Goal: Communication & Community: Answer question/provide support

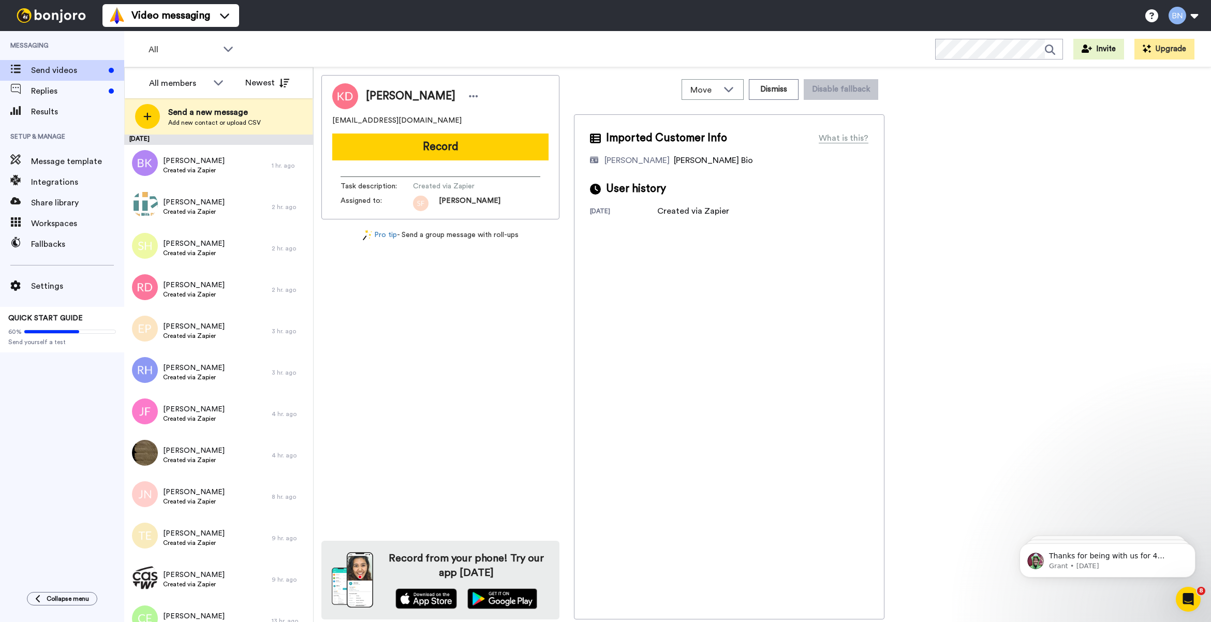
scroll to position [1965, 0]
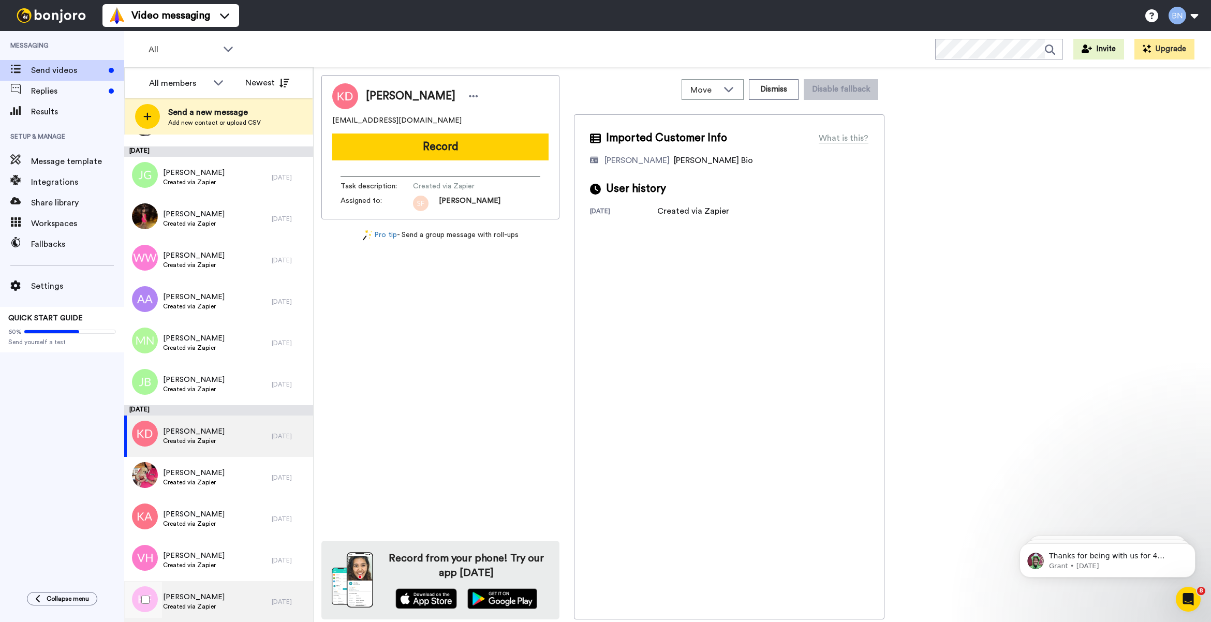
click at [219, 601] on span "Kimberly Ferguson" at bounding box center [194, 597] width 62 height 10
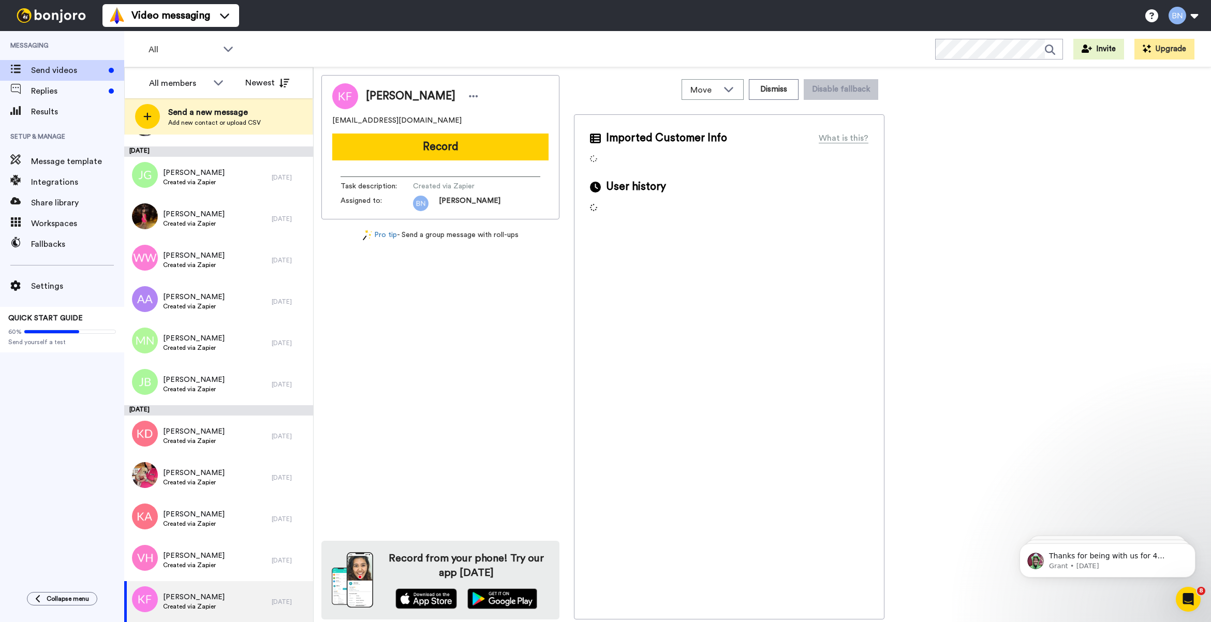
scroll to position [2016, 0]
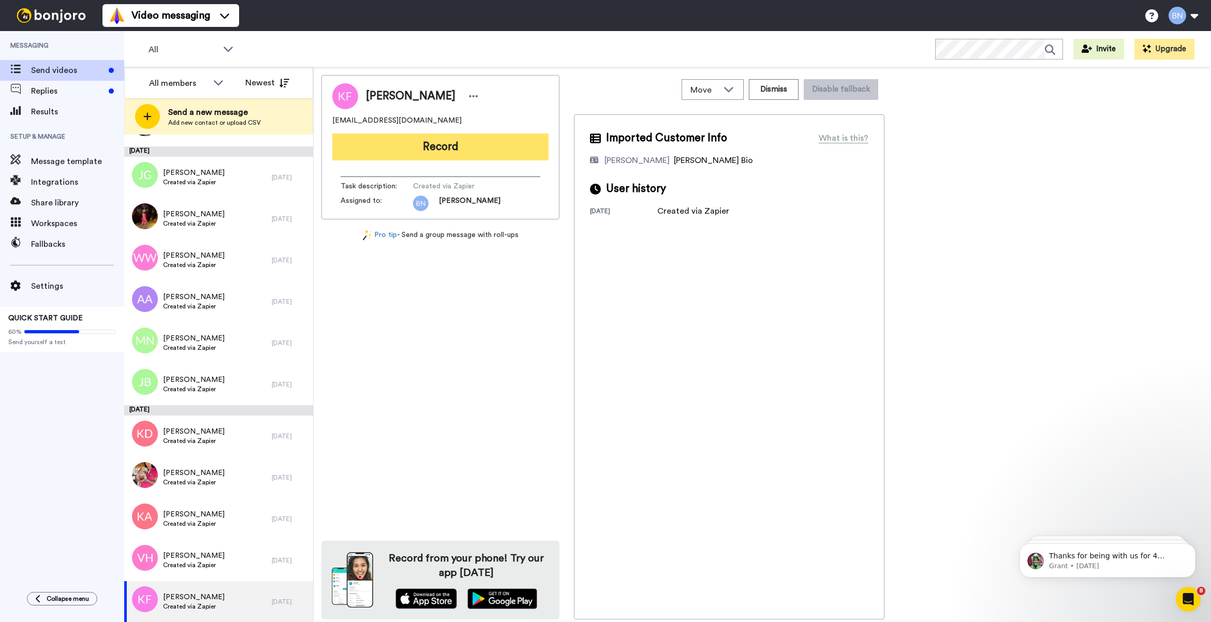
click at [493, 156] on button "Record" at bounding box center [440, 146] width 216 height 27
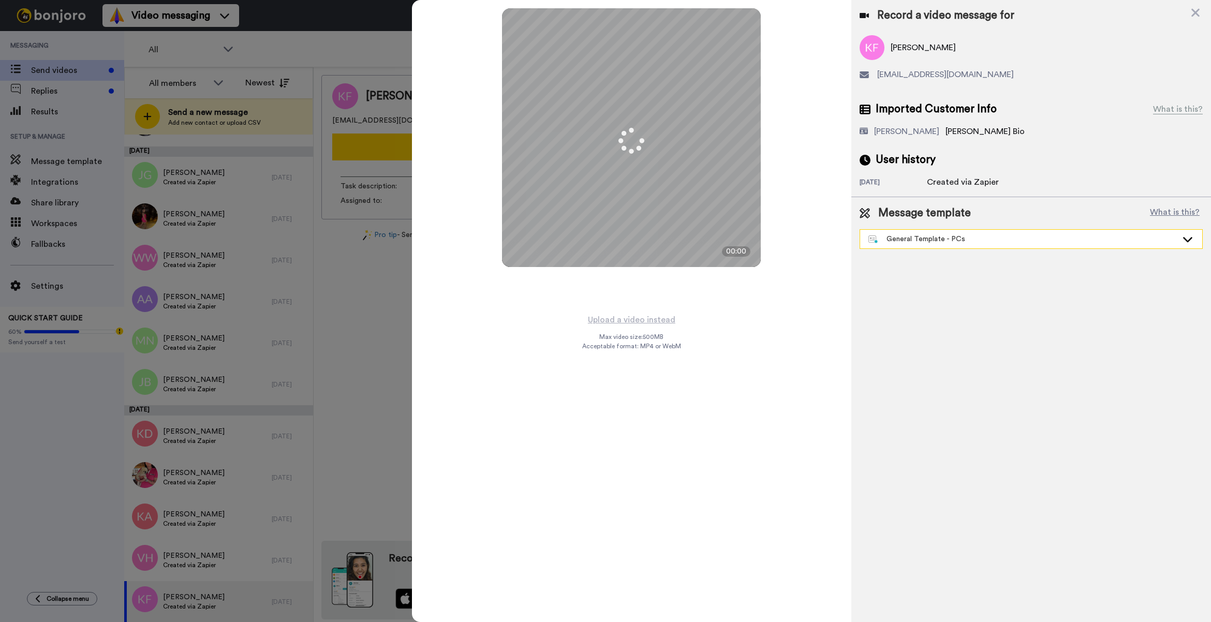
click at [903, 234] on div "General Template - PCs" at bounding box center [1022, 239] width 309 height 10
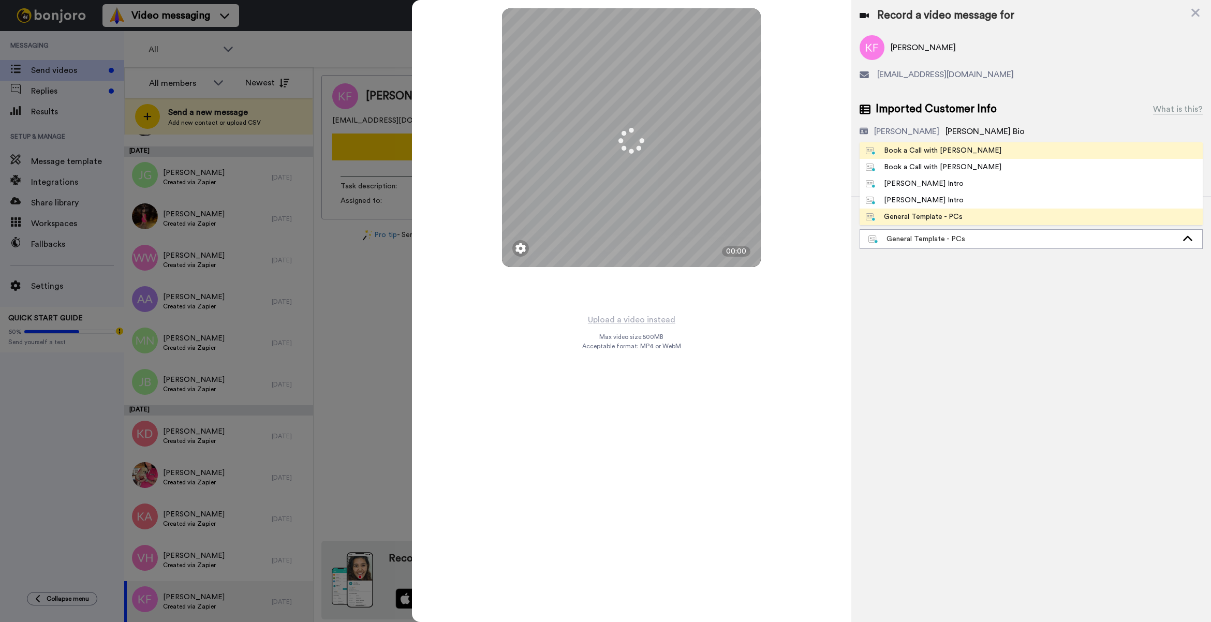
click at [956, 152] on div "Book a Call with [PERSON_NAME]" at bounding box center [934, 150] width 136 height 10
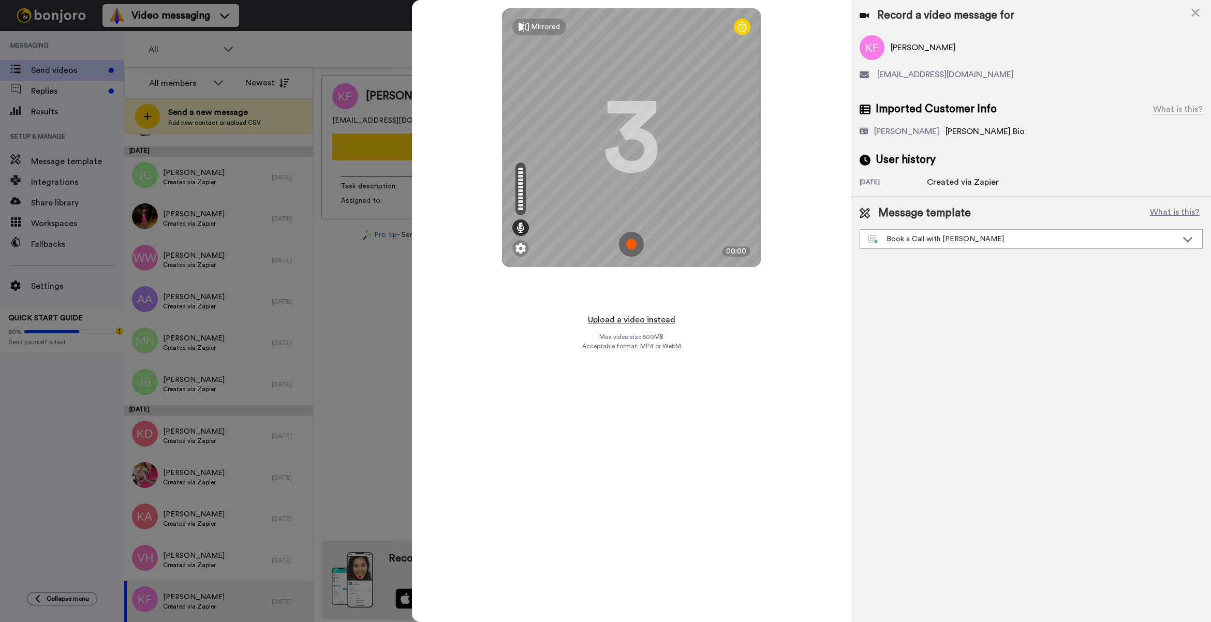
click at [645, 314] on button "Upload a video instead" at bounding box center [632, 319] width 94 height 13
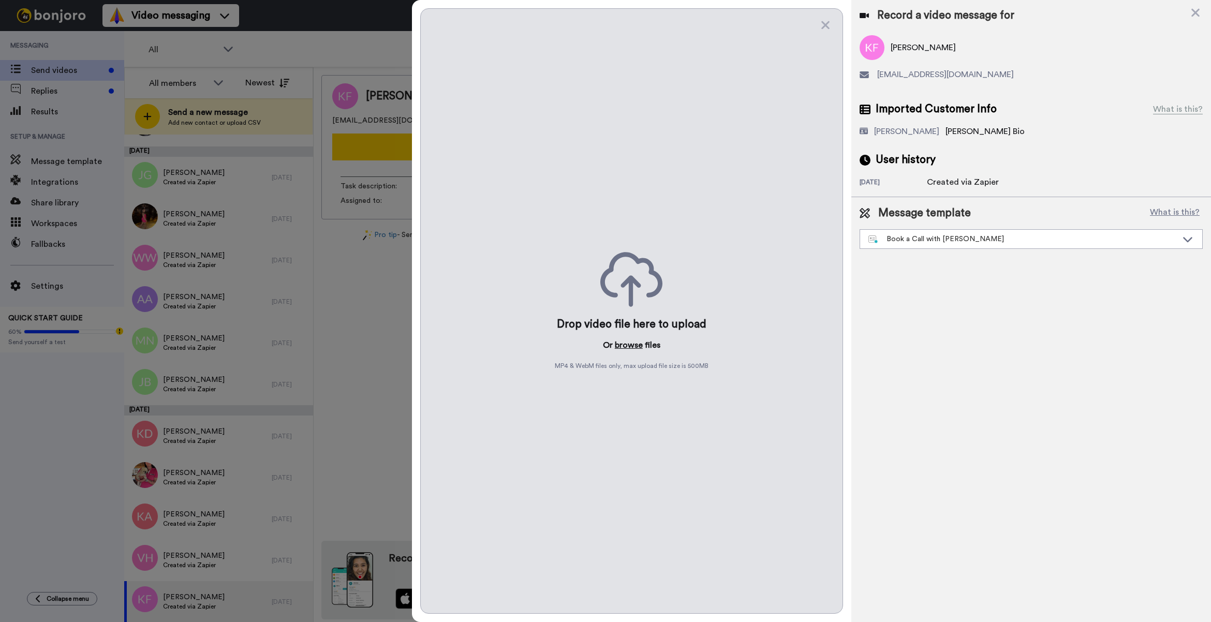
click at [640, 347] on button "browse" at bounding box center [629, 345] width 28 height 12
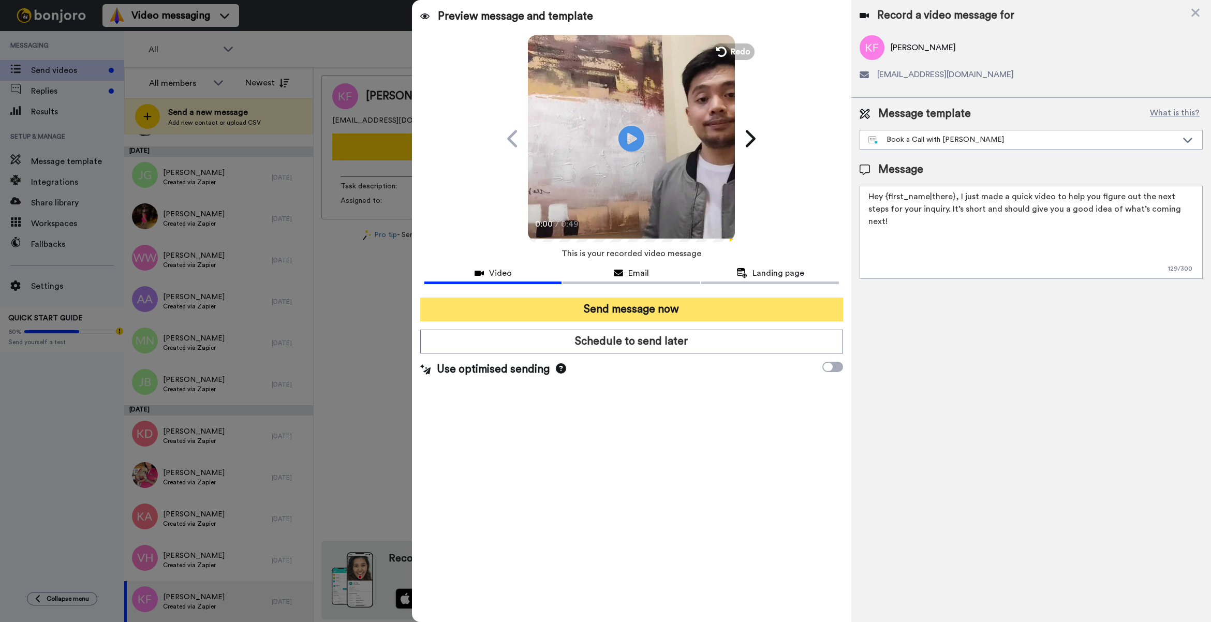
click at [731, 303] on button "Send message now" at bounding box center [631, 309] width 423 height 24
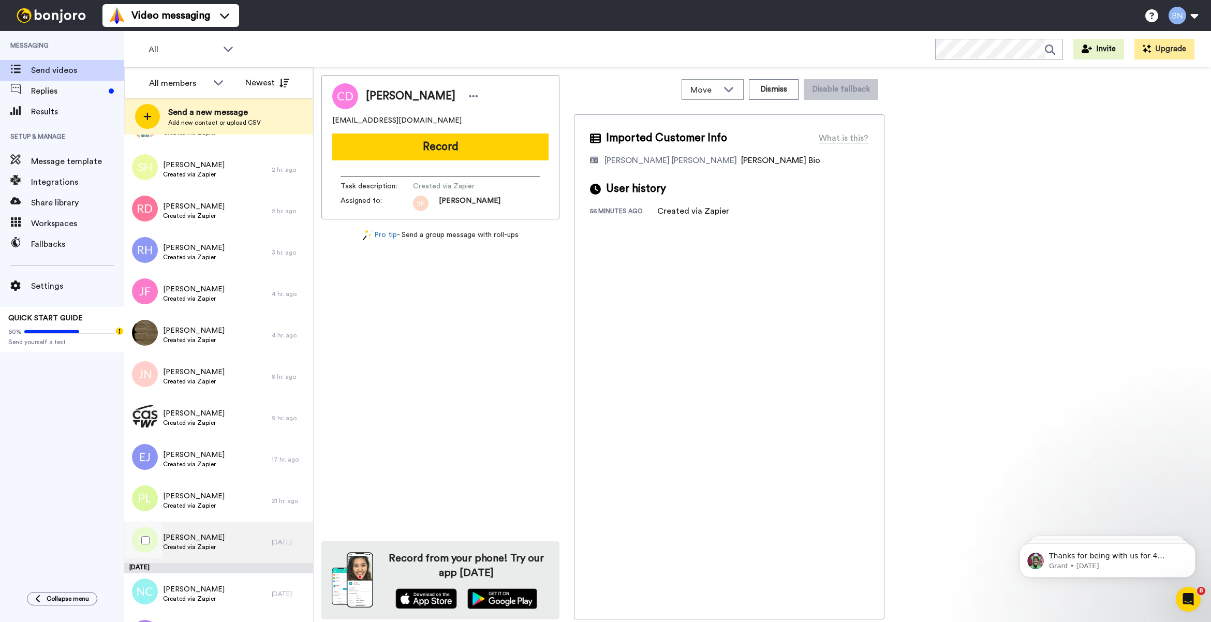
scroll to position [578, 0]
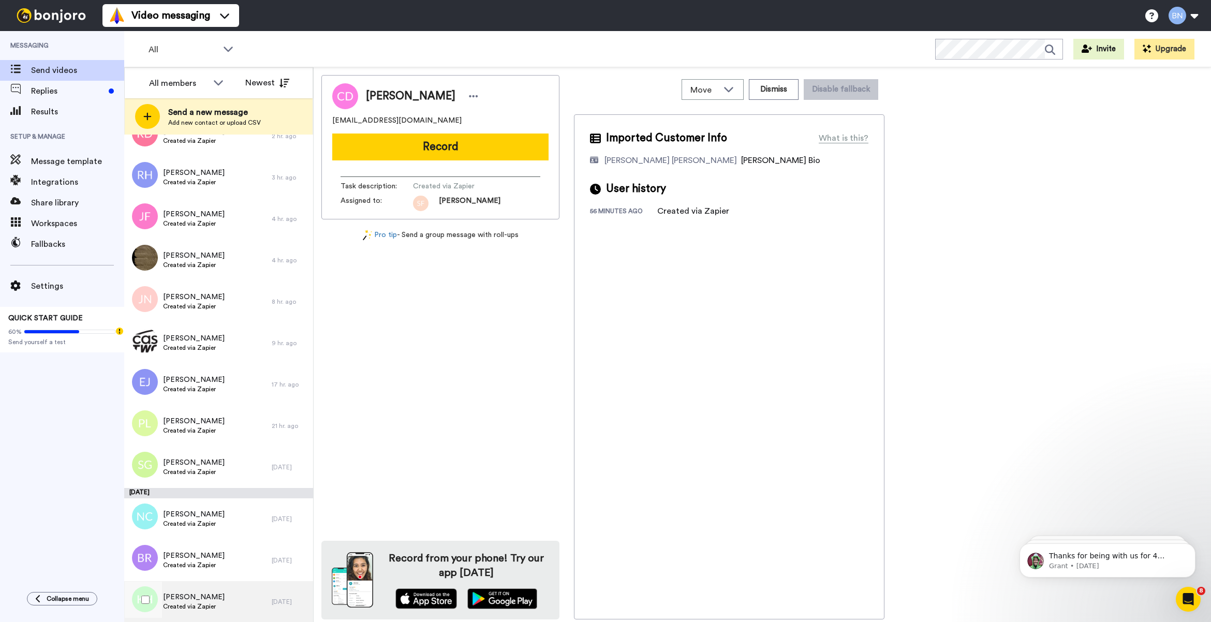
click at [219, 603] on div "Kafi Hadaway Created via Zapier" at bounding box center [197, 601] width 147 height 41
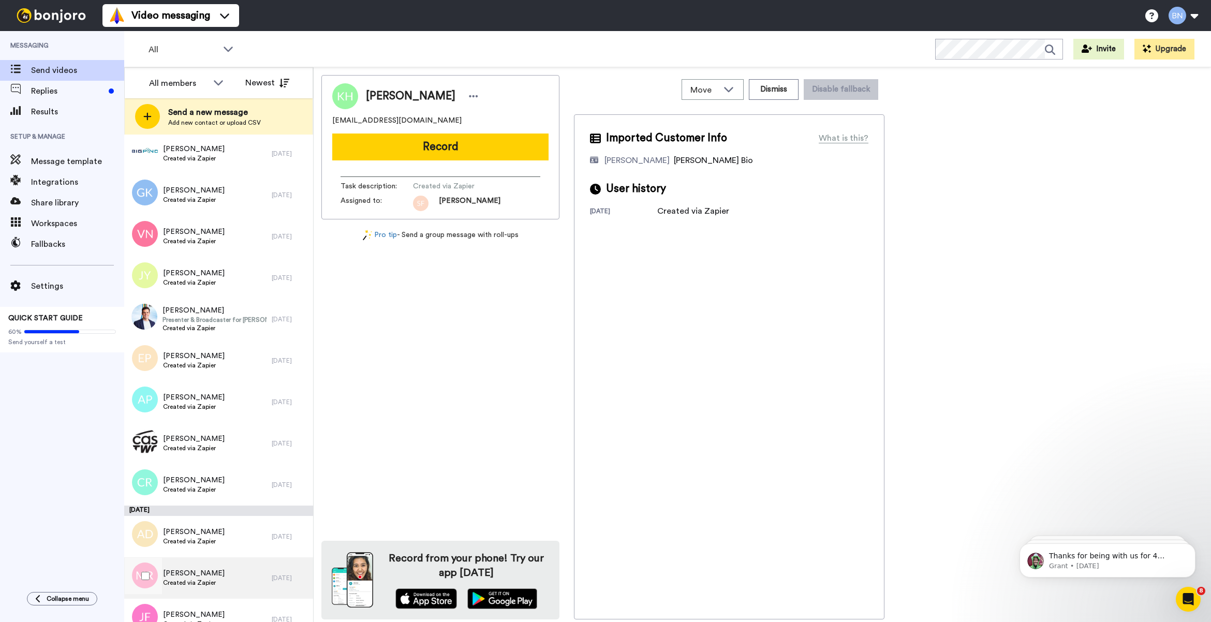
scroll to position [1633, 0]
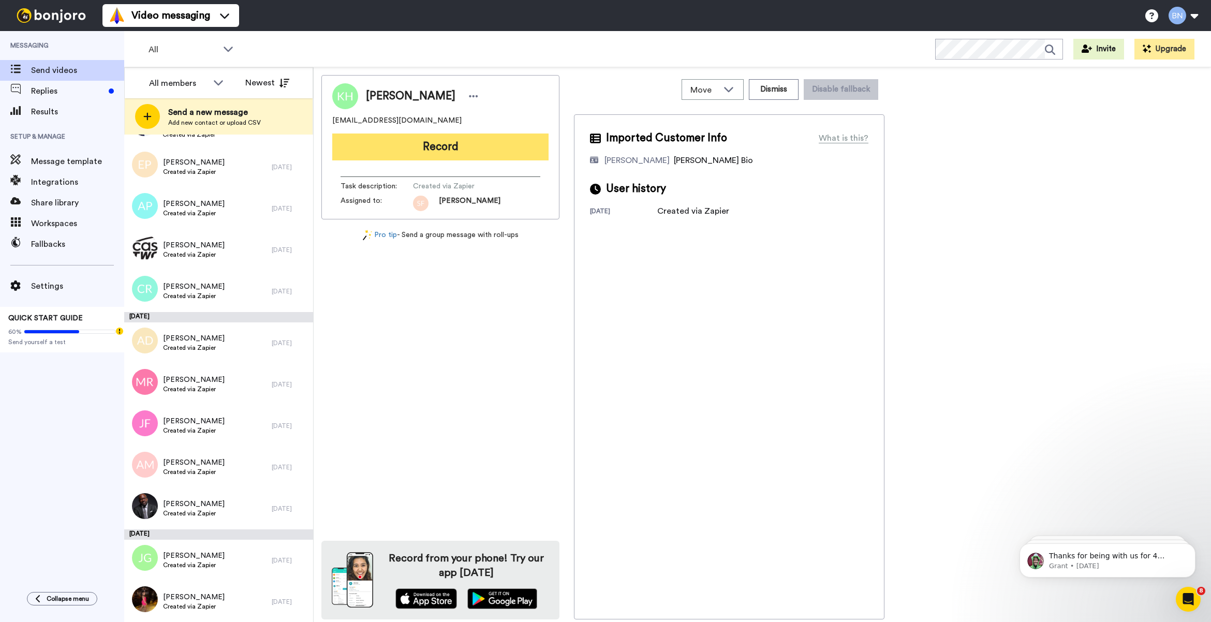
click at [467, 155] on button "Record" at bounding box center [440, 146] width 216 height 27
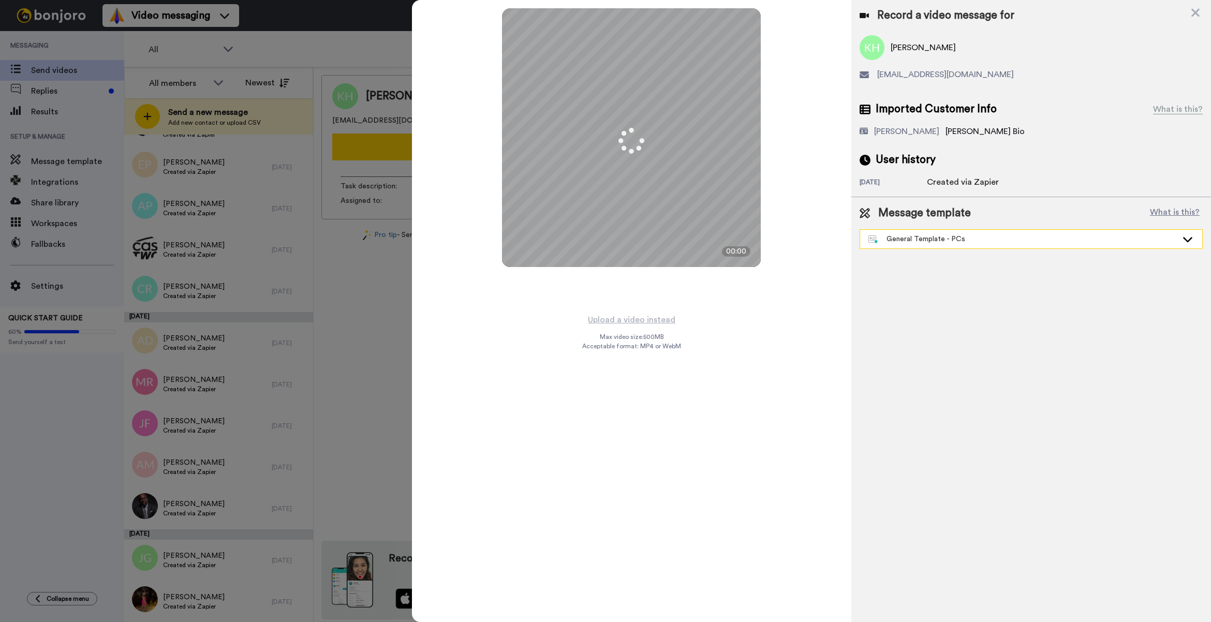
click at [903, 234] on div "General Template - PCs" at bounding box center [1022, 239] width 309 height 10
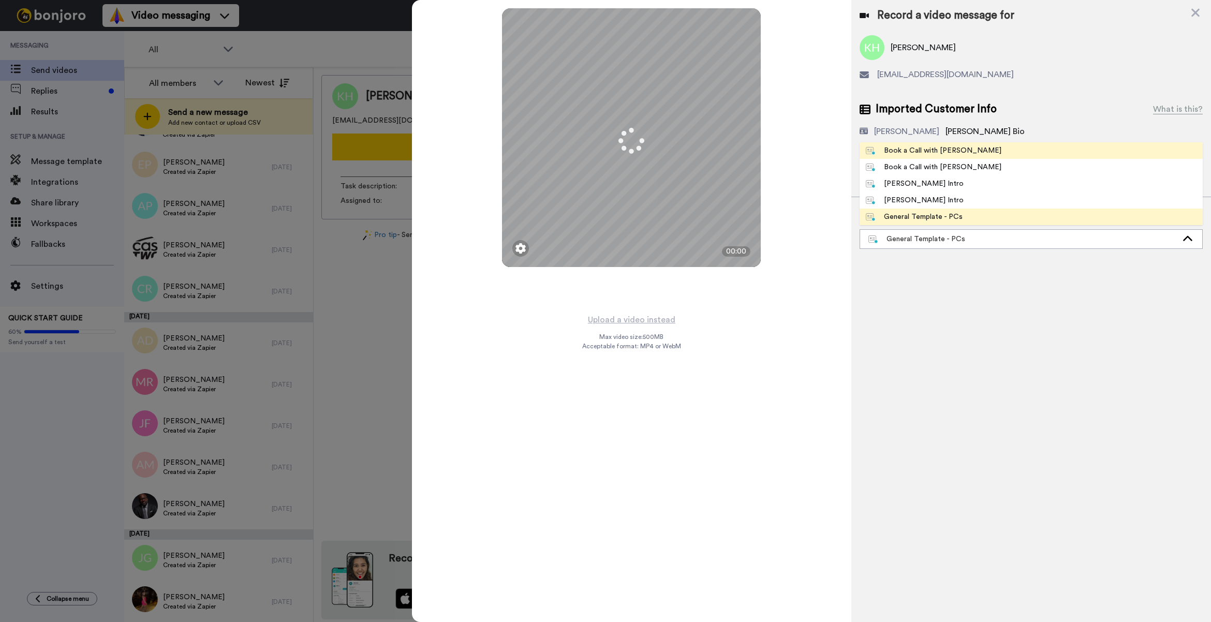
click at [918, 151] on div "Book a Call with [PERSON_NAME]" at bounding box center [934, 150] width 136 height 10
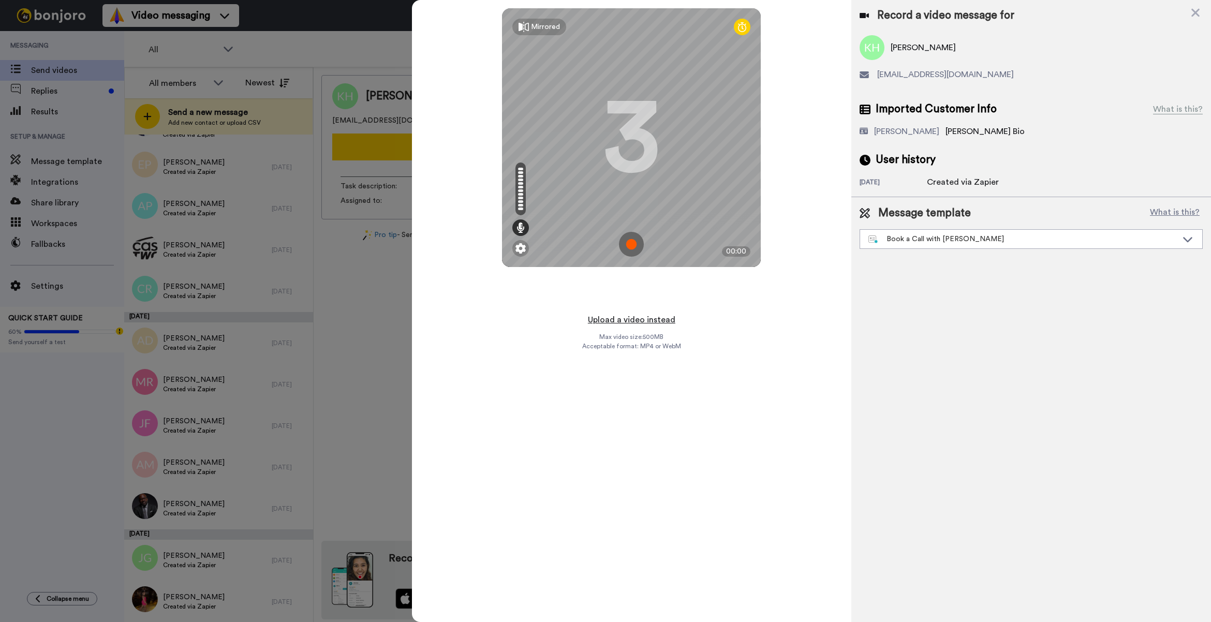
click at [634, 318] on button "Upload a video instead" at bounding box center [632, 319] width 94 height 13
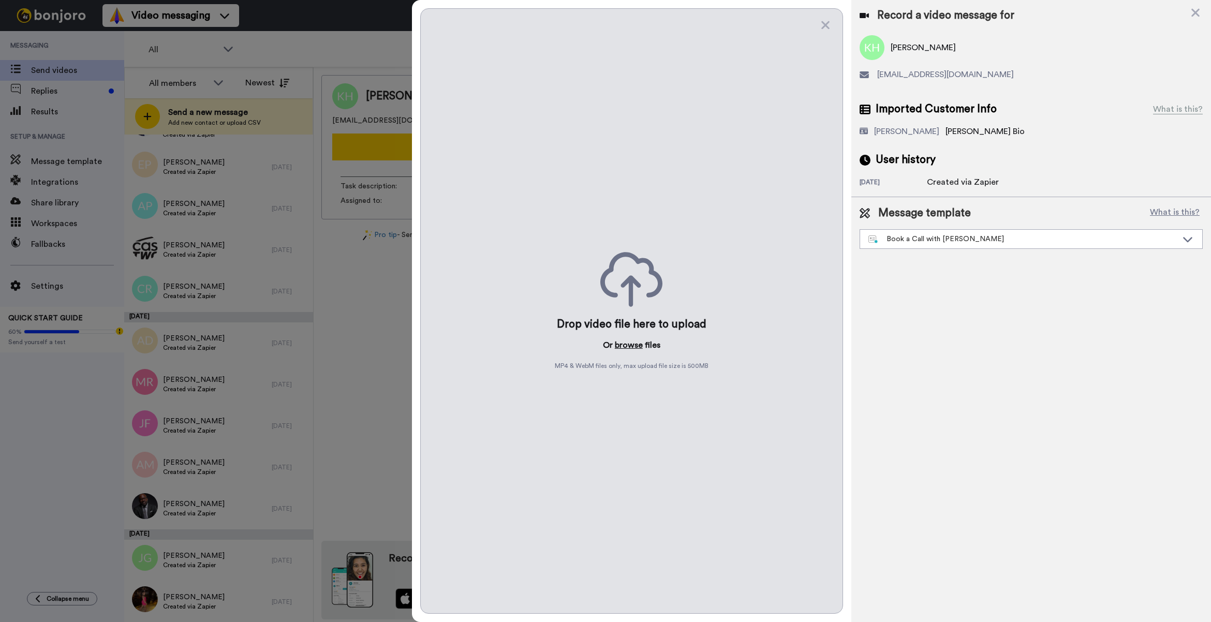
click at [634, 345] on button "browse" at bounding box center [629, 345] width 28 height 12
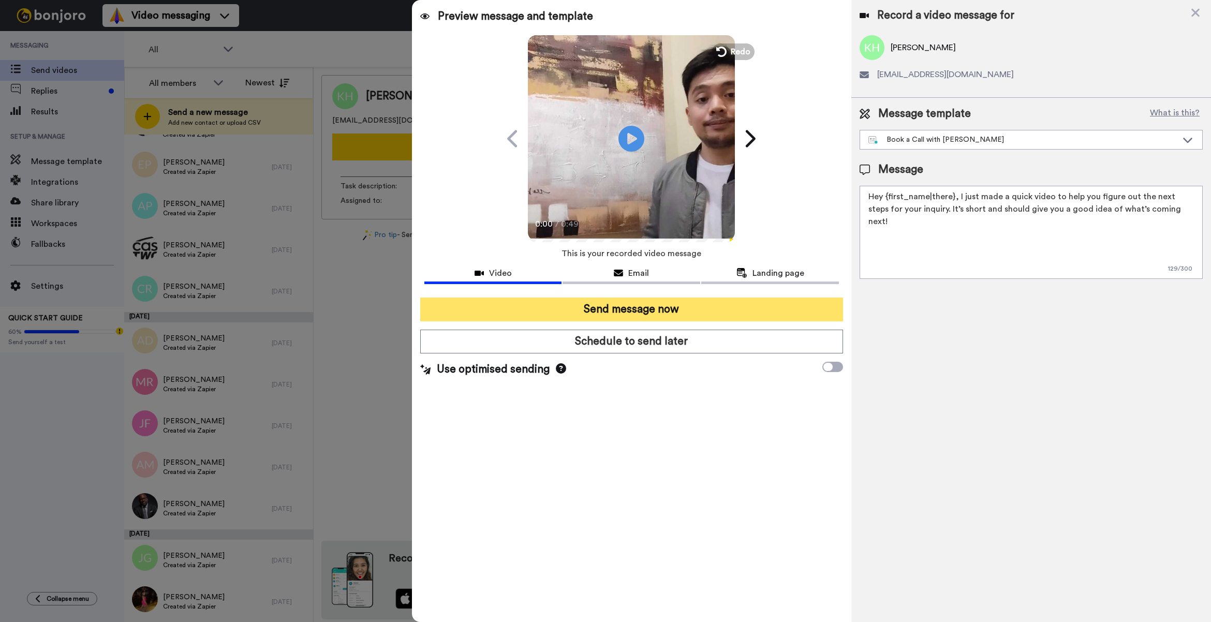
click at [668, 308] on button "Send message now" at bounding box center [631, 309] width 423 height 24
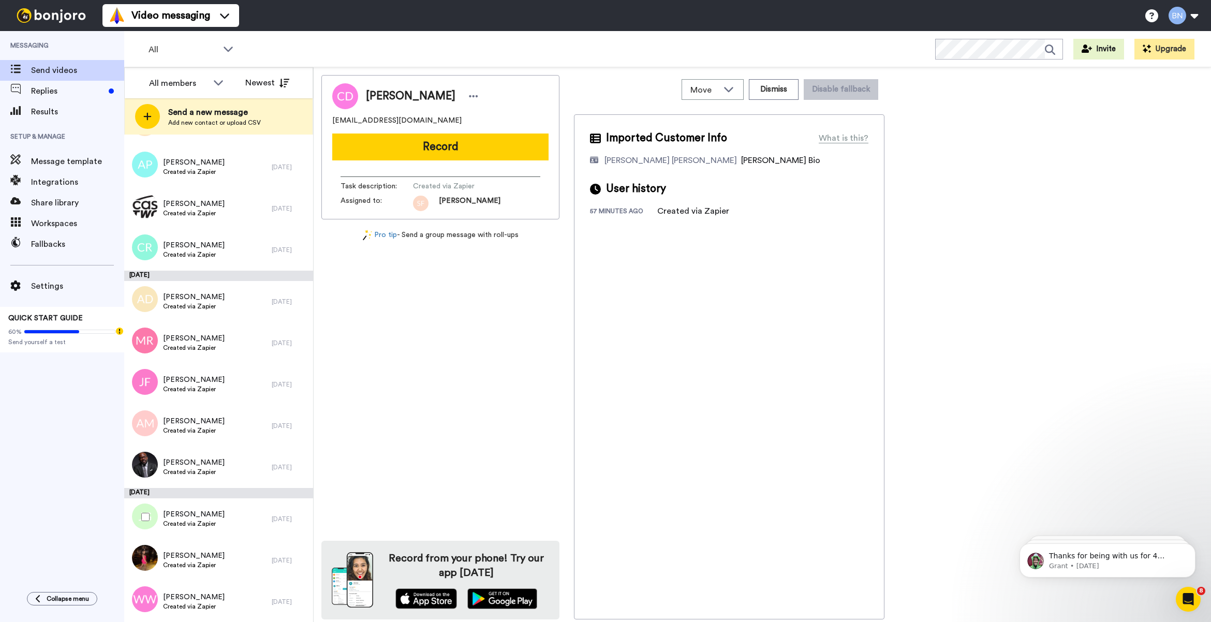
scroll to position [1933, 0]
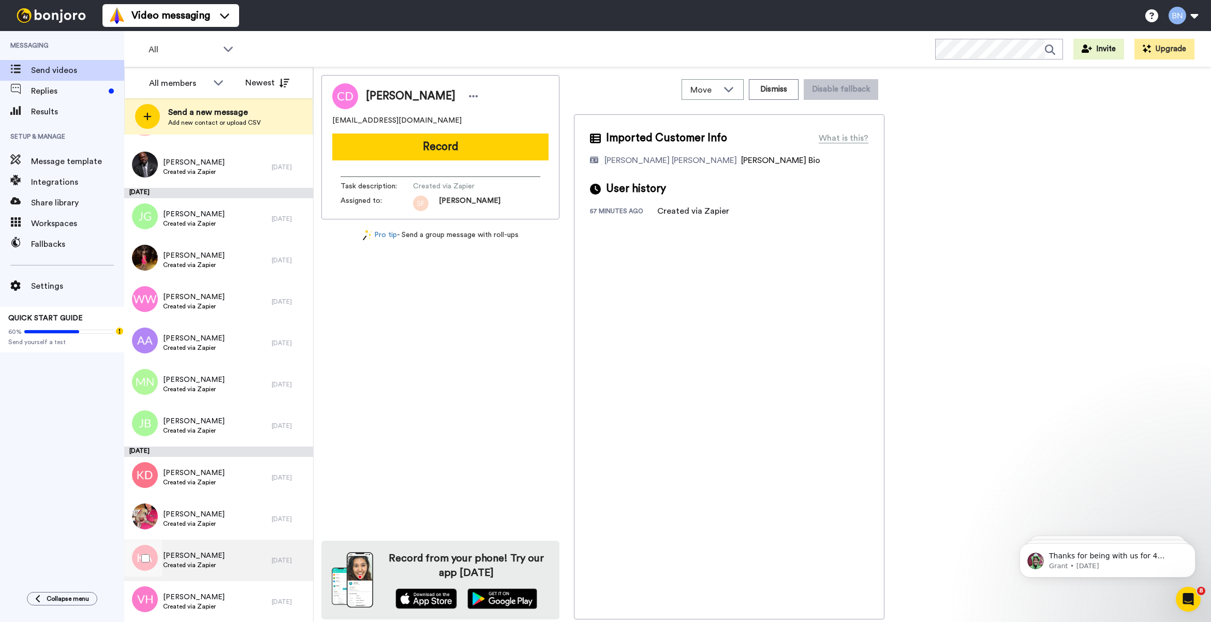
click at [218, 565] on div "[PERSON_NAME] Created via Zapier" at bounding box center [197, 560] width 147 height 41
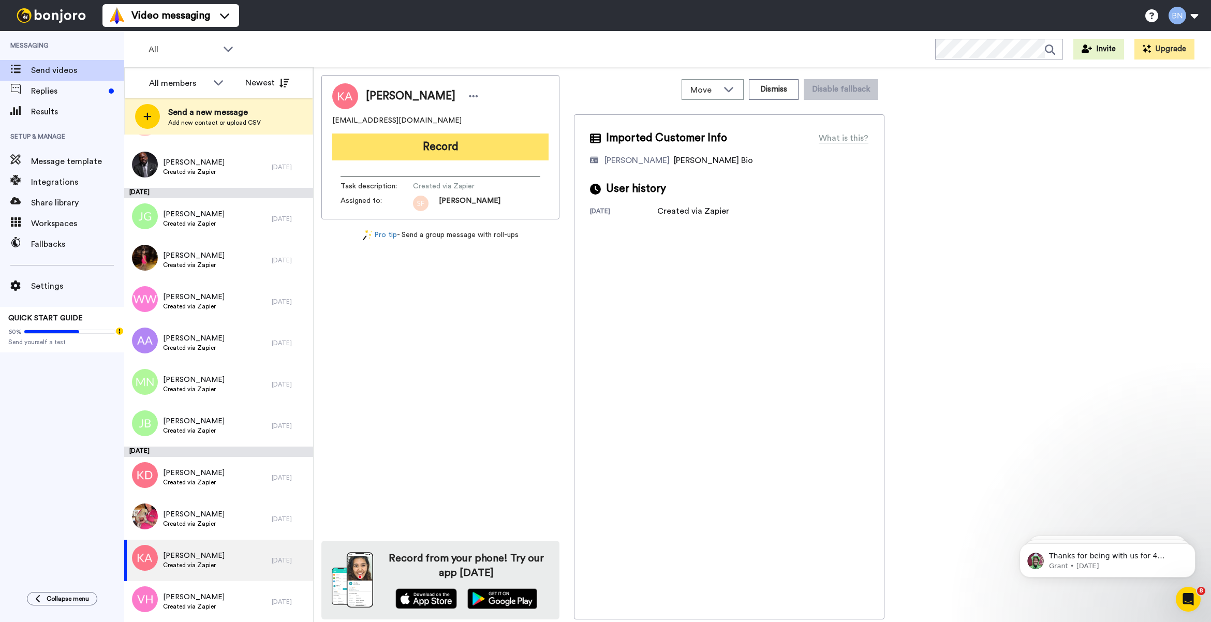
click at [441, 145] on button "Record" at bounding box center [440, 146] width 216 height 27
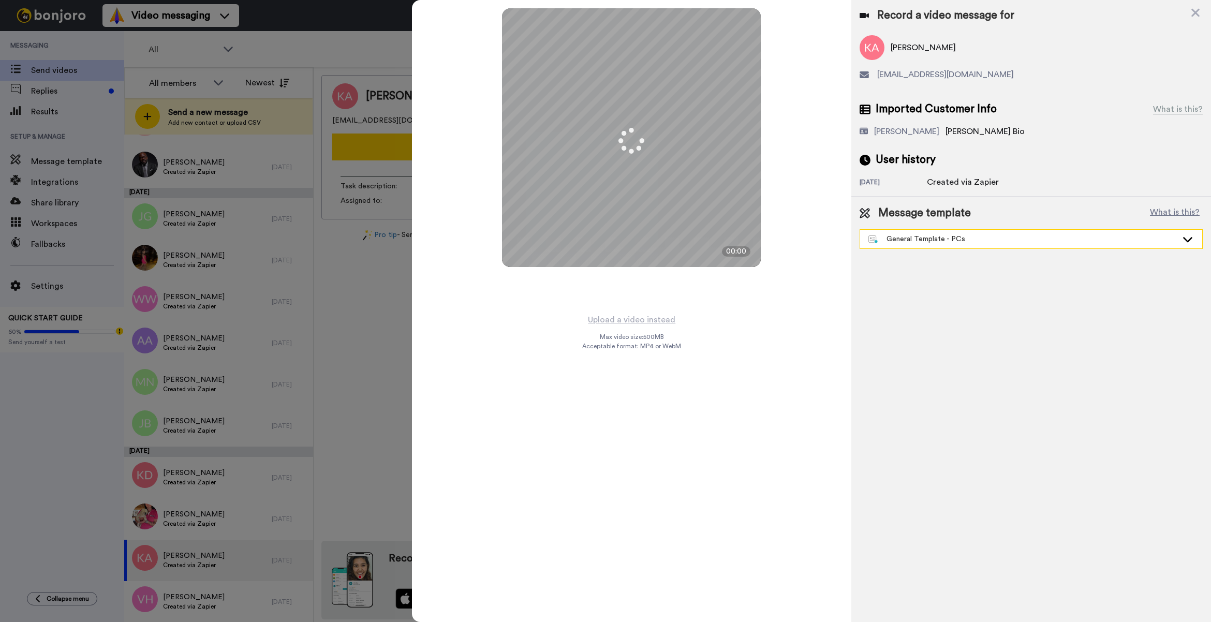
click at [883, 232] on div "General Template - PCs" at bounding box center [1031, 239] width 342 height 19
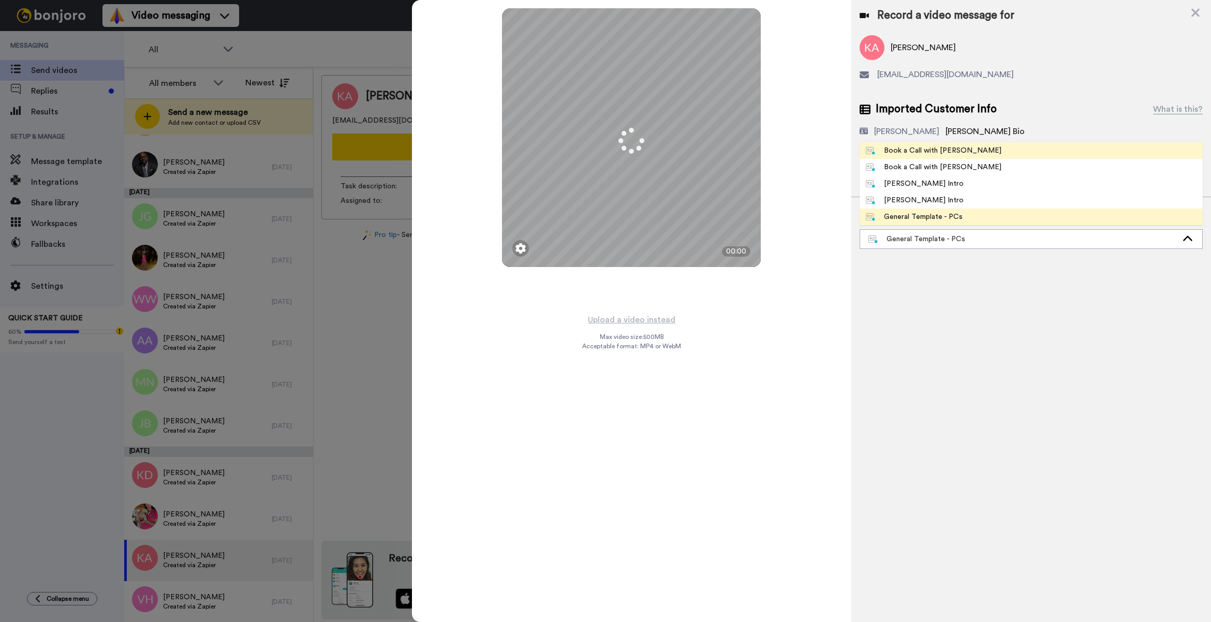
click at [896, 154] on div "Book a Call with Bruce" at bounding box center [934, 150] width 136 height 10
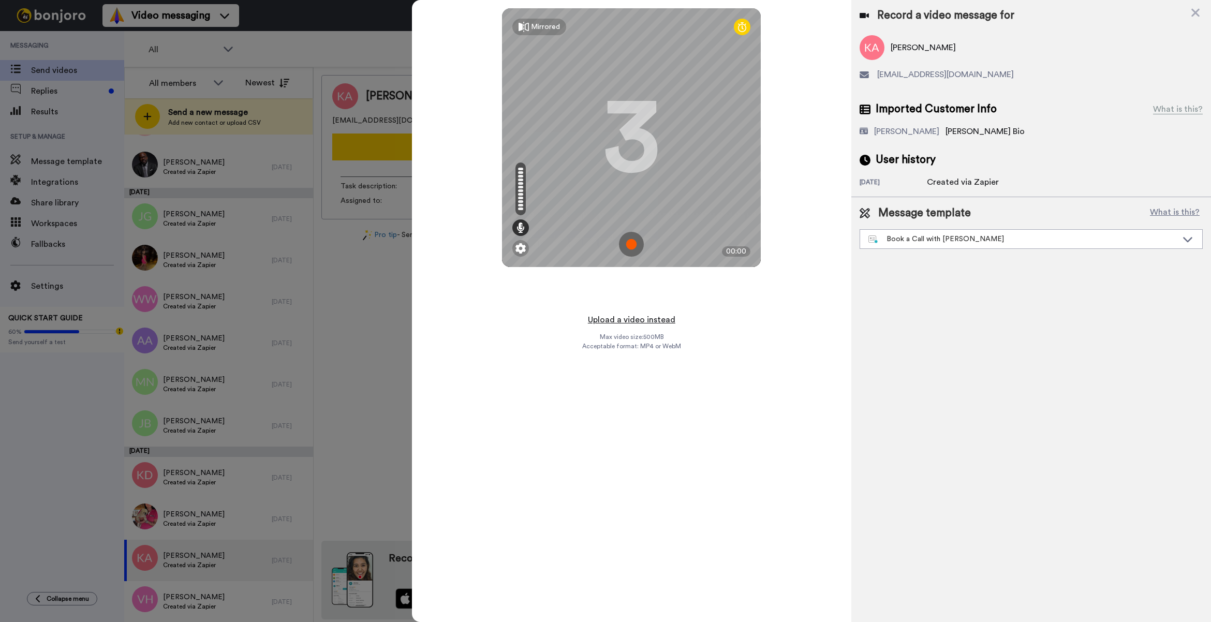
click at [621, 318] on button "Upload a video instead" at bounding box center [632, 319] width 94 height 13
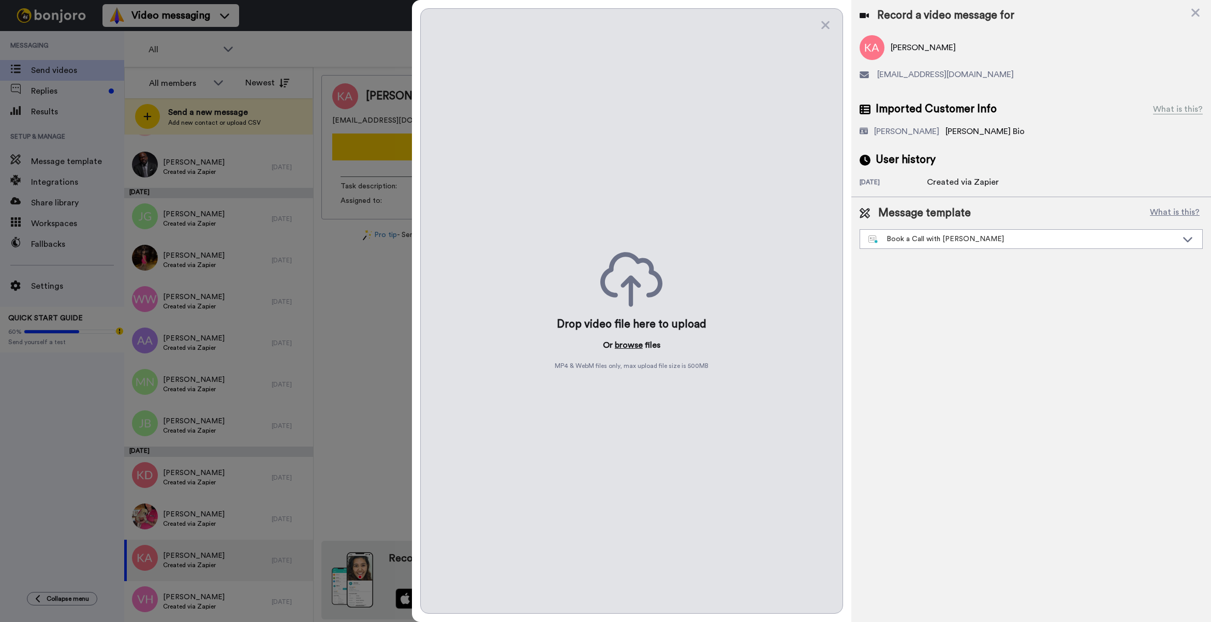
click at [637, 346] on button "browse" at bounding box center [629, 345] width 28 height 12
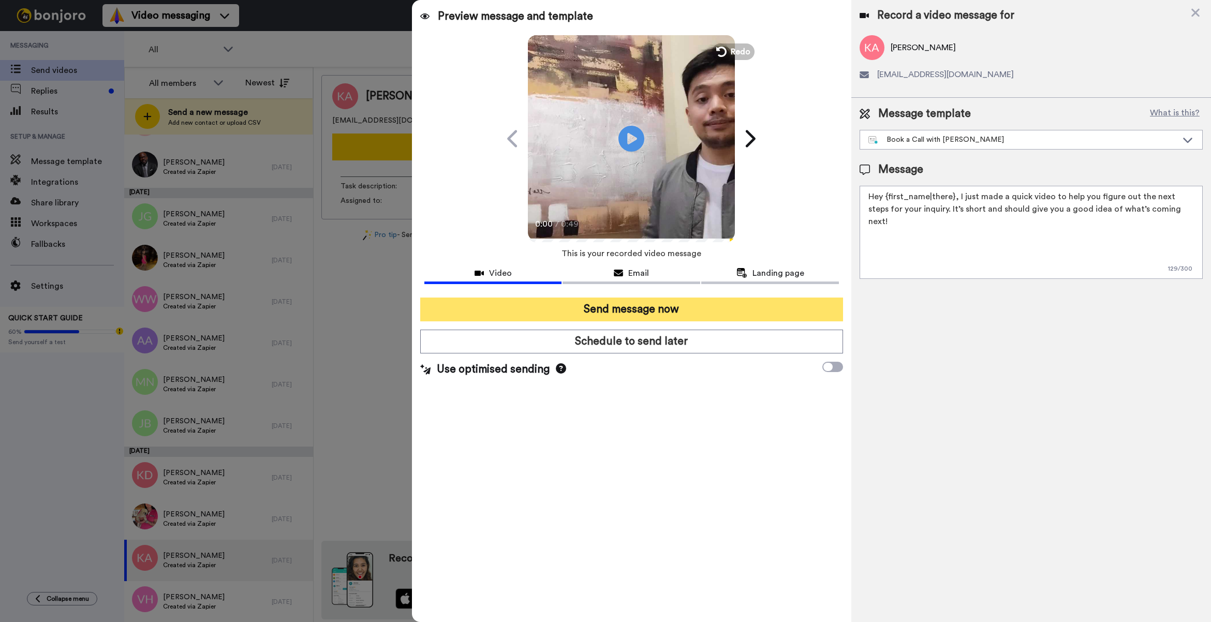
click at [629, 309] on button "Send message now" at bounding box center [631, 309] width 423 height 24
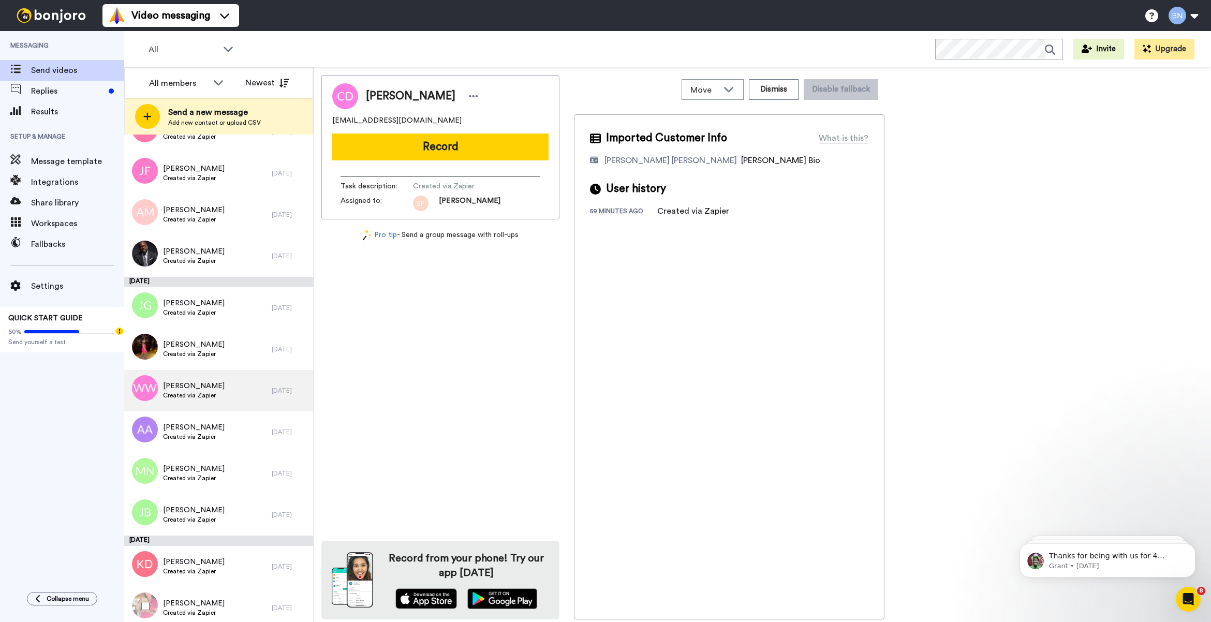
scroll to position [1892, 0]
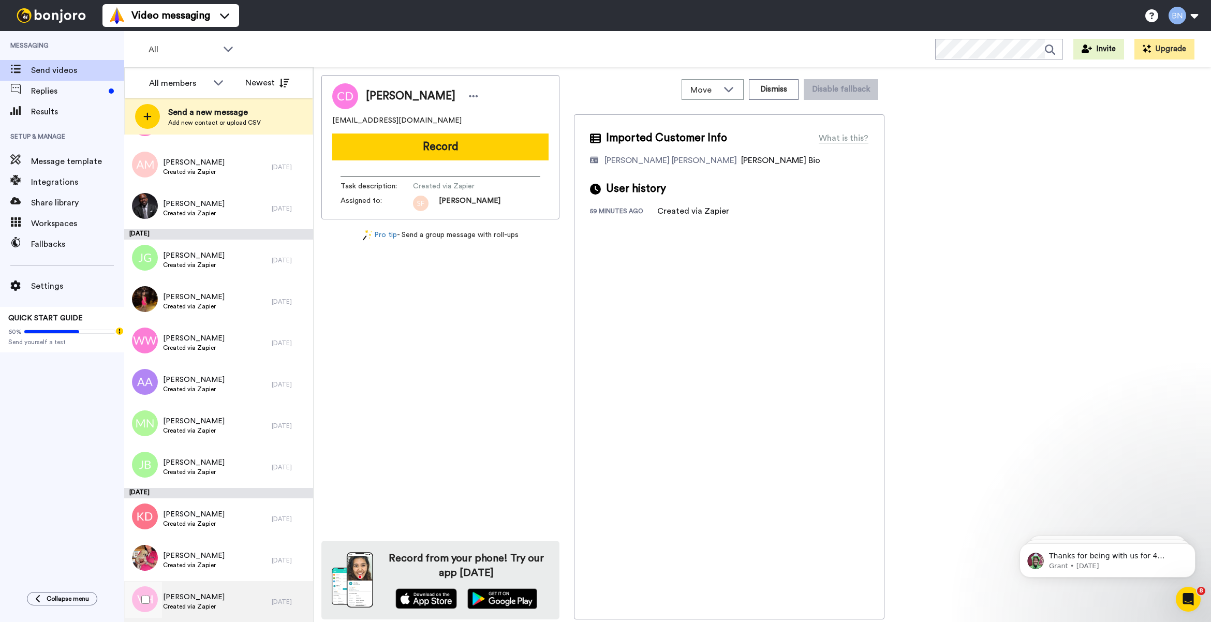
click at [224, 605] on div "VerNelle Hall Created via Zapier" at bounding box center [197, 601] width 147 height 41
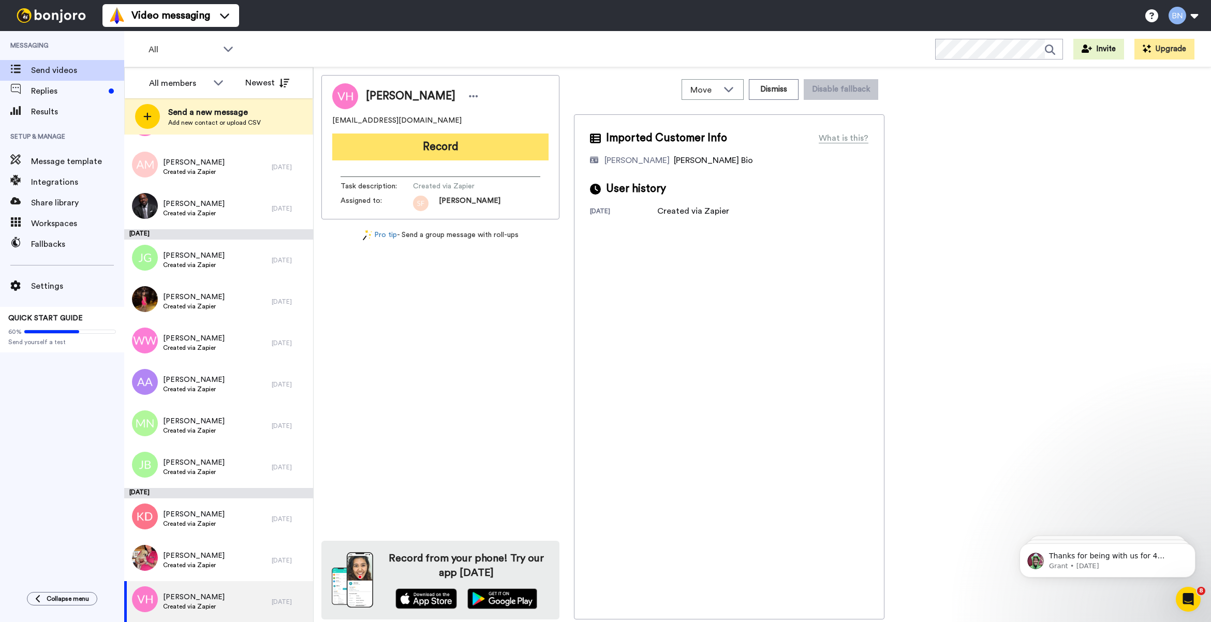
click at [484, 153] on button "Record" at bounding box center [440, 146] width 216 height 27
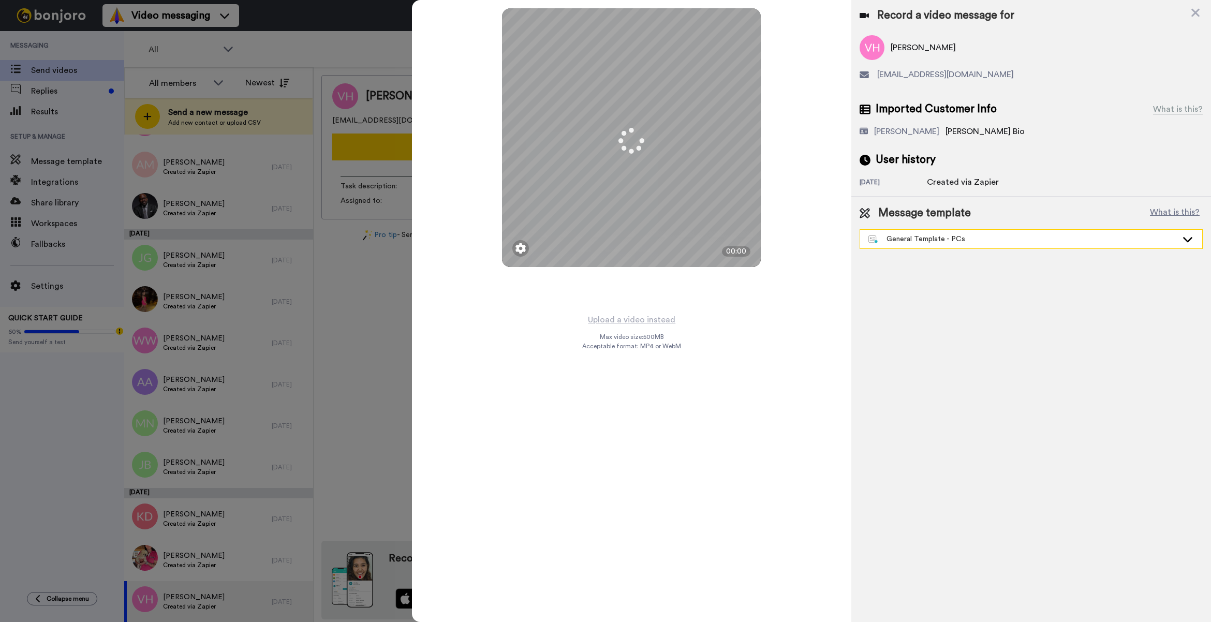
click at [946, 244] on div "General Template - PCs" at bounding box center [1022, 239] width 309 height 10
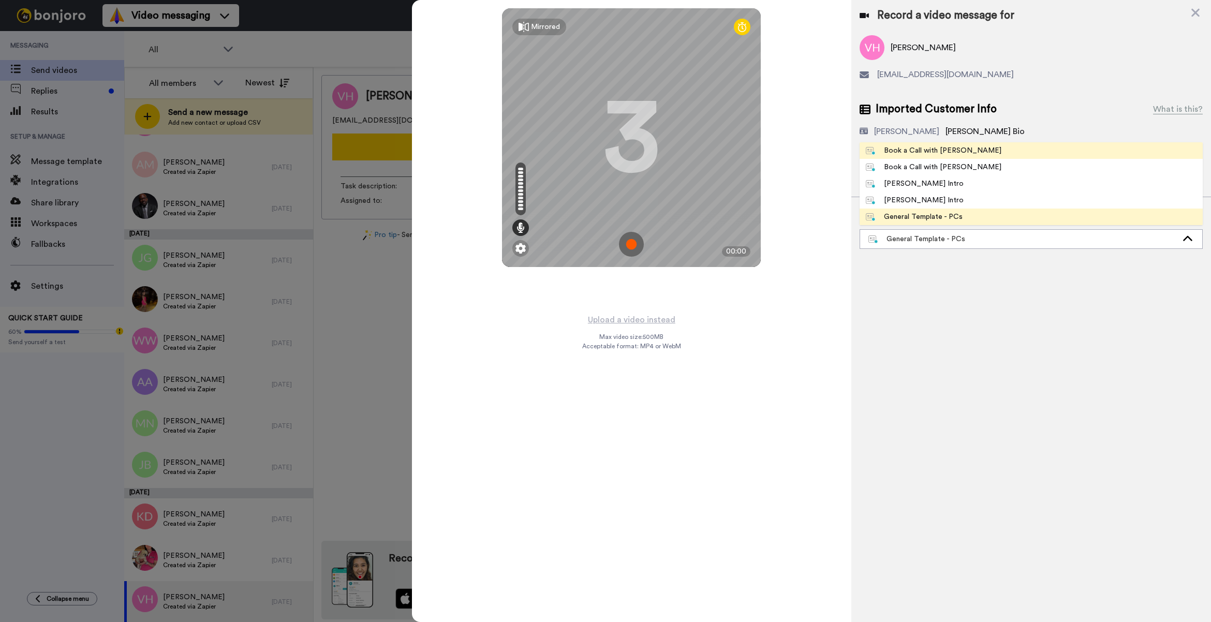
click at [948, 153] on div "Book a Call with [PERSON_NAME]" at bounding box center [934, 150] width 136 height 10
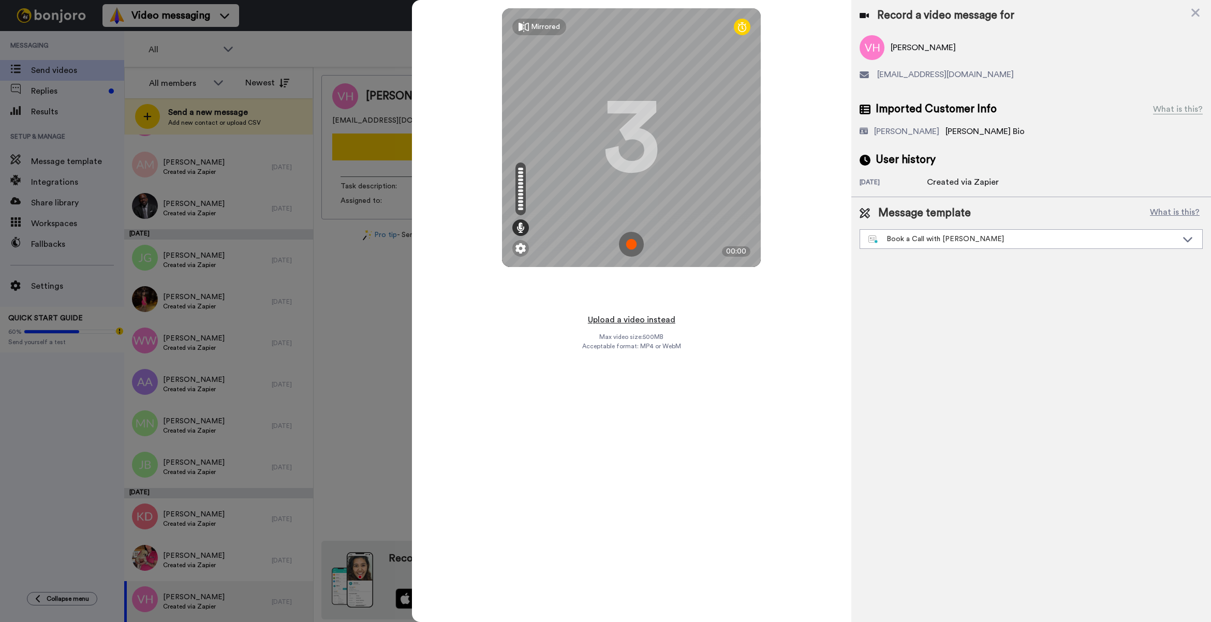
click at [619, 315] on button "Upload a video instead" at bounding box center [632, 319] width 94 height 13
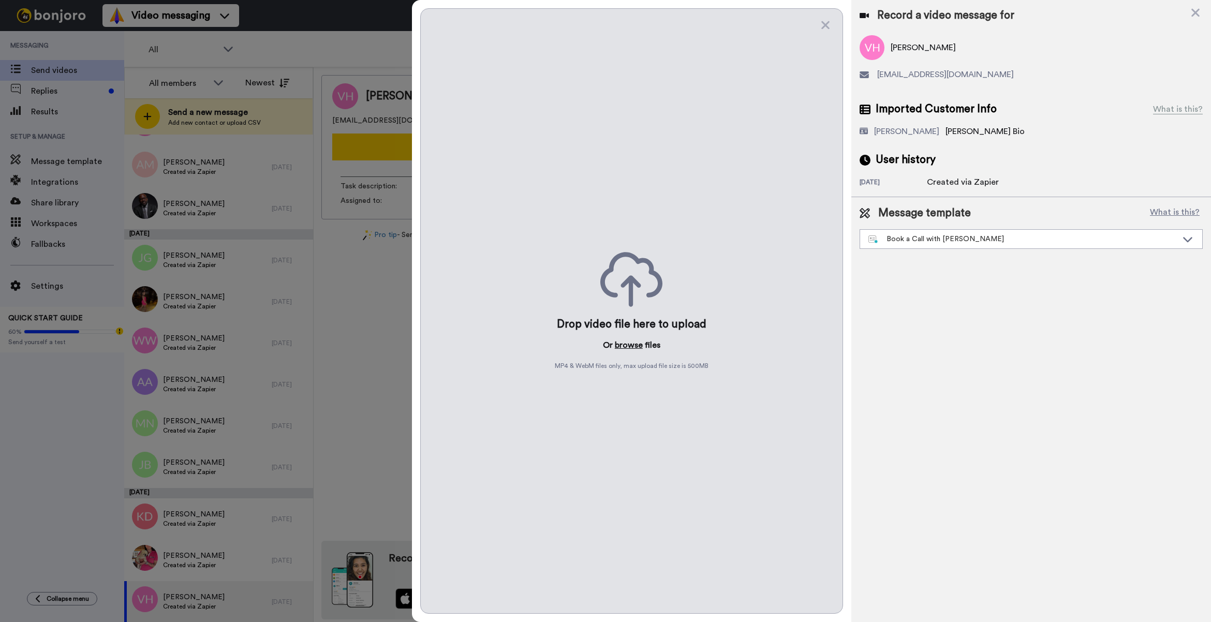
click at [639, 348] on button "browse" at bounding box center [629, 345] width 28 height 12
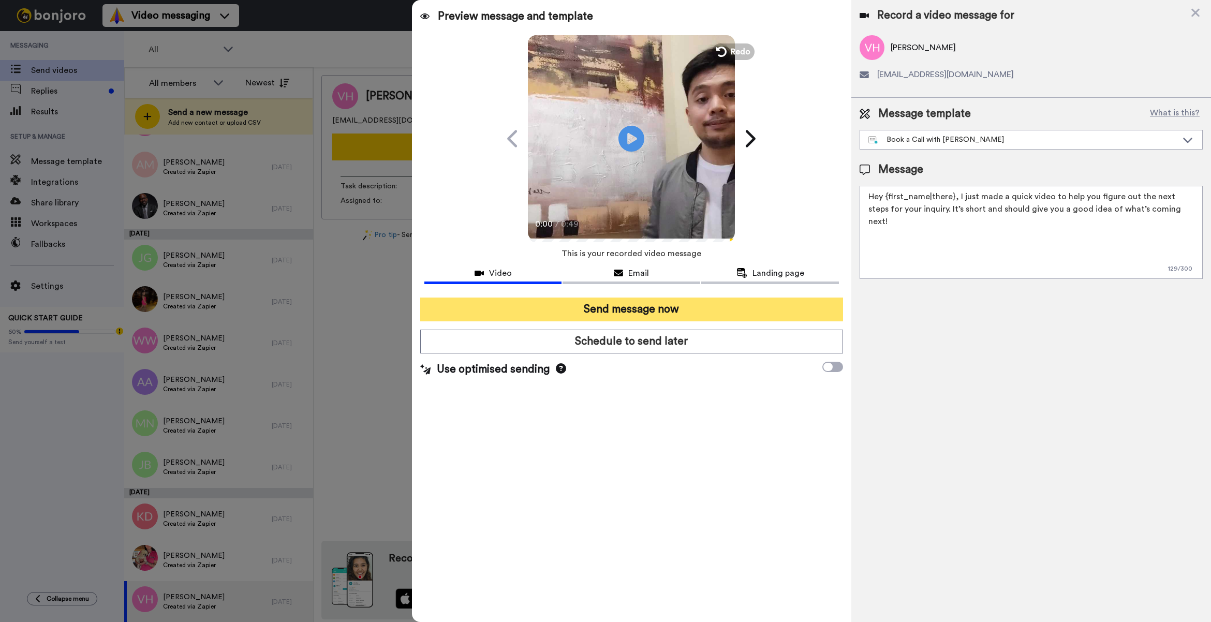
click at [737, 316] on button "Send message now" at bounding box center [631, 309] width 423 height 24
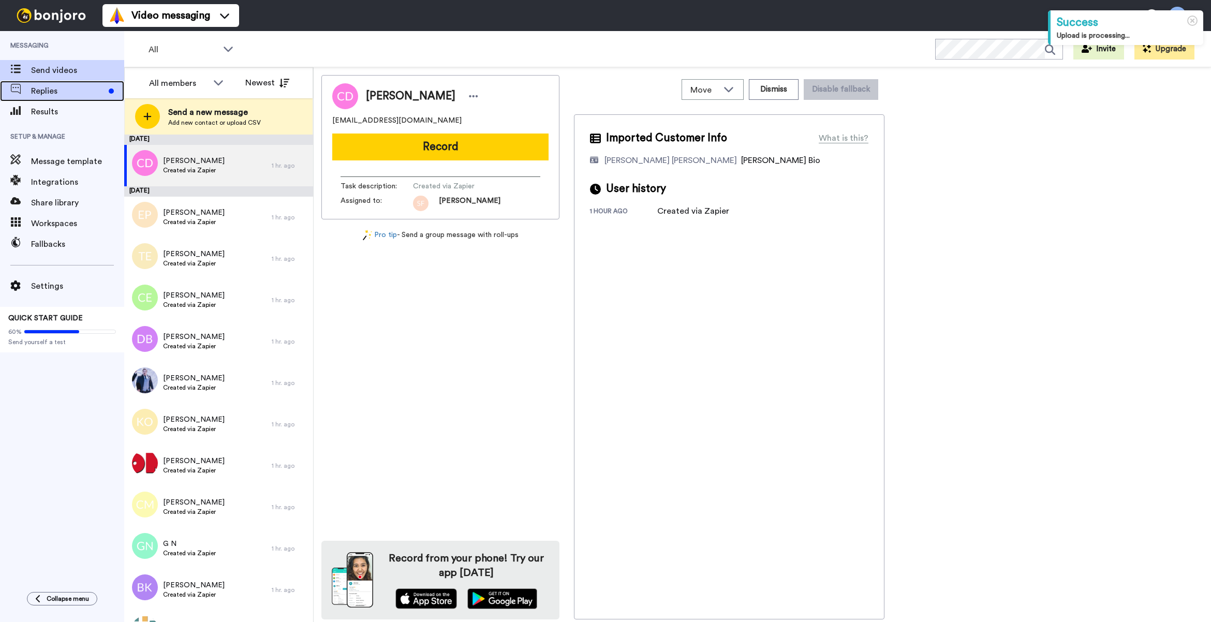
click at [86, 95] on span "Replies" at bounding box center [67, 91] width 73 height 12
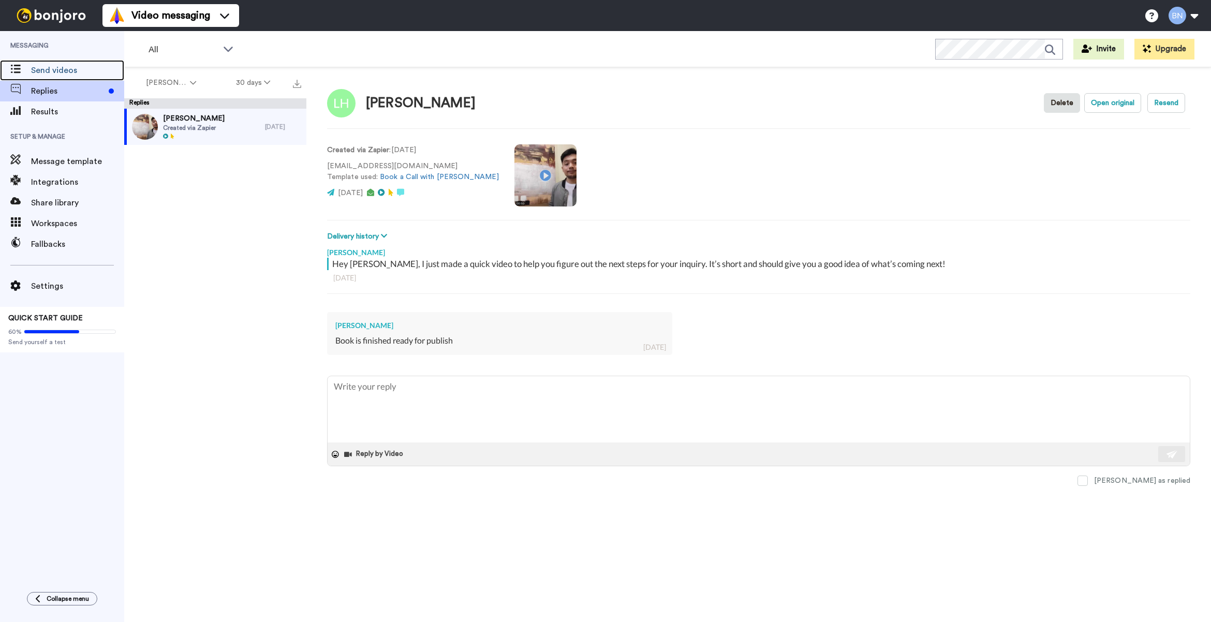
click at [84, 71] on span "Send videos" at bounding box center [77, 70] width 93 height 12
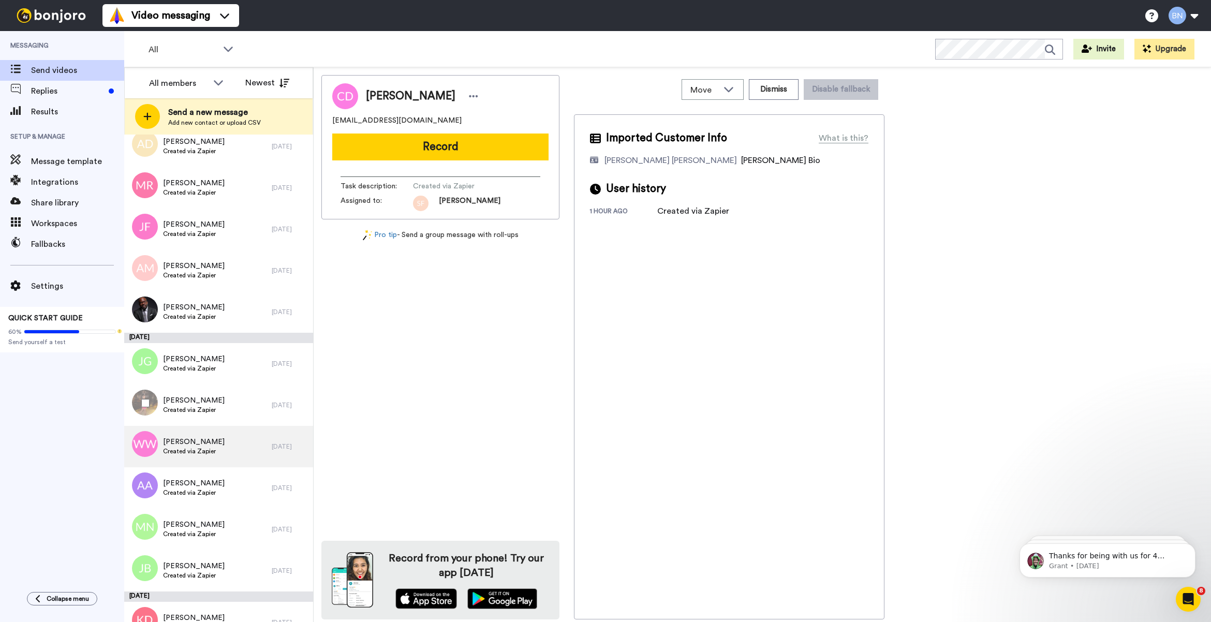
scroll to position [1892, 0]
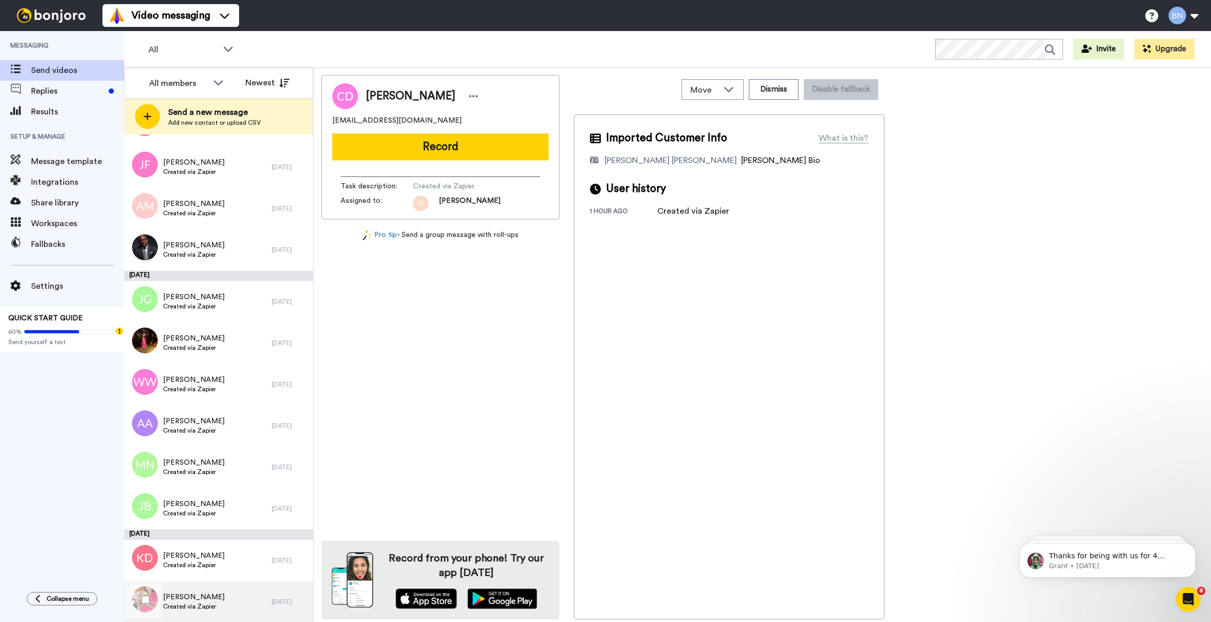
click at [207, 597] on span "Doddie Lagervall" at bounding box center [194, 597] width 62 height 10
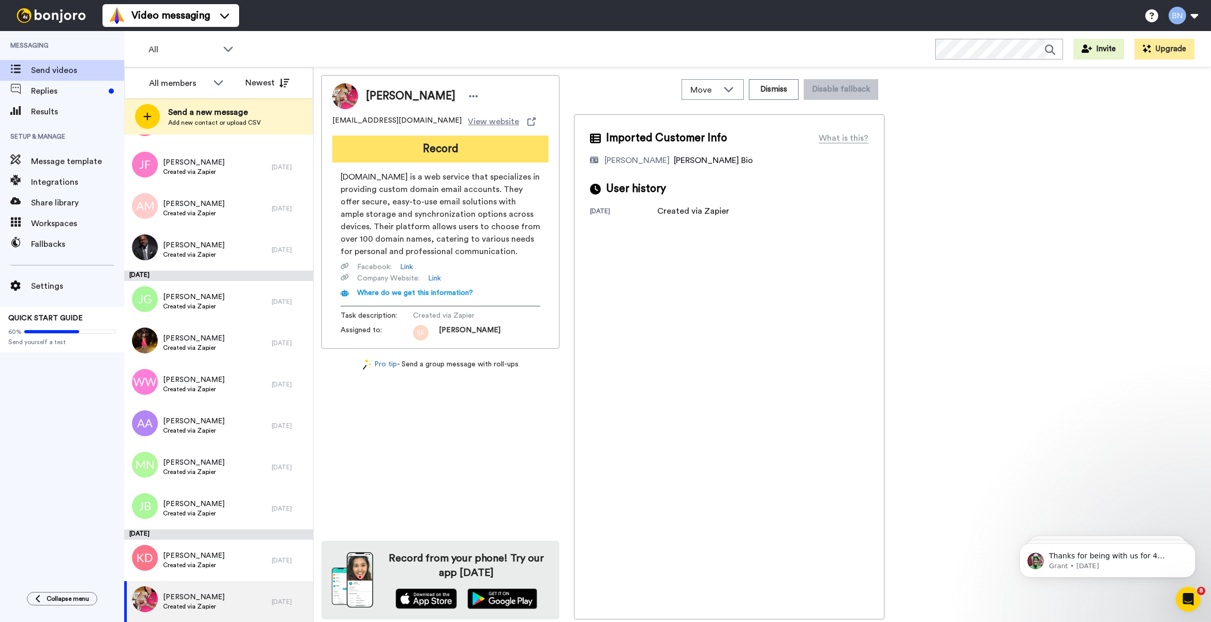
click at [503, 154] on button "Record" at bounding box center [440, 149] width 216 height 27
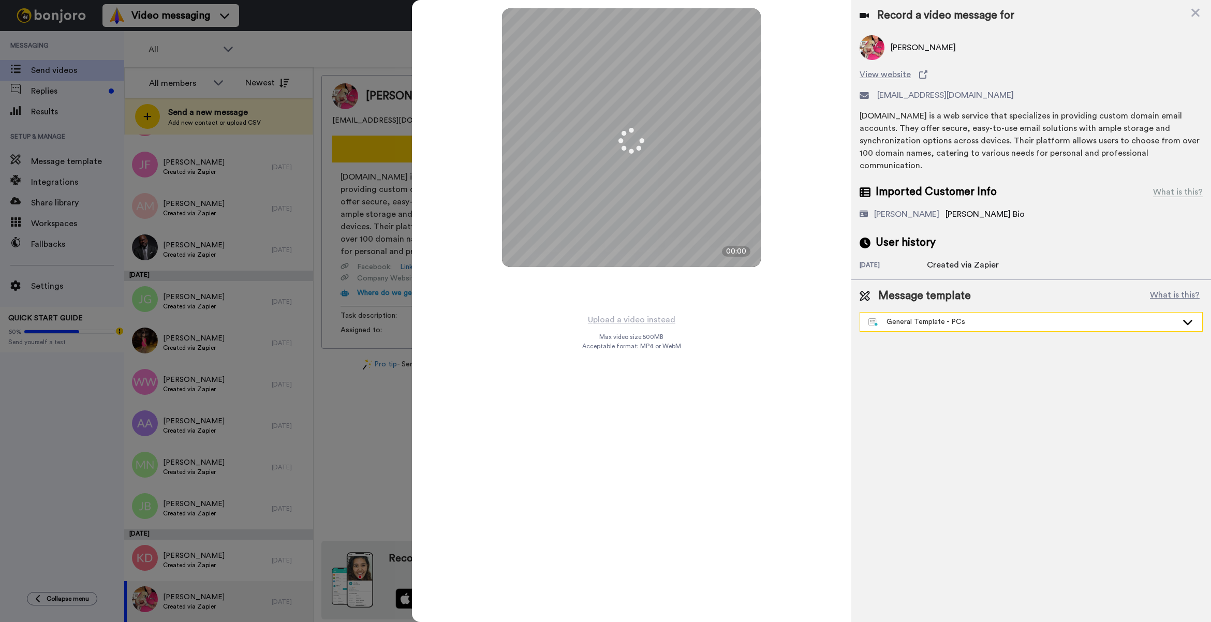
click at [958, 317] on div "General Template - PCs" at bounding box center [1022, 322] width 309 height 10
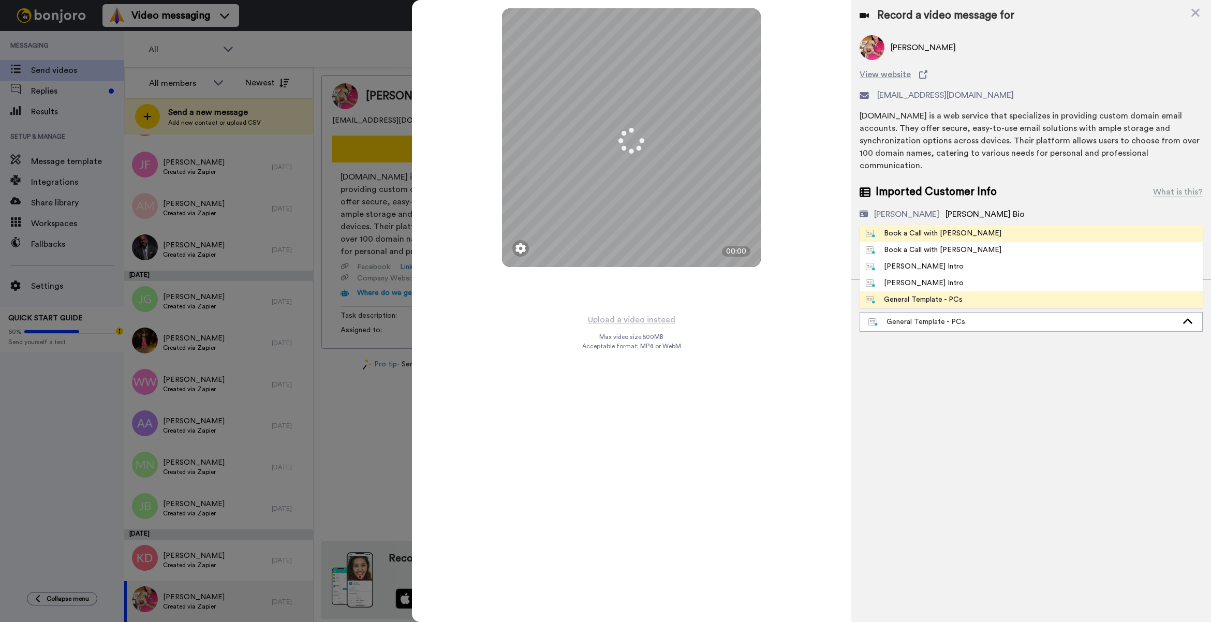
click at [939, 228] on div "Book a Call with [PERSON_NAME]" at bounding box center [934, 233] width 136 height 10
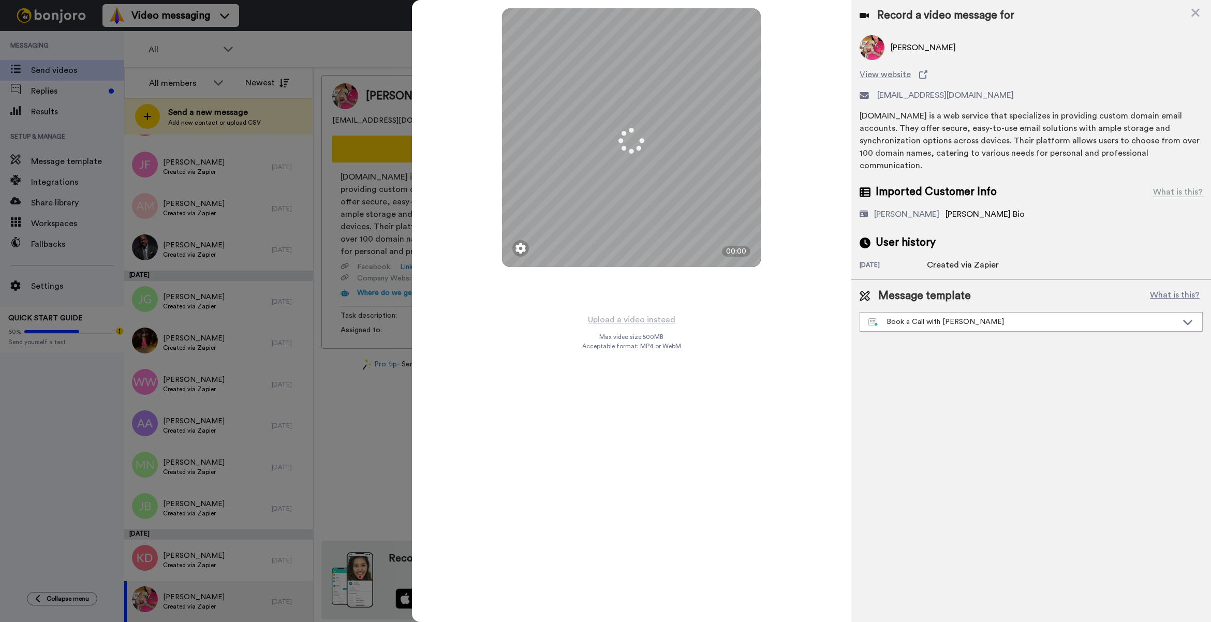
click at [652, 323] on button "Upload a video instead" at bounding box center [632, 319] width 94 height 13
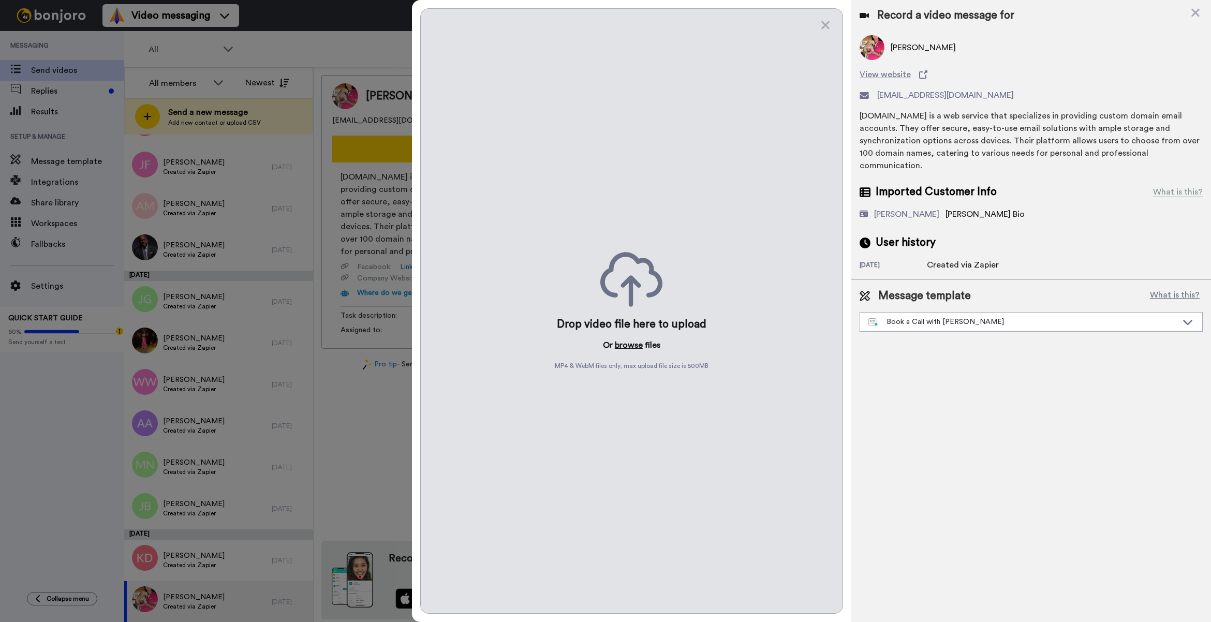
click at [634, 350] on button "browse" at bounding box center [629, 345] width 28 height 12
click at [322, 69] on div at bounding box center [605, 311] width 1211 height 622
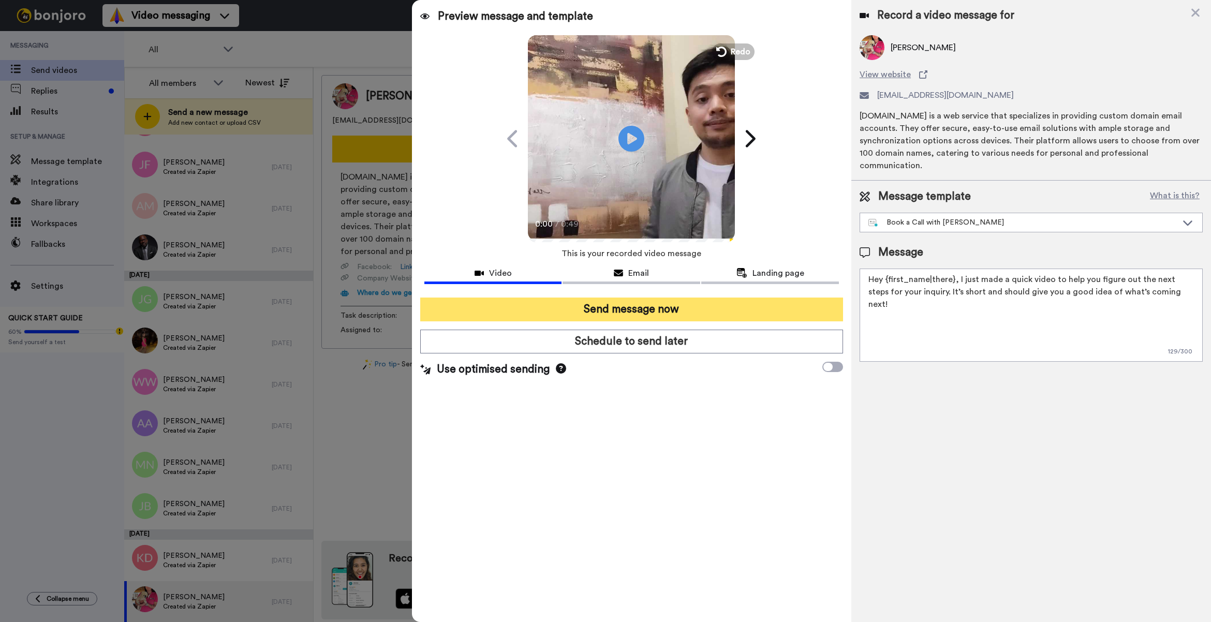
click at [630, 302] on button "Send message now" at bounding box center [631, 309] width 423 height 24
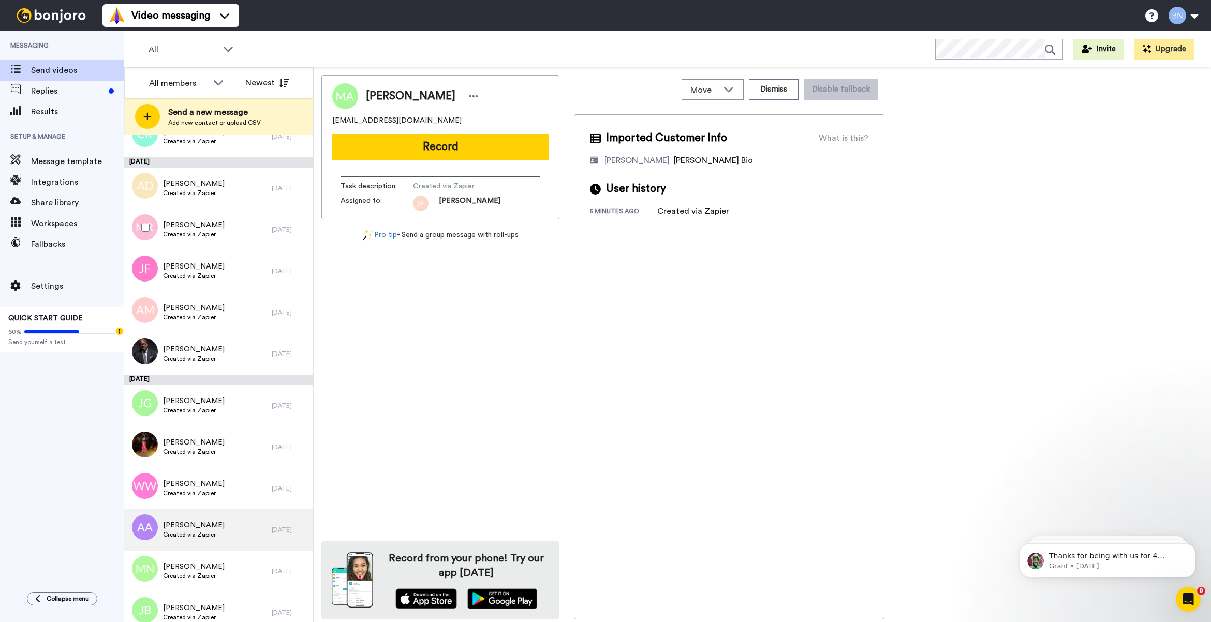
scroll to position [1851, 0]
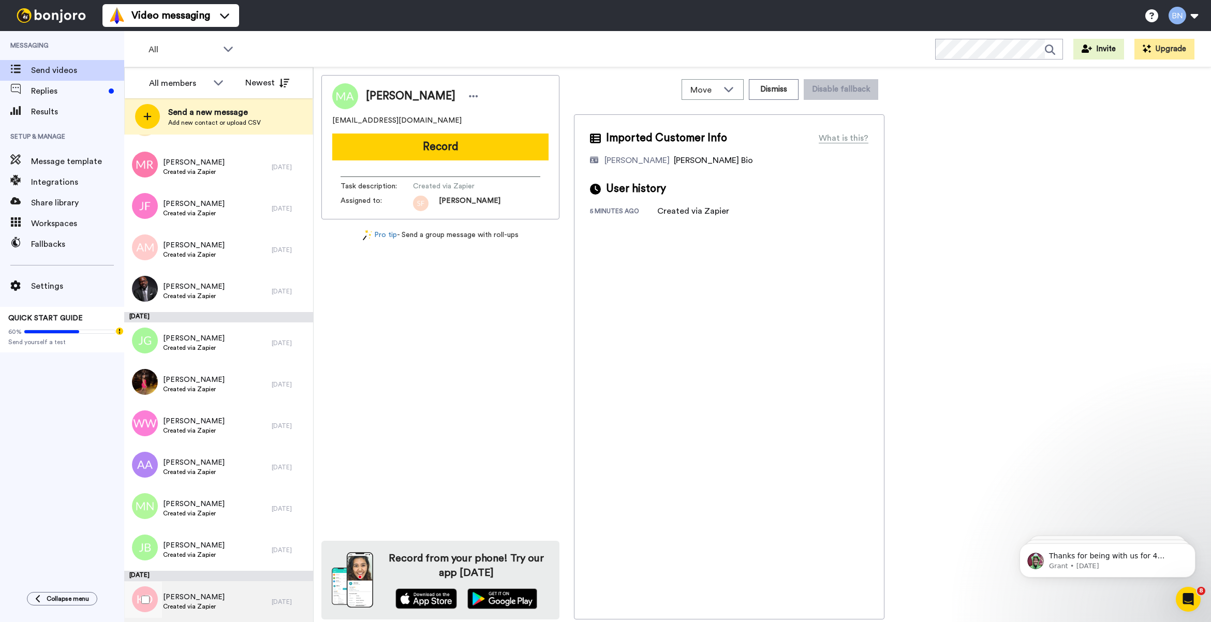
click at [225, 593] on span "Katie Douangnouanexay" at bounding box center [194, 597] width 62 height 10
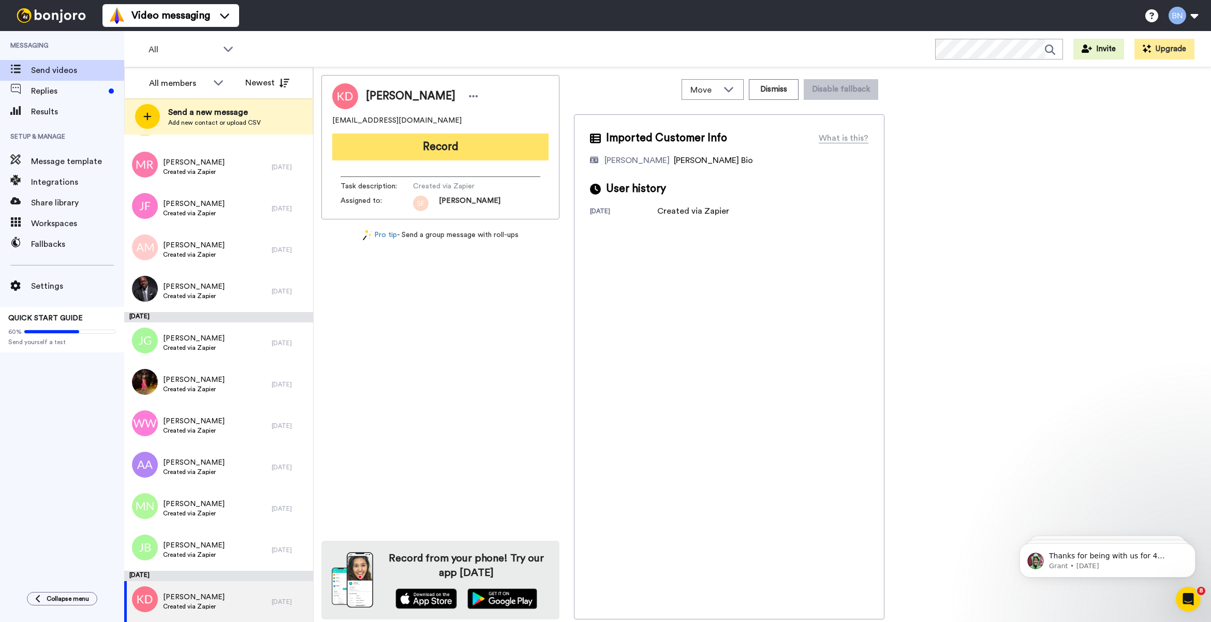
click at [503, 133] on button "Record" at bounding box center [440, 146] width 216 height 27
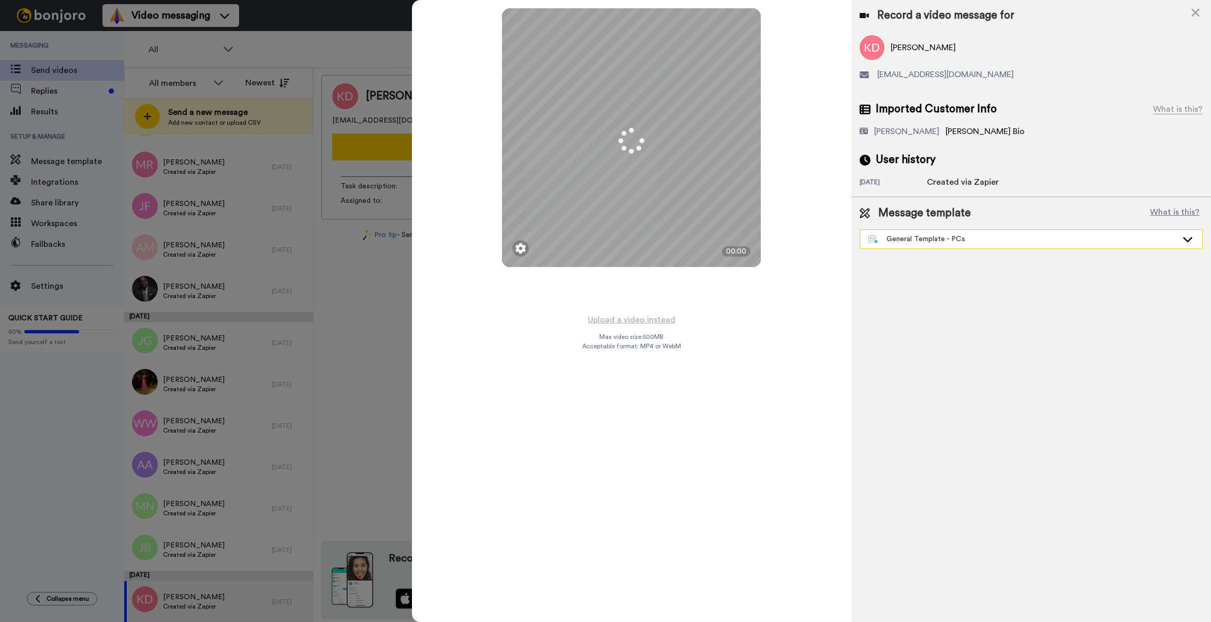
click at [954, 249] on div "General Template - PCs" at bounding box center [1030, 239] width 343 height 20
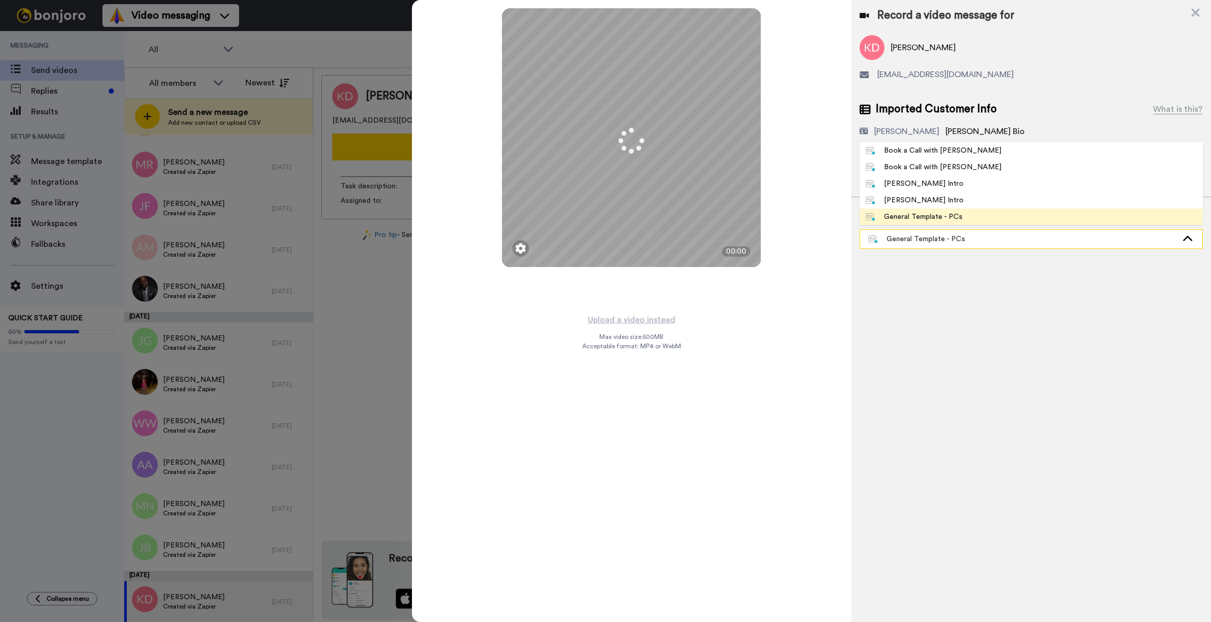
click at [959, 244] on div "General Template - PCs" at bounding box center [1022, 239] width 309 height 10
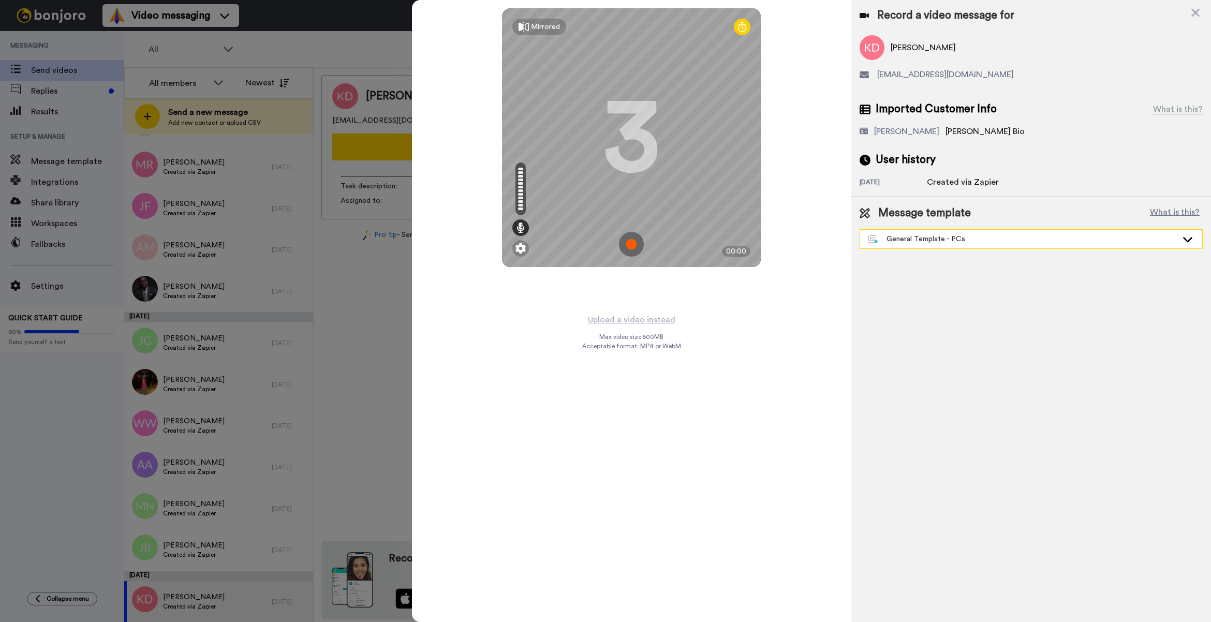
click at [959, 244] on div "General Template - PCs" at bounding box center [1022, 239] width 309 height 10
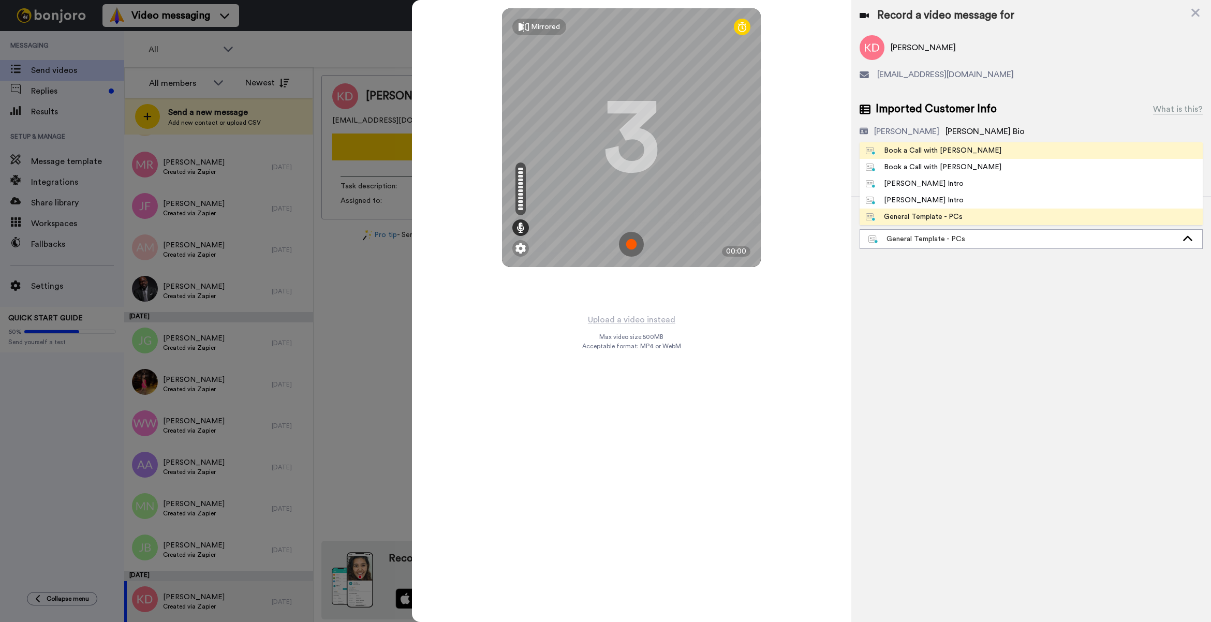
click at [974, 144] on li "Book a Call with [PERSON_NAME]" at bounding box center [1030, 150] width 343 height 17
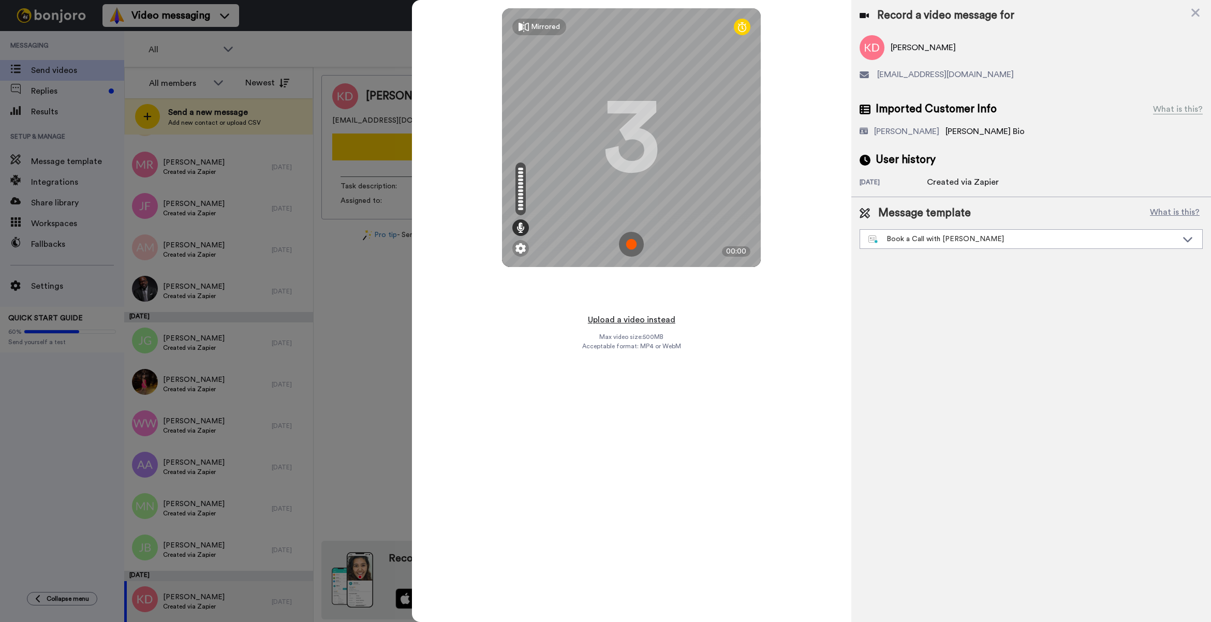
click at [653, 316] on button "Upload a video instead" at bounding box center [632, 319] width 94 height 13
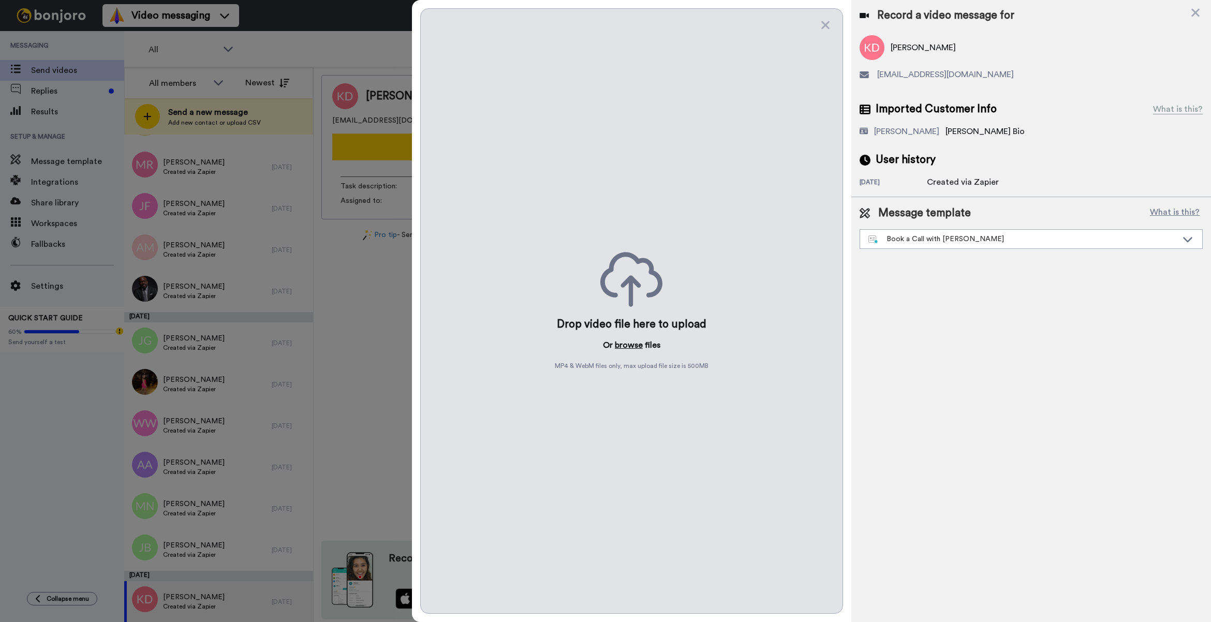
click at [632, 343] on button "browse" at bounding box center [629, 345] width 28 height 12
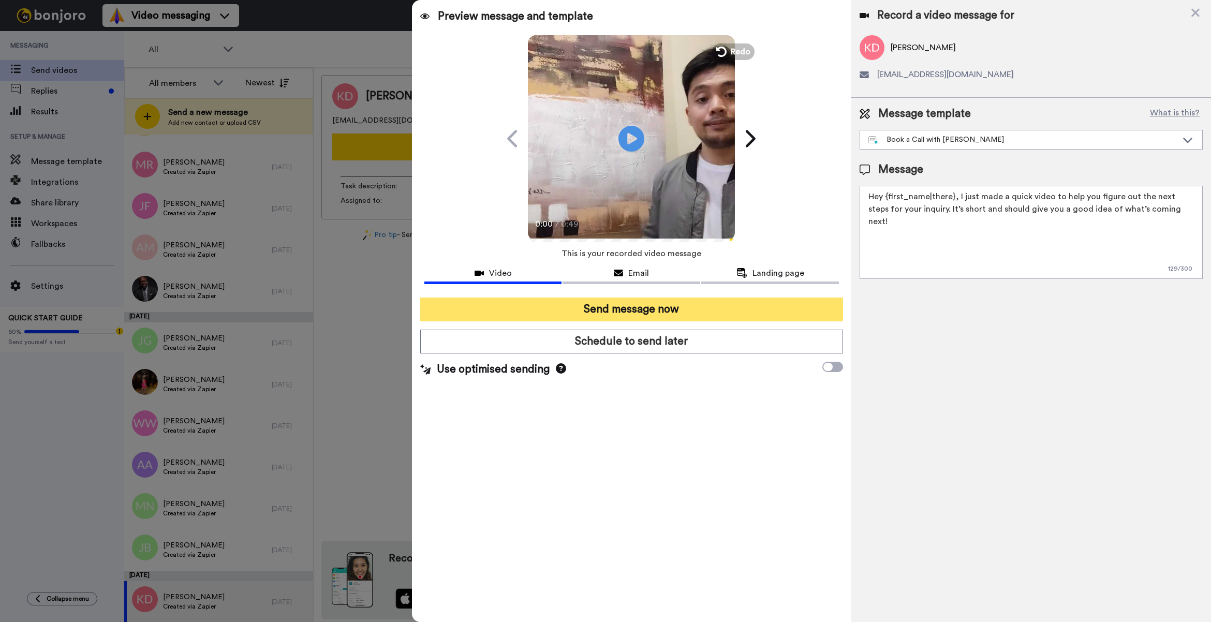
click at [705, 305] on button "Send message now" at bounding box center [631, 309] width 423 height 24
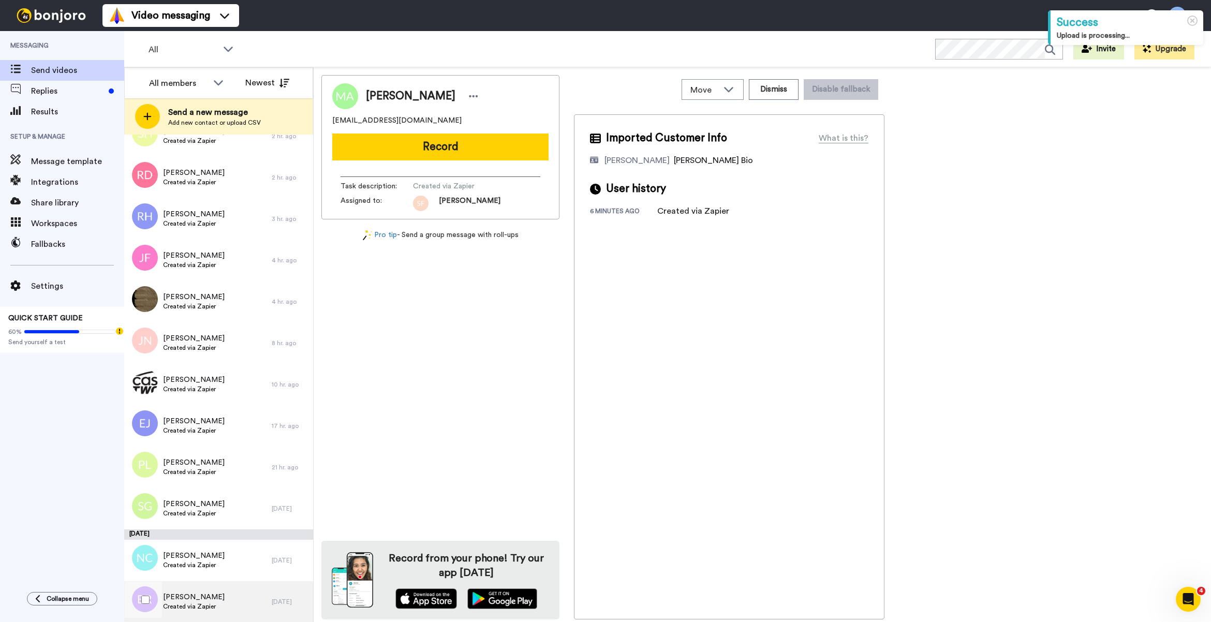
click at [220, 603] on span "Created via Zapier" at bounding box center [194, 606] width 62 height 8
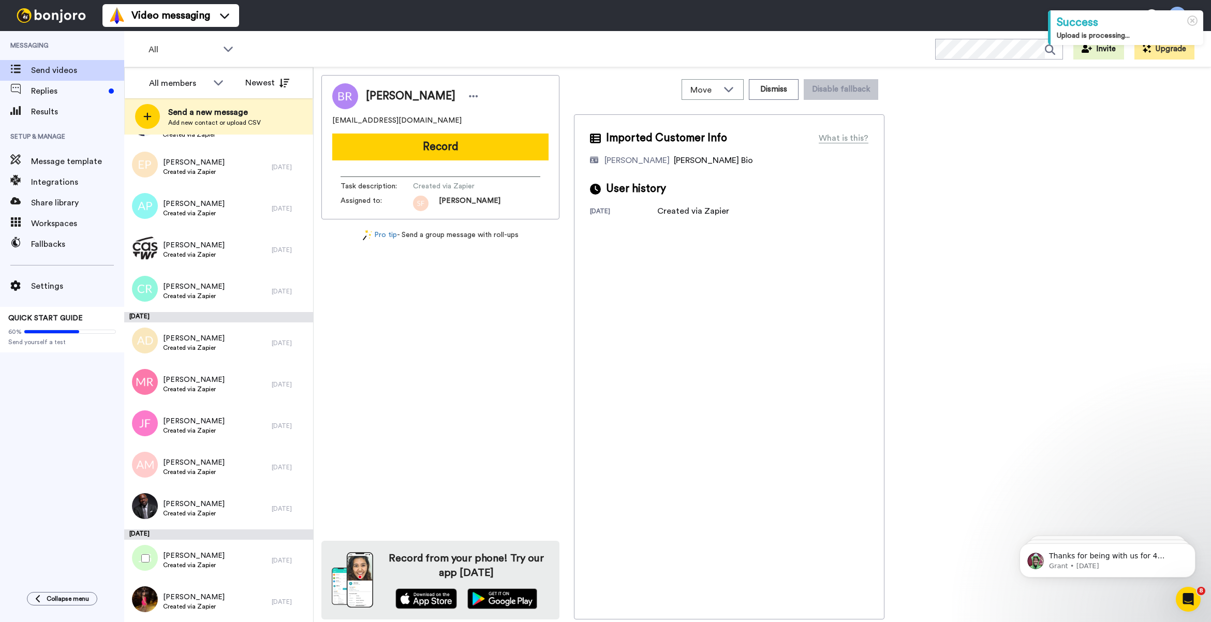
scroll to position [1799, 0]
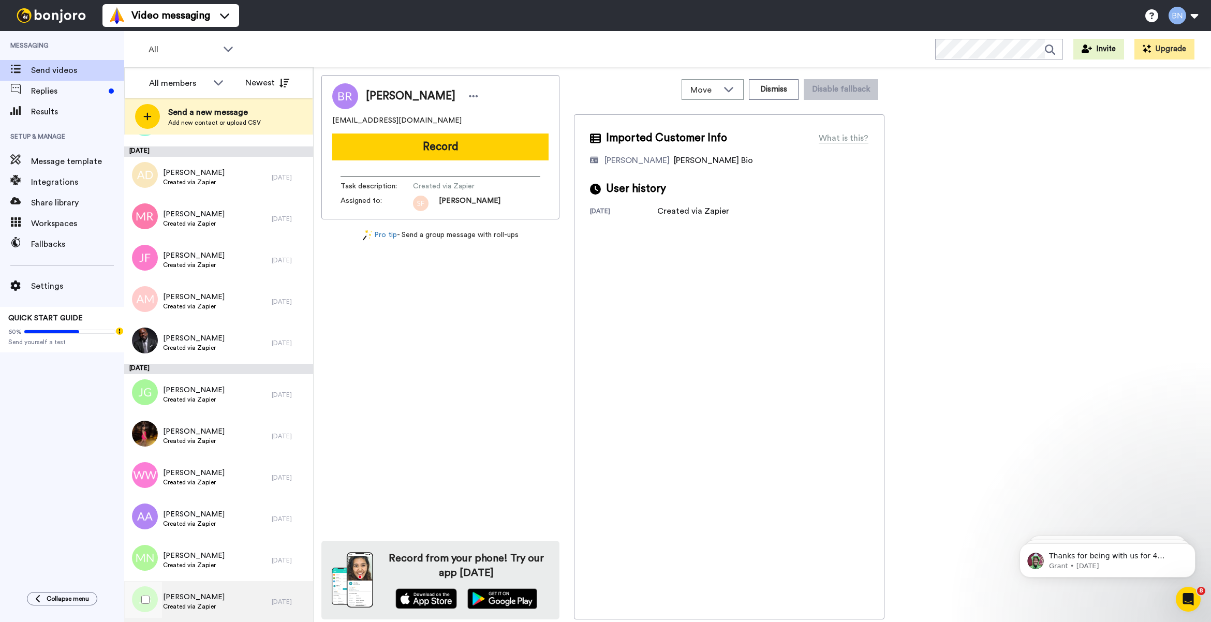
click at [222, 586] on div "[PERSON_NAME] Created via Zapier" at bounding box center [197, 601] width 147 height 41
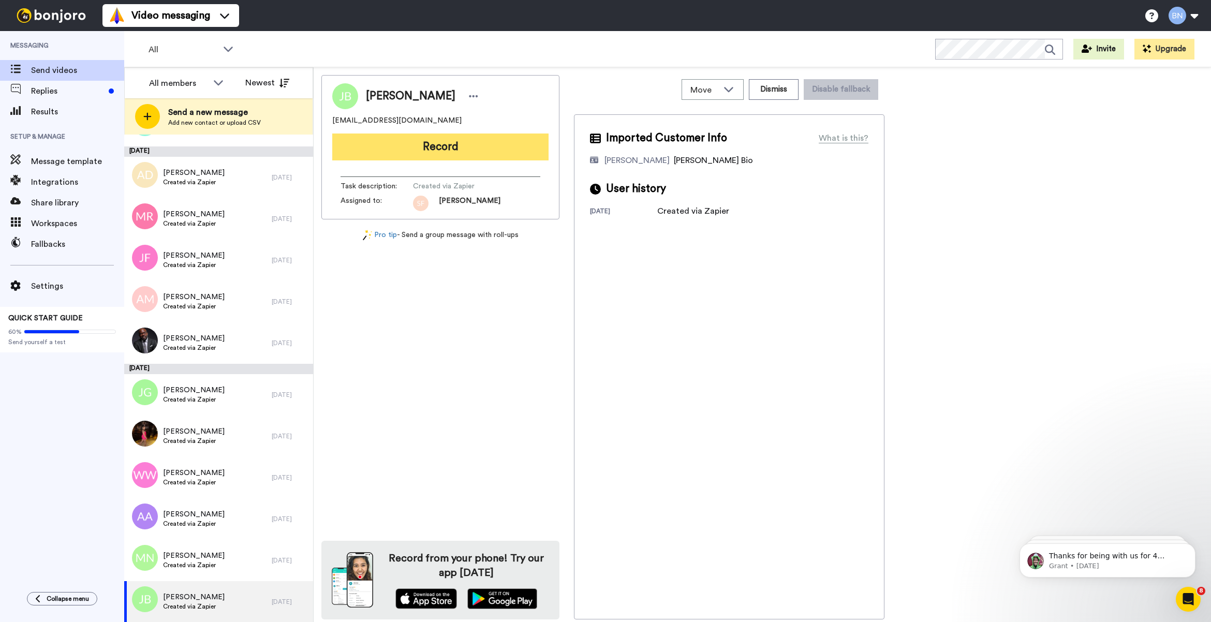
click at [479, 143] on button "Record" at bounding box center [440, 146] width 216 height 27
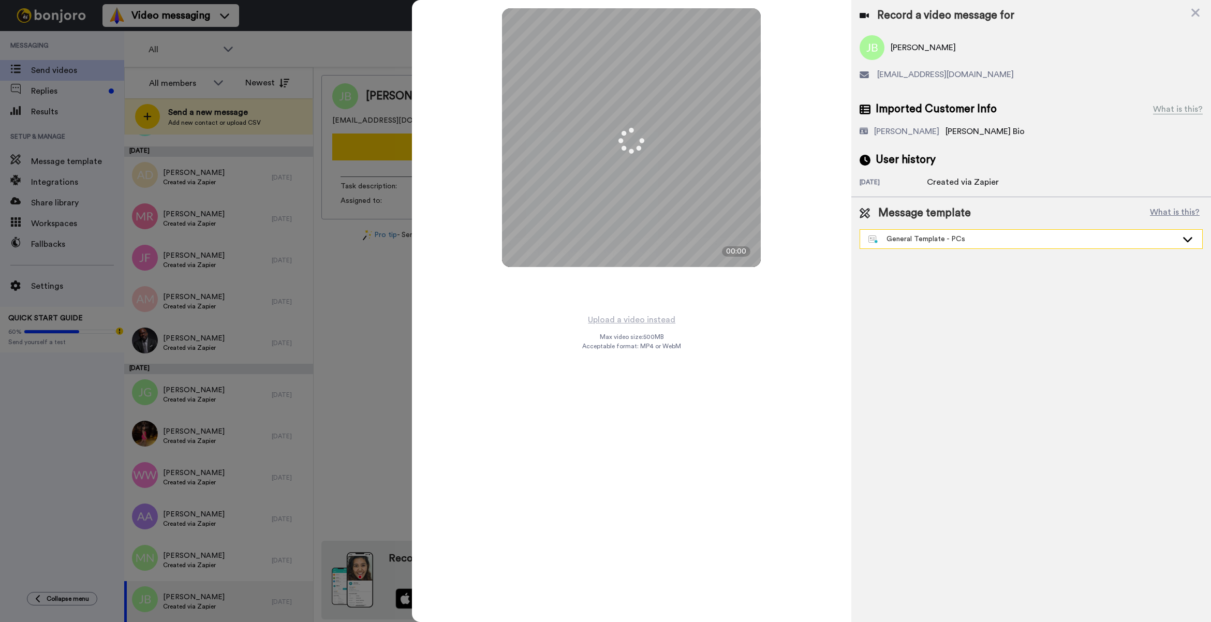
click at [899, 241] on div "General Template - PCs" at bounding box center [1022, 239] width 309 height 10
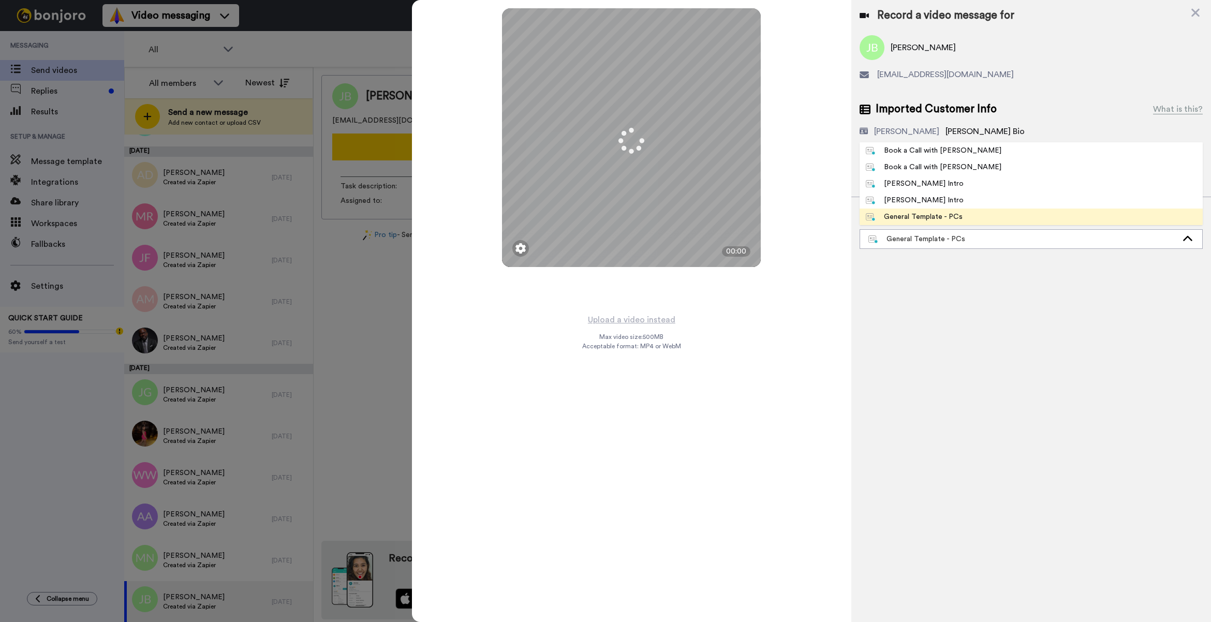
click at [948, 148] on div "Book a Call with [PERSON_NAME]" at bounding box center [934, 150] width 136 height 10
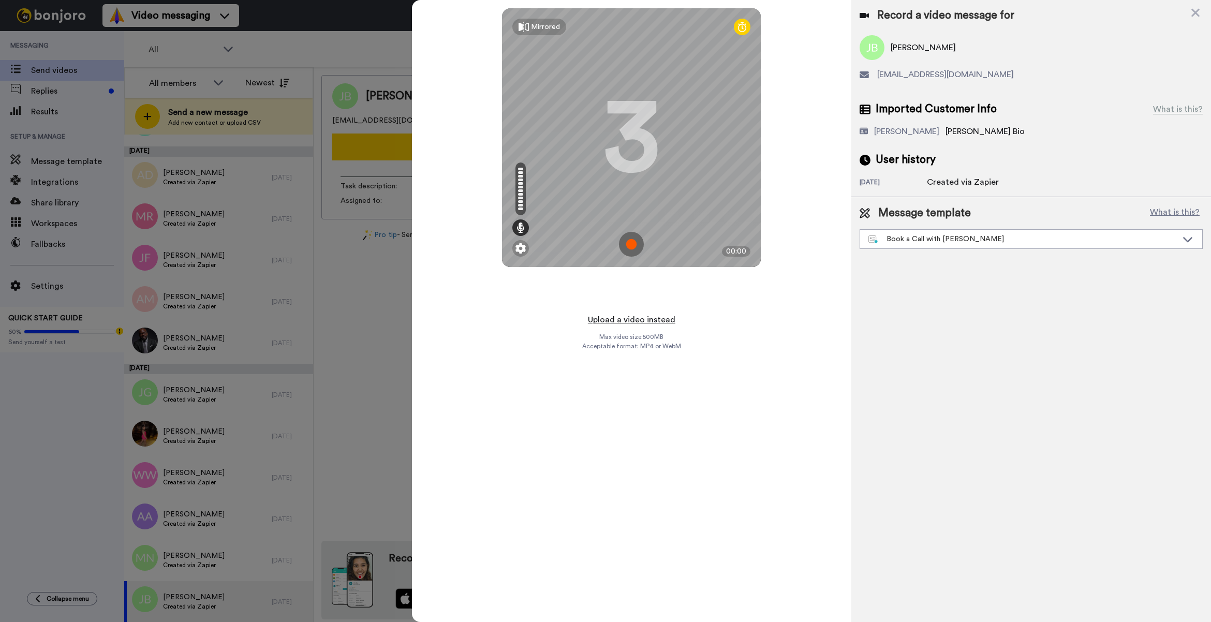
click at [639, 317] on button "Upload a video instead" at bounding box center [632, 319] width 94 height 13
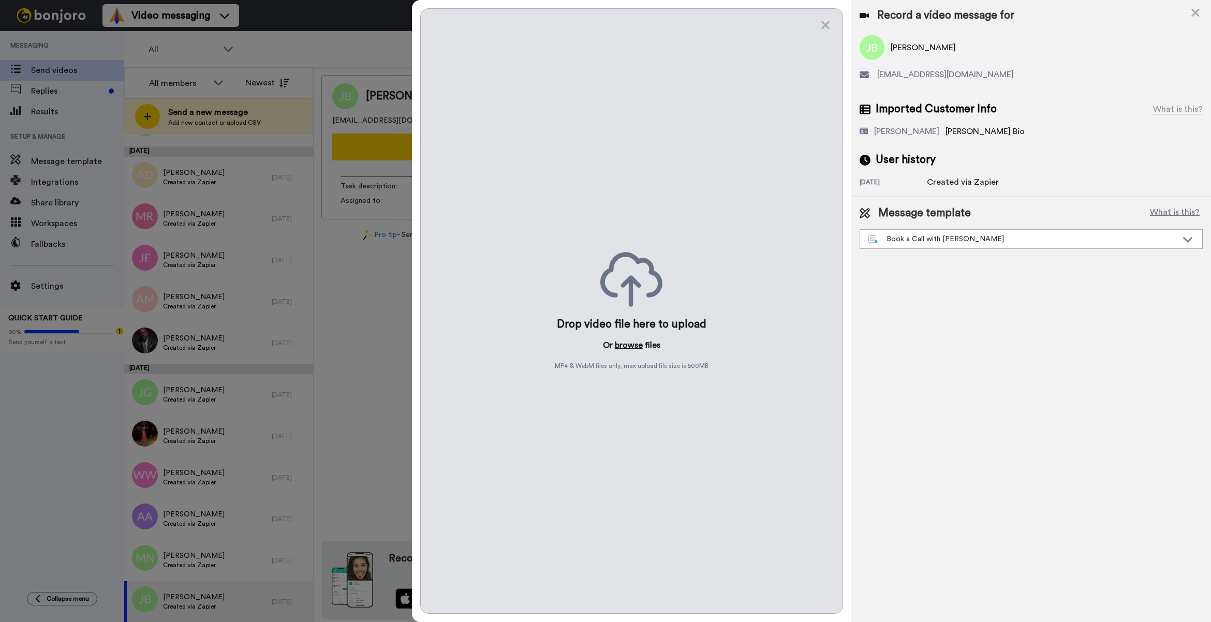
click at [639, 349] on button "browse" at bounding box center [629, 345] width 28 height 12
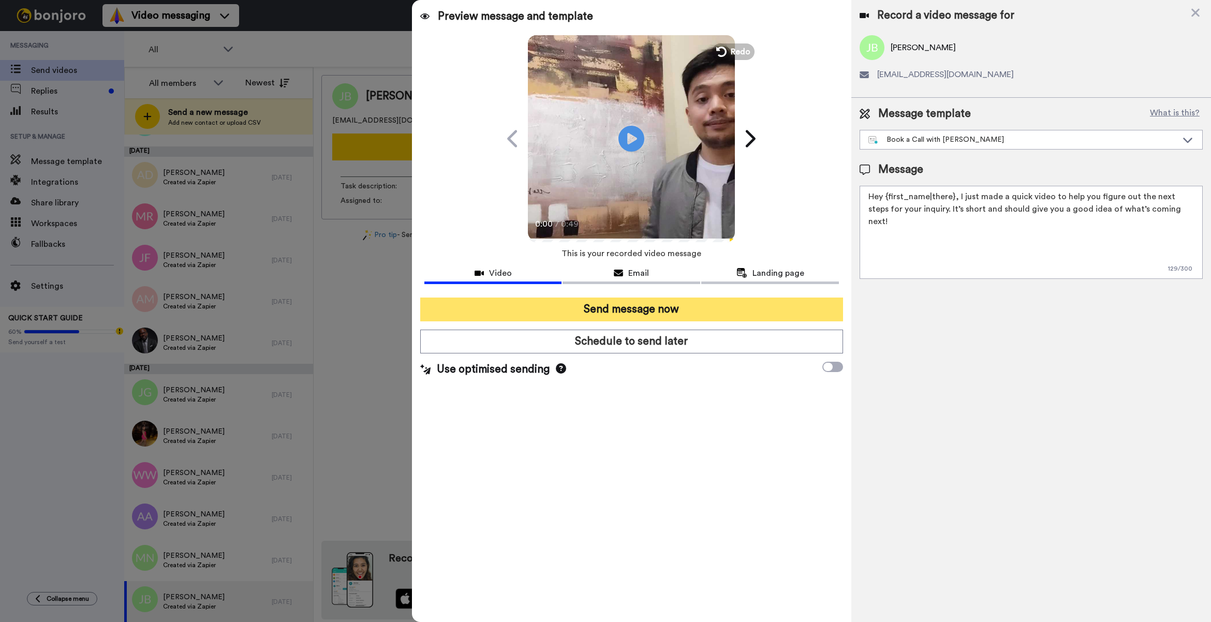
click at [691, 306] on button "Send message now" at bounding box center [631, 309] width 423 height 24
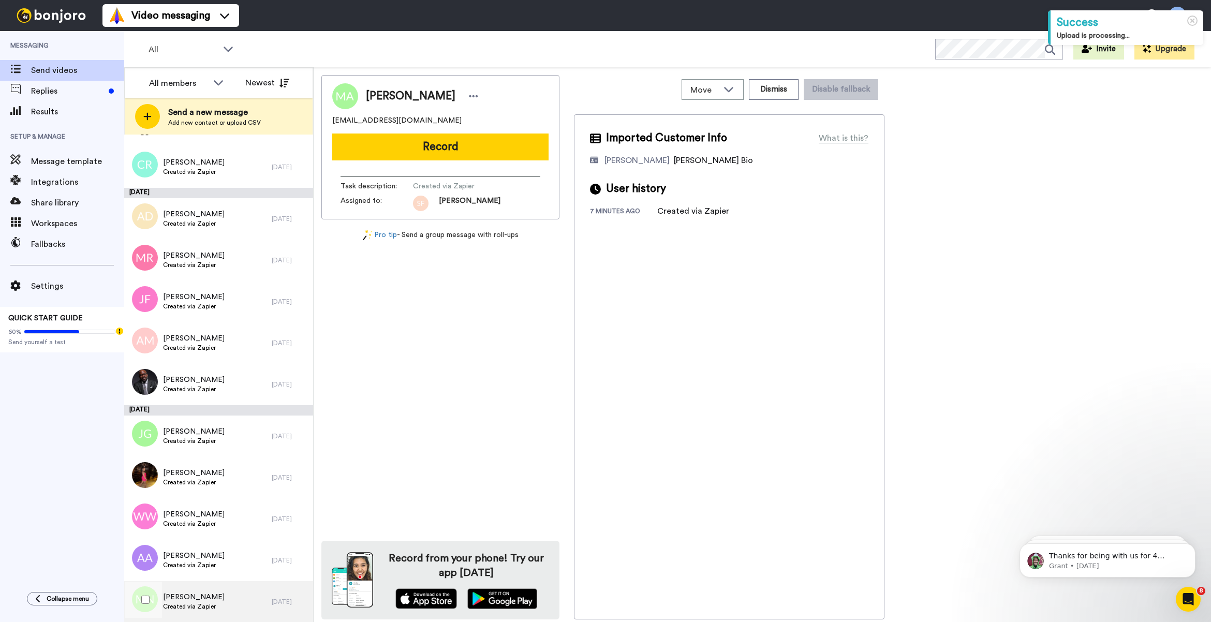
click at [234, 605] on div "[PERSON_NAME] Created via Zapier" at bounding box center [197, 601] width 147 height 41
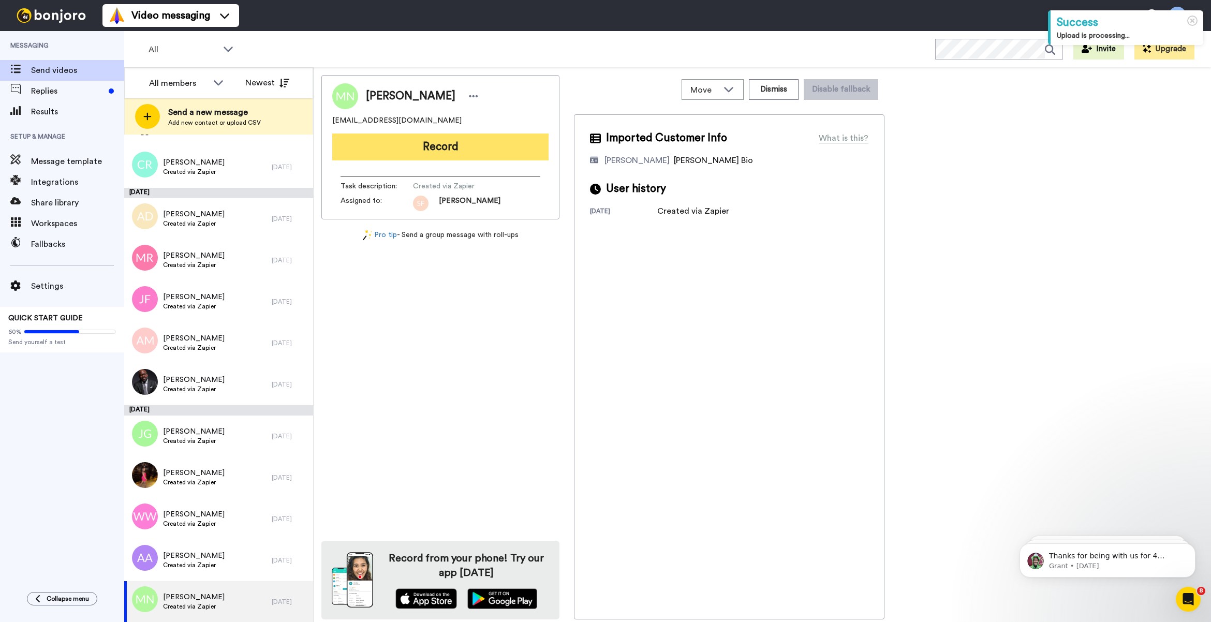
click at [492, 155] on button "Record" at bounding box center [440, 146] width 216 height 27
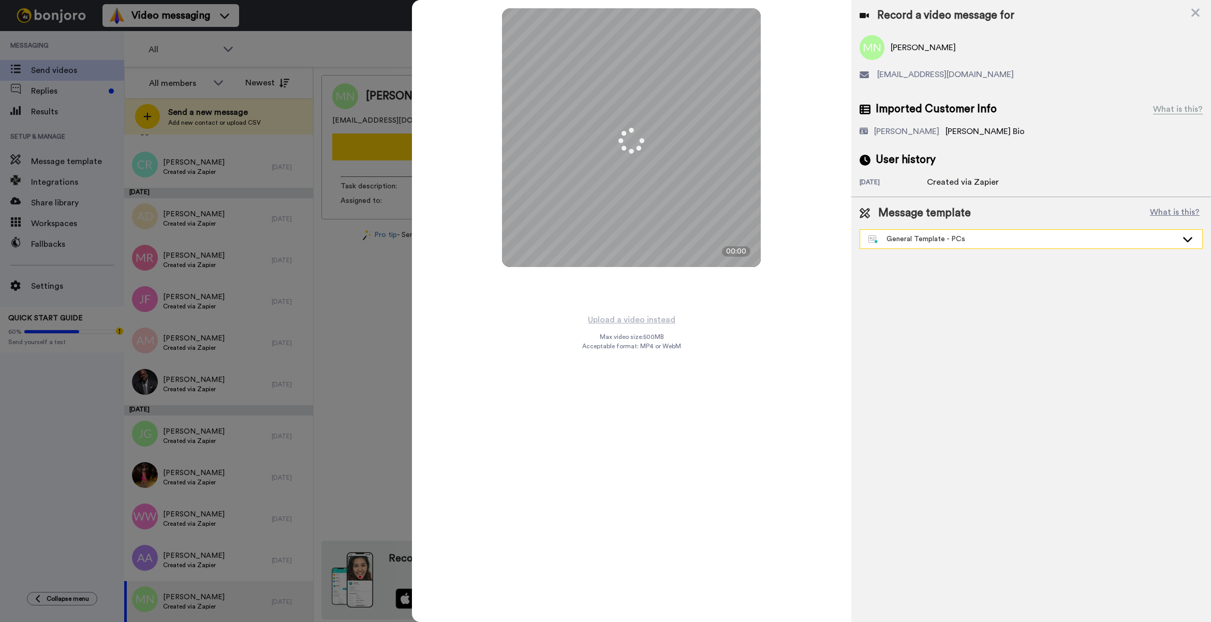
click at [918, 240] on div "General Template - PCs" at bounding box center [1022, 239] width 309 height 10
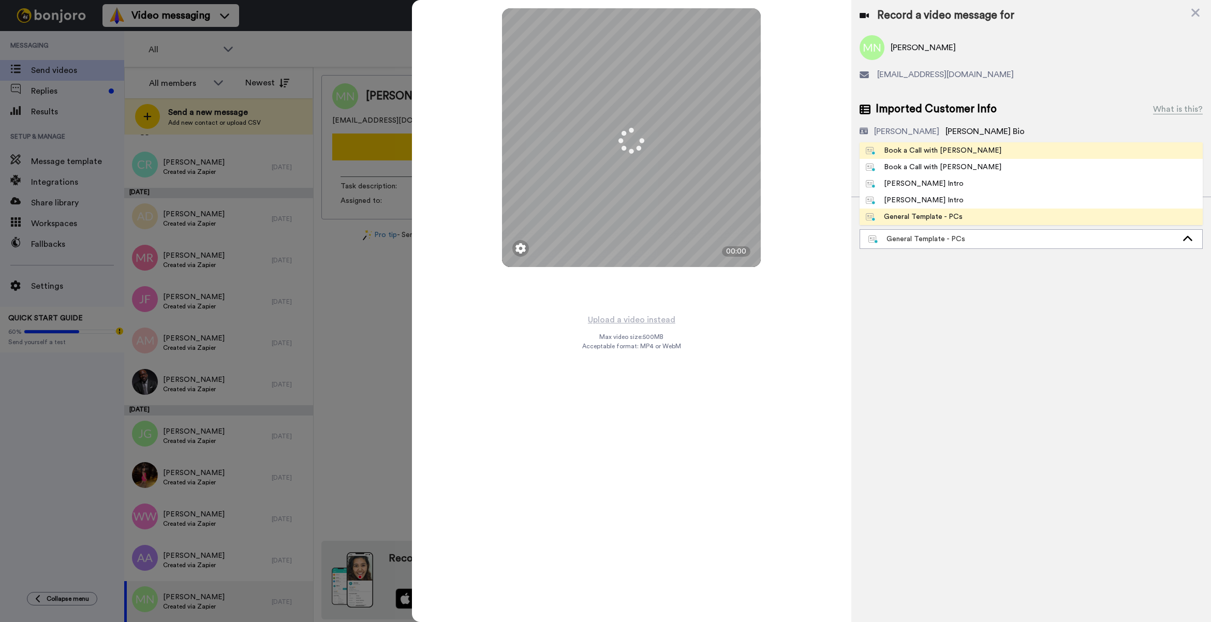
click at [903, 156] on div "Book a Call with [PERSON_NAME]" at bounding box center [934, 150] width 136 height 10
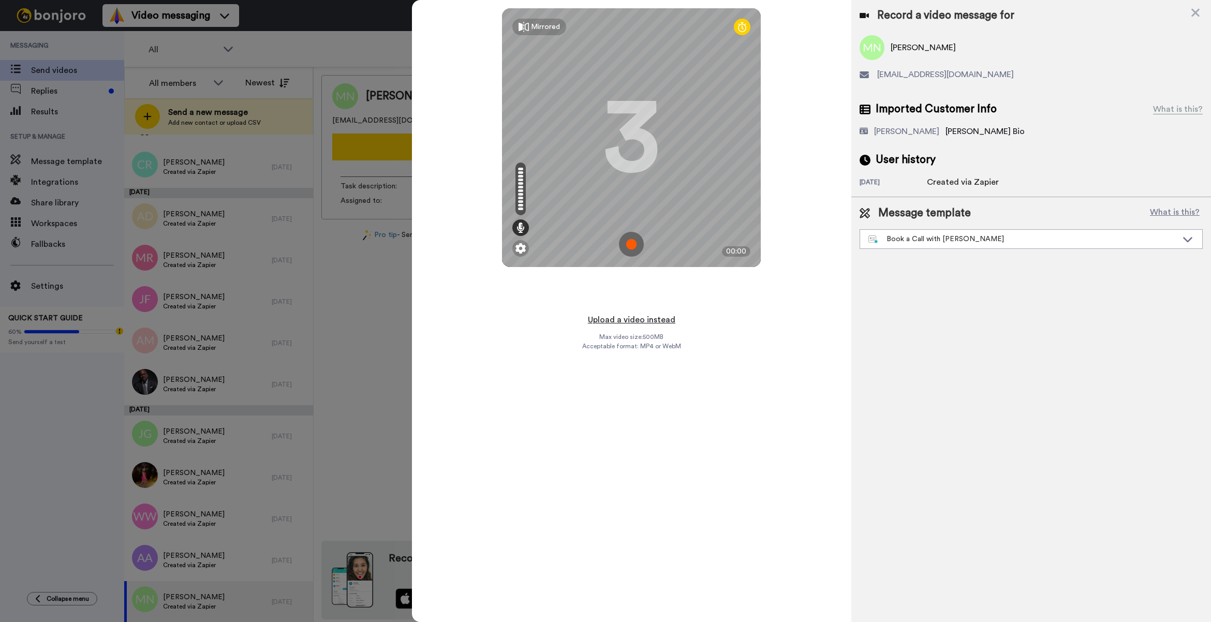
click at [674, 318] on button "Upload a video instead" at bounding box center [632, 319] width 94 height 13
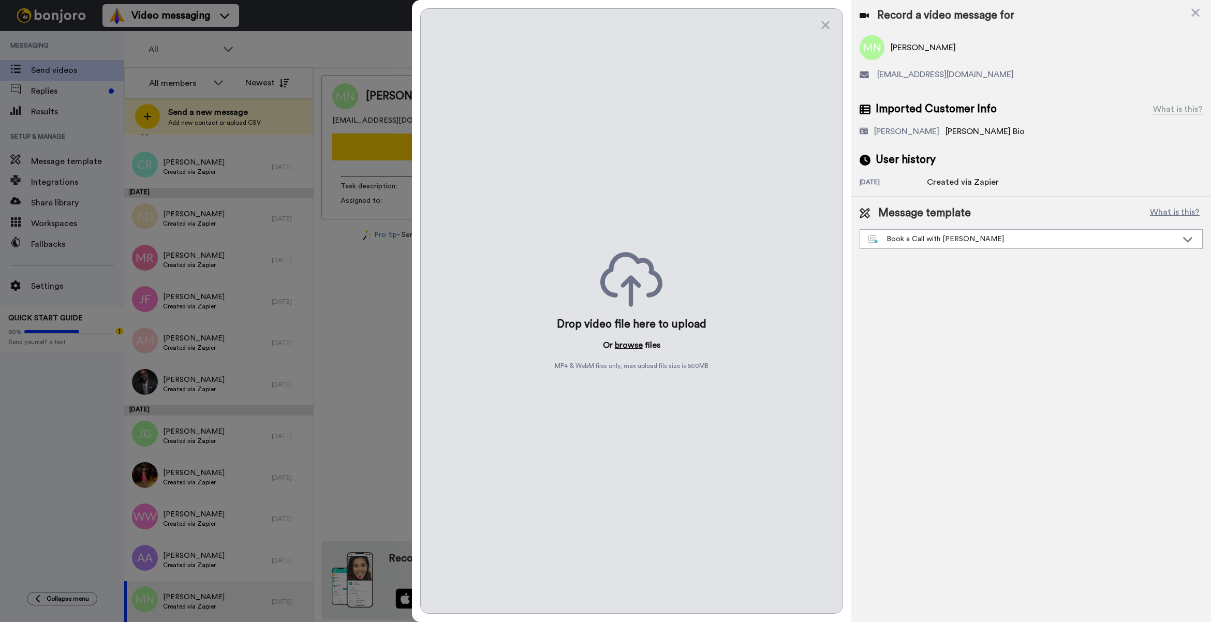
click at [618, 343] on button "browse" at bounding box center [629, 345] width 28 height 12
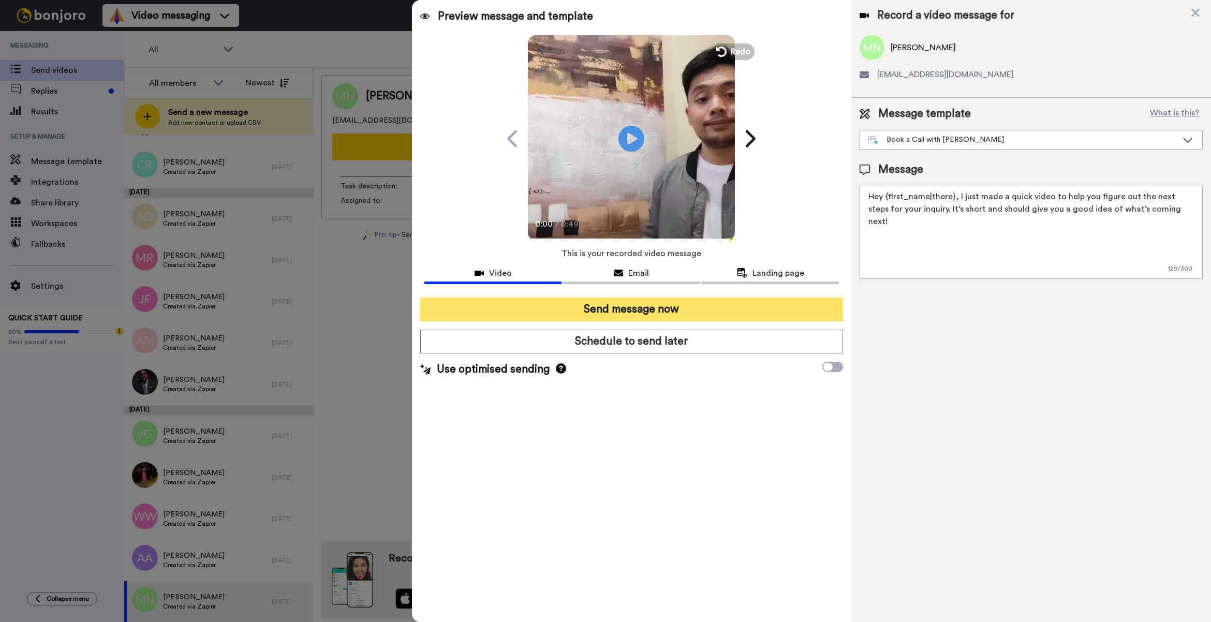
click at [684, 311] on button "Send message now" at bounding box center [631, 309] width 423 height 24
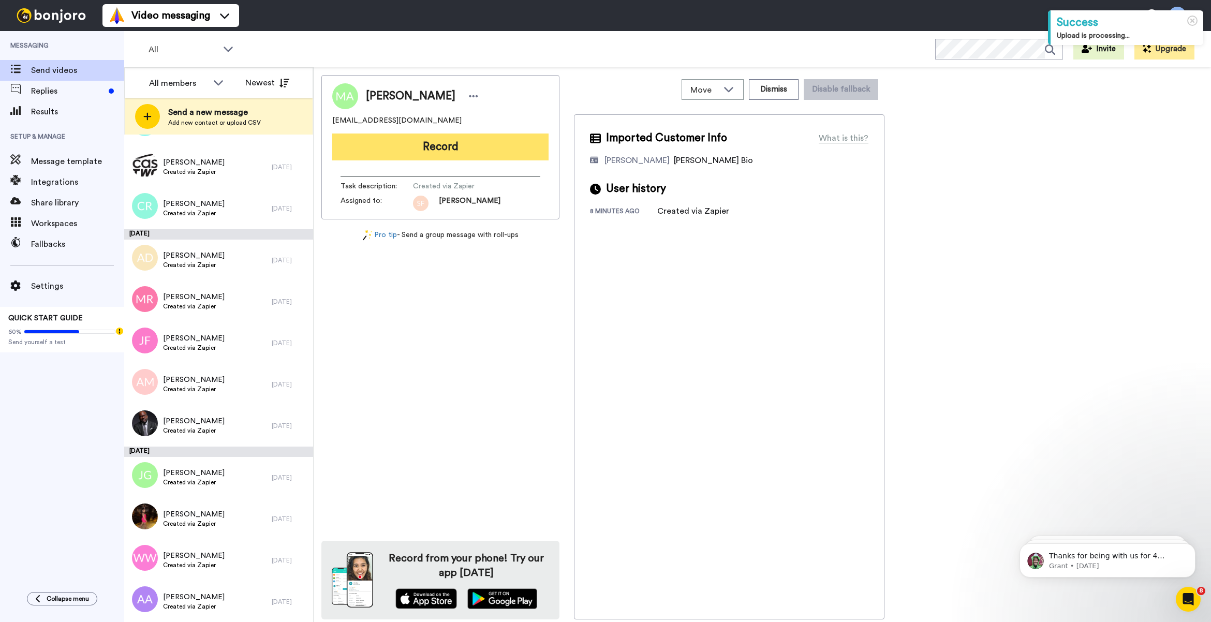
click at [373, 135] on button "Record" at bounding box center [440, 146] width 216 height 27
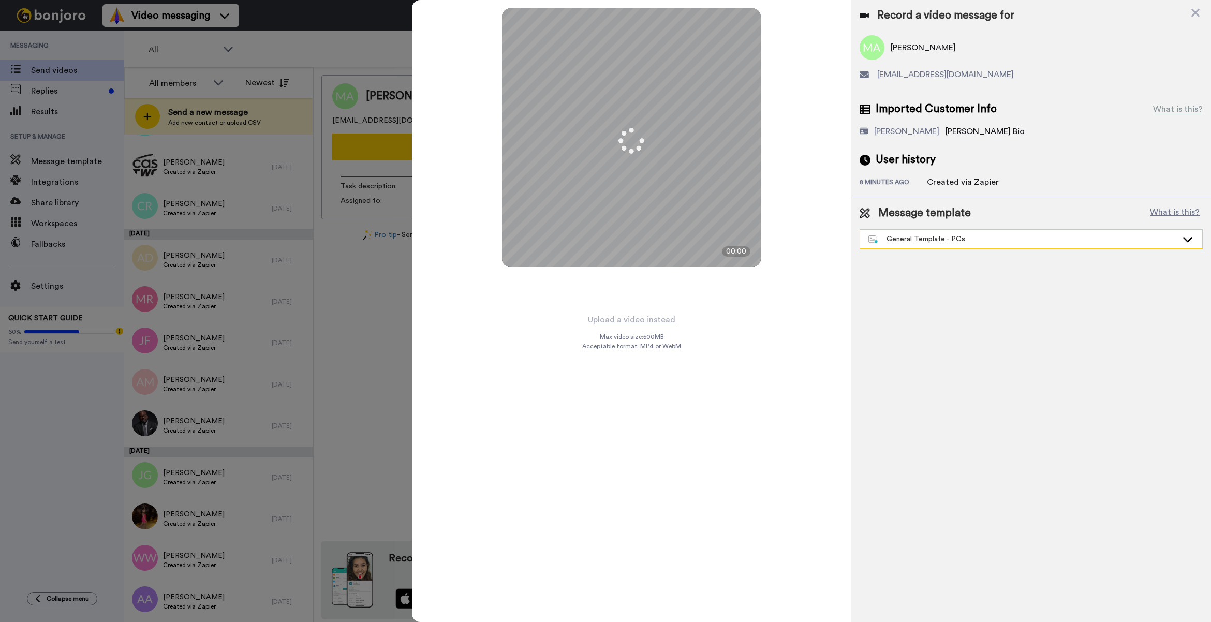
click at [945, 241] on div "General Template - PCs" at bounding box center [1022, 239] width 309 height 10
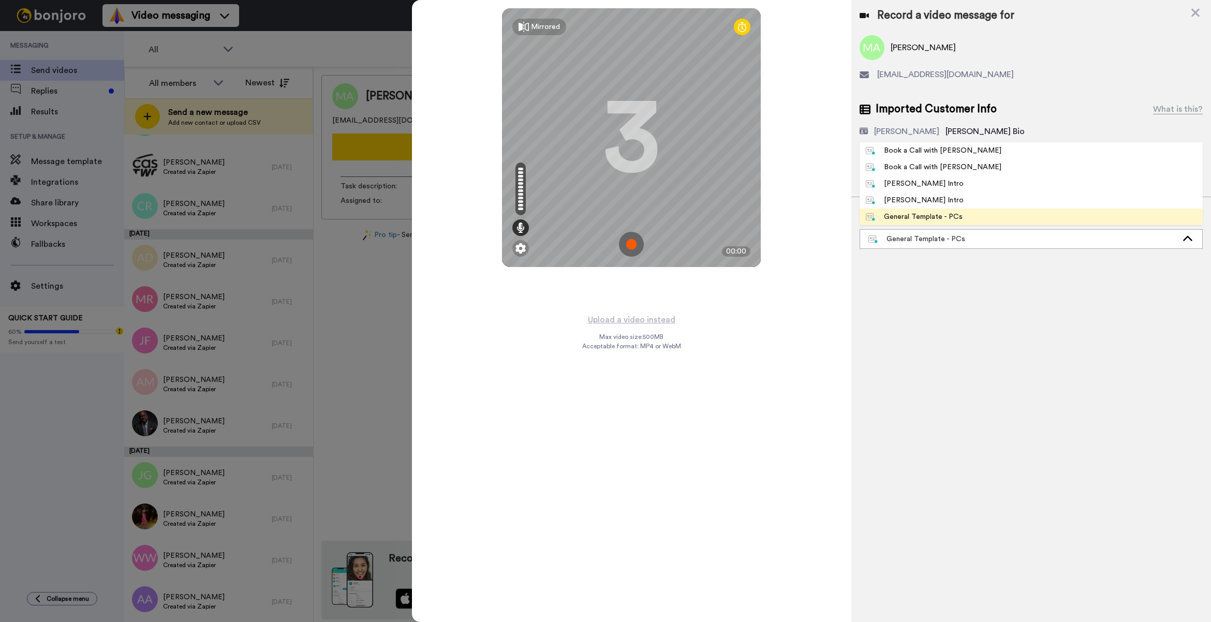
click at [1195, 20] on div "Mirrored Redo 3 00:00 Upload a video instead Max video size: 500 MB Acceptable …" at bounding box center [811, 311] width 799 height 622
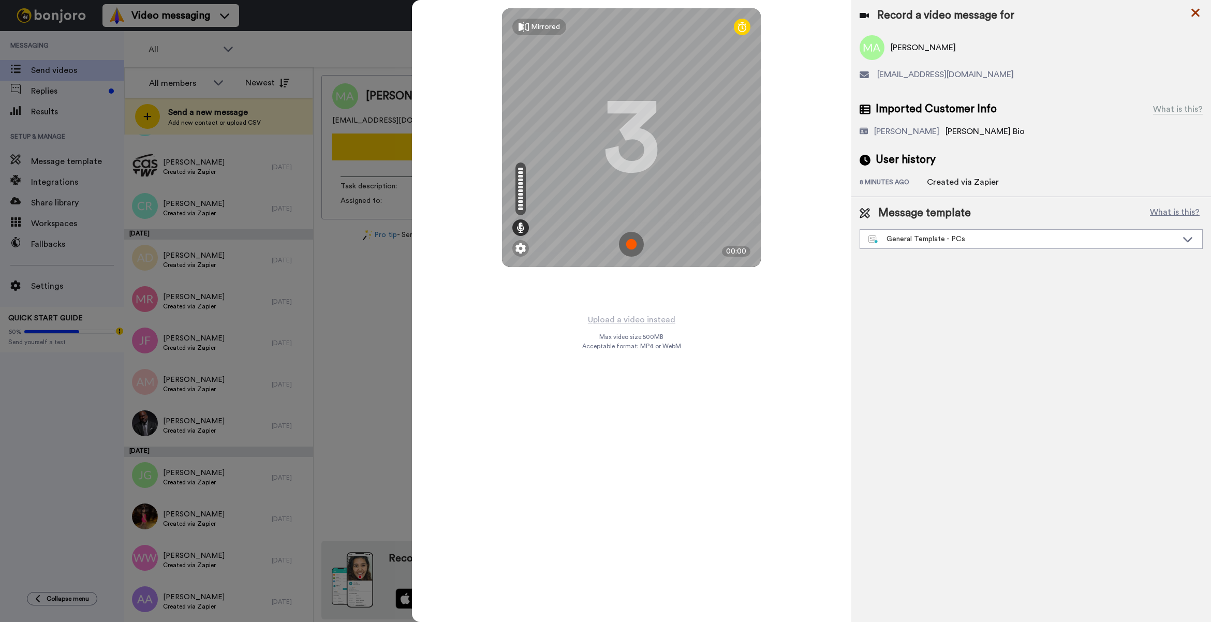
click at [1194, 16] on icon at bounding box center [1195, 12] width 10 height 13
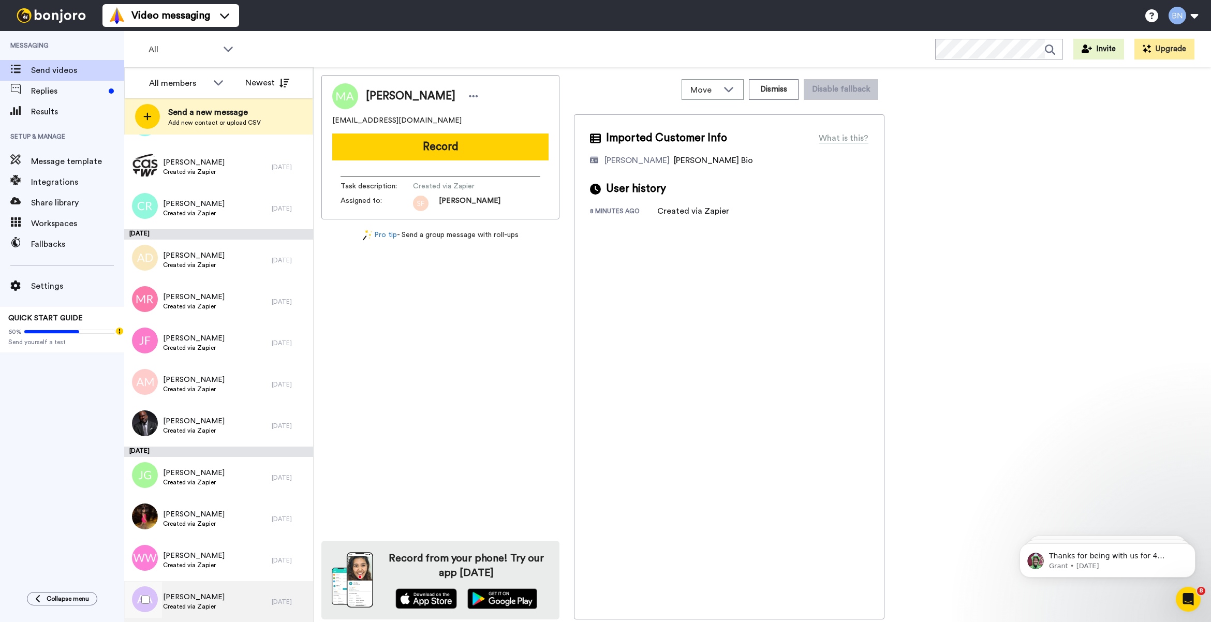
click at [225, 598] on span "AndreWeing AndreWeing" at bounding box center [194, 597] width 62 height 10
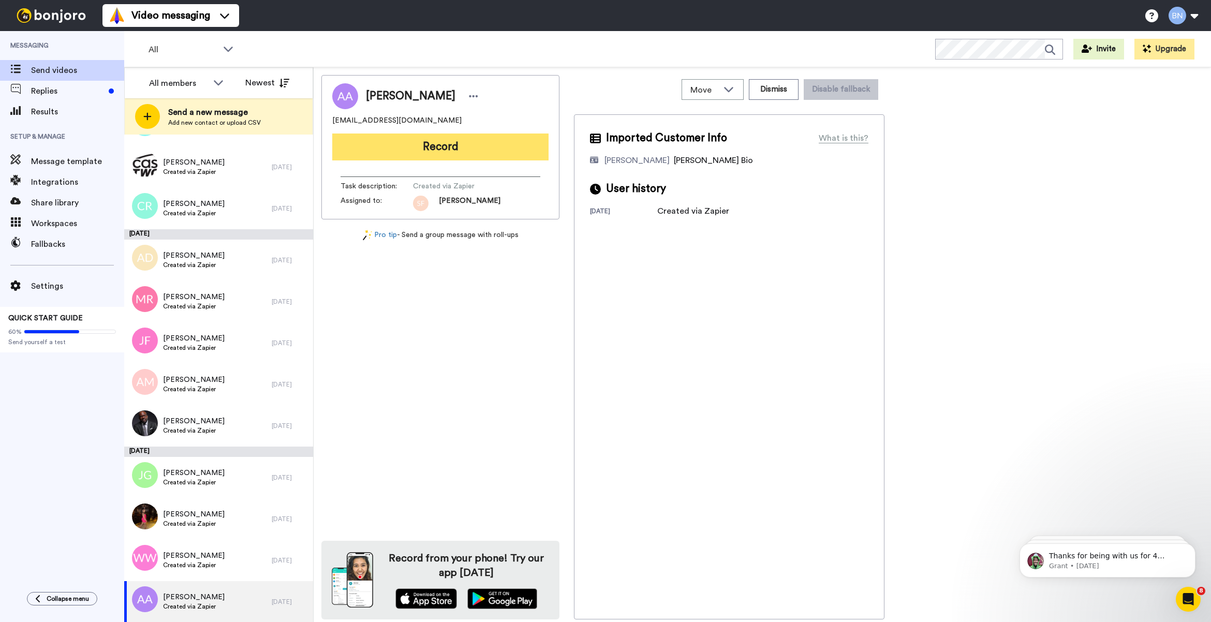
click at [536, 143] on button "Record" at bounding box center [440, 146] width 216 height 27
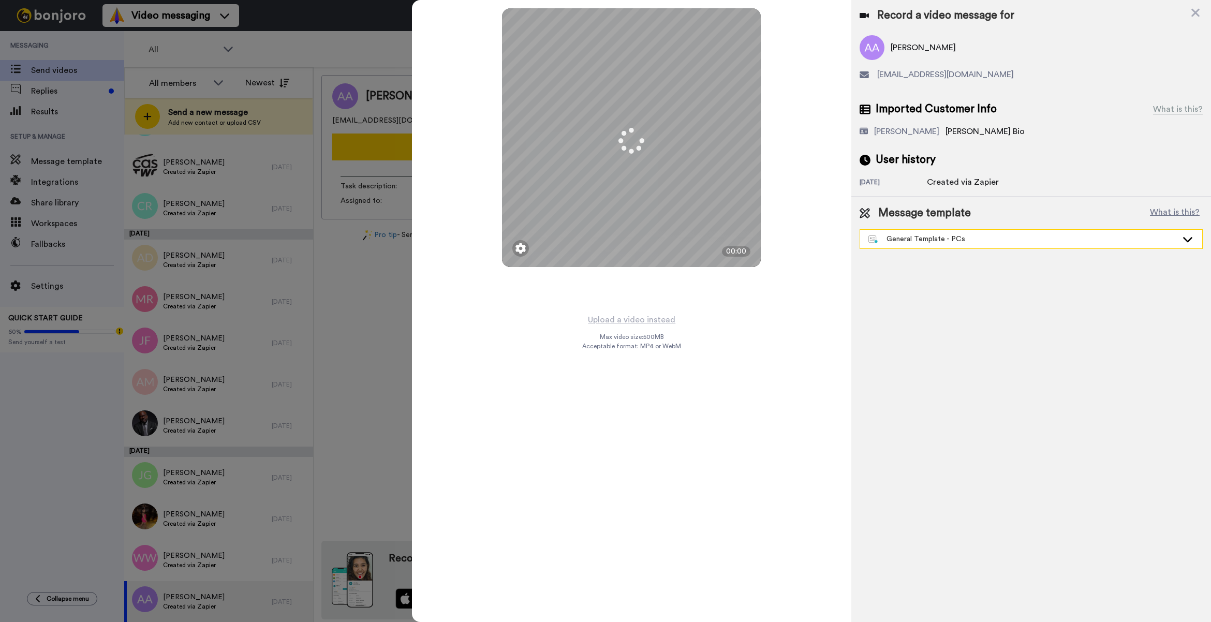
click at [973, 241] on div "General Template - PCs" at bounding box center [1022, 239] width 309 height 10
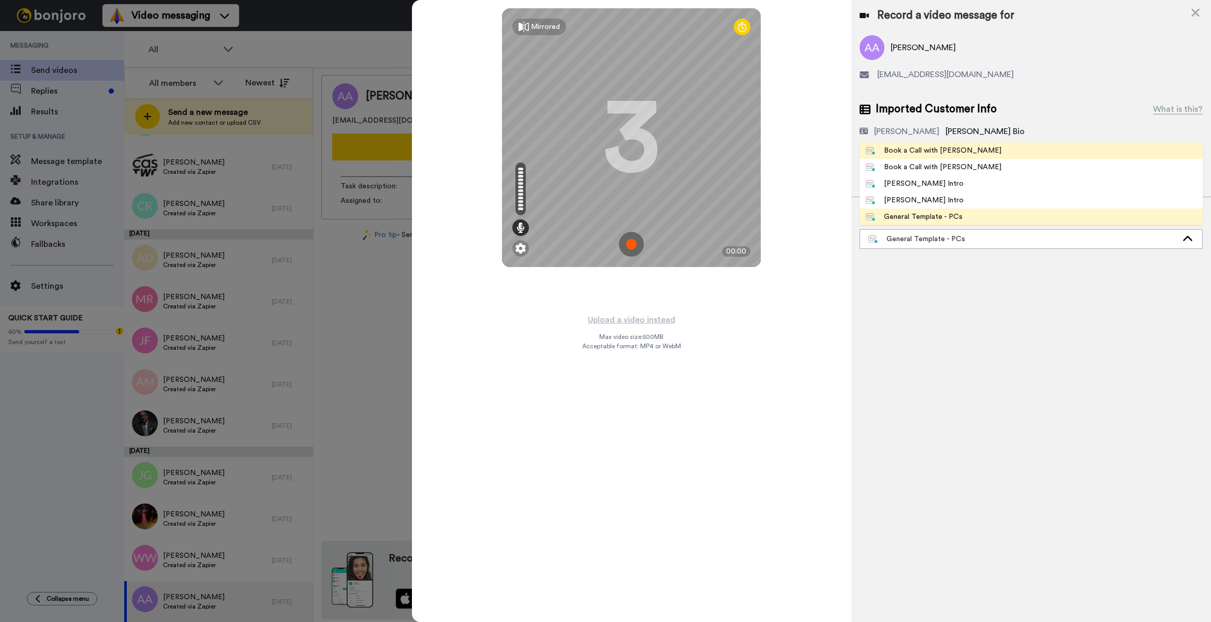
click at [972, 147] on li "Book a Call with [PERSON_NAME]" at bounding box center [1030, 150] width 343 height 17
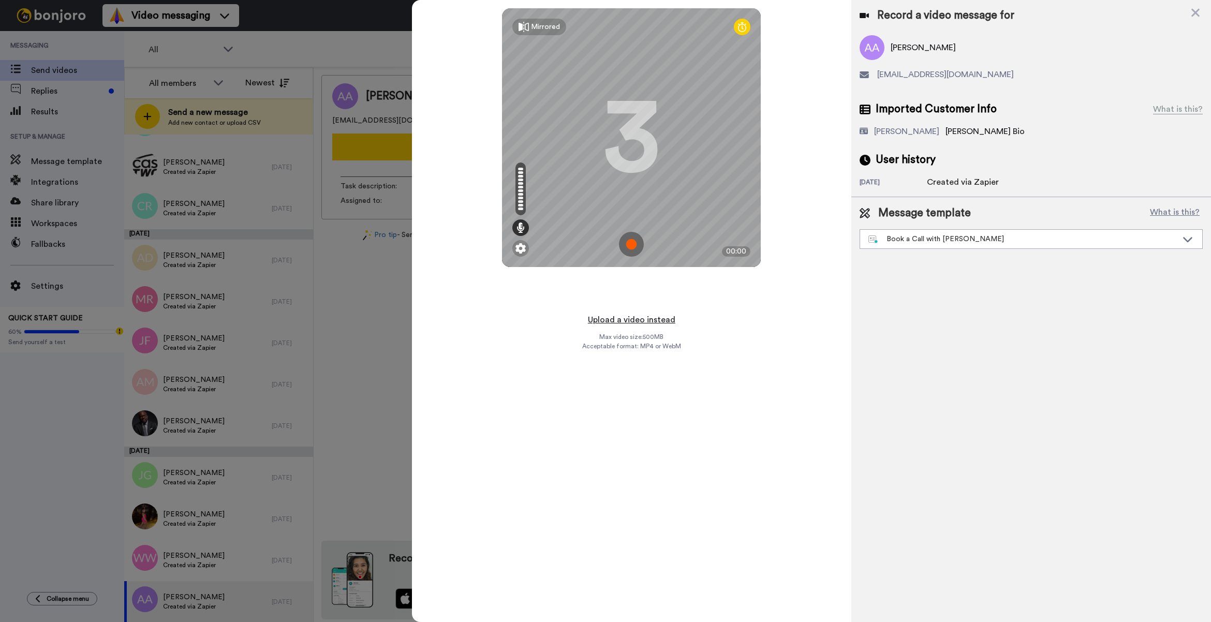
click at [630, 320] on button "Upload a video instead" at bounding box center [632, 319] width 94 height 13
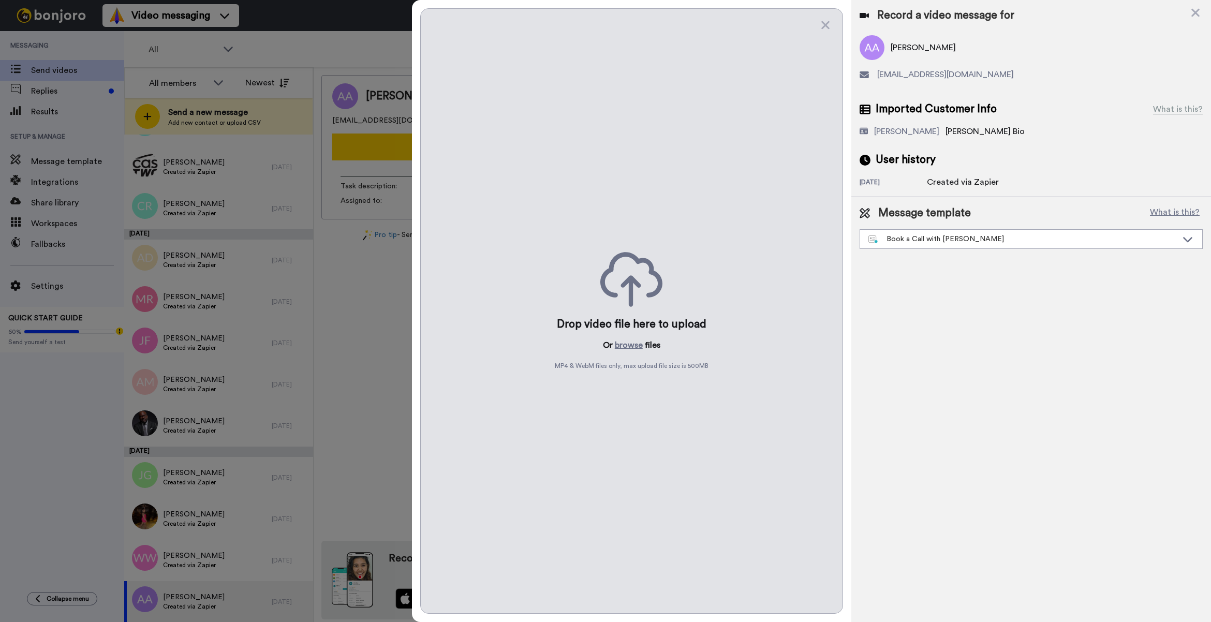
click at [622, 335] on div "Drop video file here to upload Or browse files MP4 & WebM files only, max uploa…" at bounding box center [631, 310] width 423 height 605
click at [629, 340] on button "browse" at bounding box center [629, 345] width 28 height 12
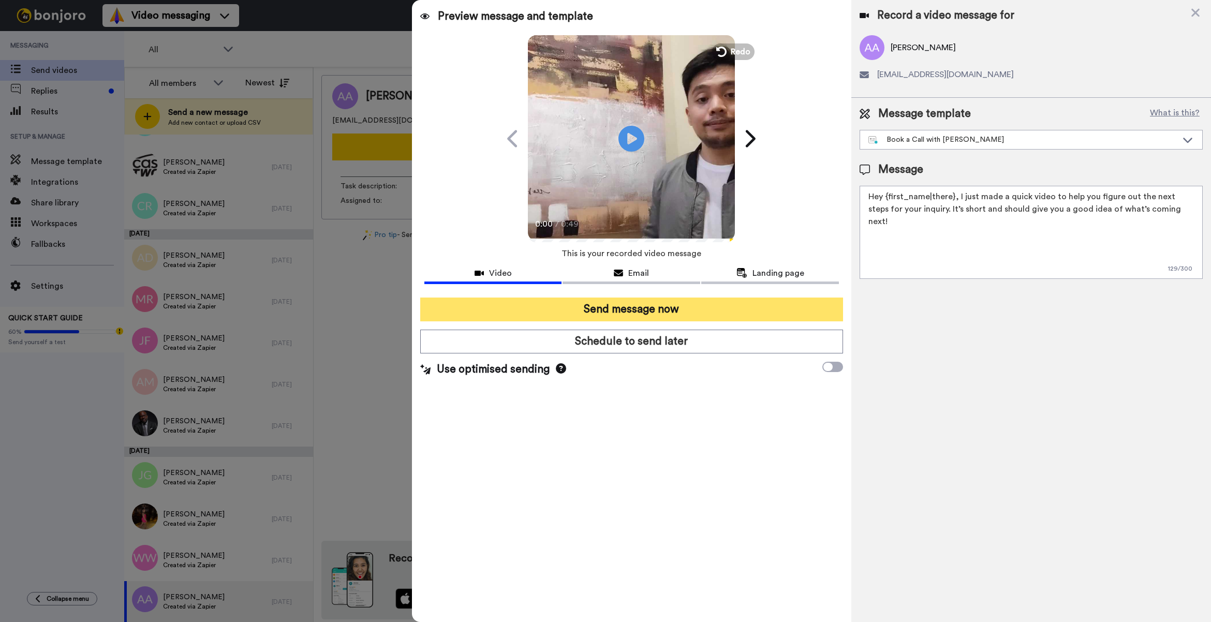
click at [648, 309] on button "Send message now" at bounding box center [631, 309] width 423 height 24
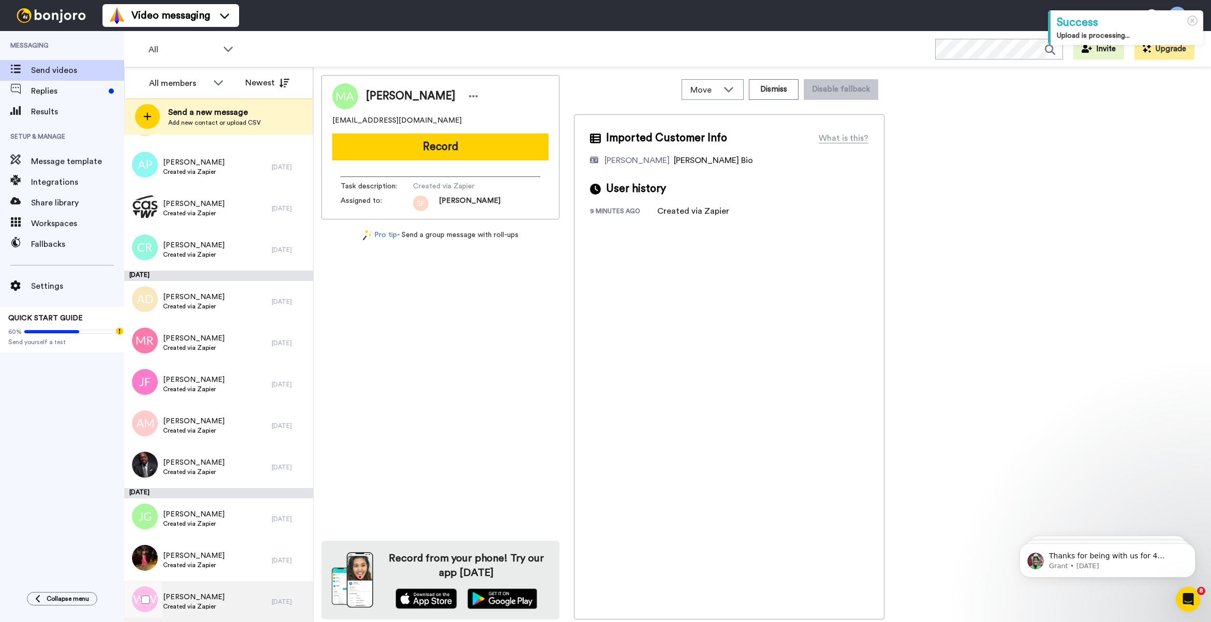
click at [196, 603] on span "Created via Zapier" at bounding box center [194, 606] width 62 height 8
click at [410, 140] on button "Record" at bounding box center [440, 146] width 216 height 27
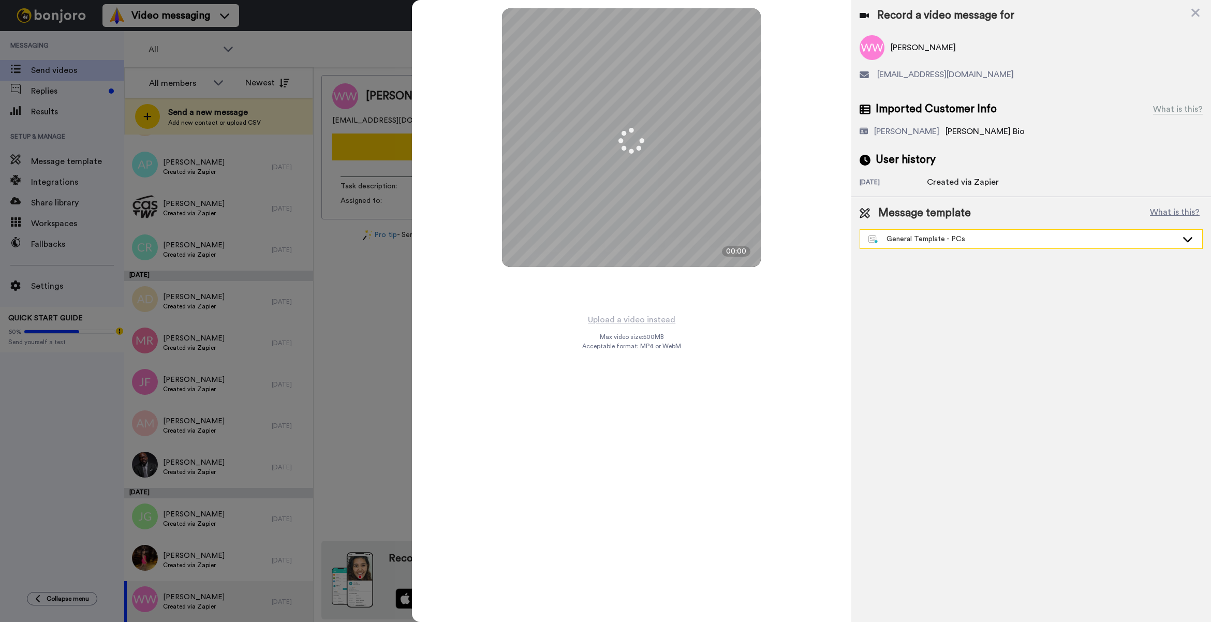
click at [911, 238] on div "General Template - PCs" at bounding box center [1022, 239] width 309 height 10
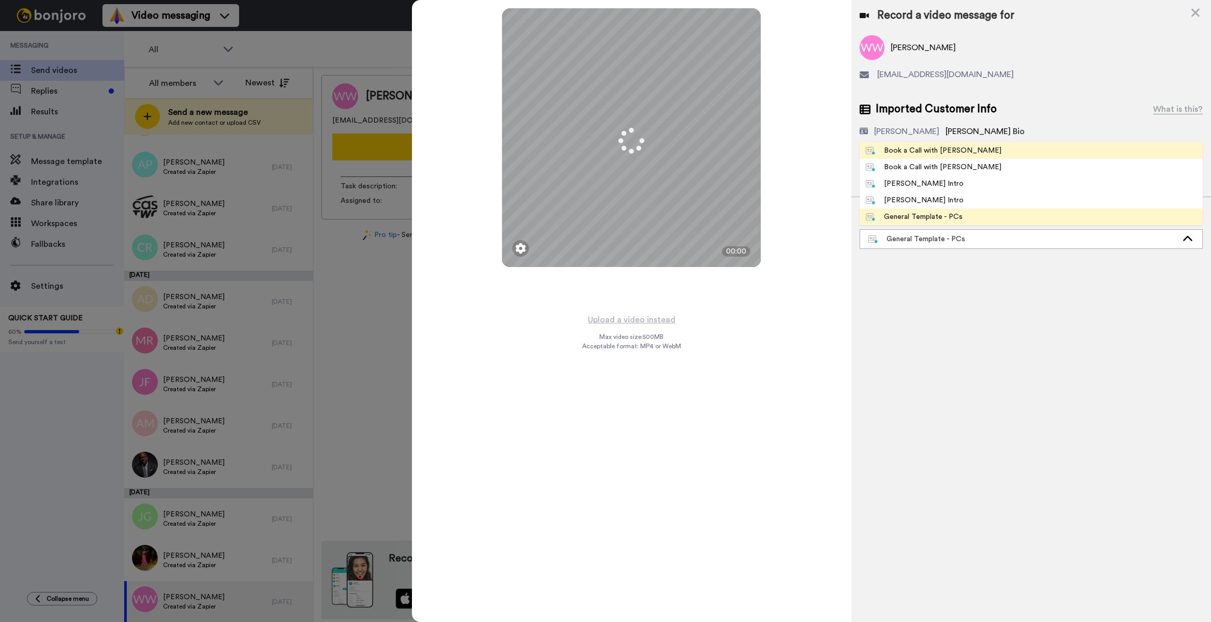
click at [930, 145] on div "Book a Call with [PERSON_NAME]" at bounding box center [934, 150] width 136 height 10
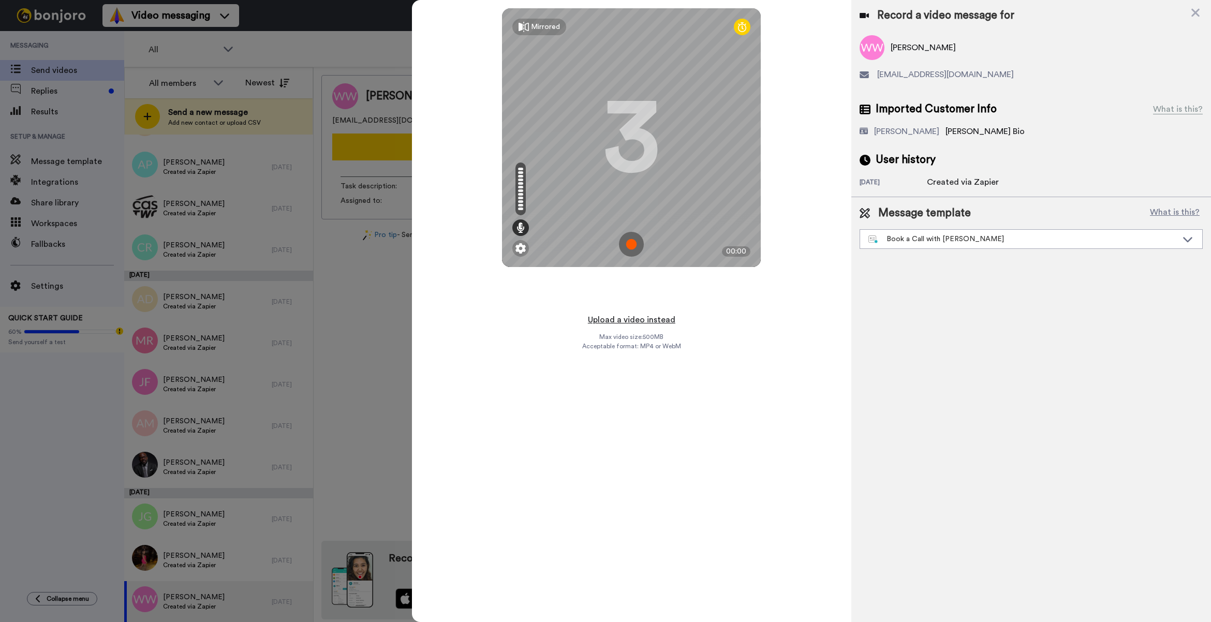
click at [644, 319] on button "Upload a video instead" at bounding box center [632, 319] width 94 height 13
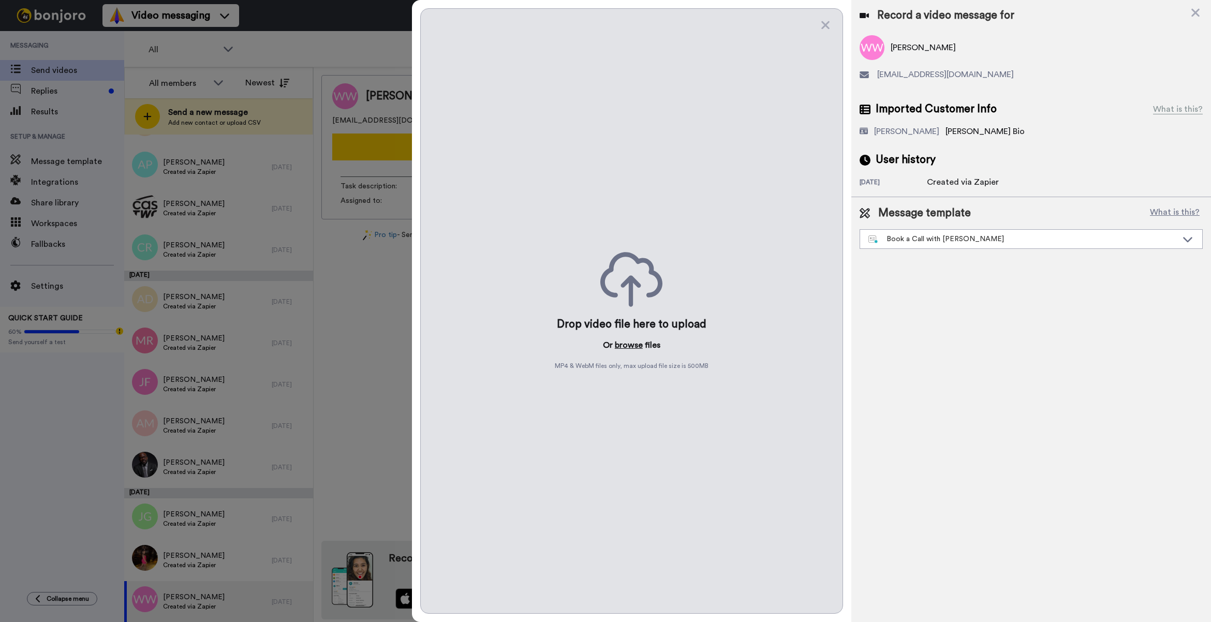
click at [620, 340] on button "browse" at bounding box center [629, 345] width 28 height 12
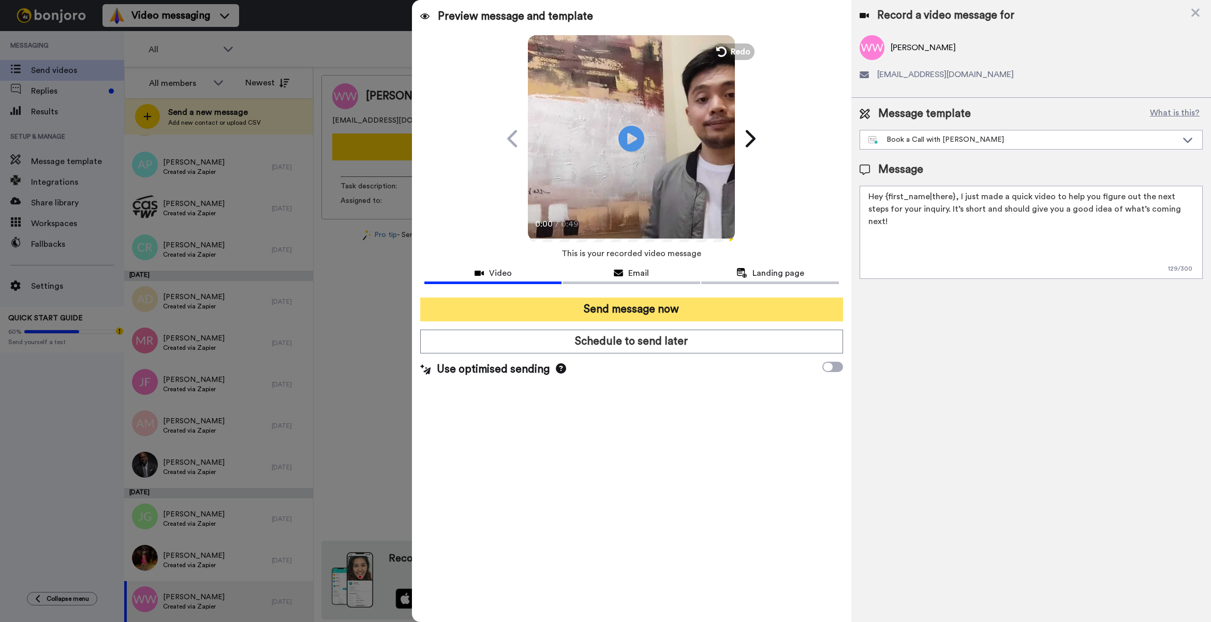
click at [669, 315] on button "Send message now" at bounding box center [631, 309] width 423 height 24
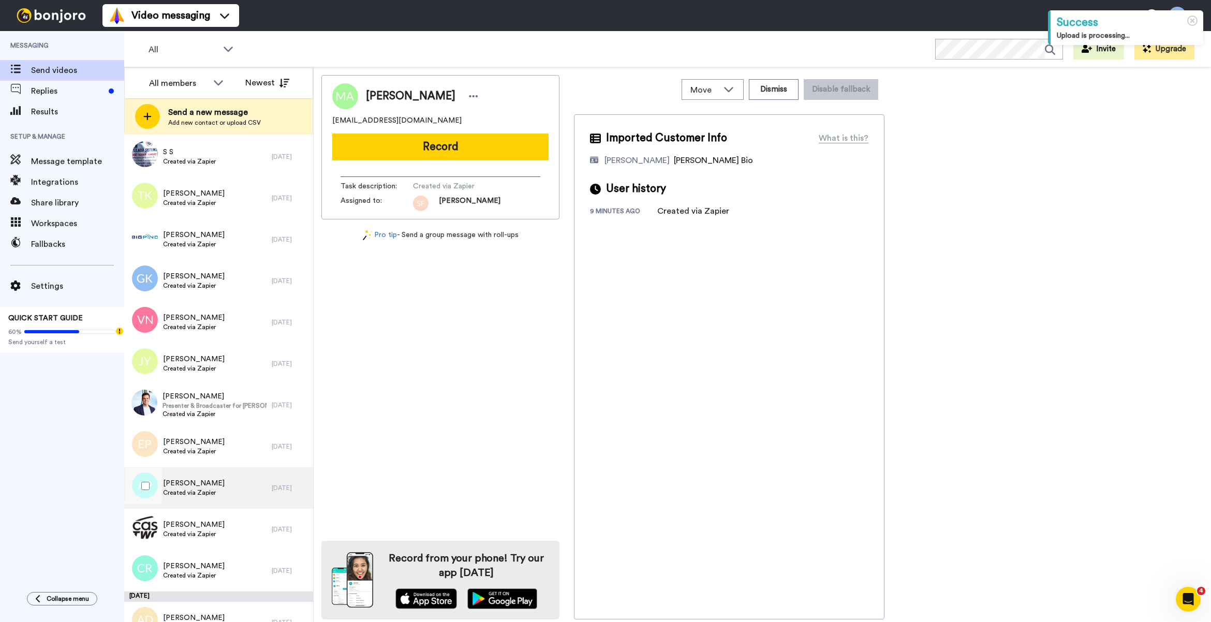
scroll to position [1633, 0]
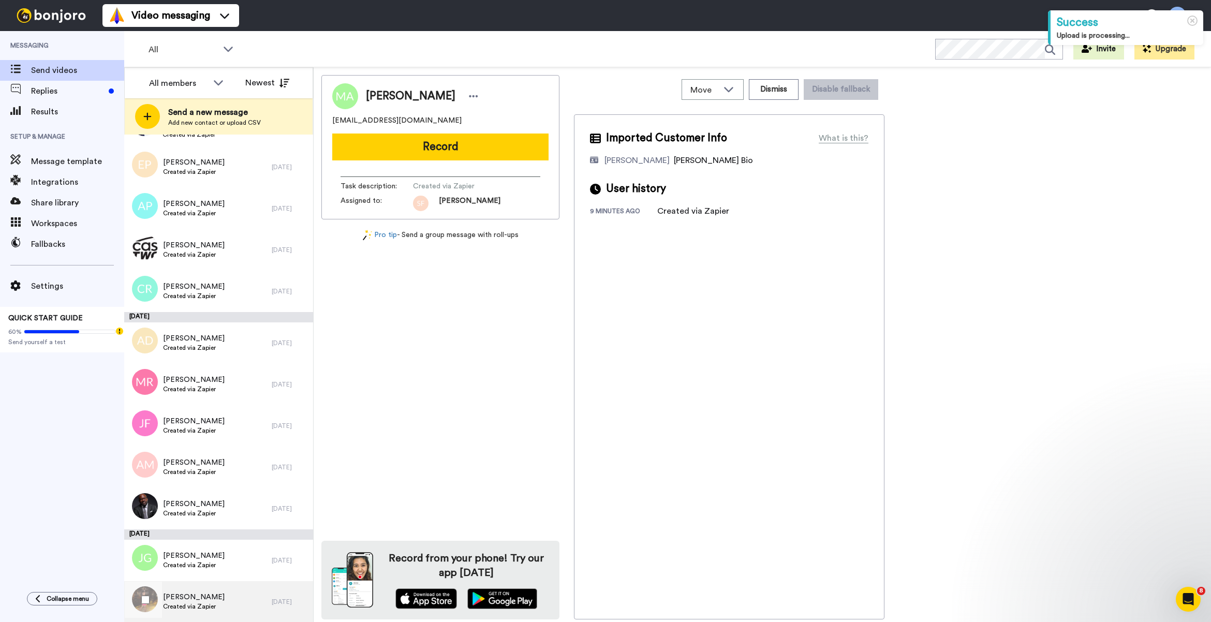
click at [210, 603] on span "Created via Zapier" at bounding box center [194, 606] width 62 height 8
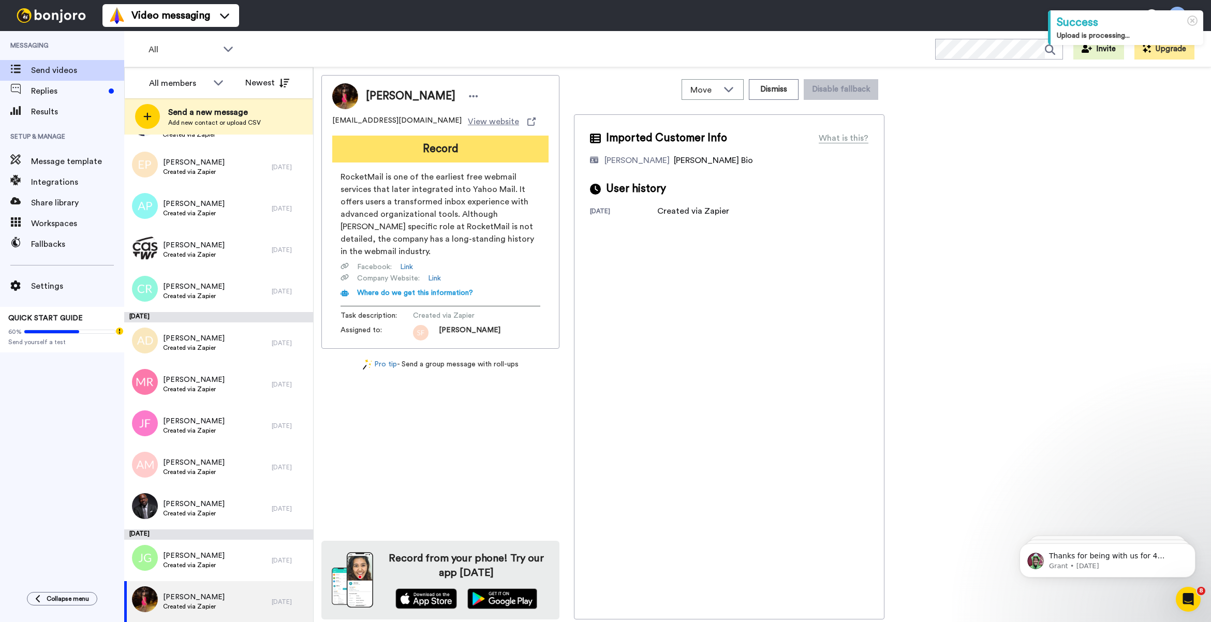
click at [492, 152] on button "Record" at bounding box center [440, 149] width 216 height 27
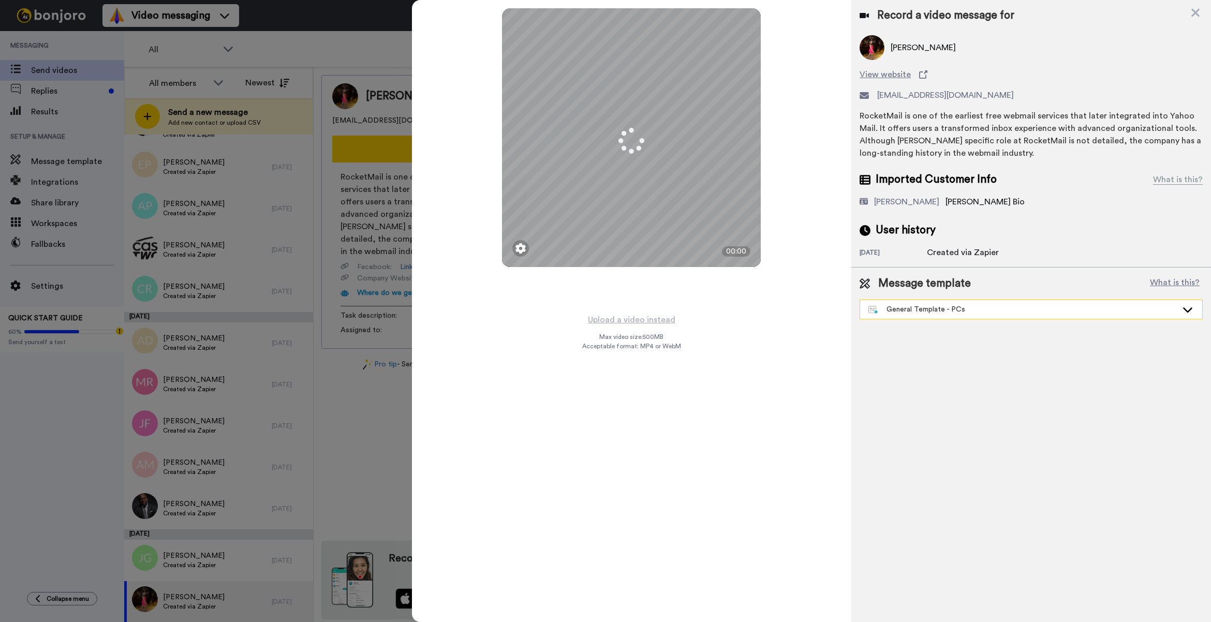
click at [935, 303] on div "General Template - PCs" at bounding box center [1031, 309] width 342 height 19
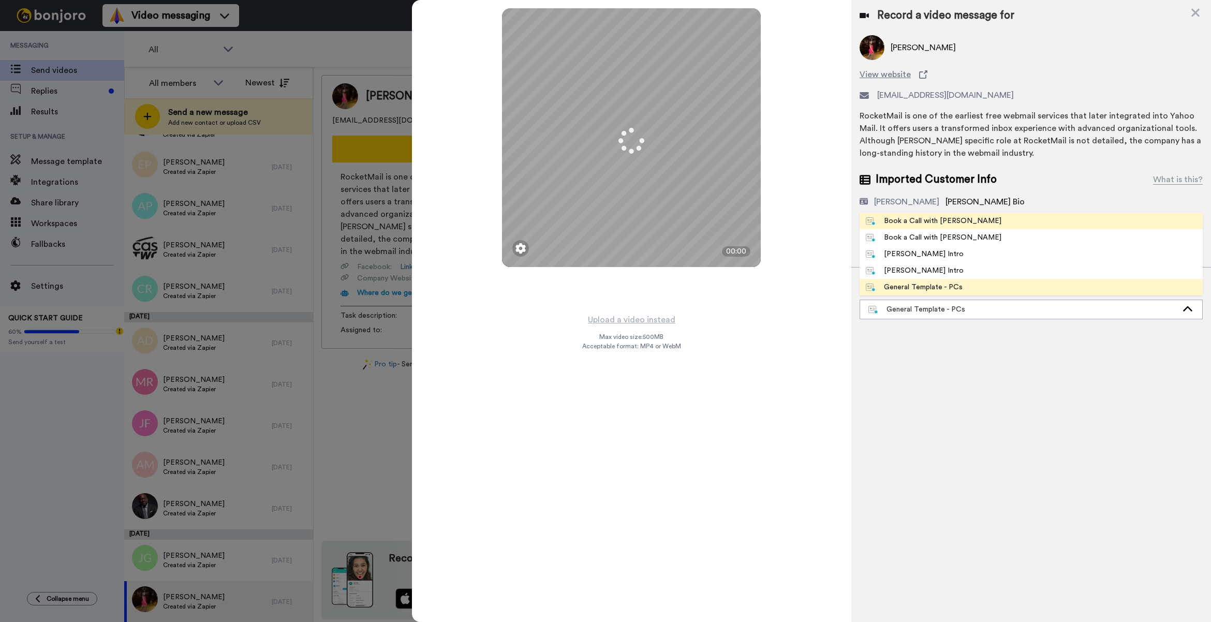
click at [946, 222] on div "Book a Call with [PERSON_NAME]" at bounding box center [934, 221] width 136 height 10
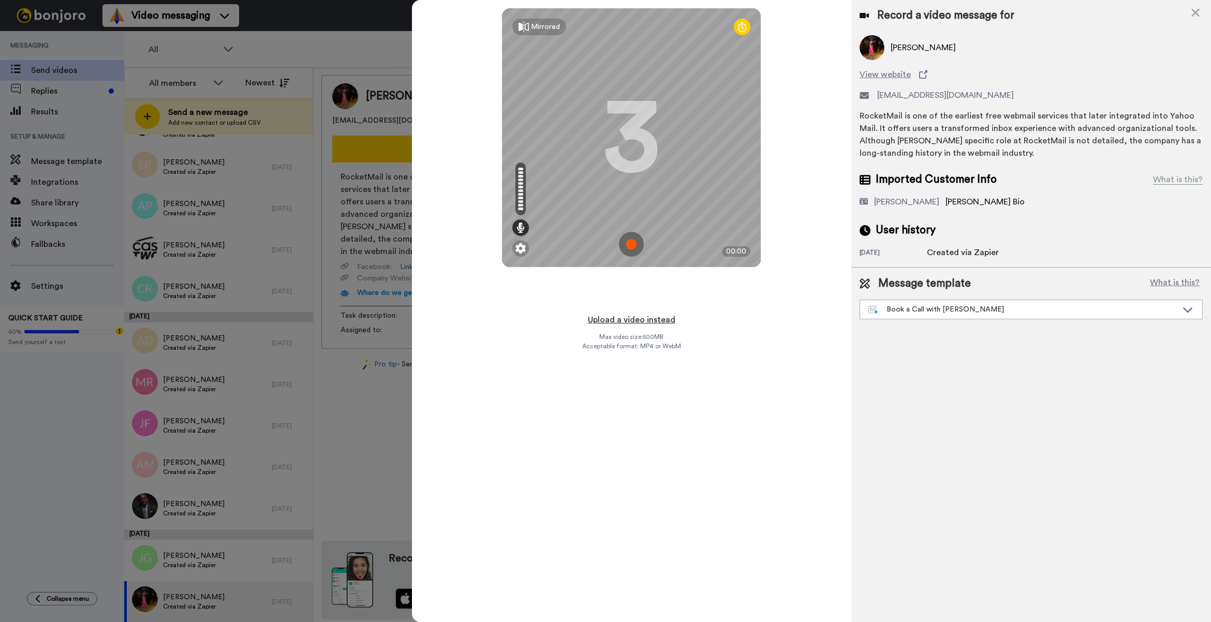
click at [660, 322] on button "Upload a video instead" at bounding box center [632, 319] width 94 height 13
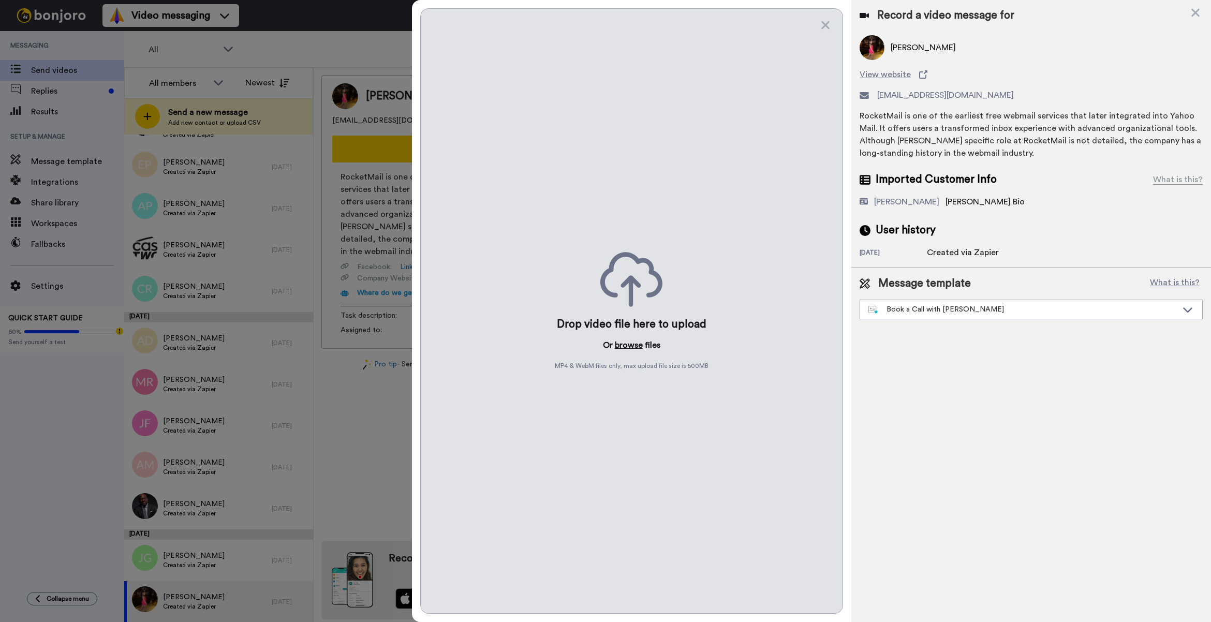
click at [622, 344] on button "browse" at bounding box center [629, 345] width 28 height 12
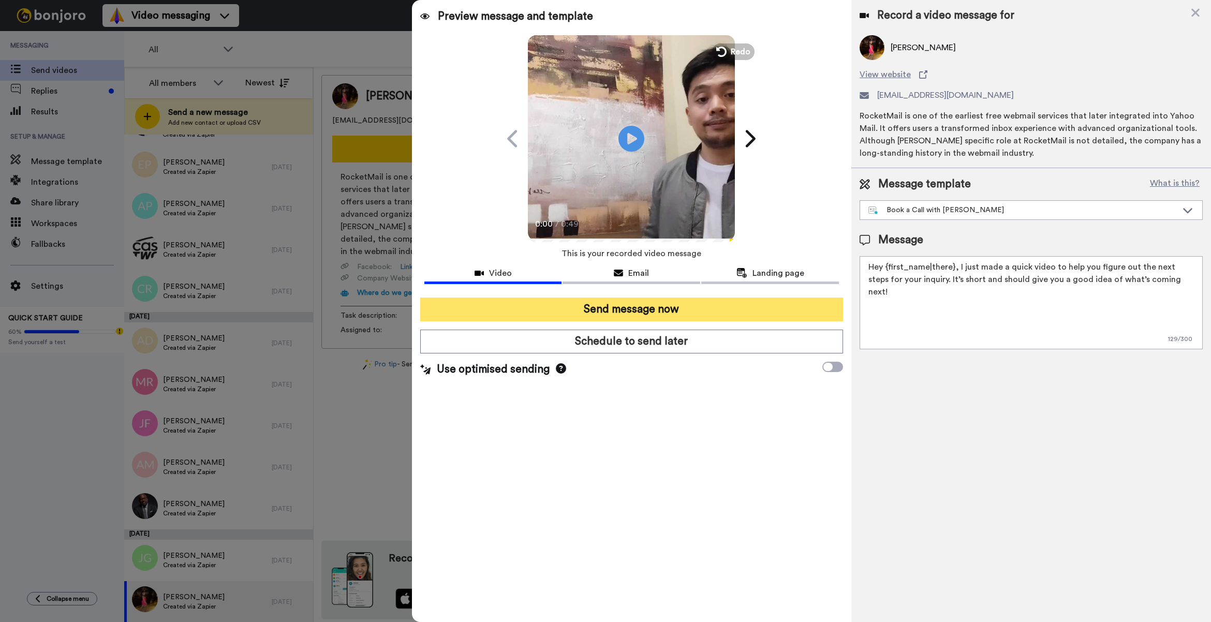
click at [661, 314] on button "Send message now" at bounding box center [631, 309] width 423 height 24
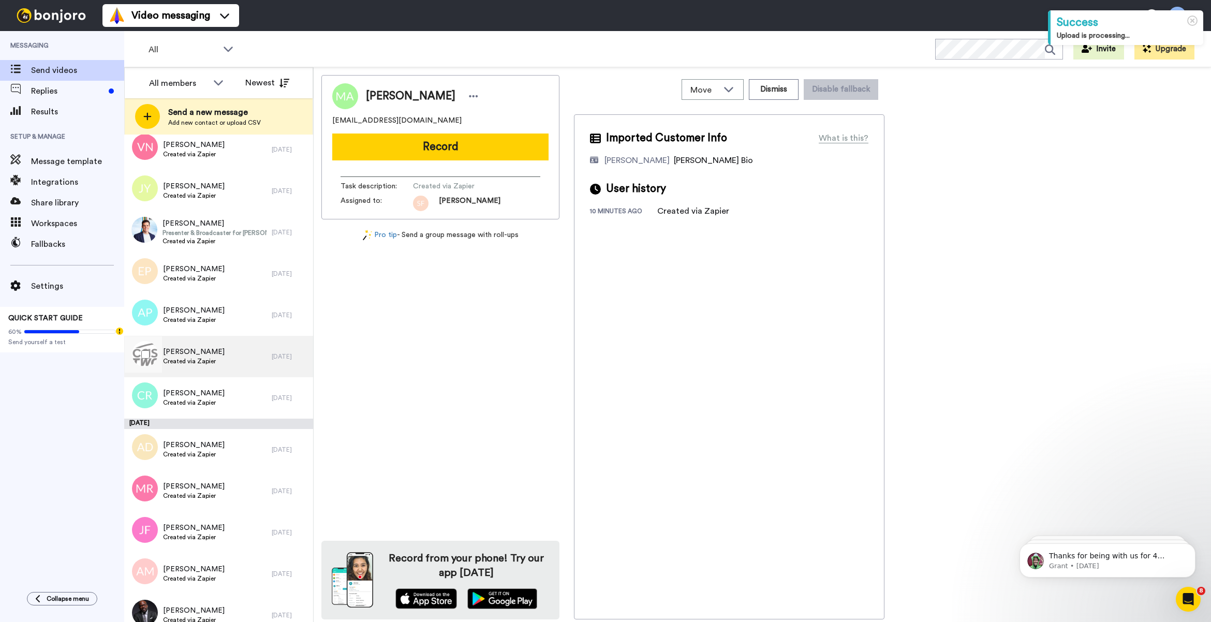
scroll to position [1592, 0]
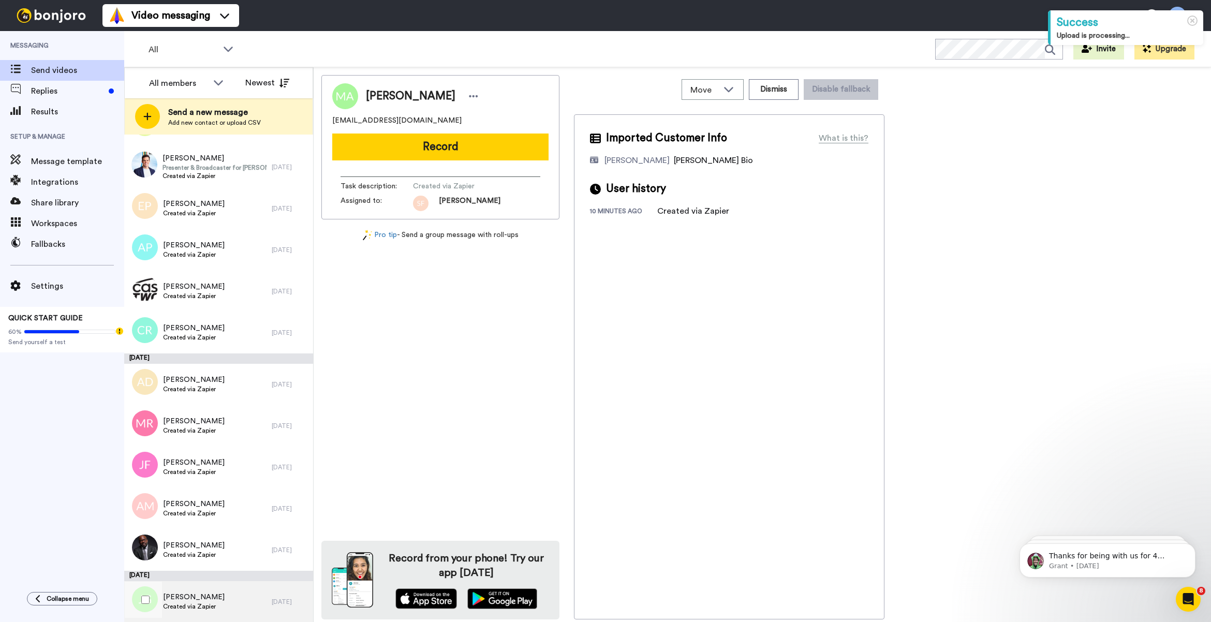
click at [188, 603] on span "Created via Zapier" at bounding box center [194, 606] width 62 height 8
click at [435, 137] on button "Record" at bounding box center [440, 146] width 216 height 27
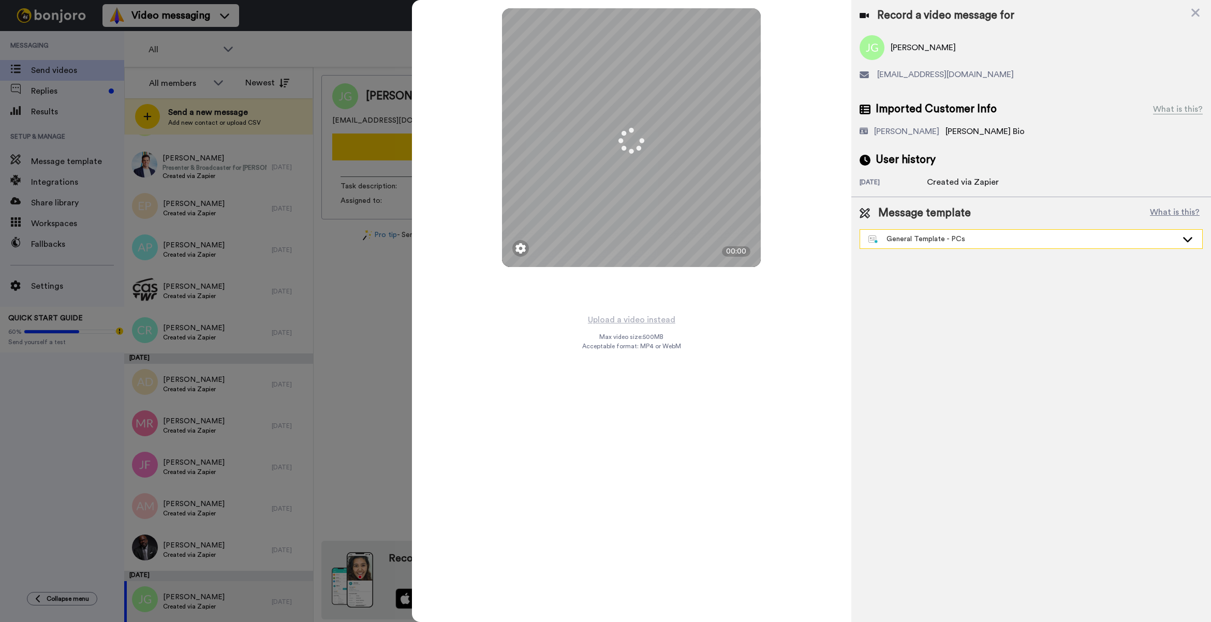
click at [943, 238] on div "General Template - PCs" at bounding box center [1022, 239] width 309 height 10
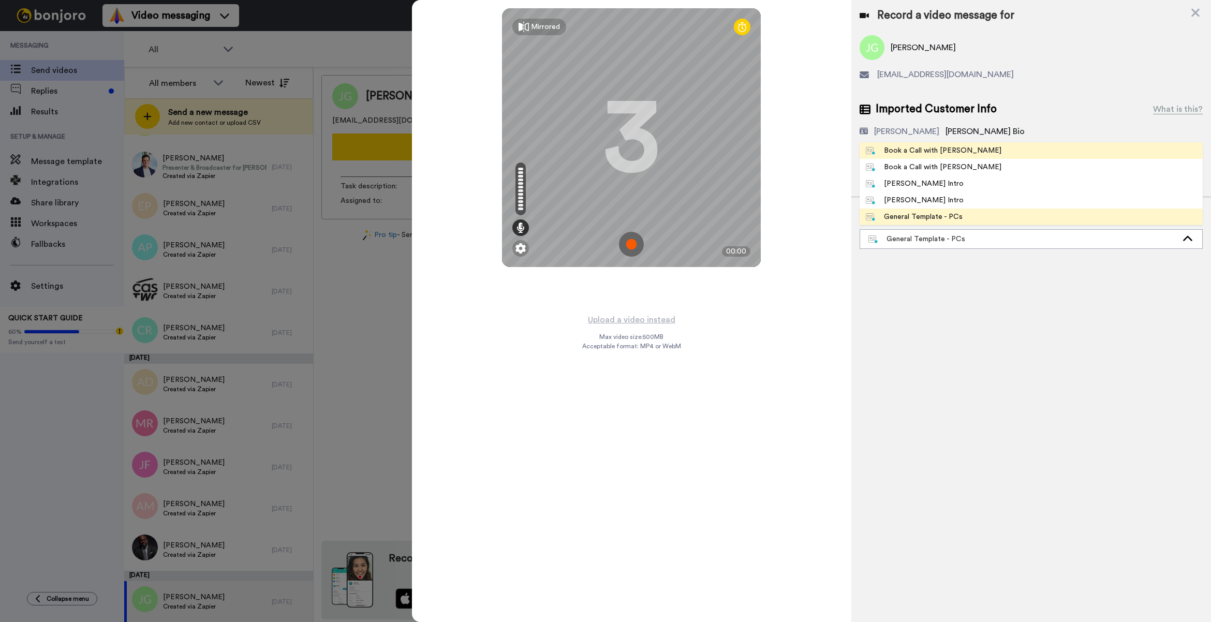
click at [920, 157] on li "Book a Call with [PERSON_NAME]" at bounding box center [1030, 150] width 343 height 17
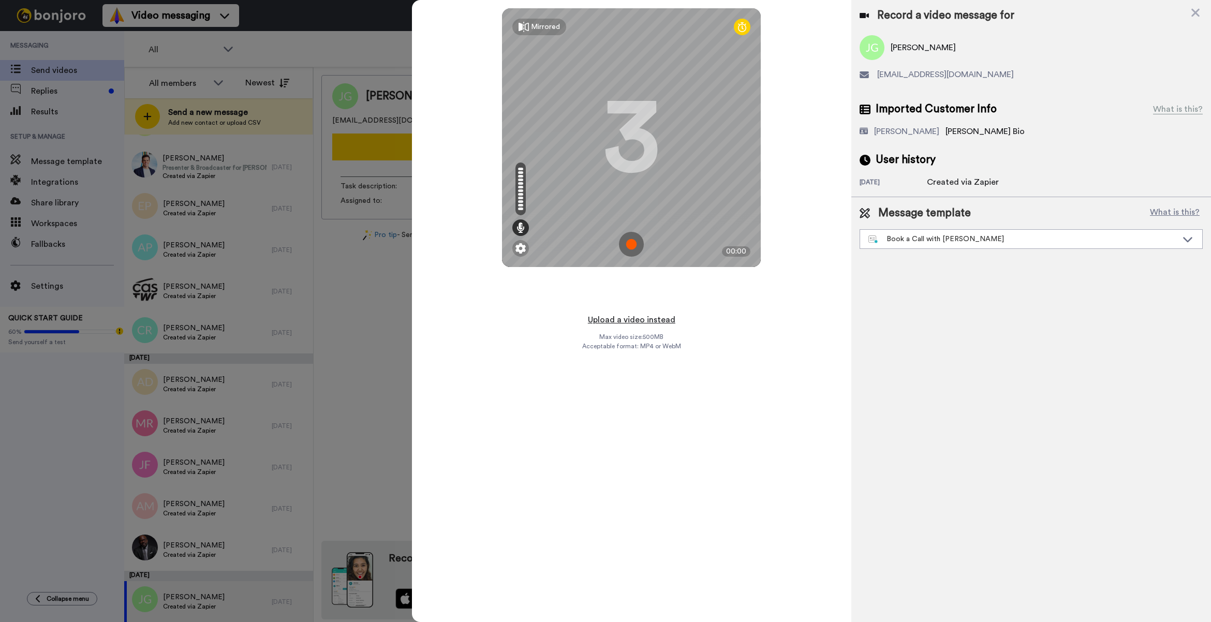
click at [639, 314] on button "Upload a video instead" at bounding box center [632, 319] width 94 height 13
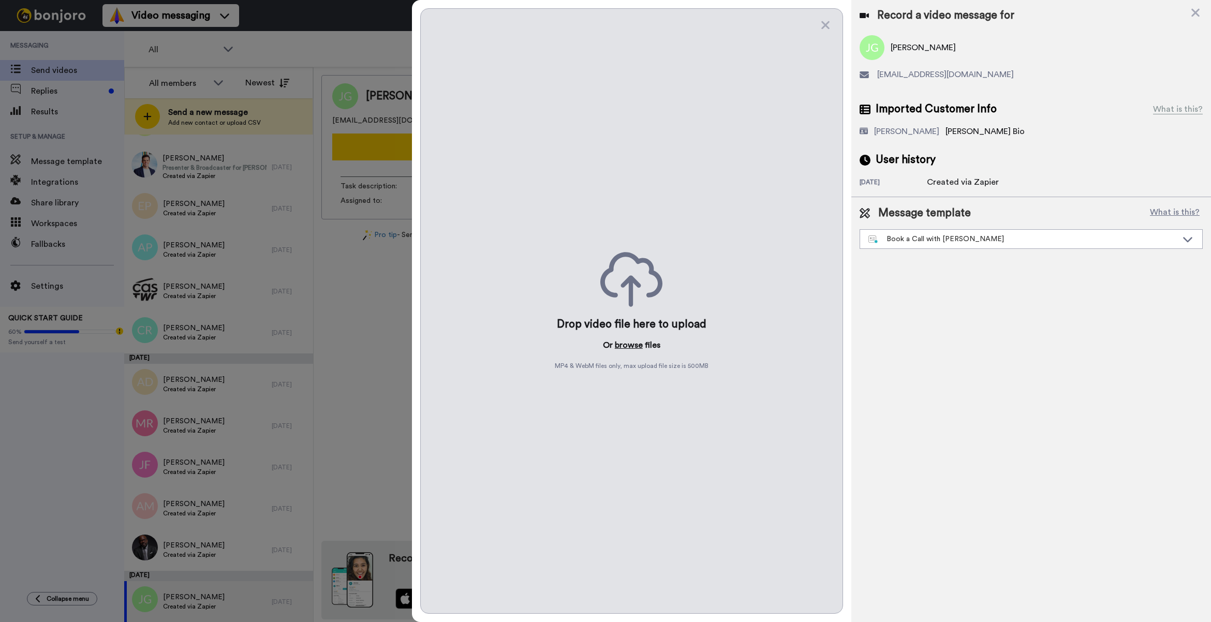
click at [627, 347] on button "browse" at bounding box center [629, 345] width 28 height 12
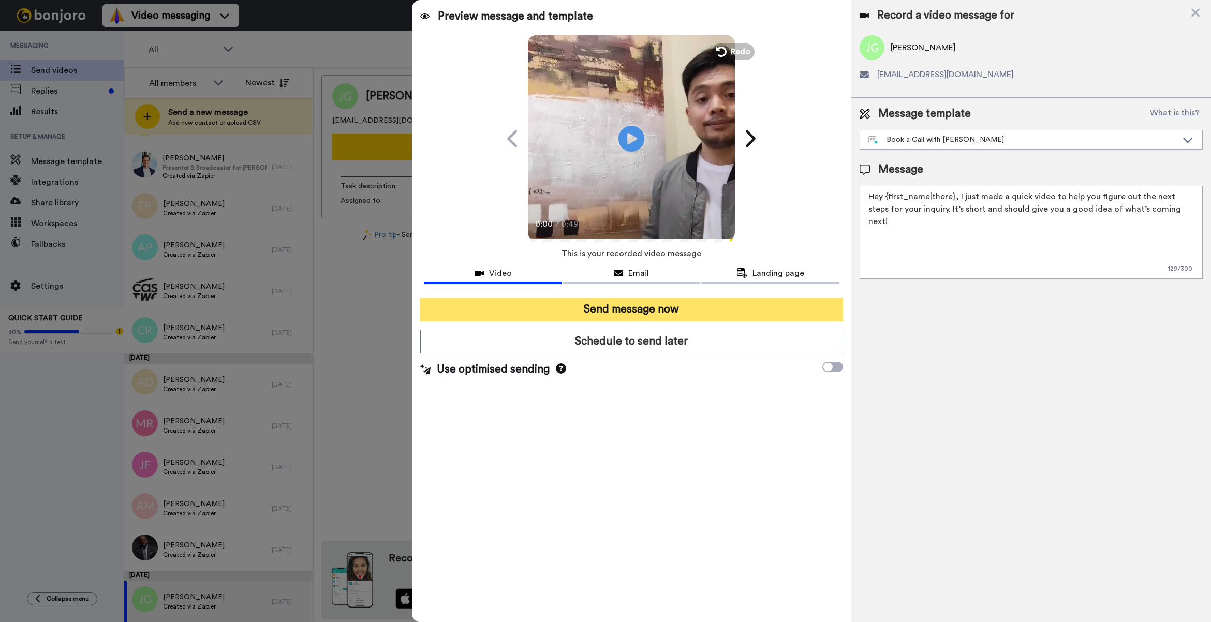
click at [622, 316] on button "Send message now" at bounding box center [631, 309] width 423 height 24
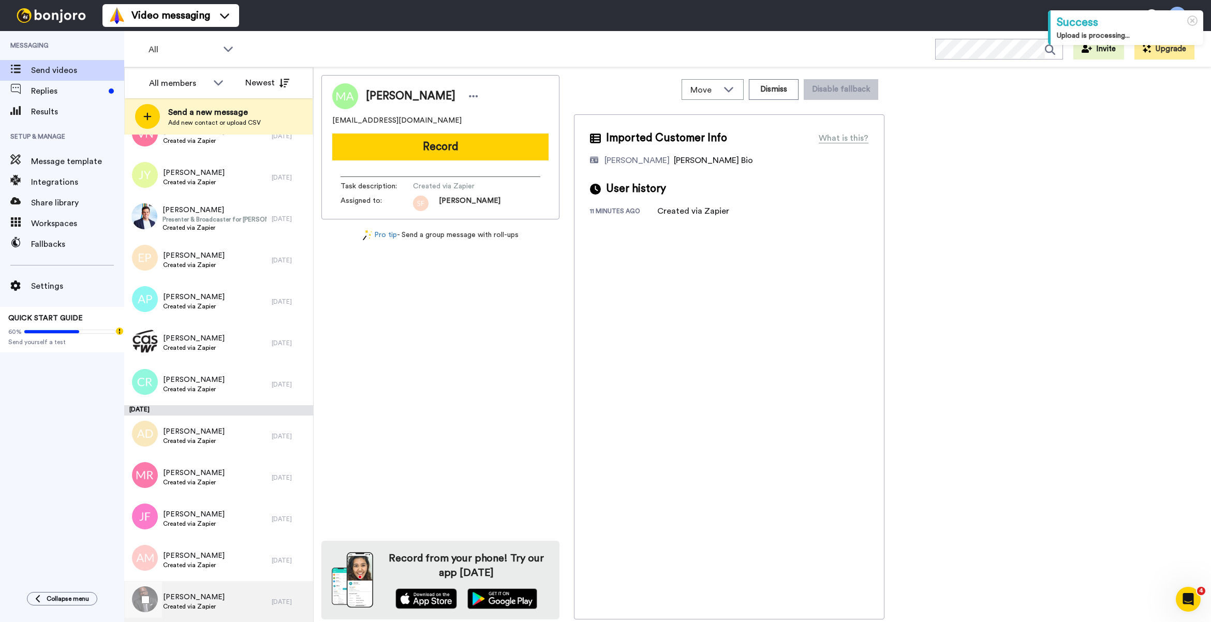
click at [236, 586] on div "Cory Holmes Created via Zapier" at bounding box center [197, 601] width 147 height 41
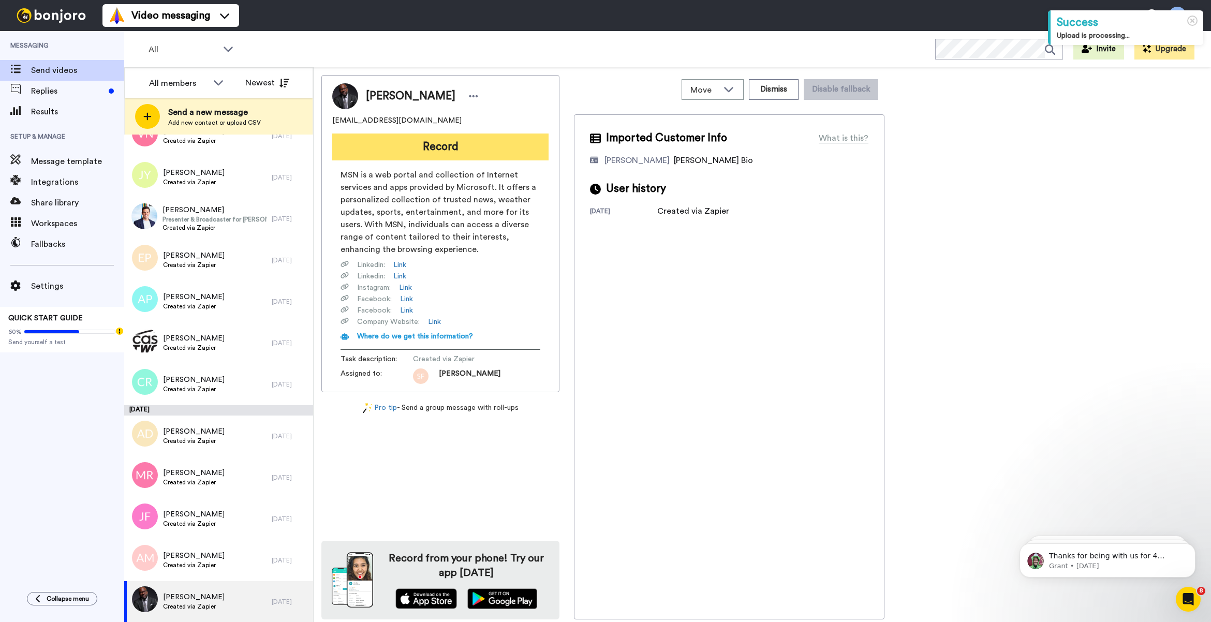
click at [494, 149] on button "Record" at bounding box center [440, 146] width 216 height 27
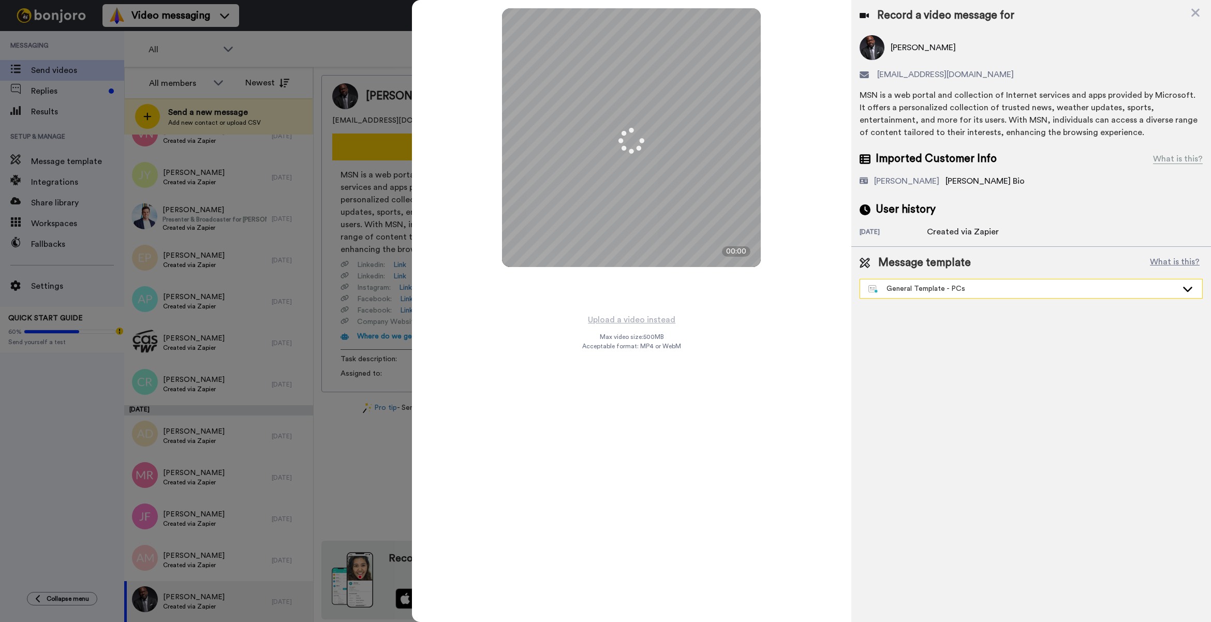
click at [911, 284] on div "General Template - PCs" at bounding box center [1022, 289] width 309 height 10
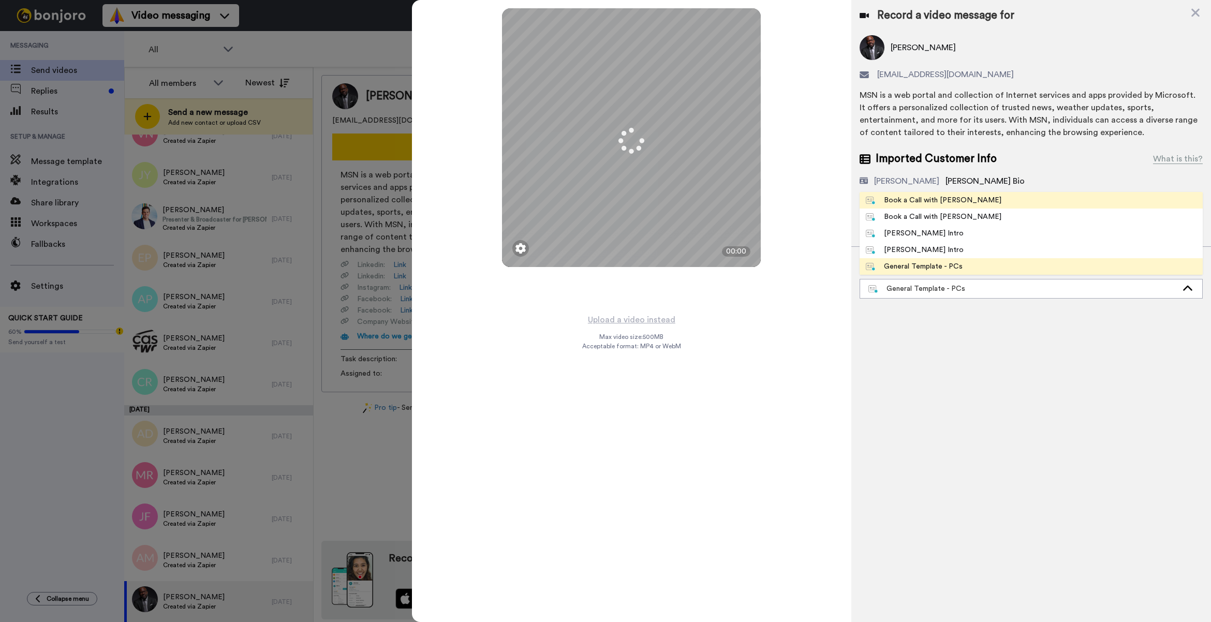
click at [903, 200] on div "Book a Call with [PERSON_NAME]" at bounding box center [934, 200] width 136 height 10
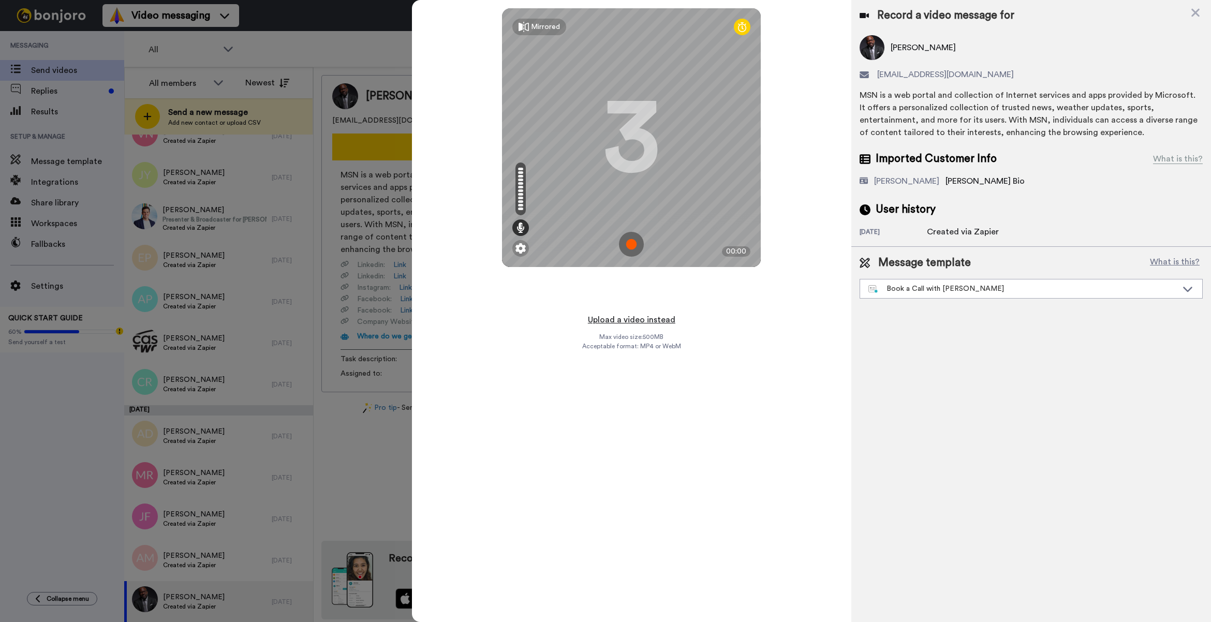
click at [651, 323] on button "Upload a video instead" at bounding box center [632, 319] width 94 height 13
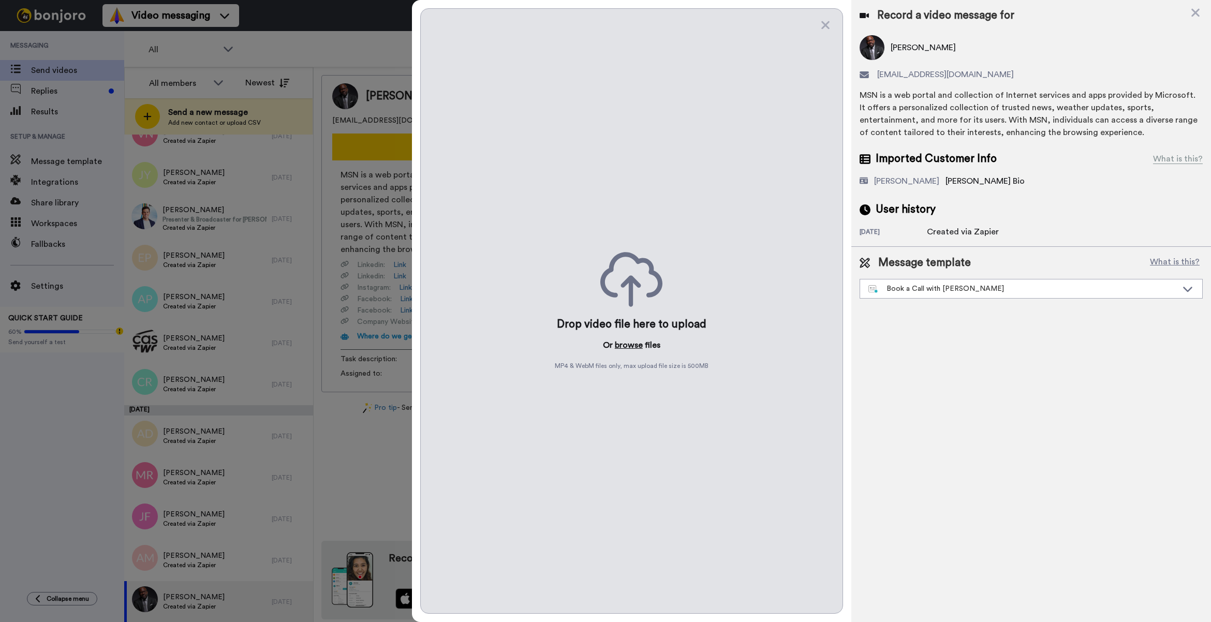
click at [624, 343] on button "browse" at bounding box center [629, 345] width 28 height 12
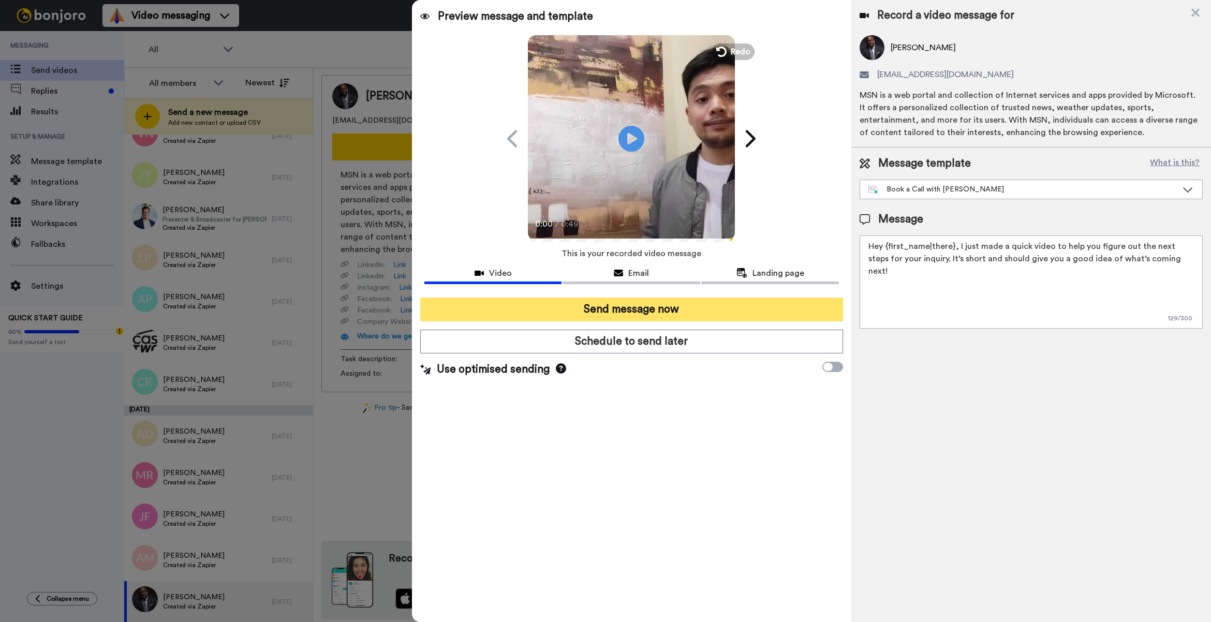
click at [692, 311] on button "Send message now" at bounding box center [631, 309] width 423 height 24
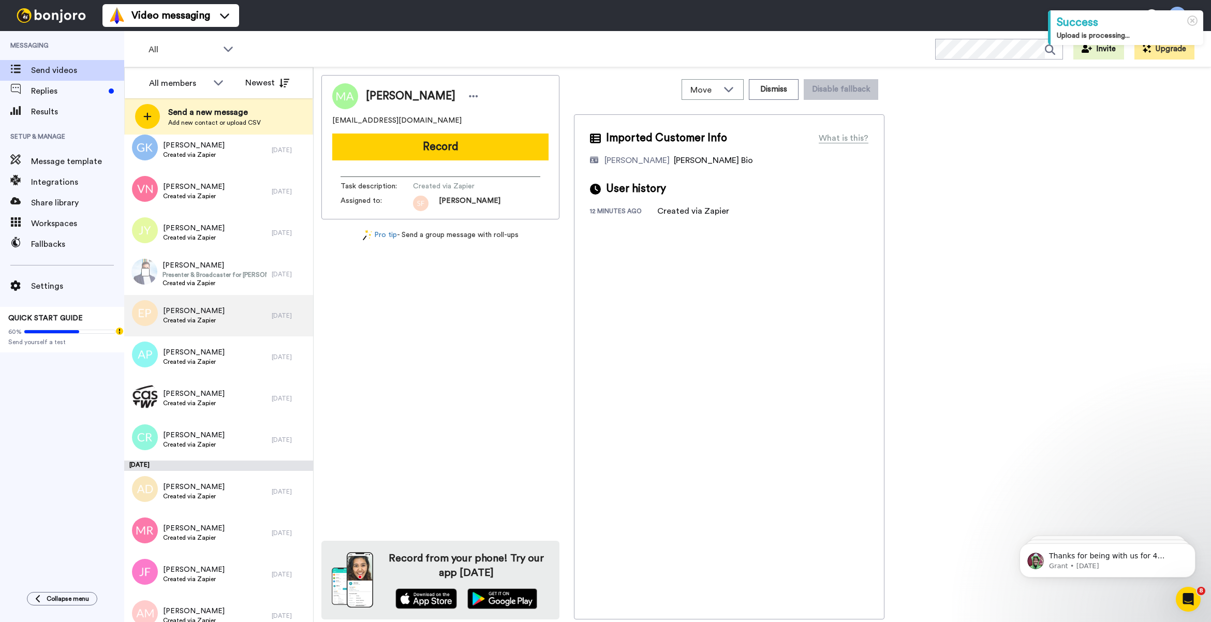
scroll to position [1499, 0]
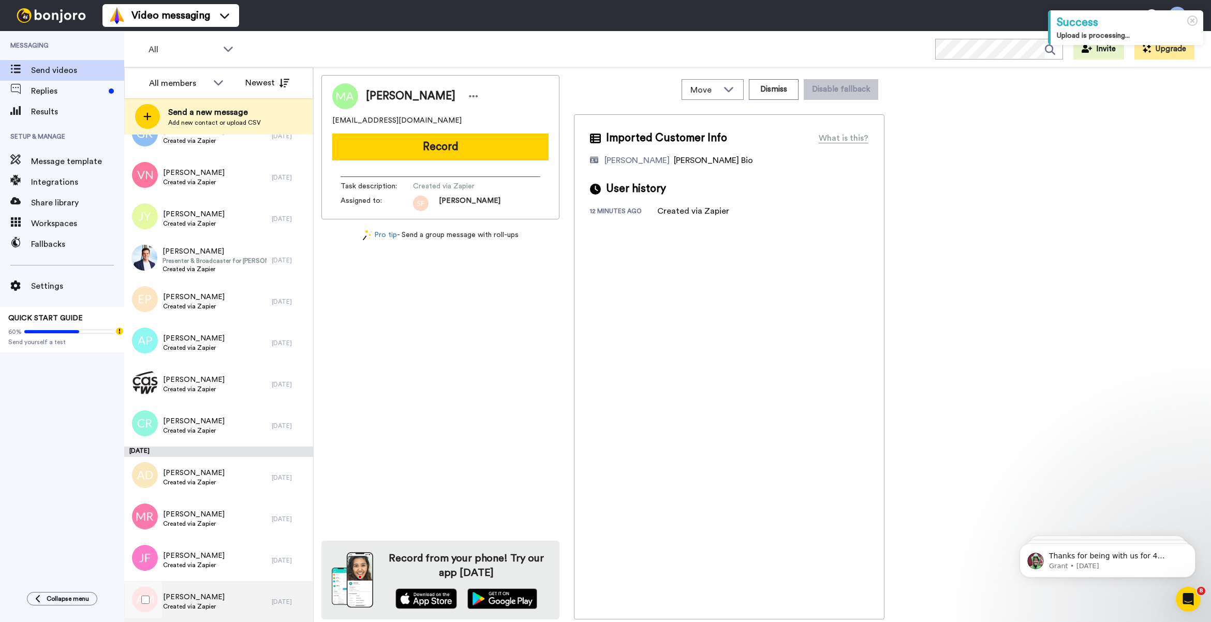
click at [205, 594] on span "[PERSON_NAME]" at bounding box center [194, 597] width 62 height 10
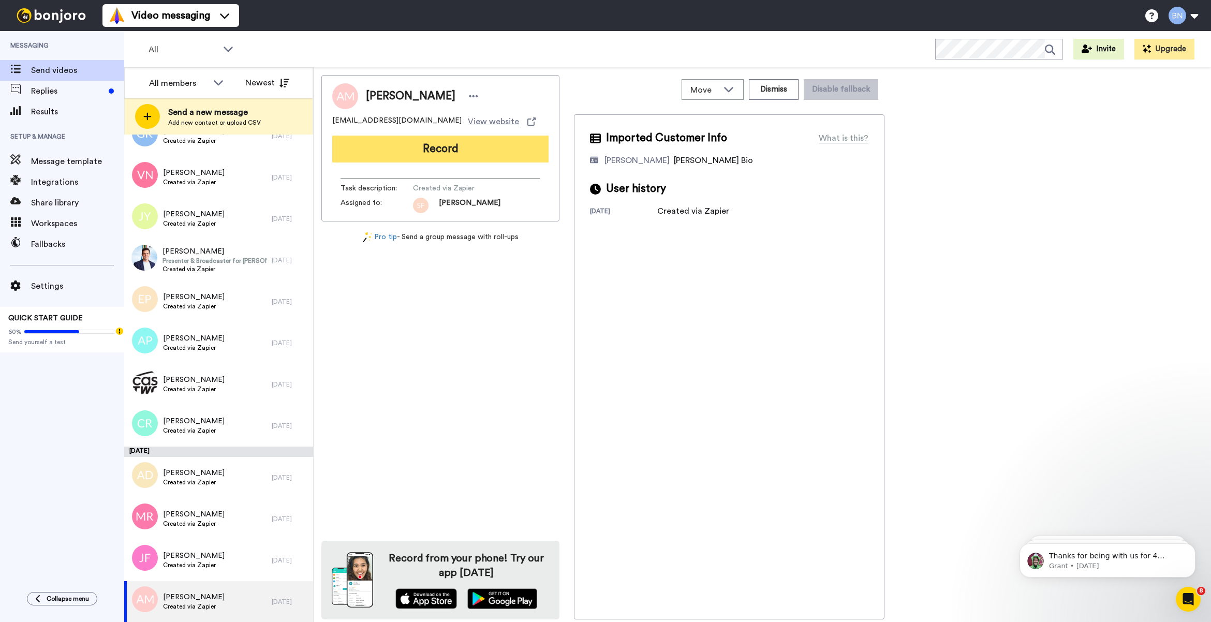
click at [502, 152] on button "Record" at bounding box center [440, 149] width 216 height 27
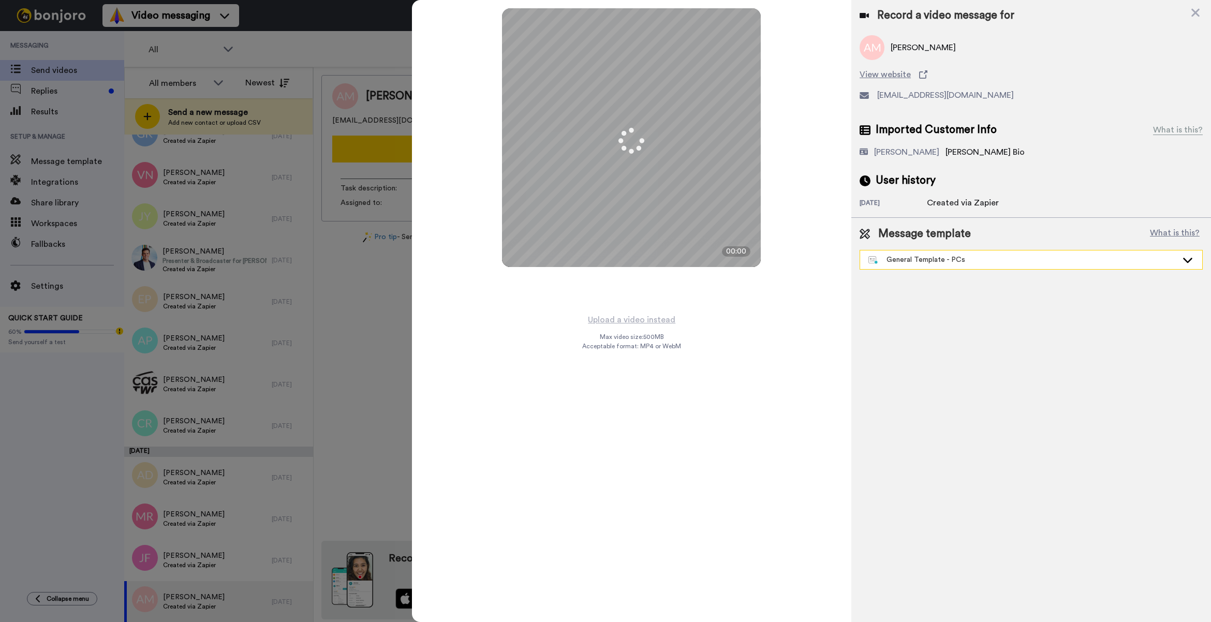
click at [902, 257] on div "General Template - PCs" at bounding box center [1022, 260] width 309 height 10
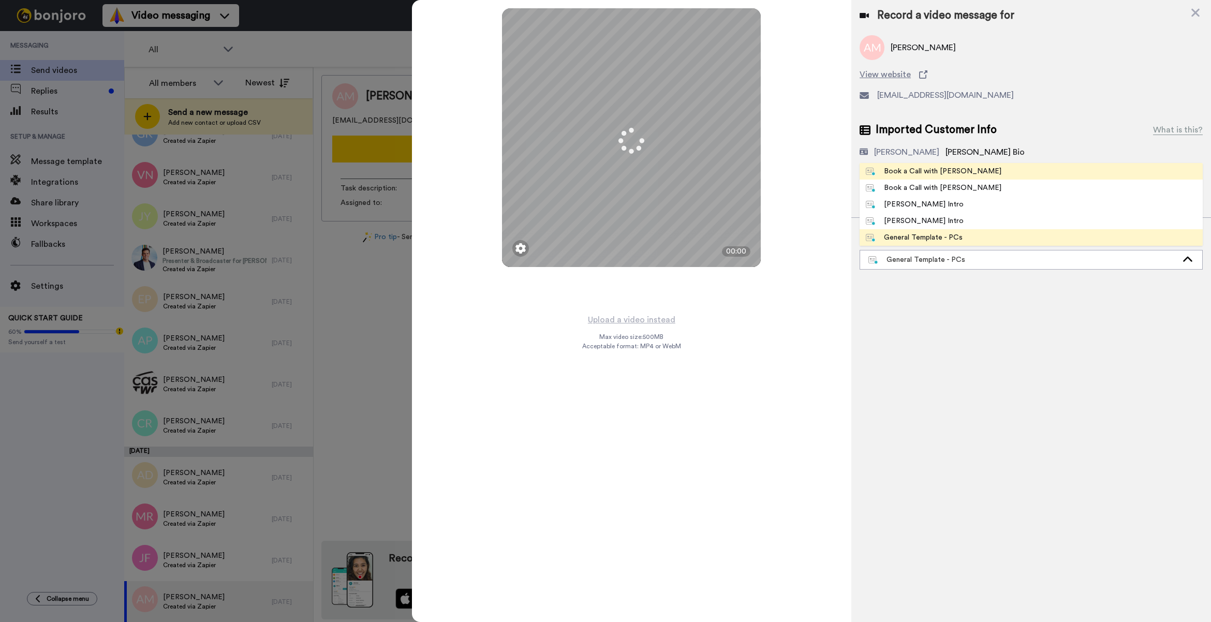
click at [930, 174] on div "Book a Call with [PERSON_NAME]" at bounding box center [934, 171] width 136 height 10
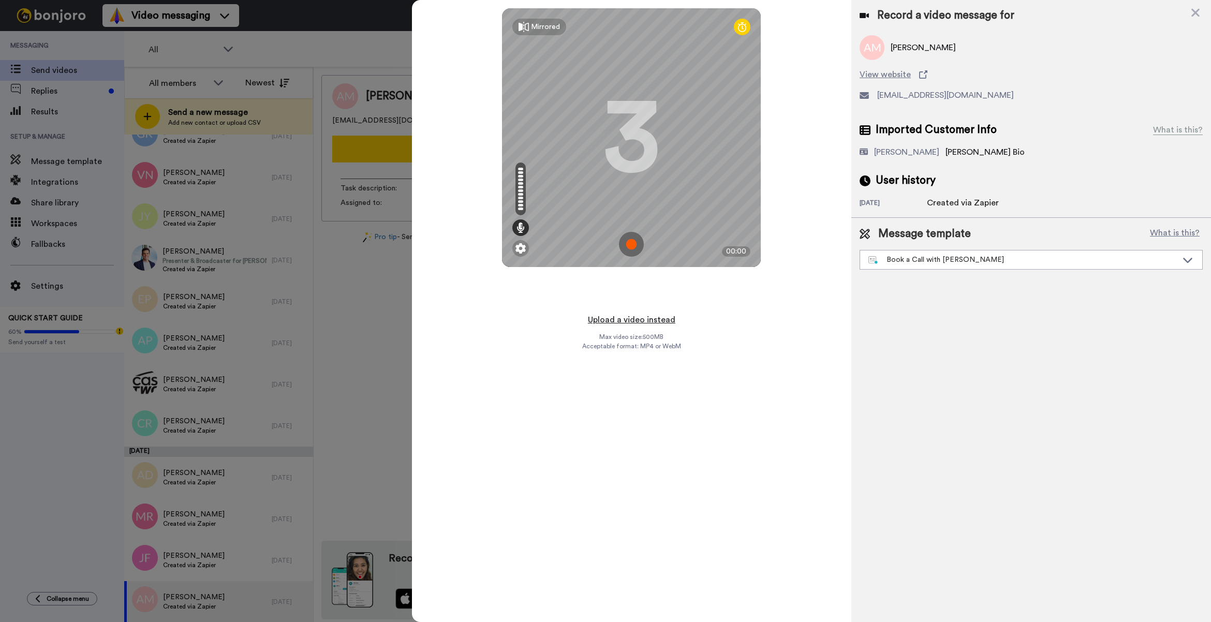
click at [642, 323] on button "Upload a video instead" at bounding box center [632, 319] width 94 height 13
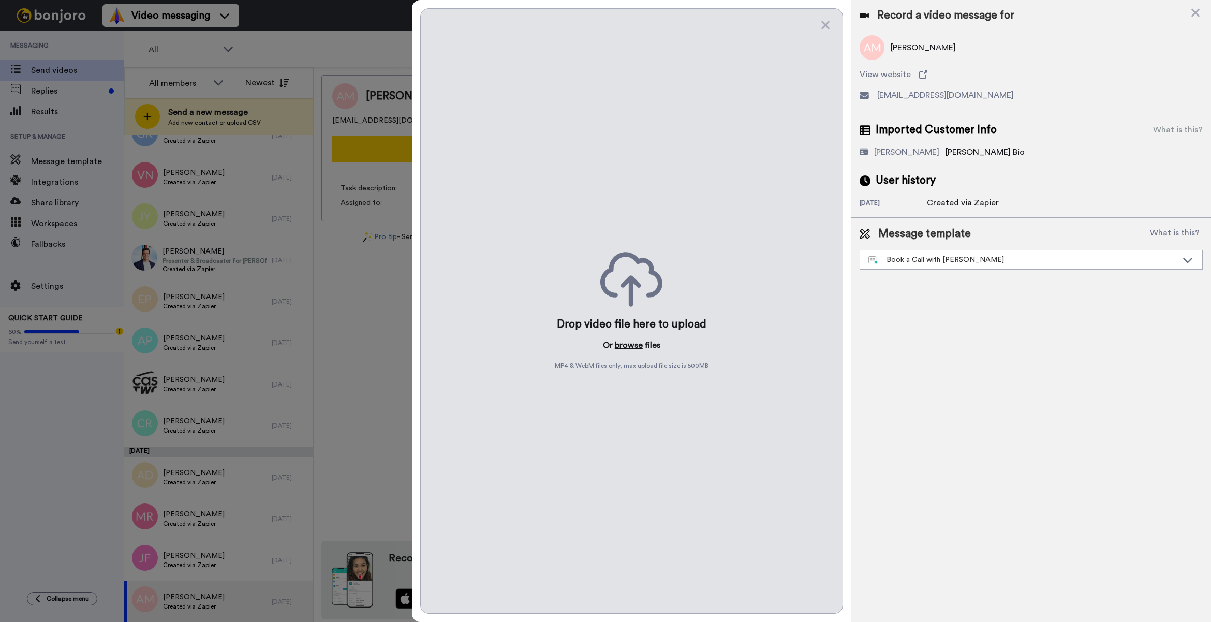
click at [630, 346] on button "browse" at bounding box center [629, 345] width 28 height 12
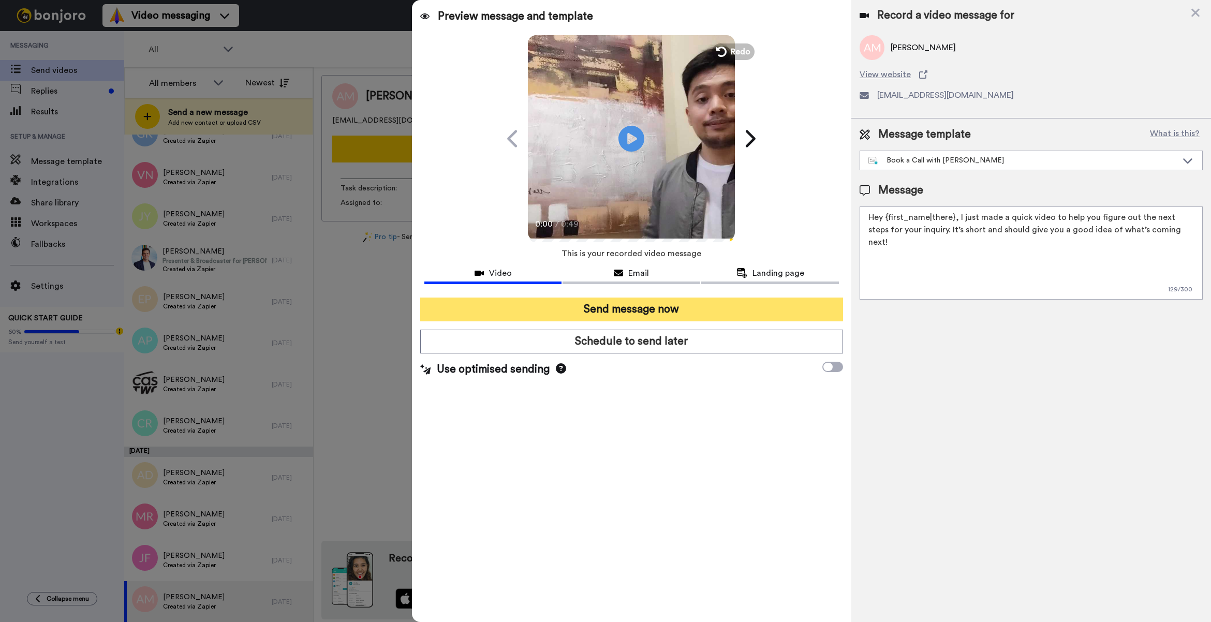
click at [683, 307] on button "Send message now" at bounding box center [631, 309] width 423 height 24
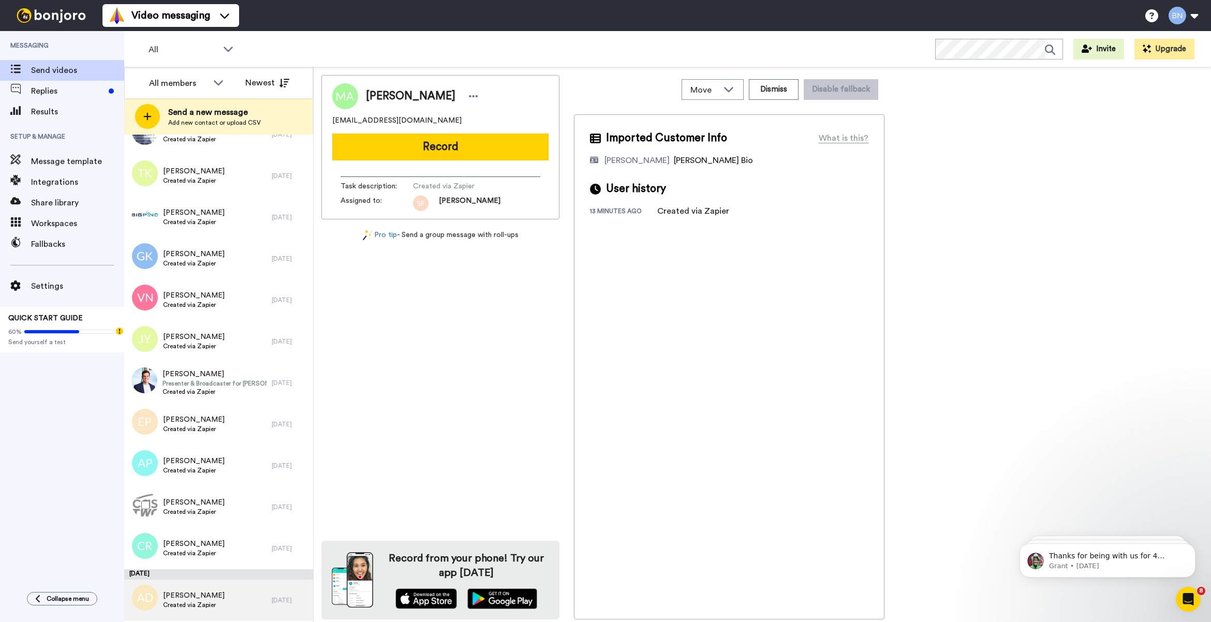
scroll to position [1457, 0]
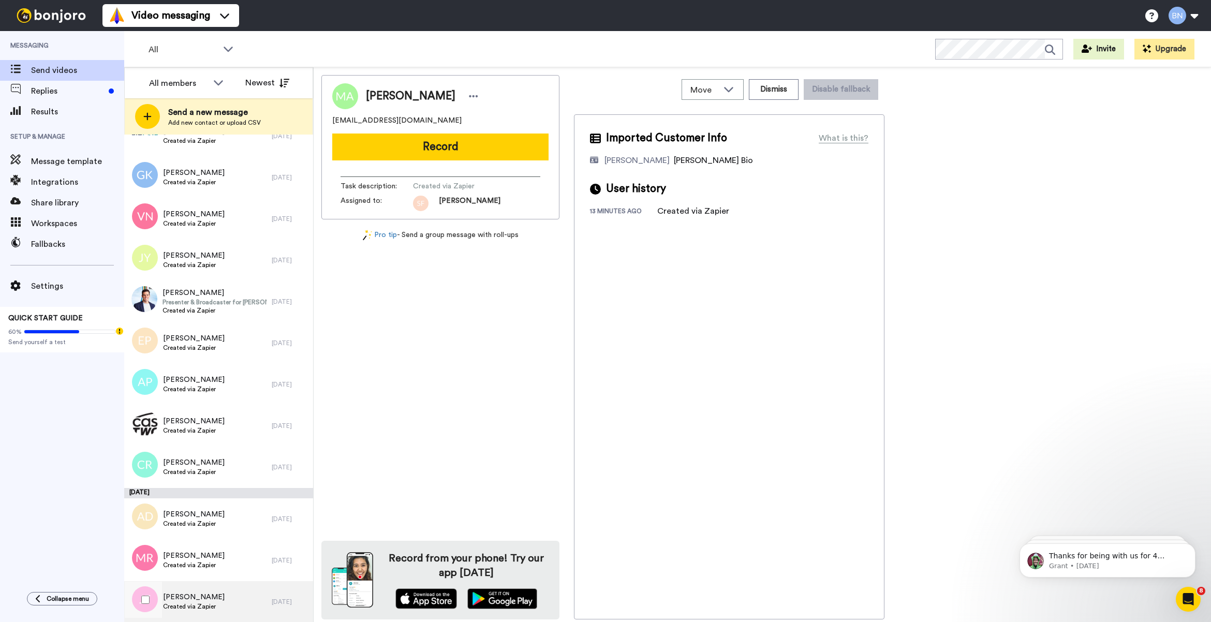
click at [223, 616] on div "Jennifer Fripp Created via Zapier" at bounding box center [197, 601] width 147 height 41
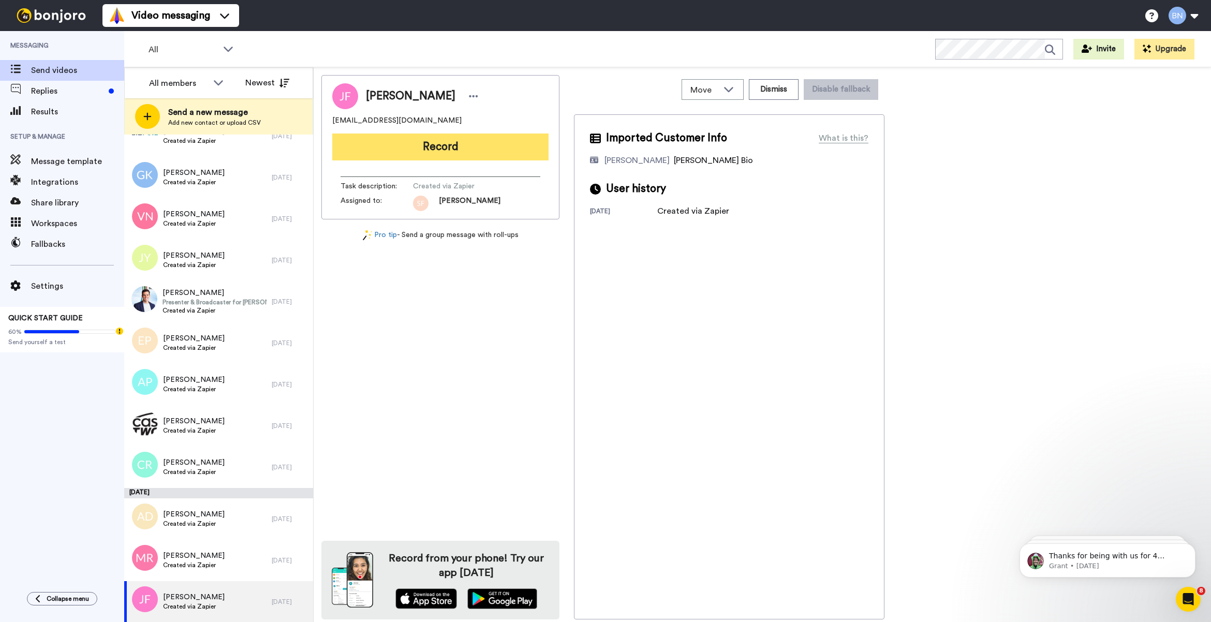
click at [480, 152] on button "Record" at bounding box center [440, 146] width 216 height 27
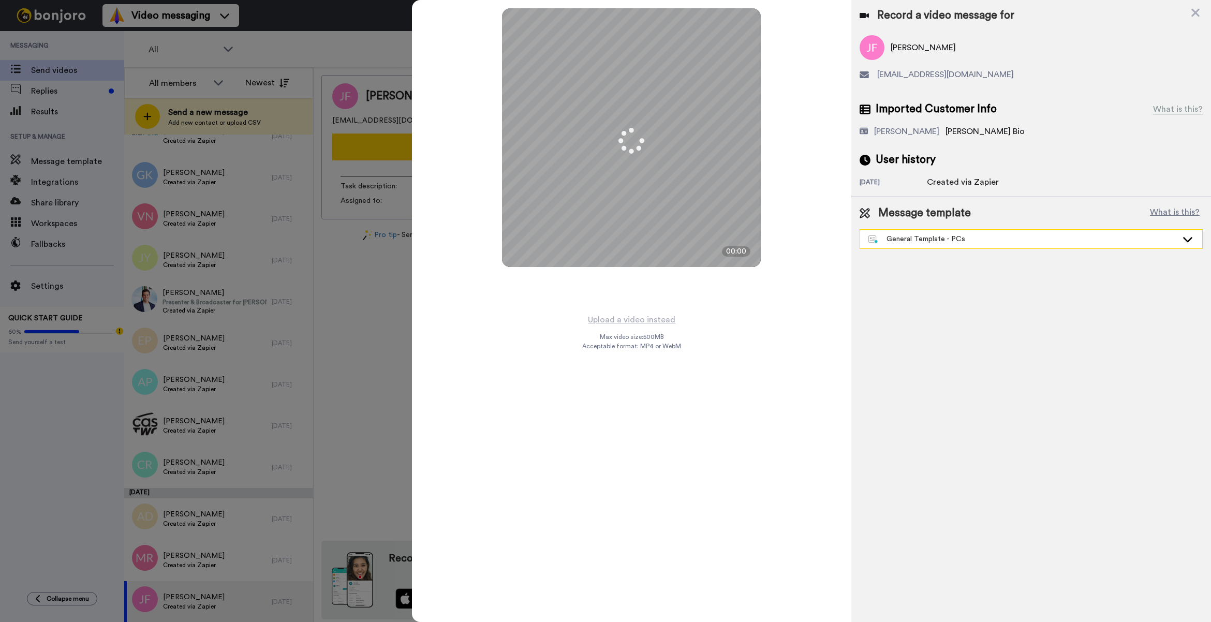
click at [957, 235] on div "General Template - PCs" at bounding box center [1022, 239] width 309 height 10
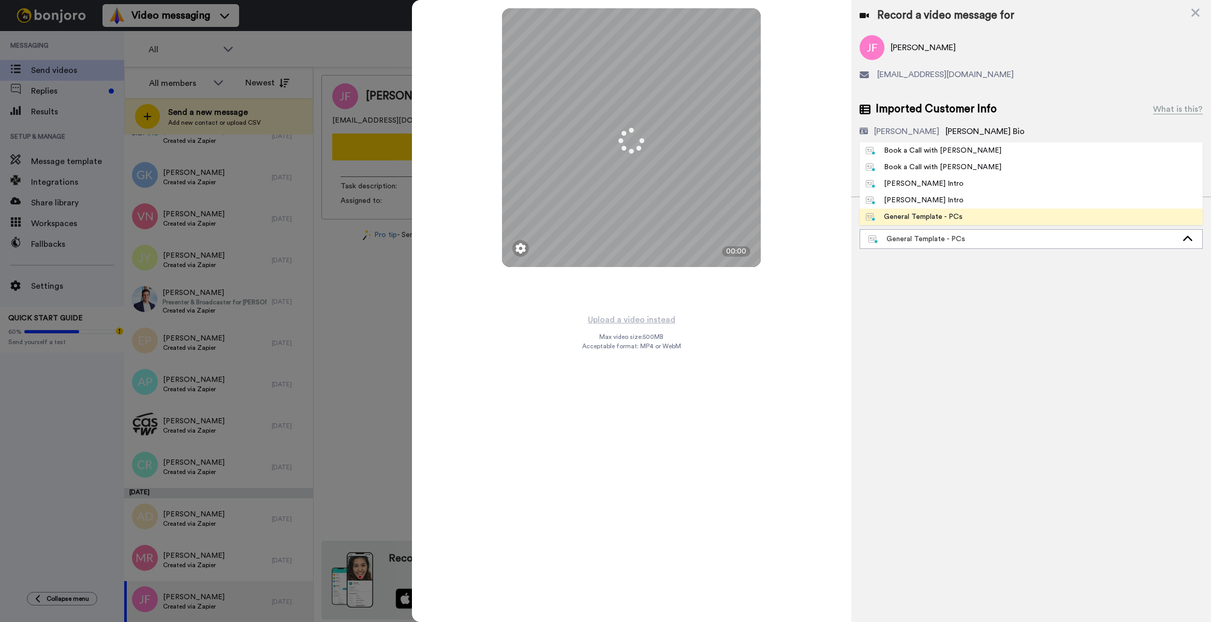
click at [953, 146] on div "Book a Call with [PERSON_NAME]" at bounding box center [934, 150] width 136 height 10
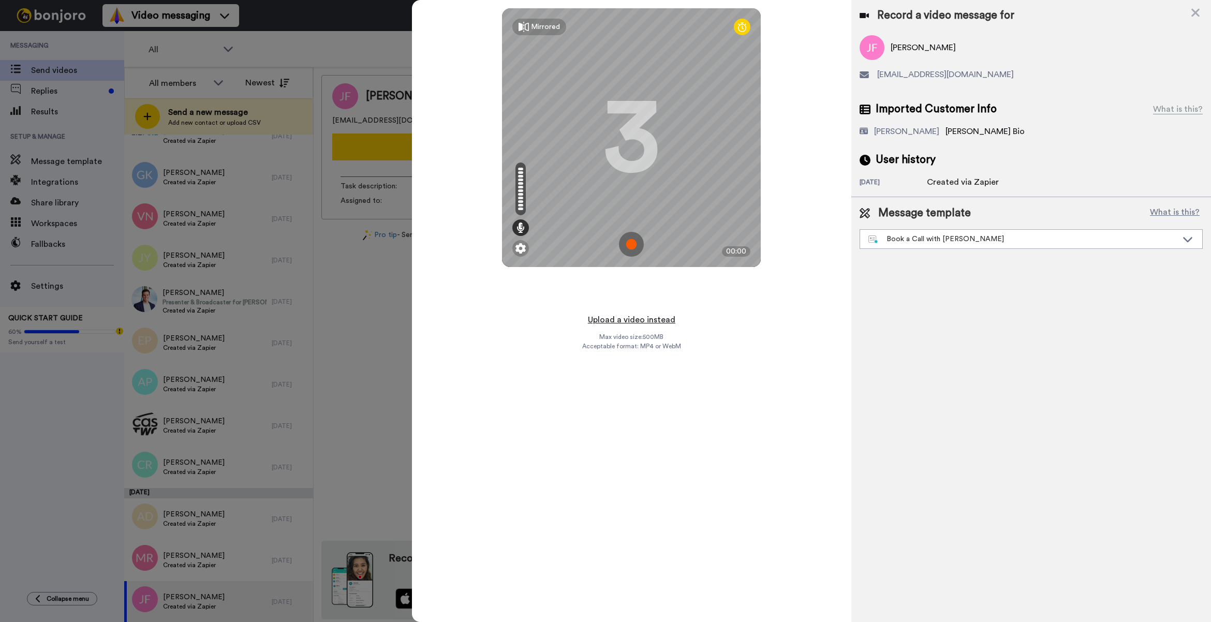
click at [623, 319] on button "Upload a video instead" at bounding box center [632, 319] width 94 height 13
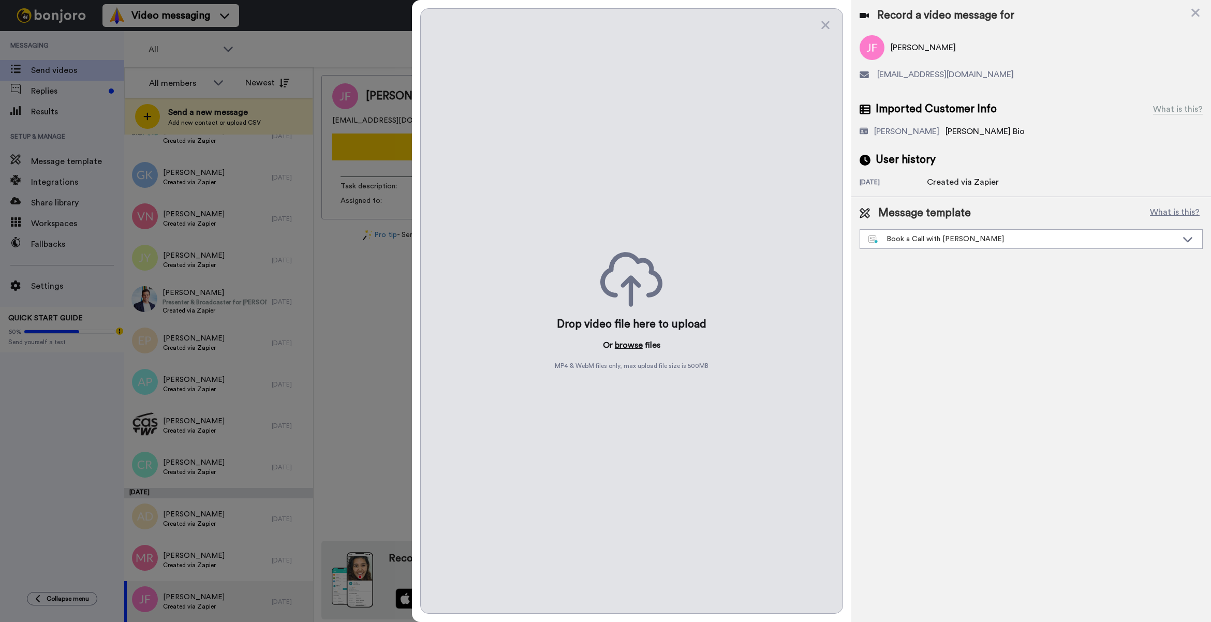
click at [635, 345] on button "browse" at bounding box center [629, 345] width 28 height 12
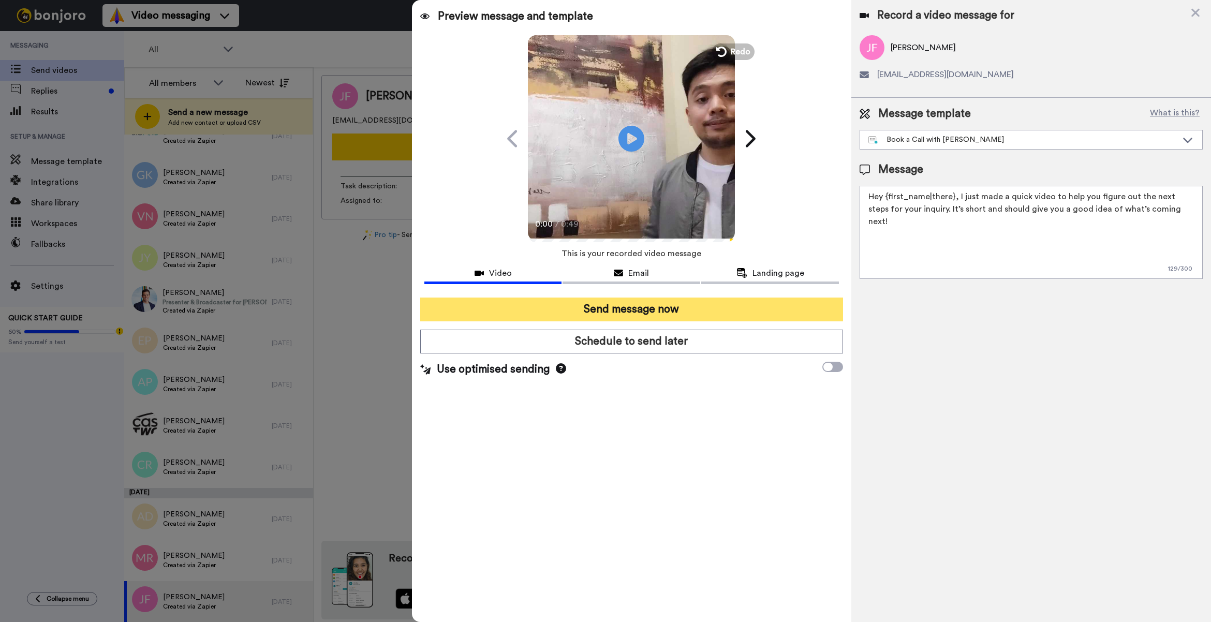
click at [612, 311] on button "Send message now" at bounding box center [631, 309] width 423 height 24
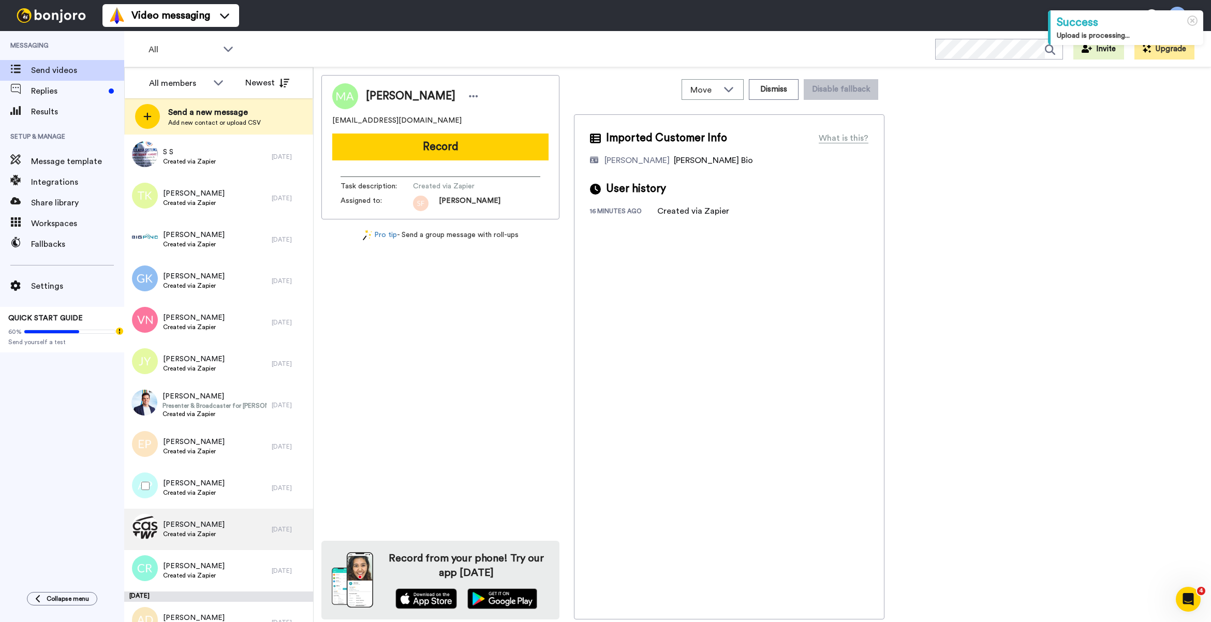
scroll to position [1416, 0]
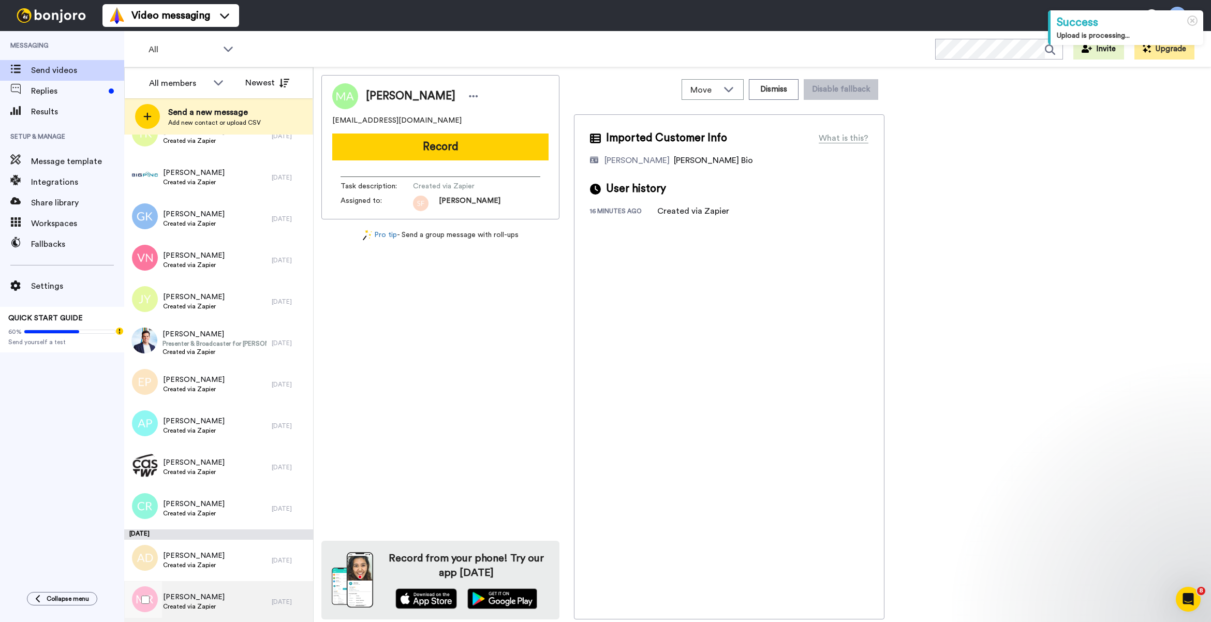
click at [234, 588] on div "[PERSON_NAME] Created via Zapier" at bounding box center [197, 601] width 147 height 41
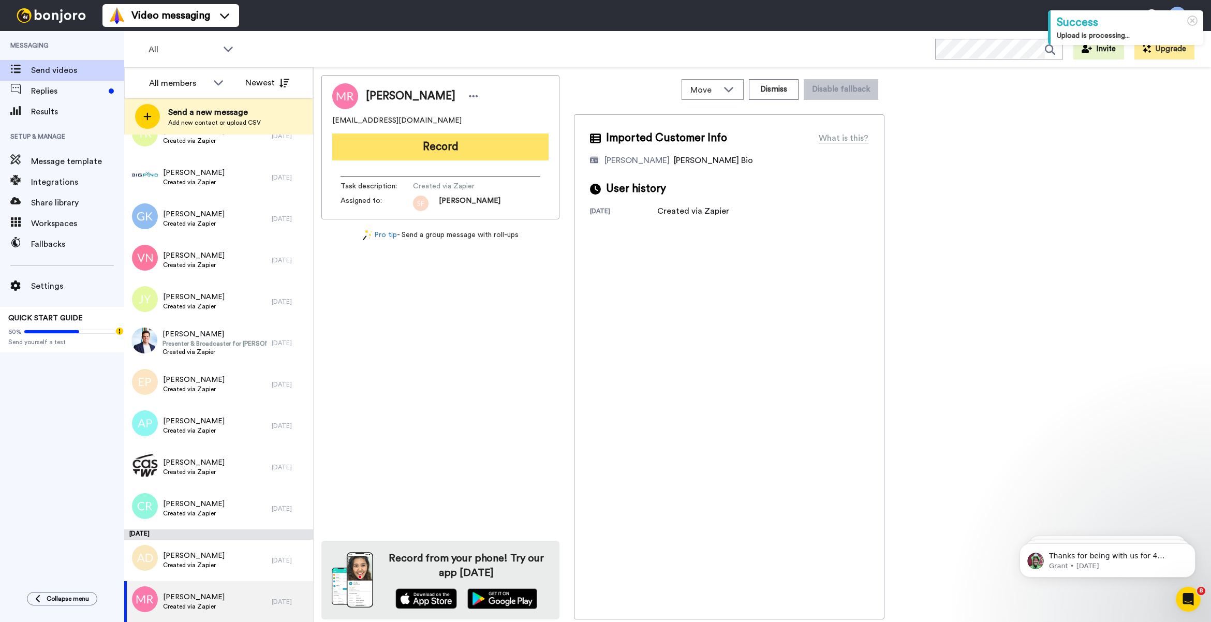
click at [463, 145] on button "Record" at bounding box center [440, 146] width 216 height 27
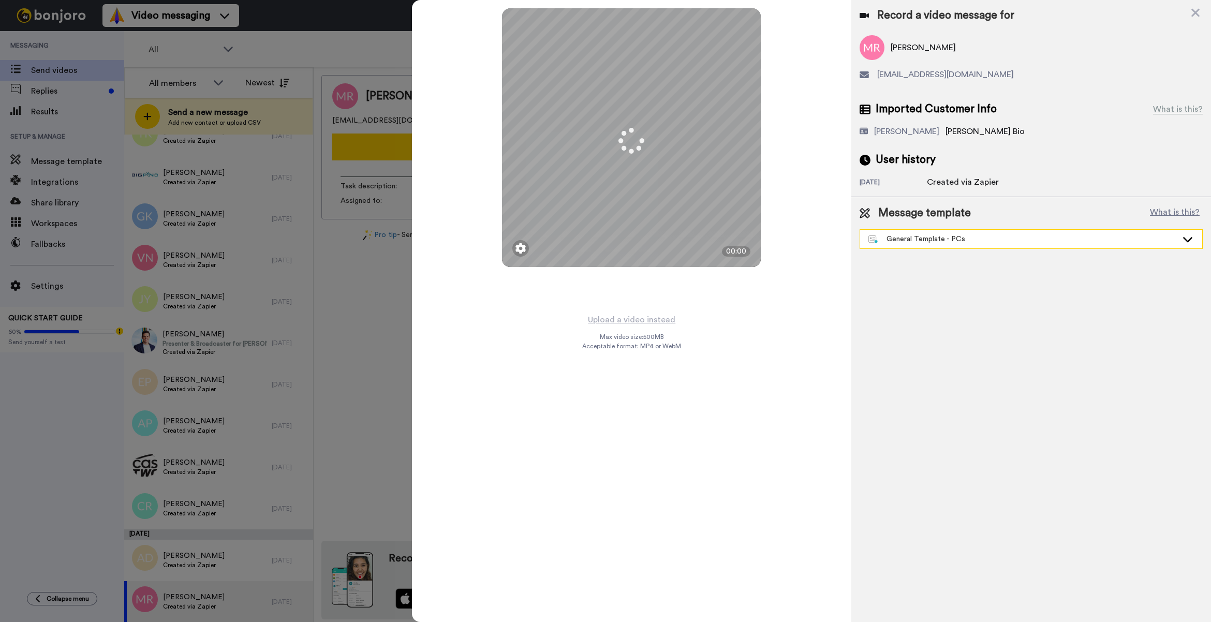
click at [890, 241] on div "General Template - PCs" at bounding box center [1022, 239] width 309 height 10
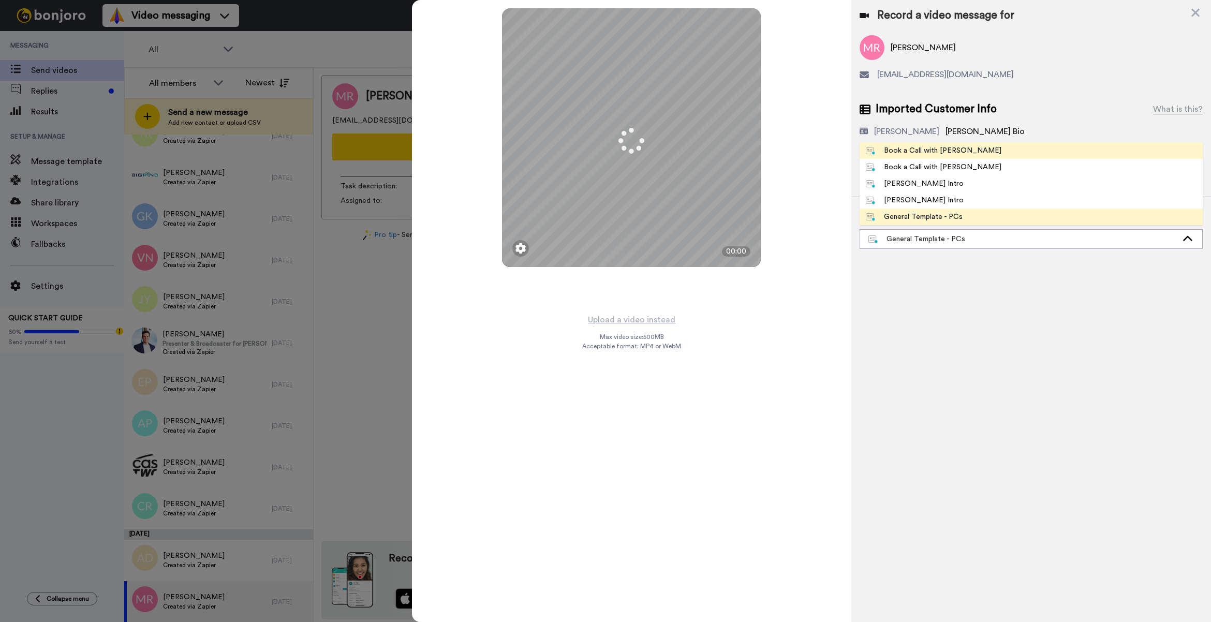
click at [911, 151] on div "Book a Call with [PERSON_NAME]" at bounding box center [934, 150] width 136 height 10
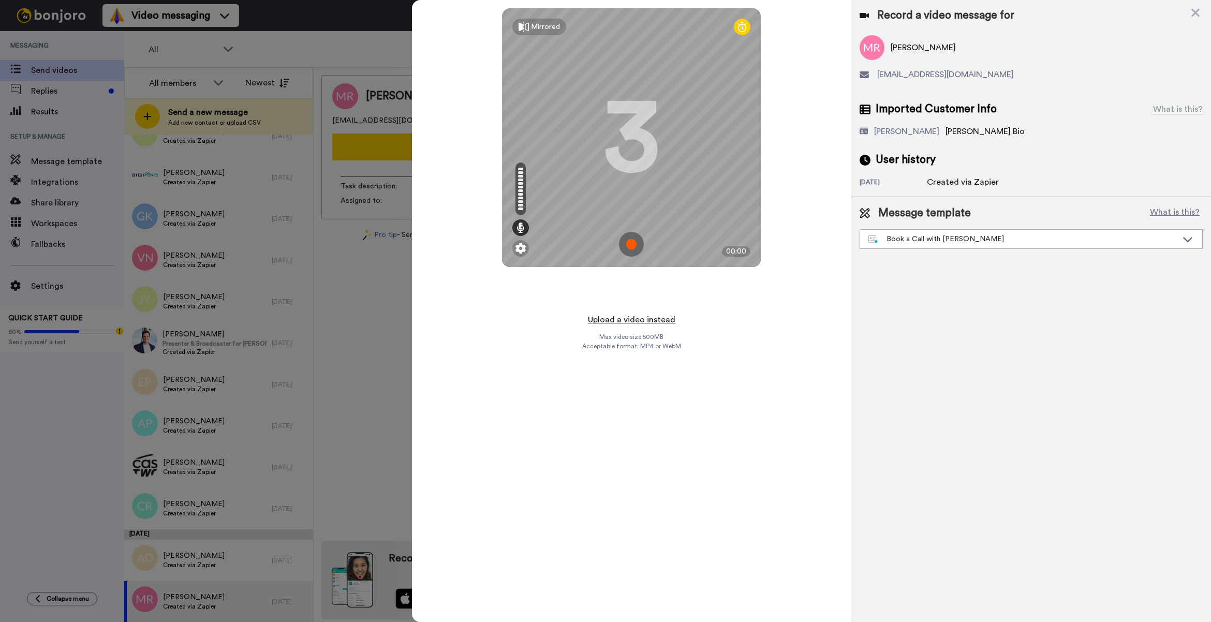
click at [632, 318] on button "Upload a video instead" at bounding box center [632, 319] width 94 height 13
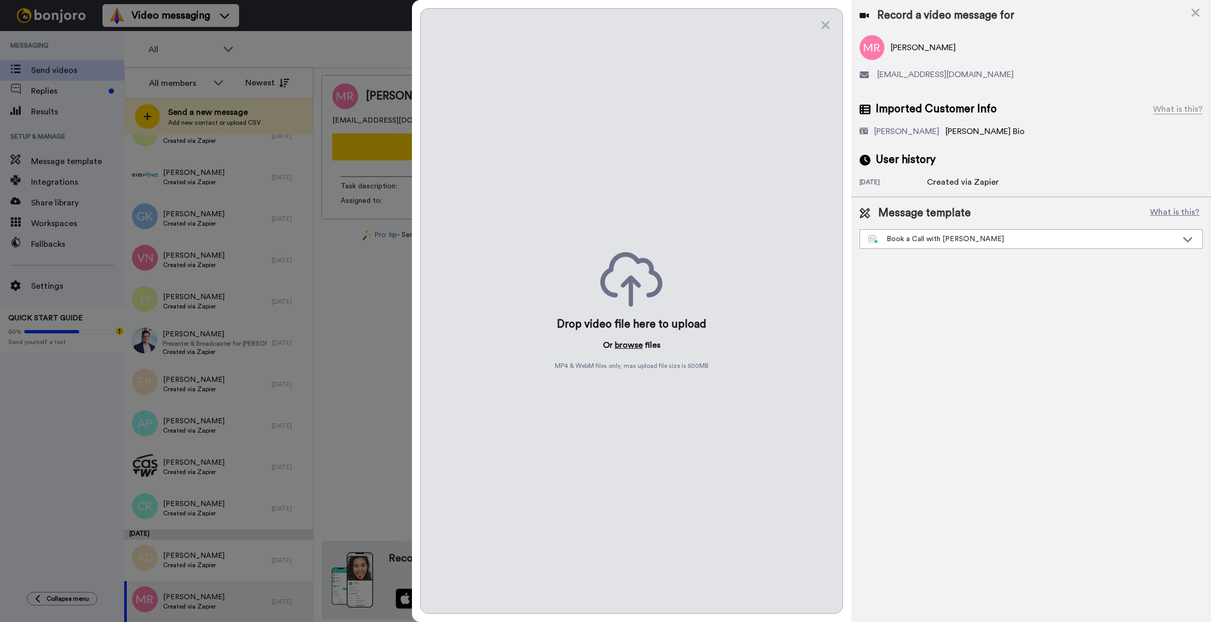
click at [632, 342] on button "browse" at bounding box center [629, 345] width 28 height 12
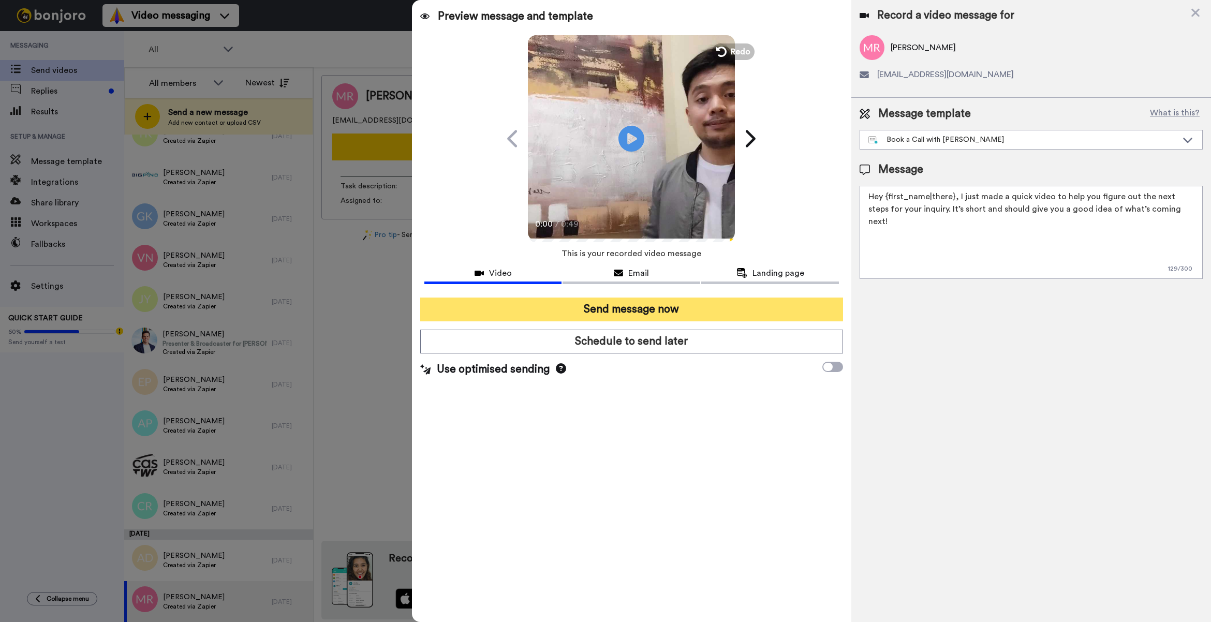
click at [697, 316] on button "Send message now" at bounding box center [631, 309] width 423 height 24
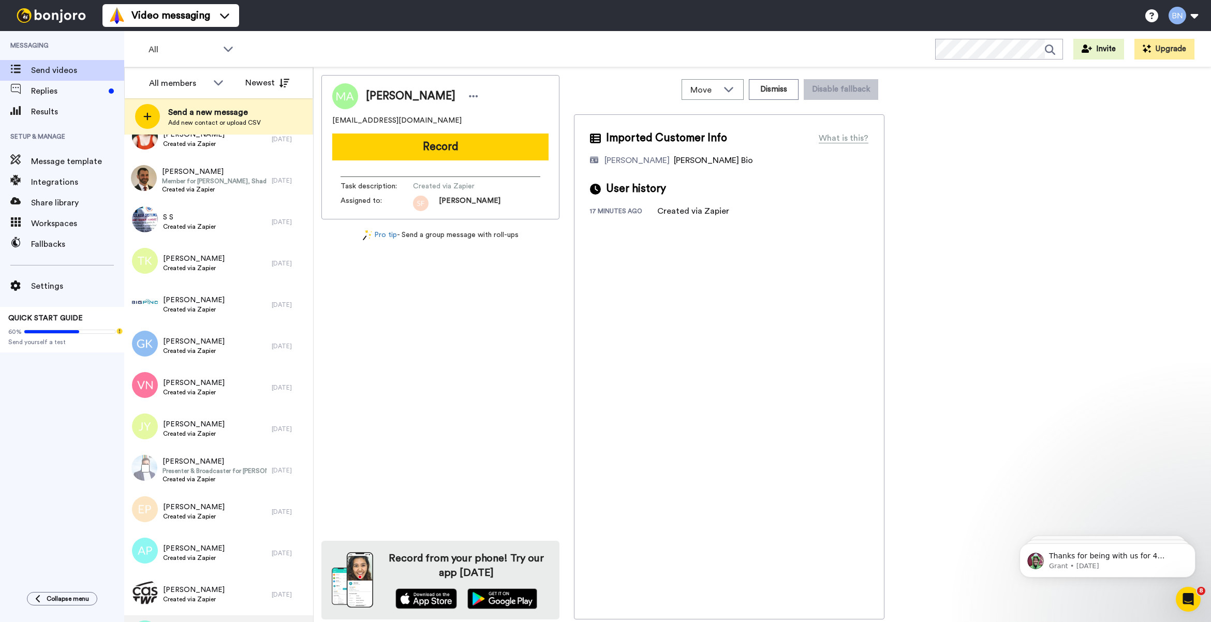
scroll to position [1375, 0]
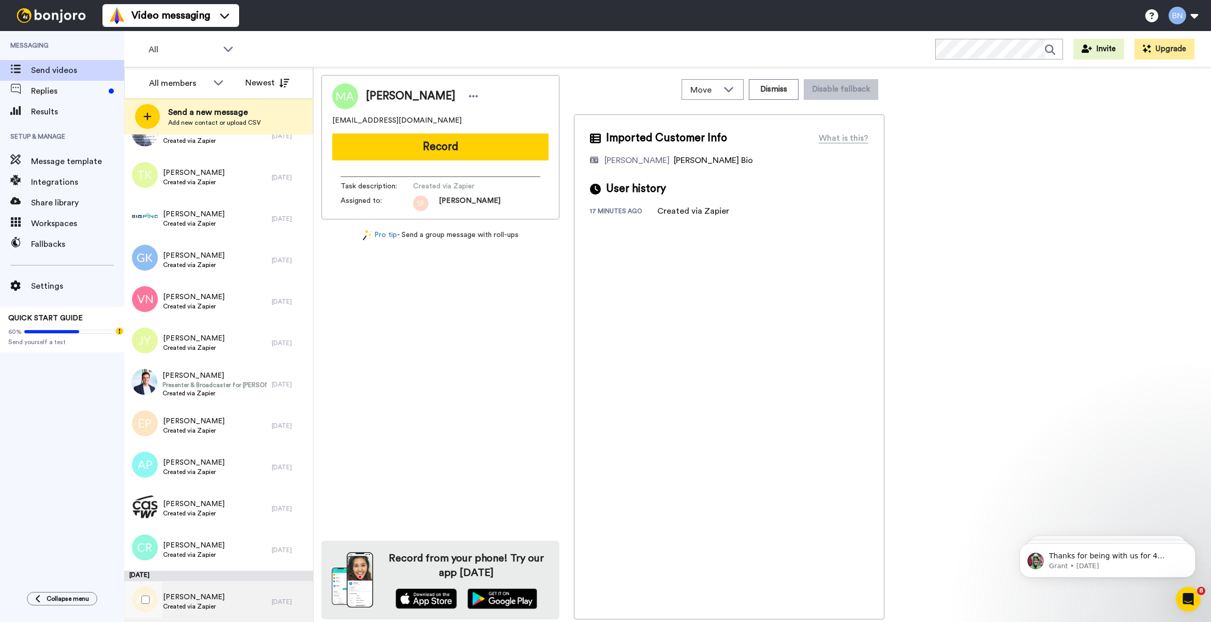
click at [222, 598] on span "[PERSON_NAME]" at bounding box center [194, 597] width 62 height 10
drag, startPoint x: 467, startPoint y: 138, endPoint x: 471, endPoint y: 142, distance: 6.6
click at [471, 141] on button "Record" at bounding box center [440, 146] width 216 height 27
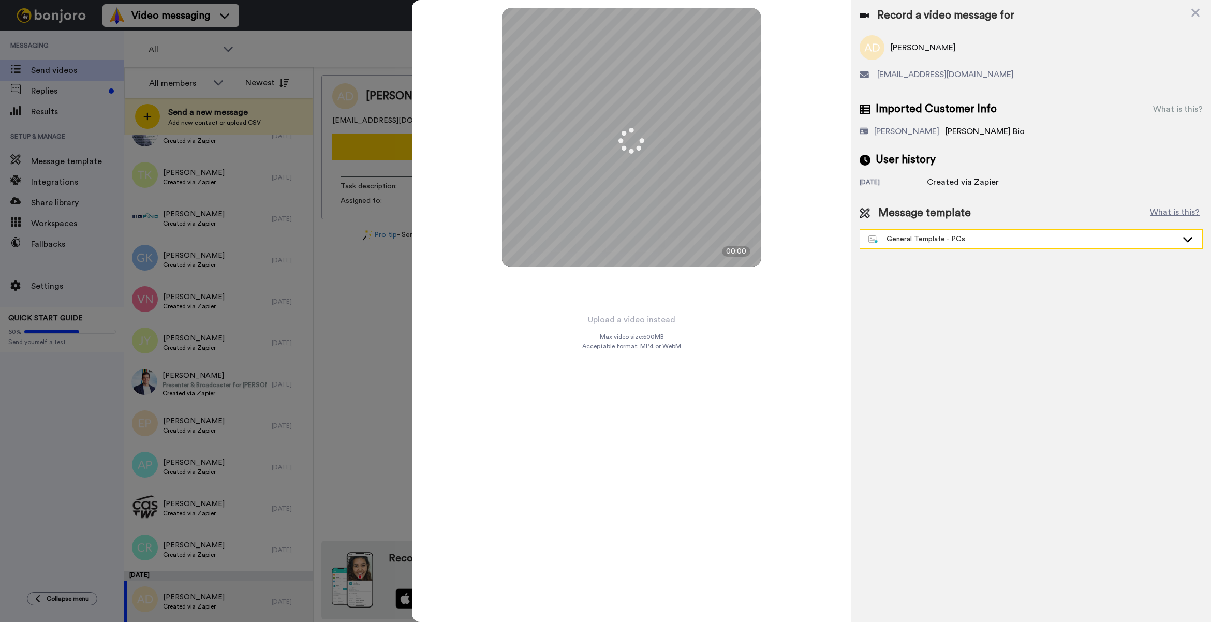
click at [960, 236] on div "General Template - PCs" at bounding box center [1022, 239] width 309 height 10
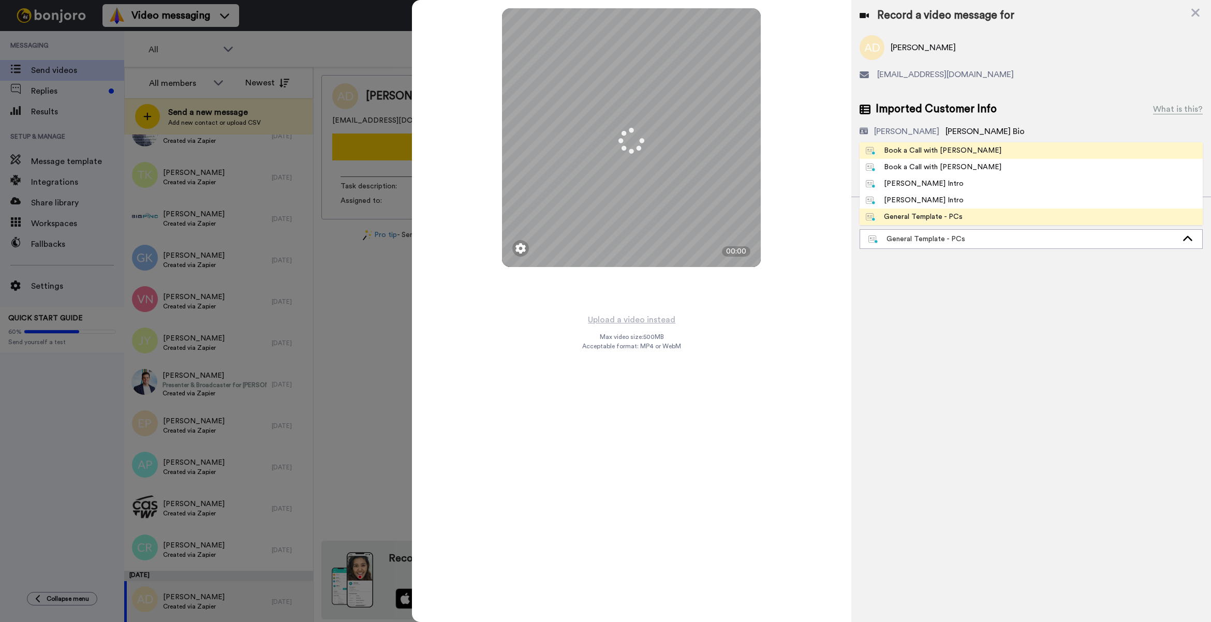
click at [959, 157] on li "Book a Call with [PERSON_NAME]" at bounding box center [1030, 150] width 343 height 17
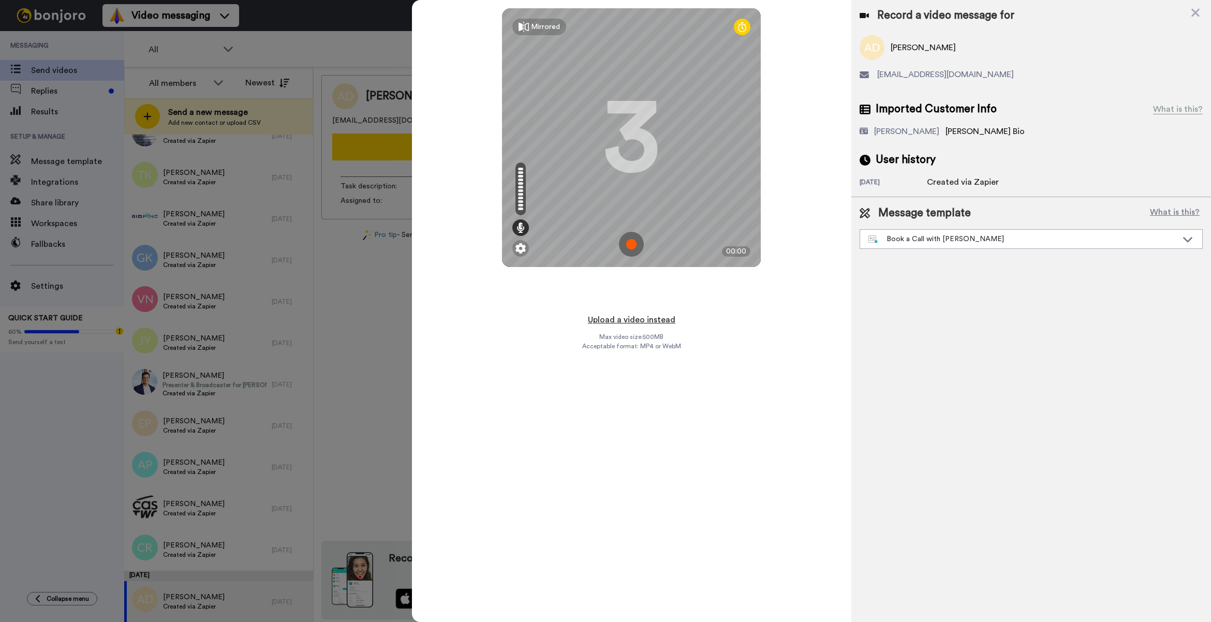
click at [645, 321] on button "Upload a video instead" at bounding box center [632, 319] width 94 height 13
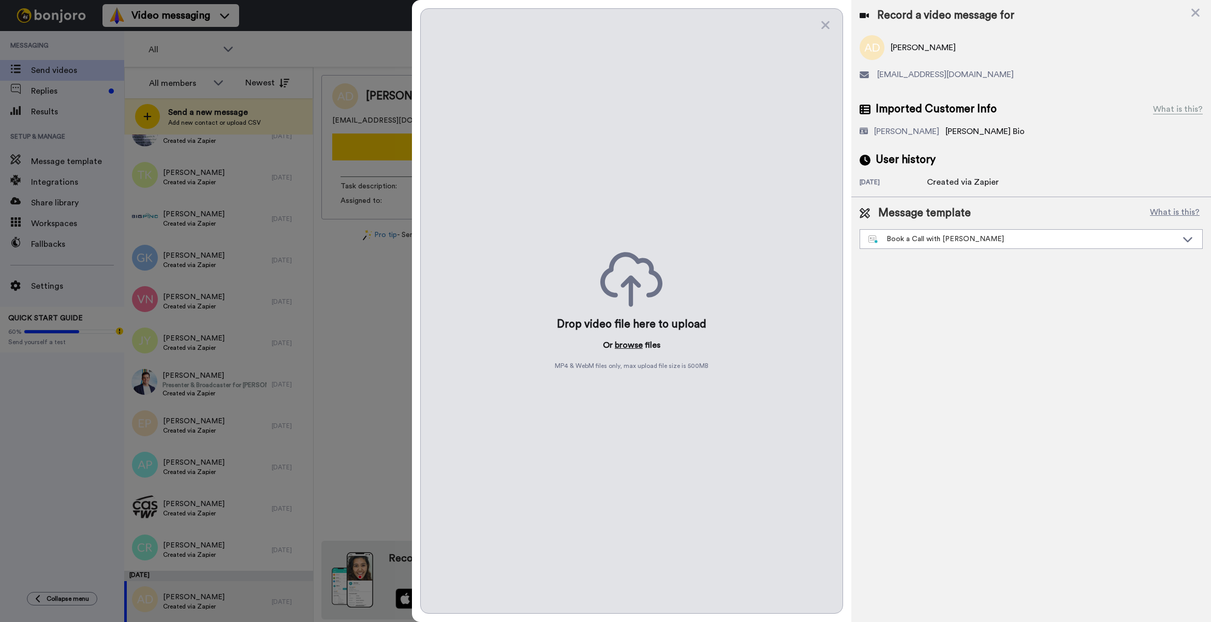
click at [635, 341] on button "browse" at bounding box center [629, 345] width 28 height 12
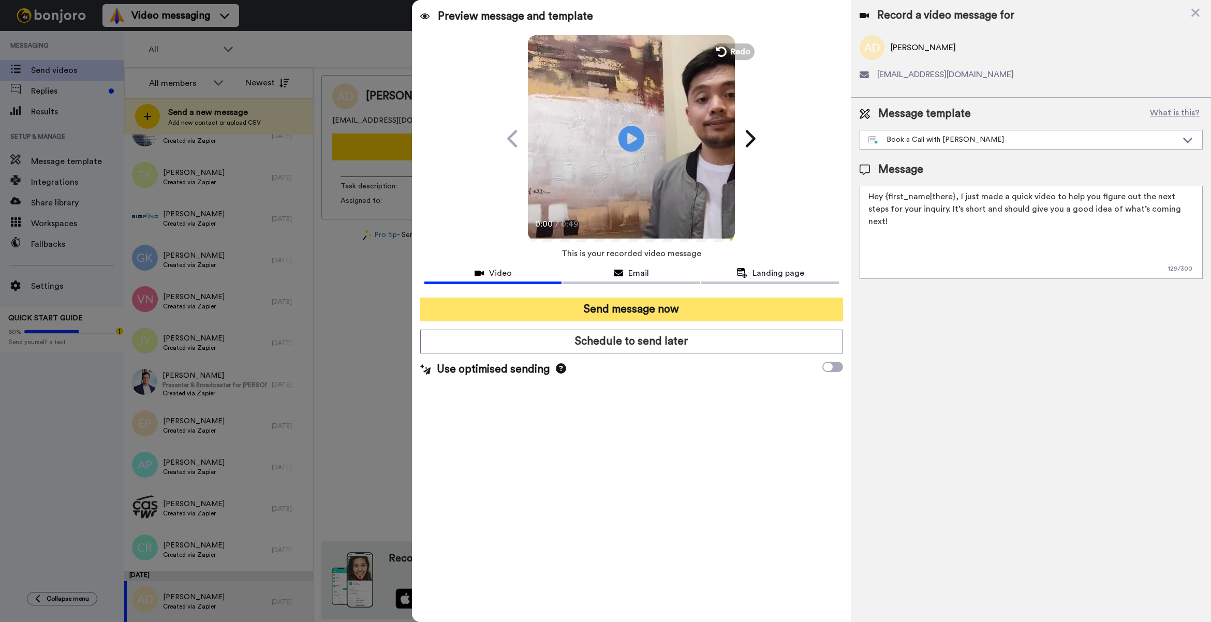
click at [663, 316] on button "Send message now" at bounding box center [631, 309] width 423 height 24
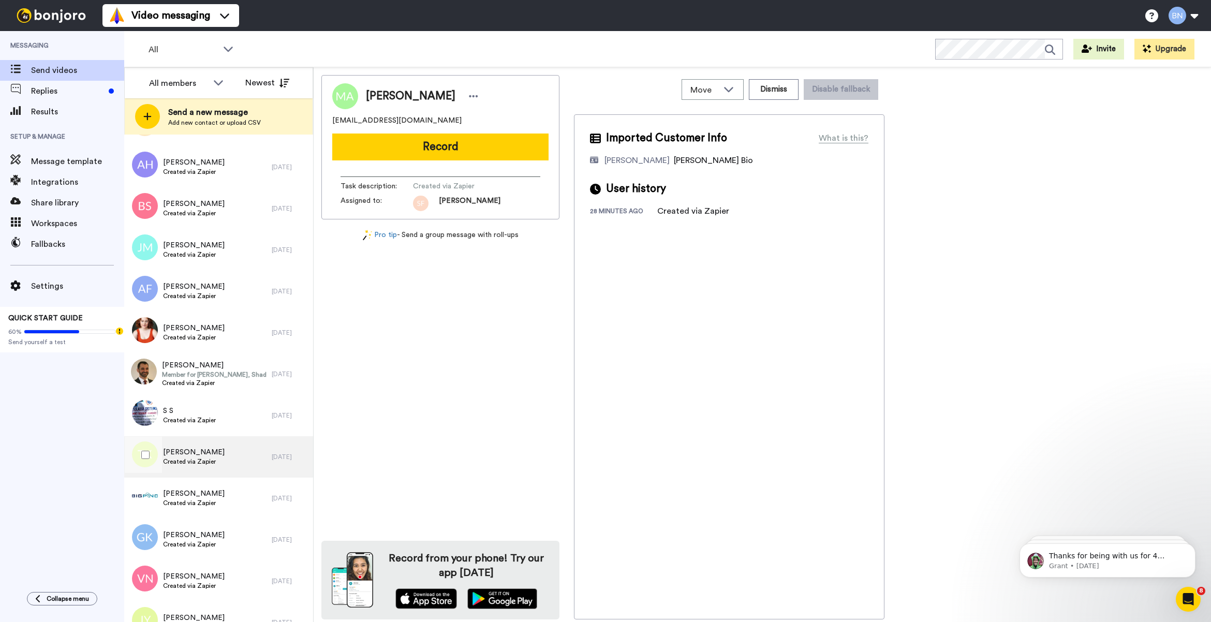
scroll to position [1323, 0]
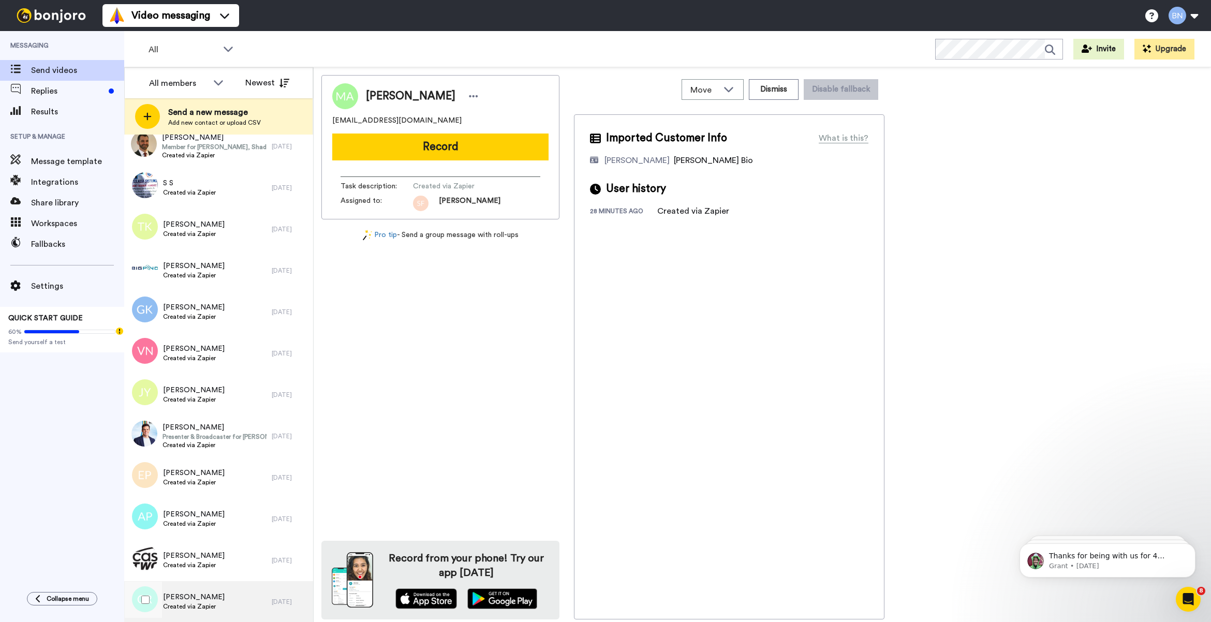
click at [205, 593] on span "Cora Ryan" at bounding box center [194, 597] width 62 height 10
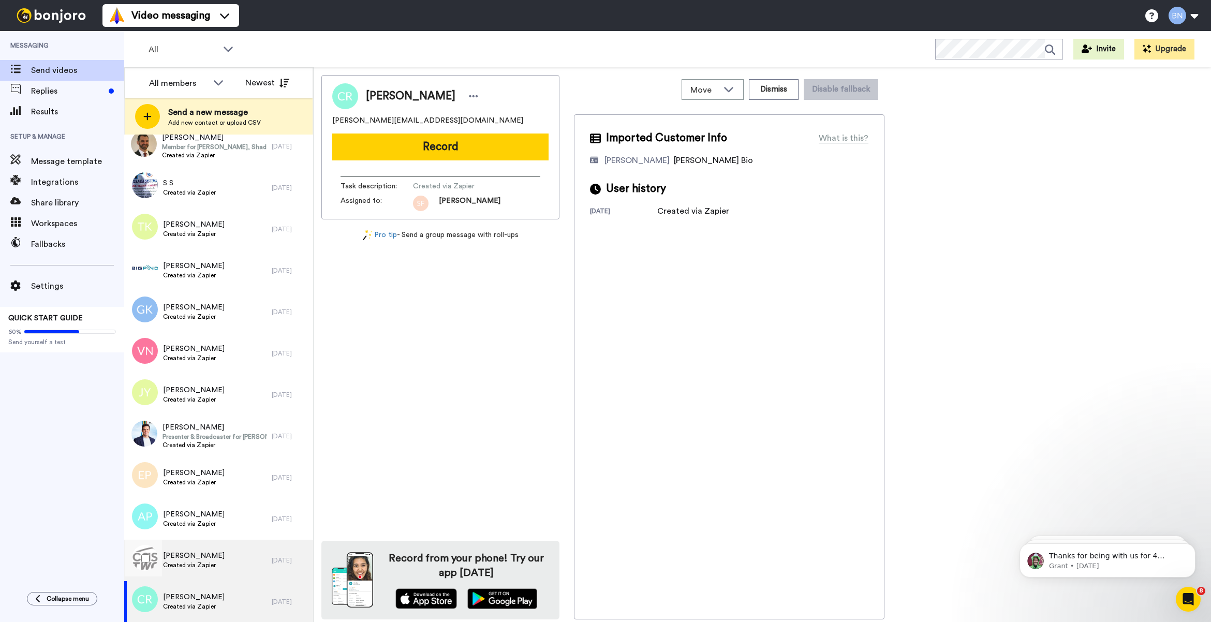
click at [221, 554] on span "Paulette McKinney" at bounding box center [194, 556] width 62 height 10
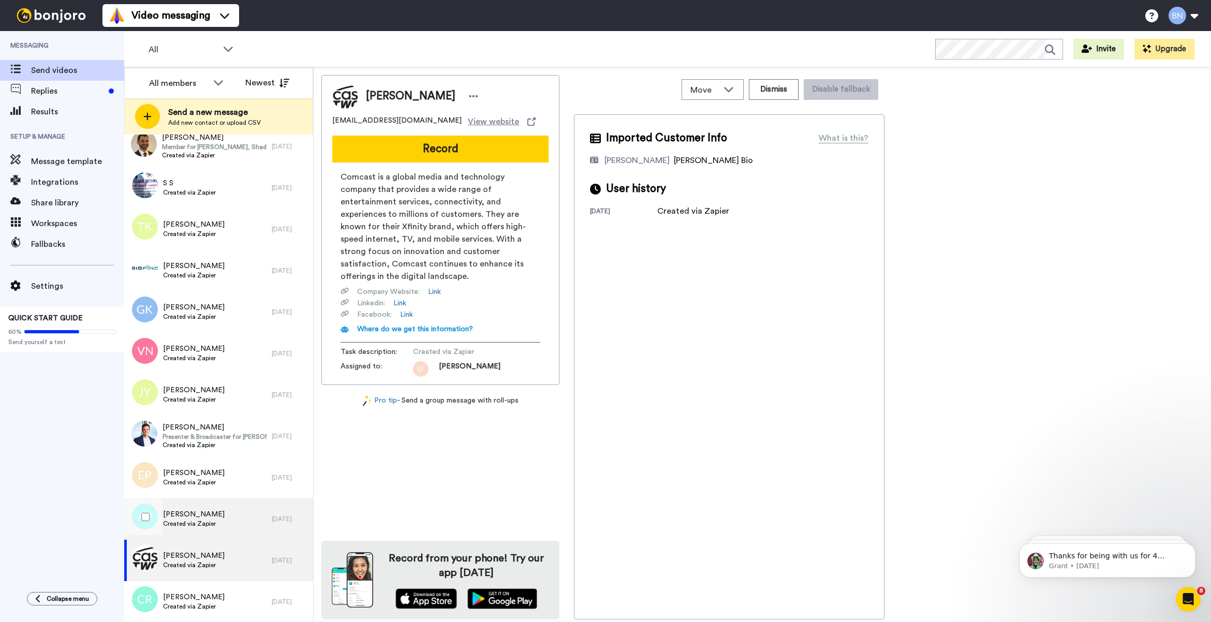
click at [231, 529] on div "Antonio Ponder Created via Zapier" at bounding box center [197, 518] width 147 height 41
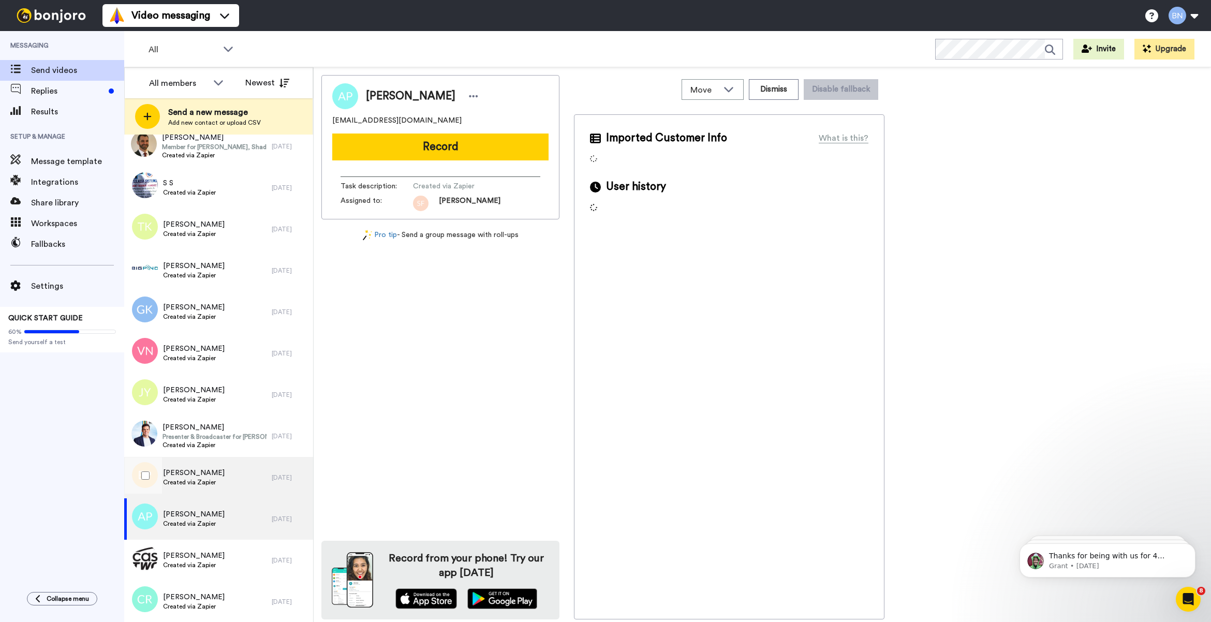
click at [229, 479] on div "Emma Purdie Created via Zapier" at bounding box center [197, 477] width 147 height 41
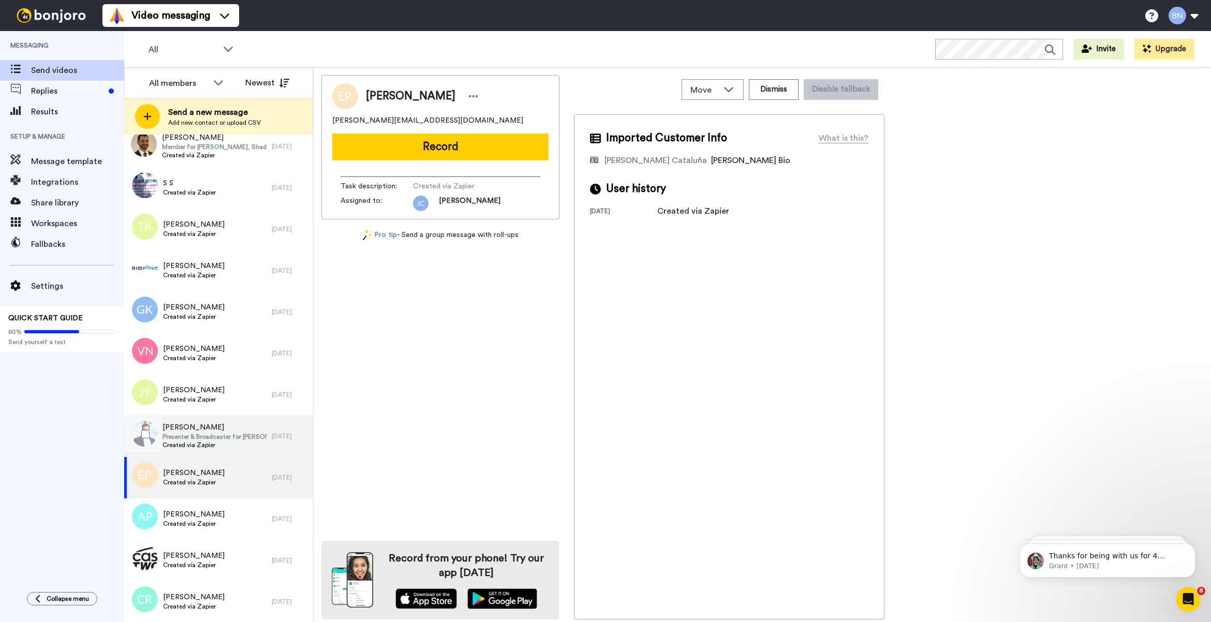
click at [225, 429] on span "[PERSON_NAME]" at bounding box center [214, 427] width 104 height 10
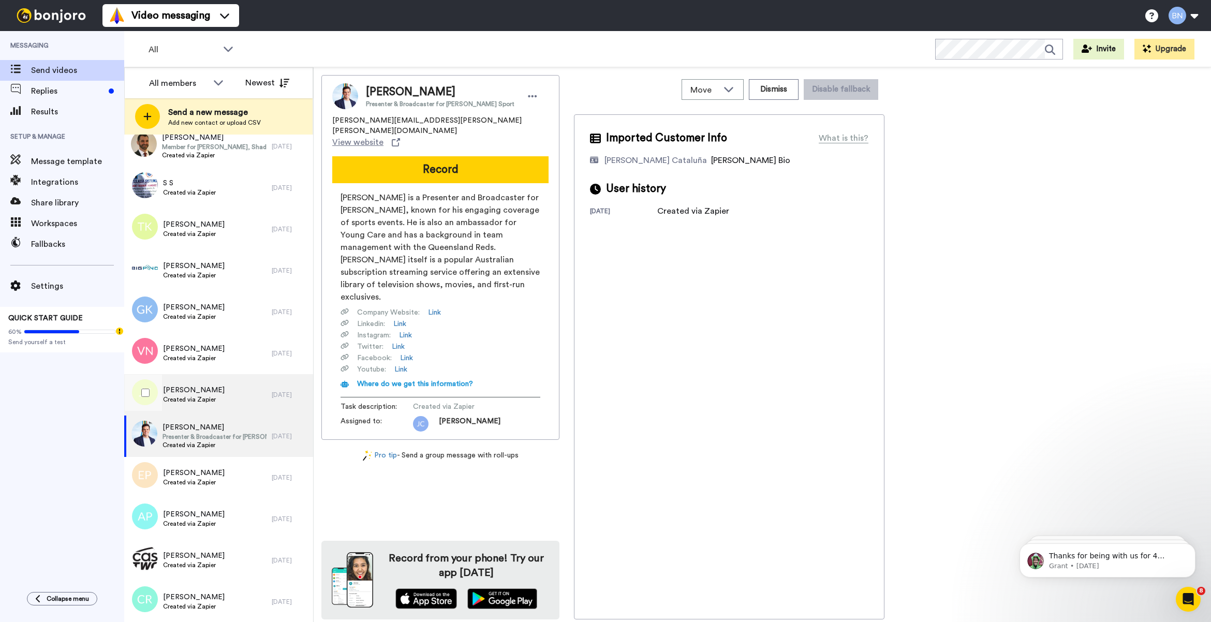
click at [241, 385] on div "Jacqueline Young Created via Zapier" at bounding box center [197, 394] width 147 height 41
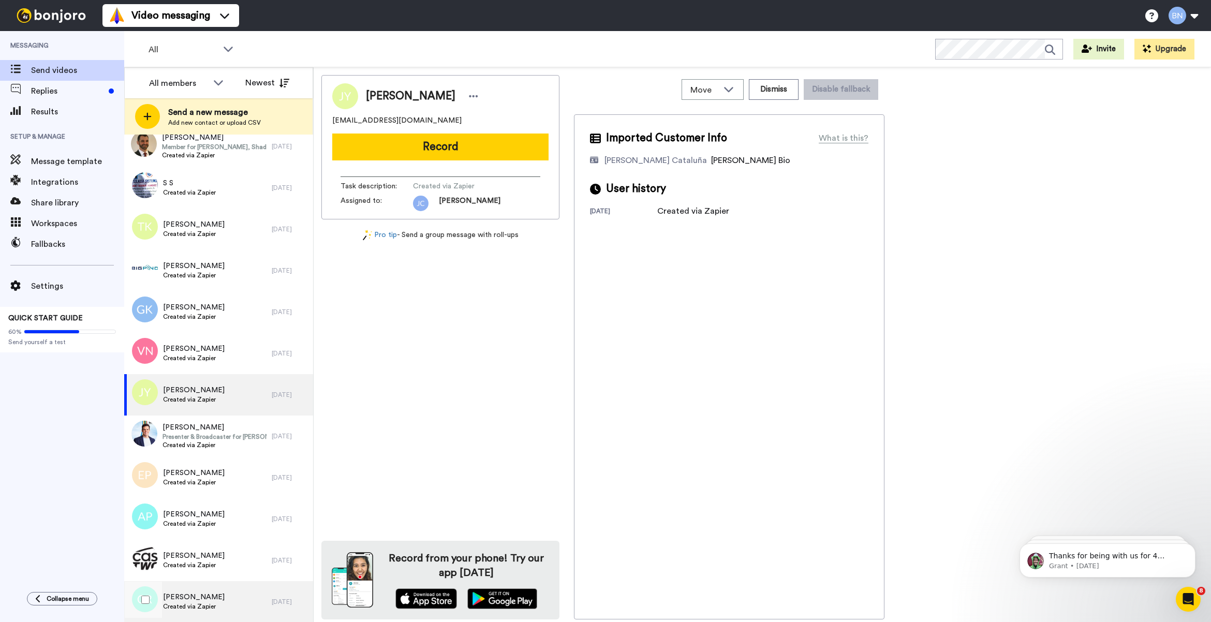
click at [266, 589] on div "Cora Ryan Created via Zapier 2 days ago" at bounding box center [218, 601] width 189 height 41
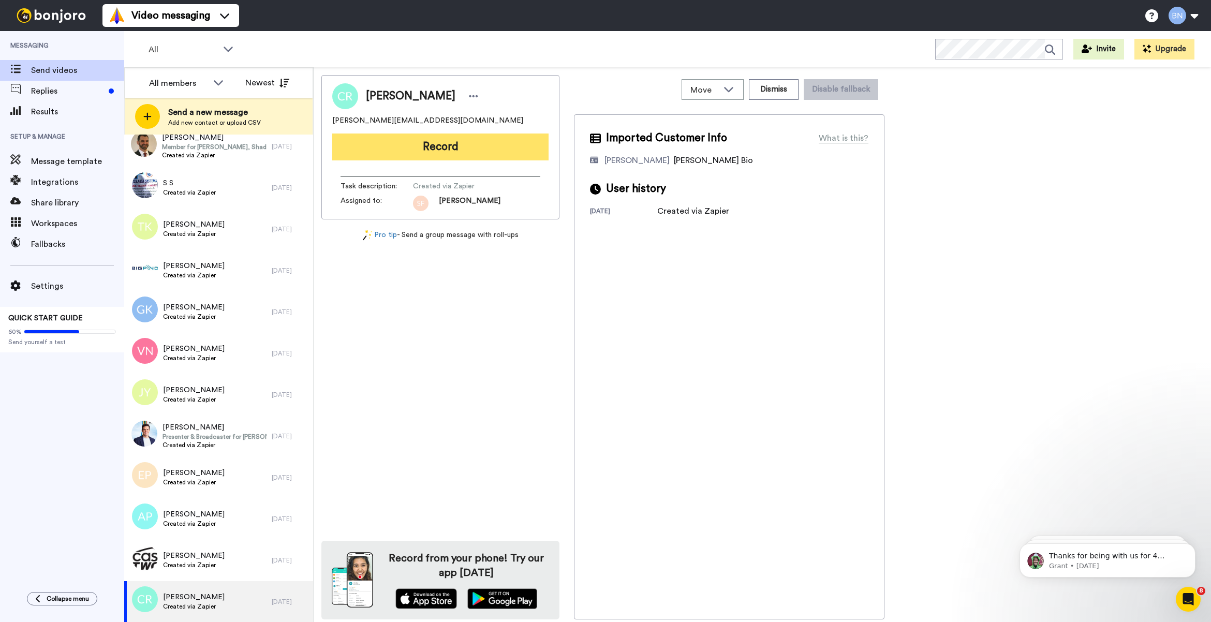
click at [470, 142] on button "Record" at bounding box center [440, 146] width 216 height 27
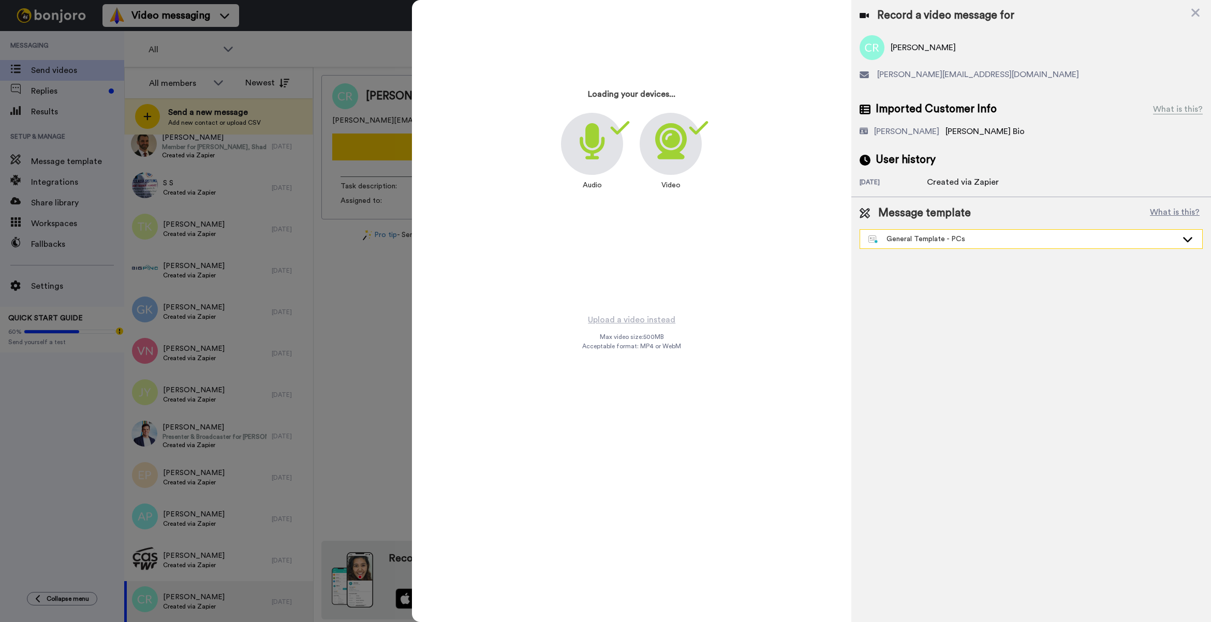
click at [925, 247] on div "General Template - PCs" at bounding box center [1031, 239] width 342 height 19
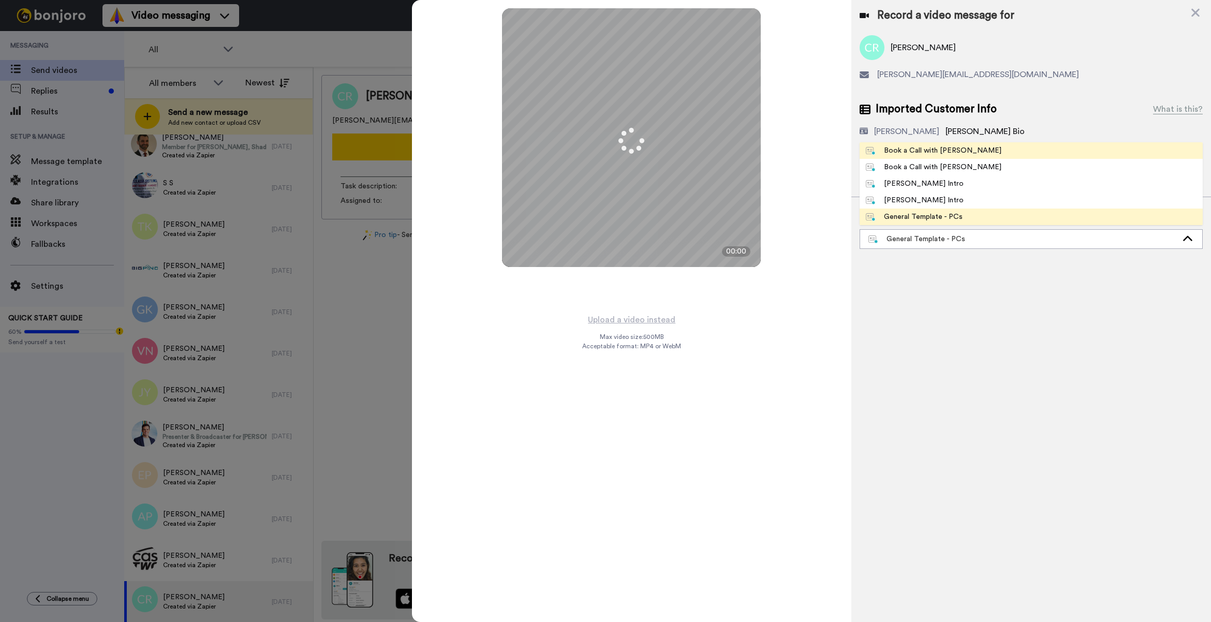
click at [973, 151] on li "Book a Call with Bruce" at bounding box center [1030, 150] width 343 height 17
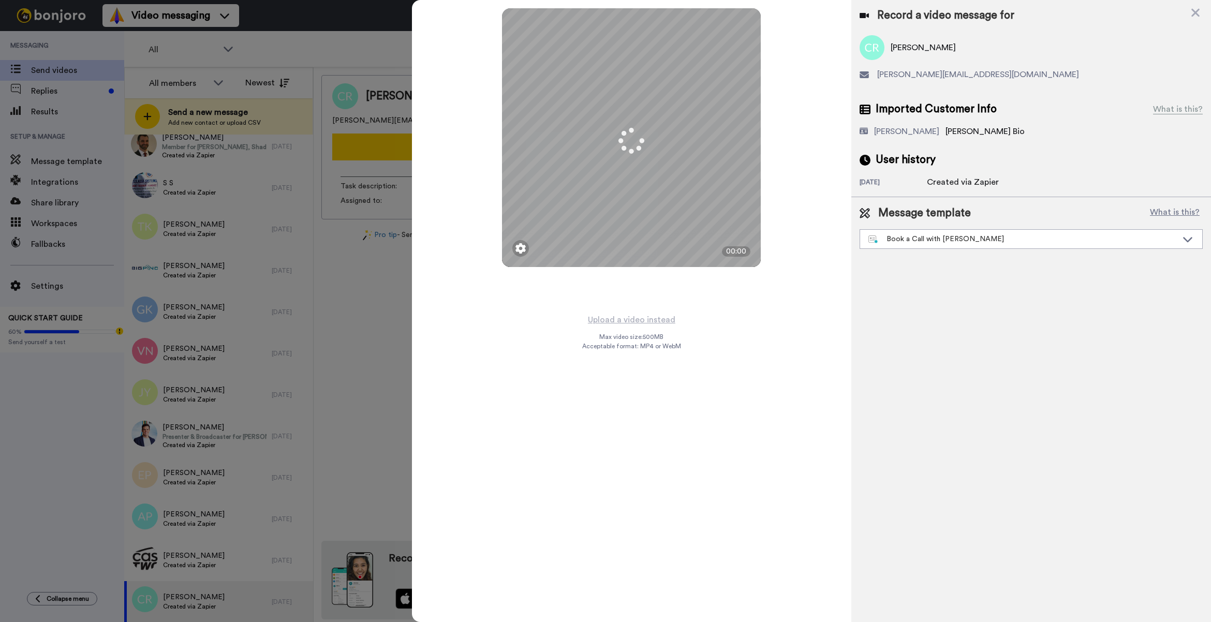
click at [643, 321] on button "Upload a video instead" at bounding box center [632, 319] width 94 height 13
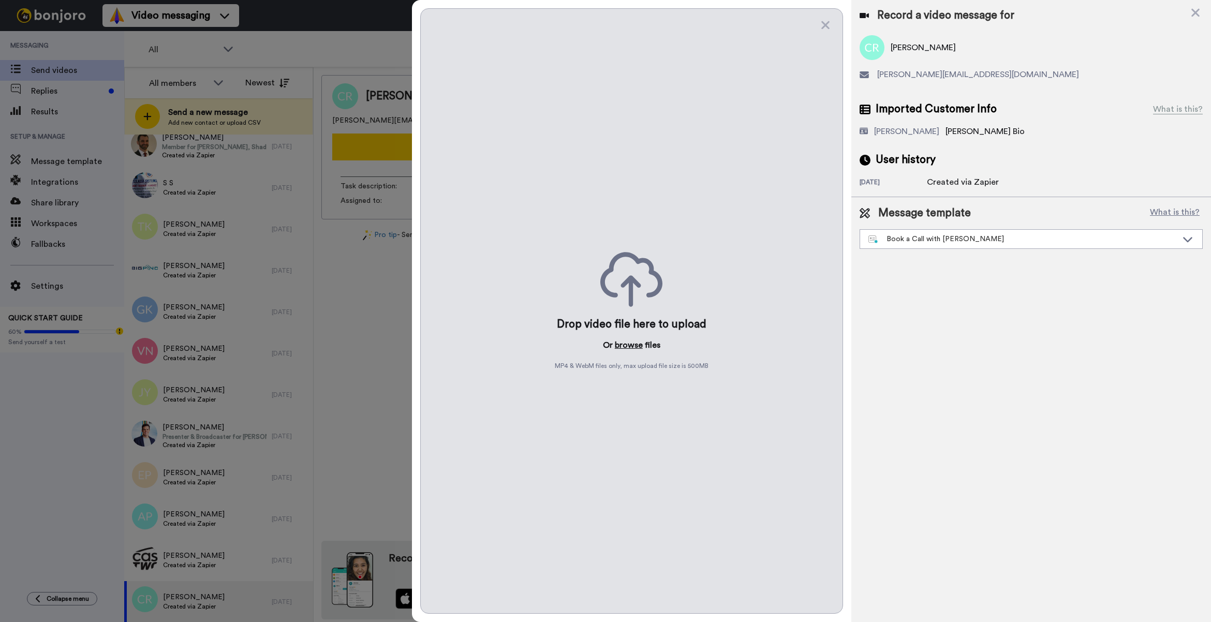
click at [626, 347] on button "browse" at bounding box center [629, 345] width 28 height 12
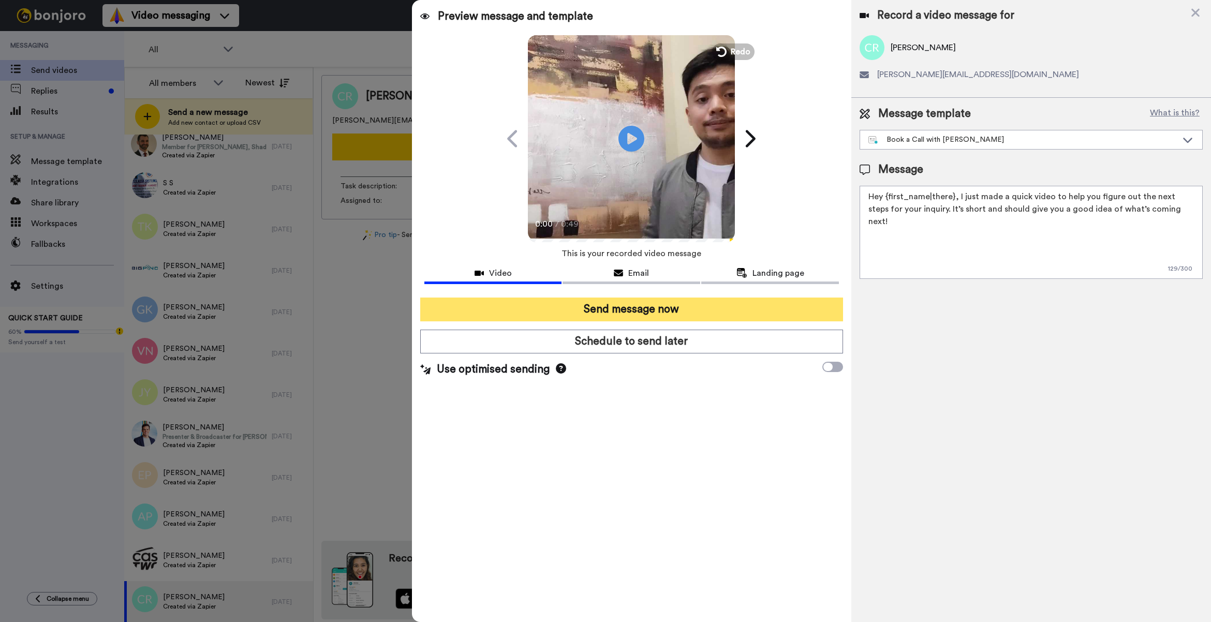
click at [654, 318] on button "Send message now" at bounding box center [631, 309] width 423 height 24
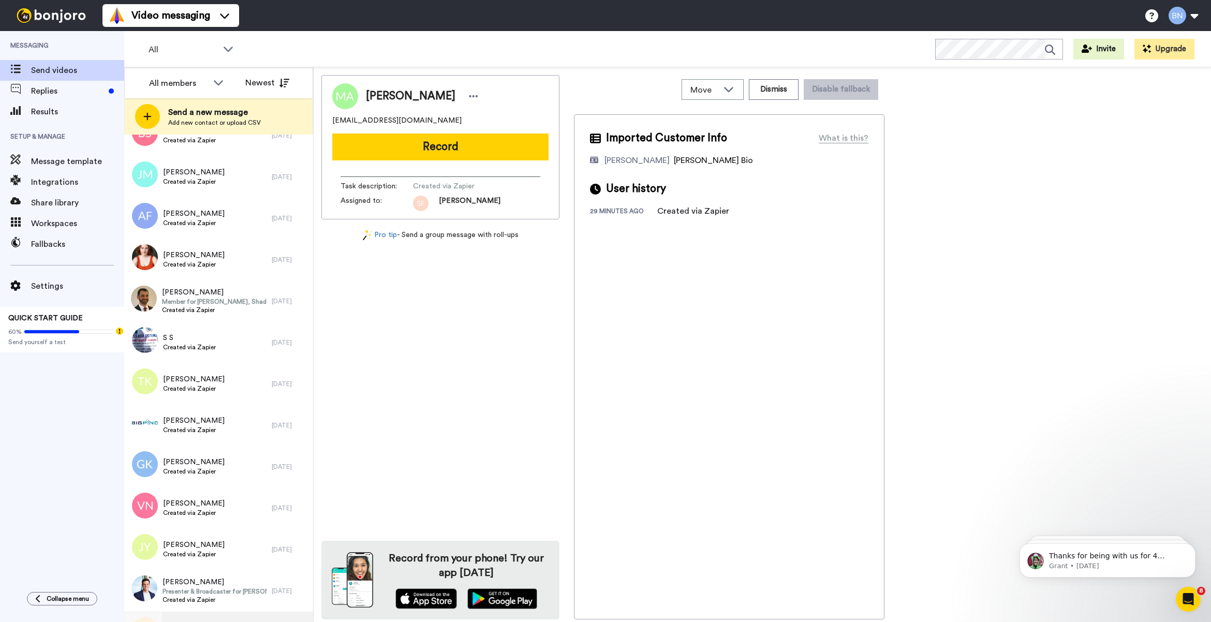
scroll to position [1282, 0]
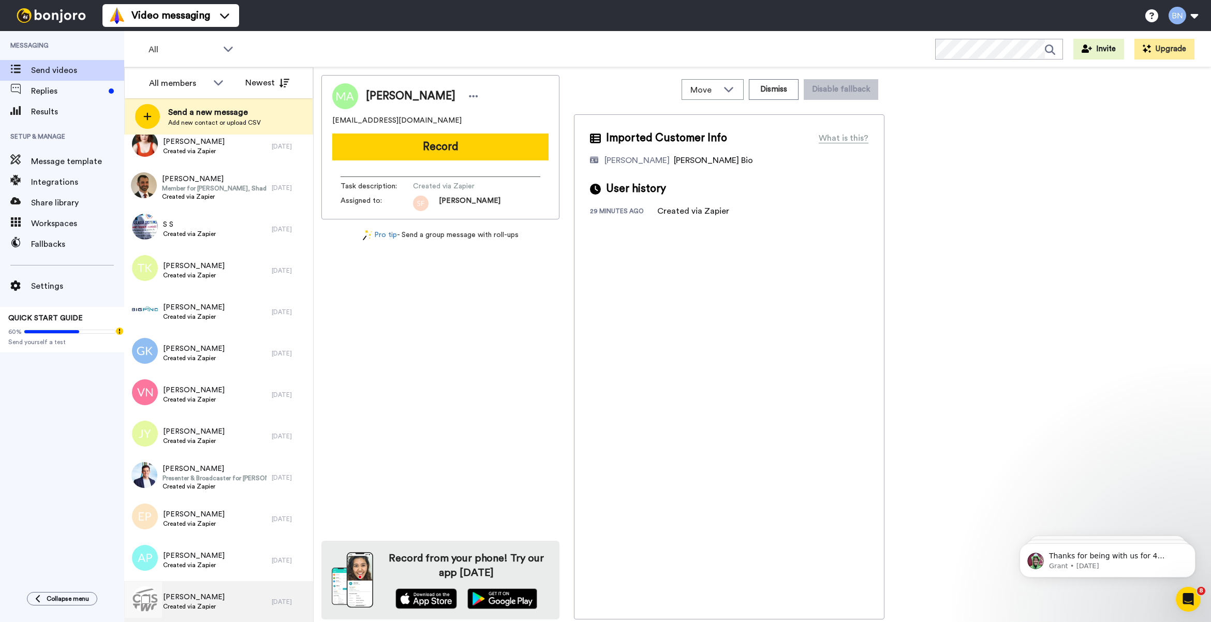
click at [191, 596] on span "[PERSON_NAME]" at bounding box center [194, 597] width 62 height 10
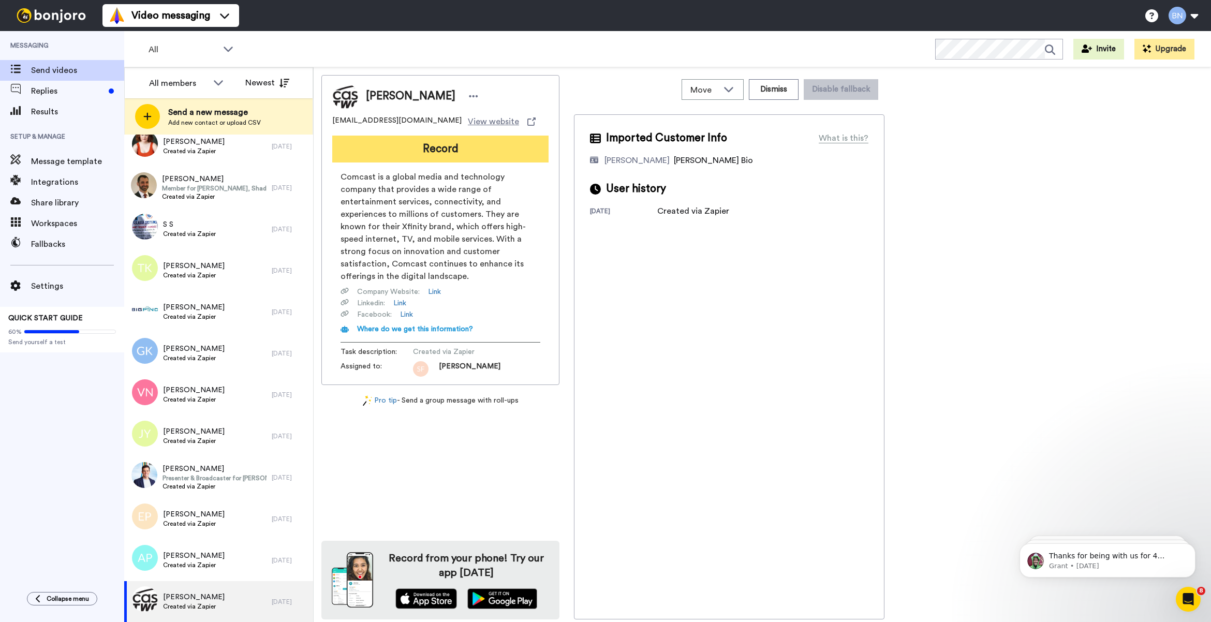
click at [440, 159] on button "Record" at bounding box center [440, 149] width 216 height 27
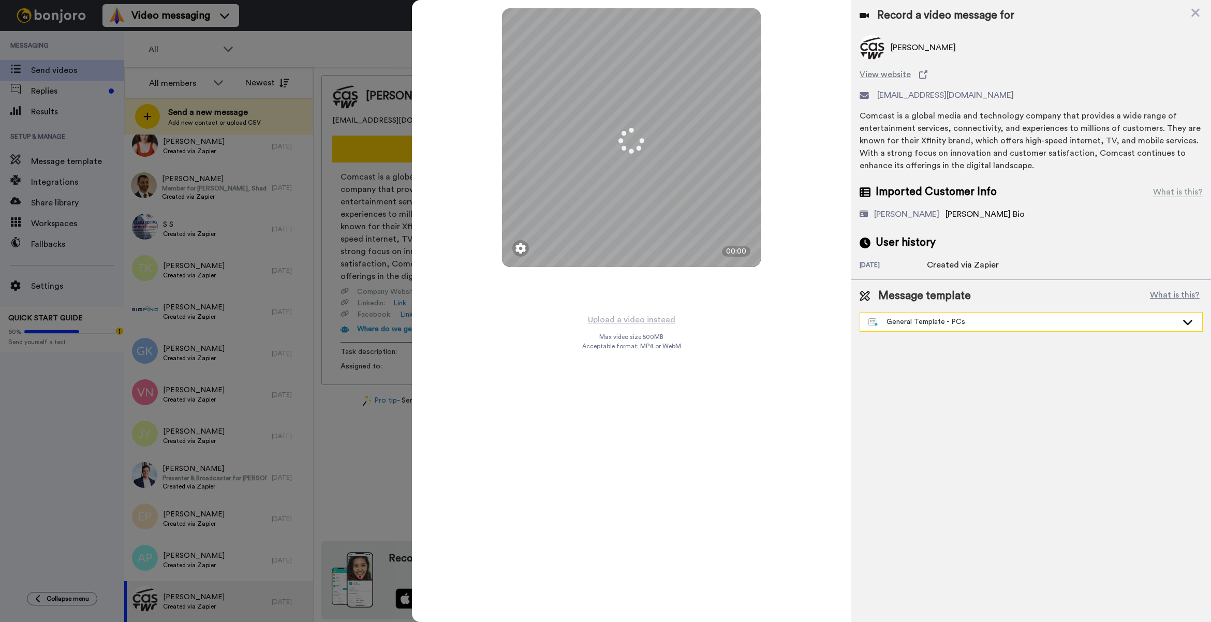
click at [952, 331] on div "General Template - PCs" at bounding box center [1031, 322] width 342 height 19
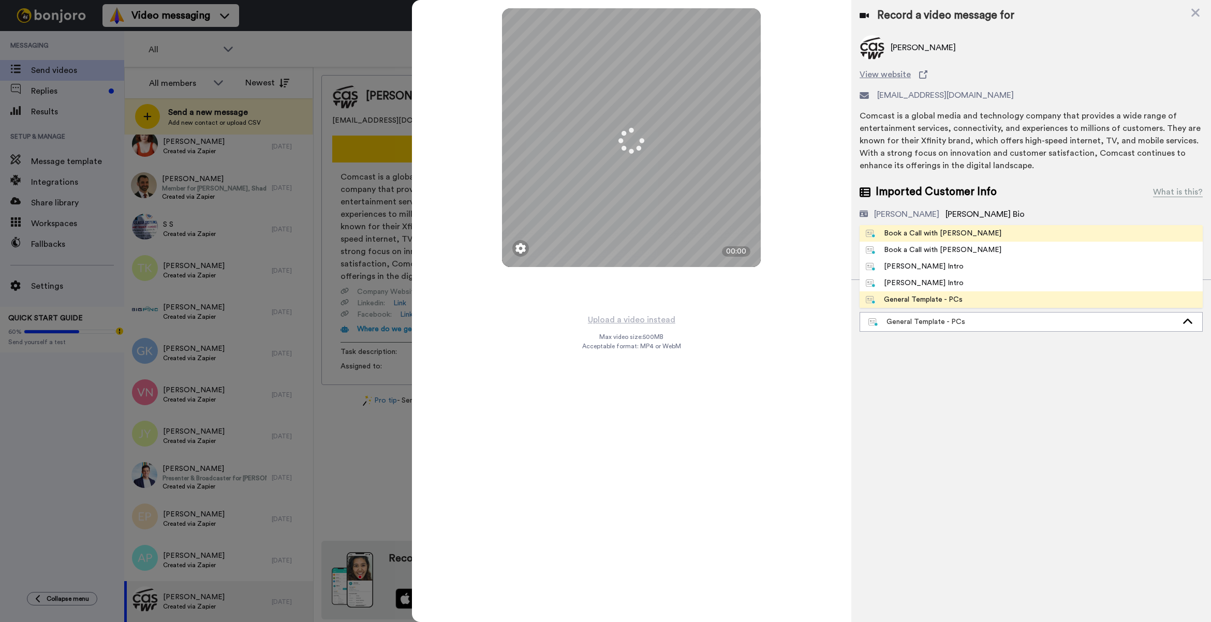
click at [949, 240] on li "Book a Call with [PERSON_NAME]" at bounding box center [1030, 233] width 343 height 17
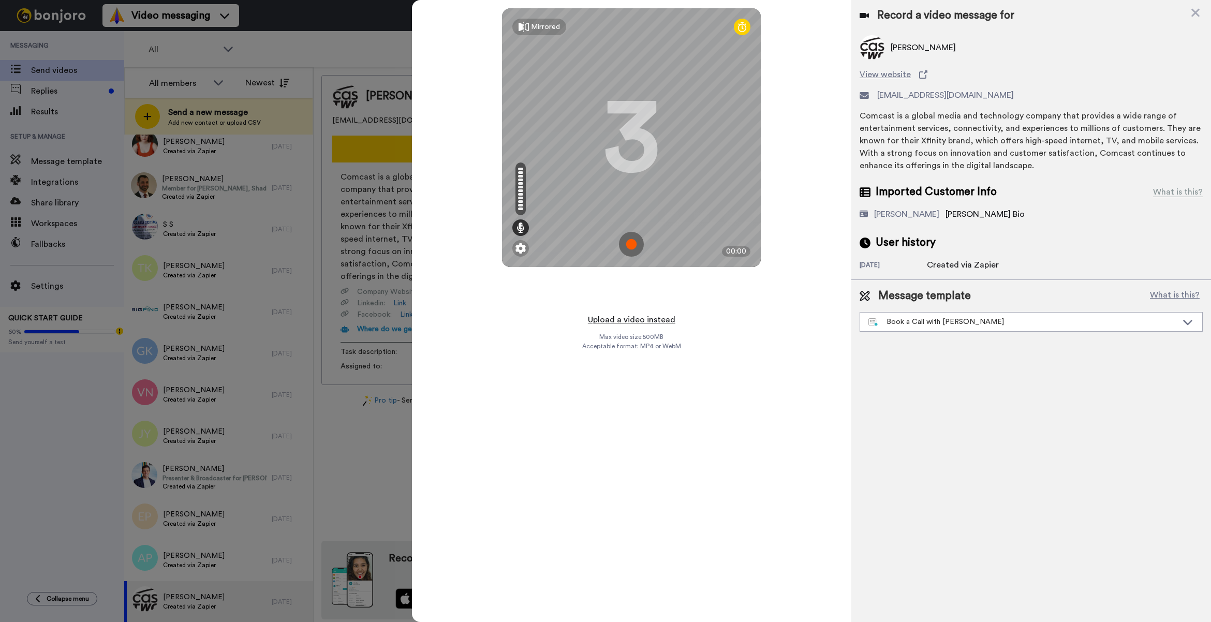
click at [639, 314] on button "Upload a video instead" at bounding box center [632, 319] width 94 height 13
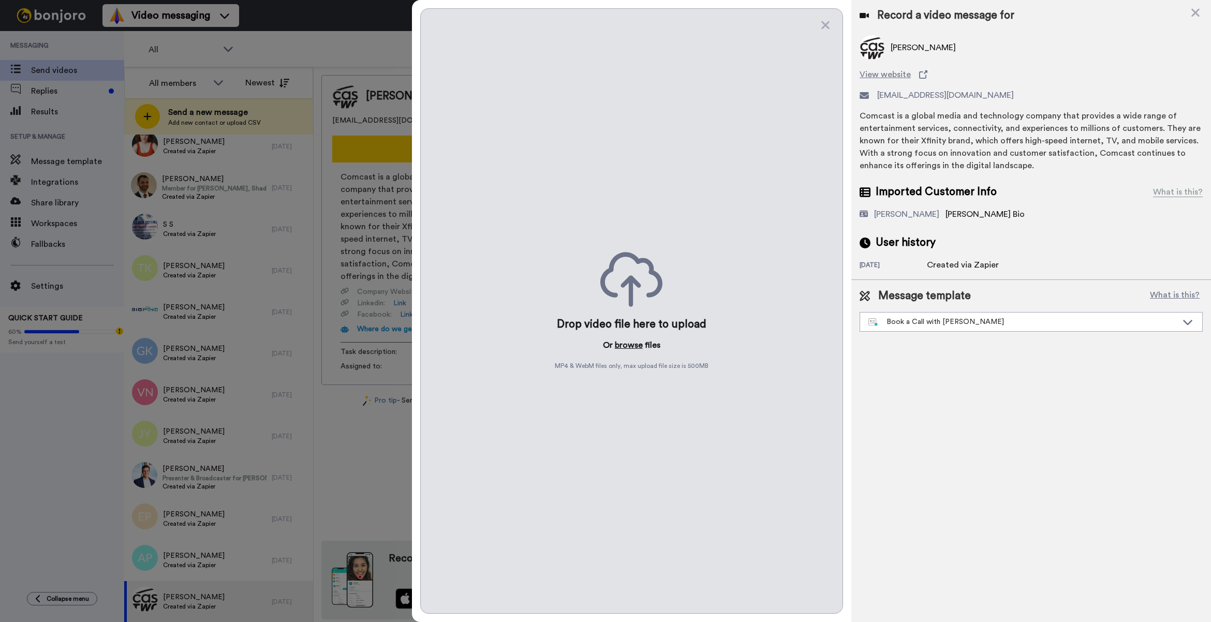
click at [632, 345] on button "browse" at bounding box center [629, 345] width 28 height 12
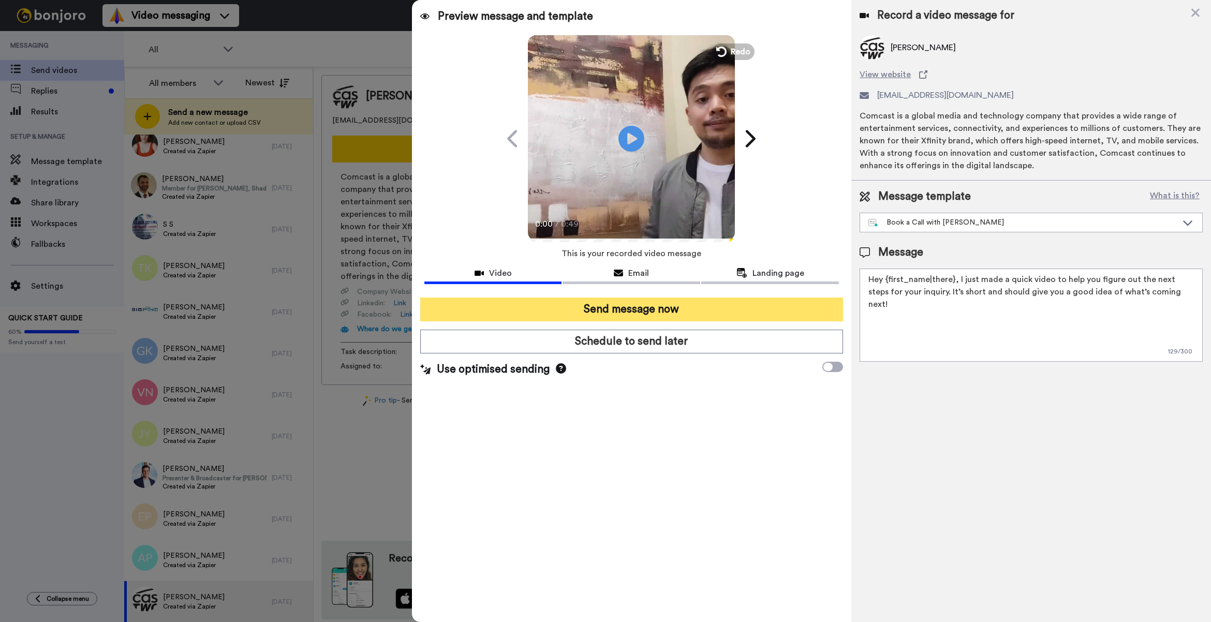
click at [600, 302] on button "Send message now" at bounding box center [631, 309] width 423 height 24
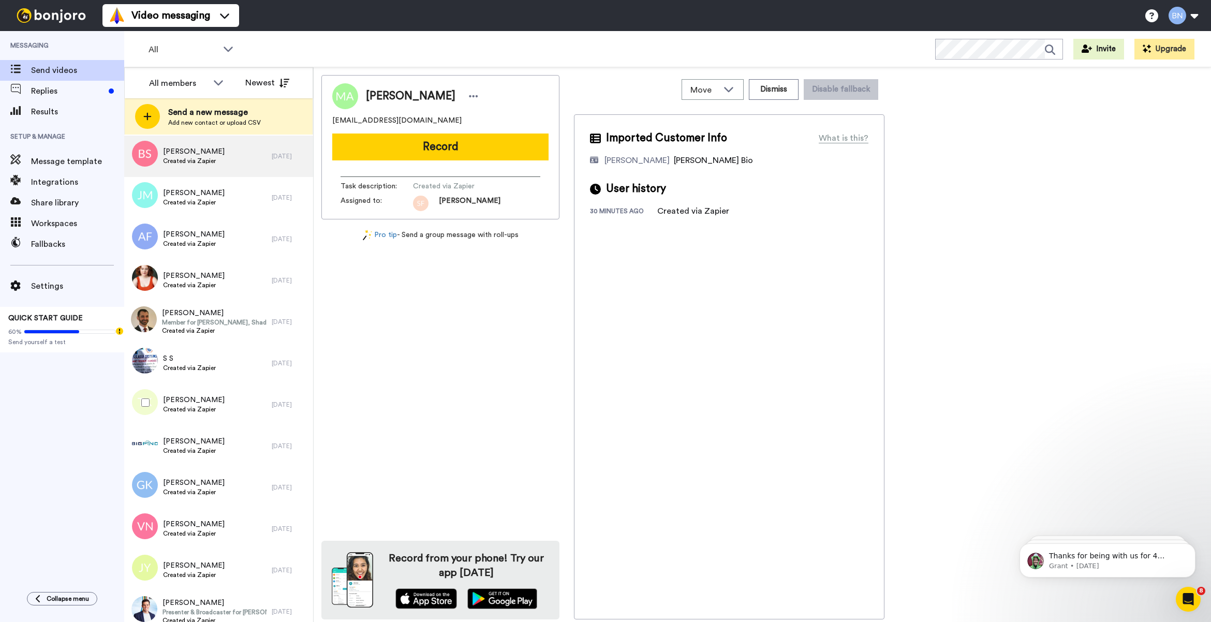
scroll to position [1240, 0]
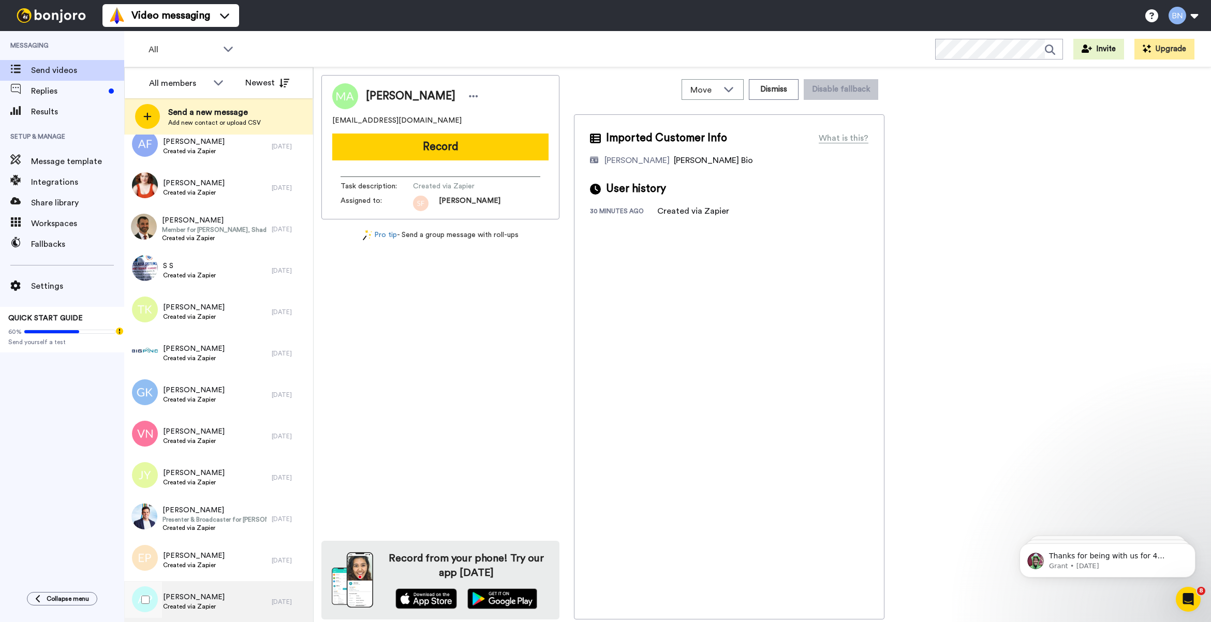
click at [235, 591] on div "[PERSON_NAME] Created via Zapier" at bounding box center [197, 601] width 147 height 41
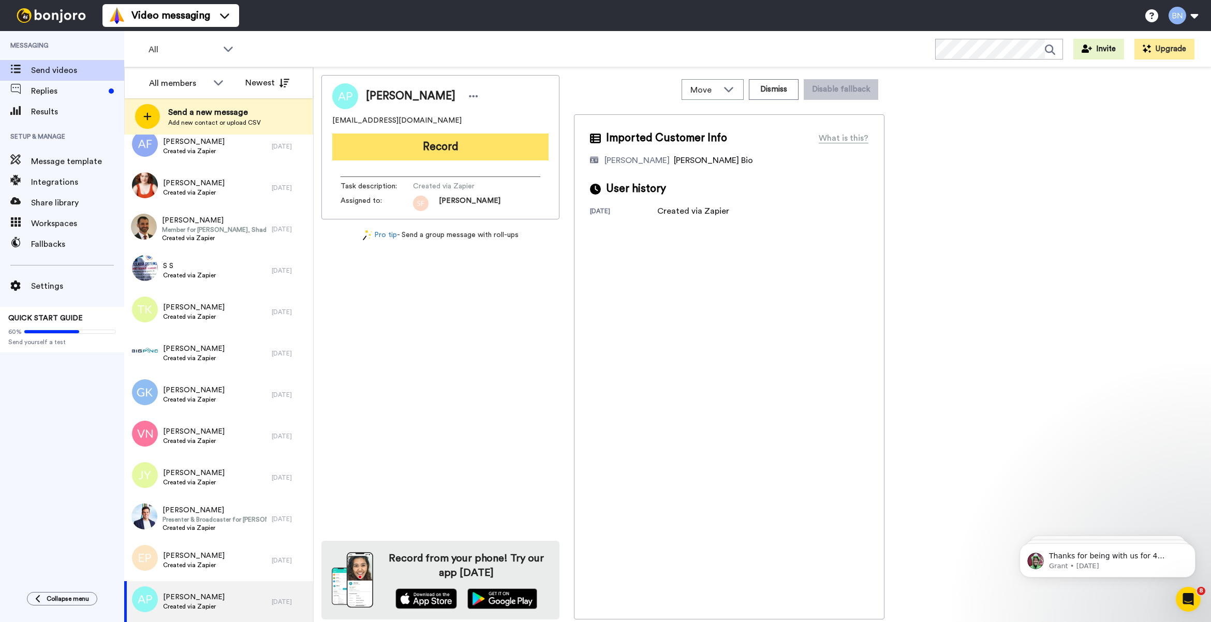
click at [438, 145] on button "Record" at bounding box center [440, 146] width 216 height 27
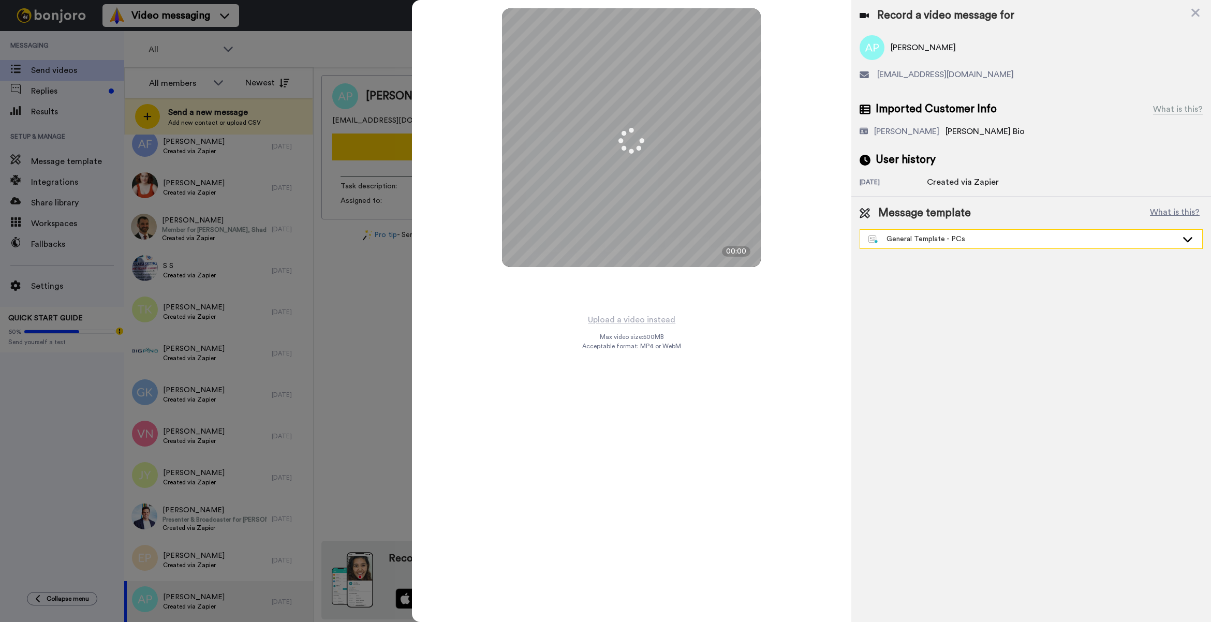
click at [1010, 246] on div "General Template - PCs" at bounding box center [1031, 239] width 342 height 19
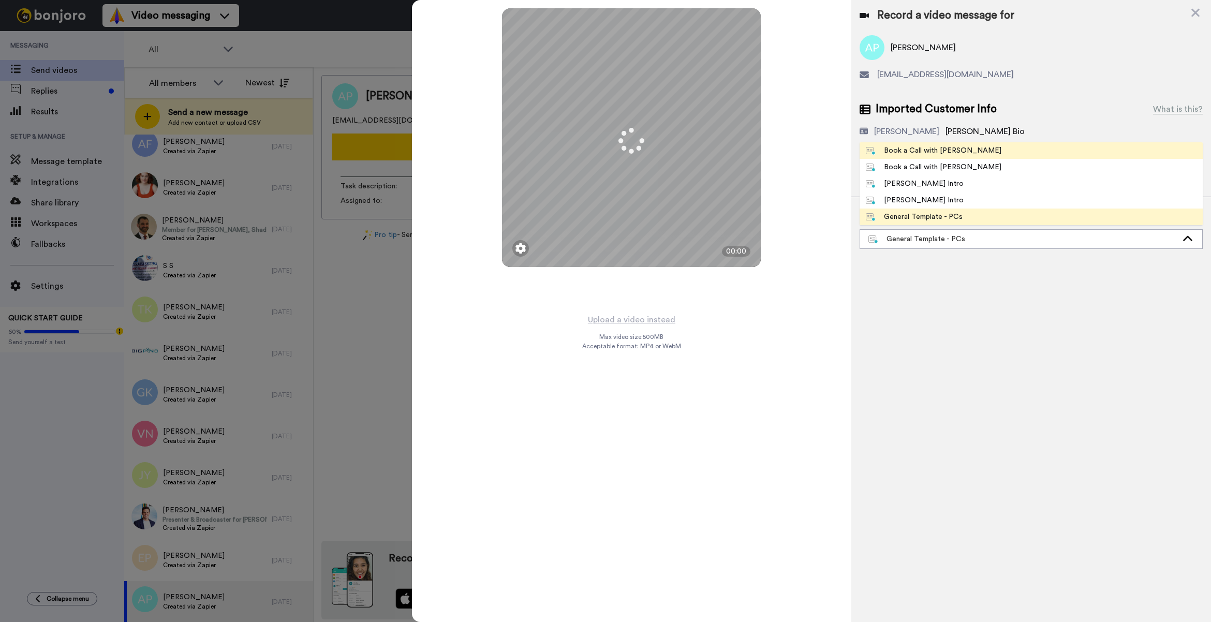
click at [956, 153] on div "Book a Call with [PERSON_NAME]" at bounding box center [934, 150] width 136 height 10
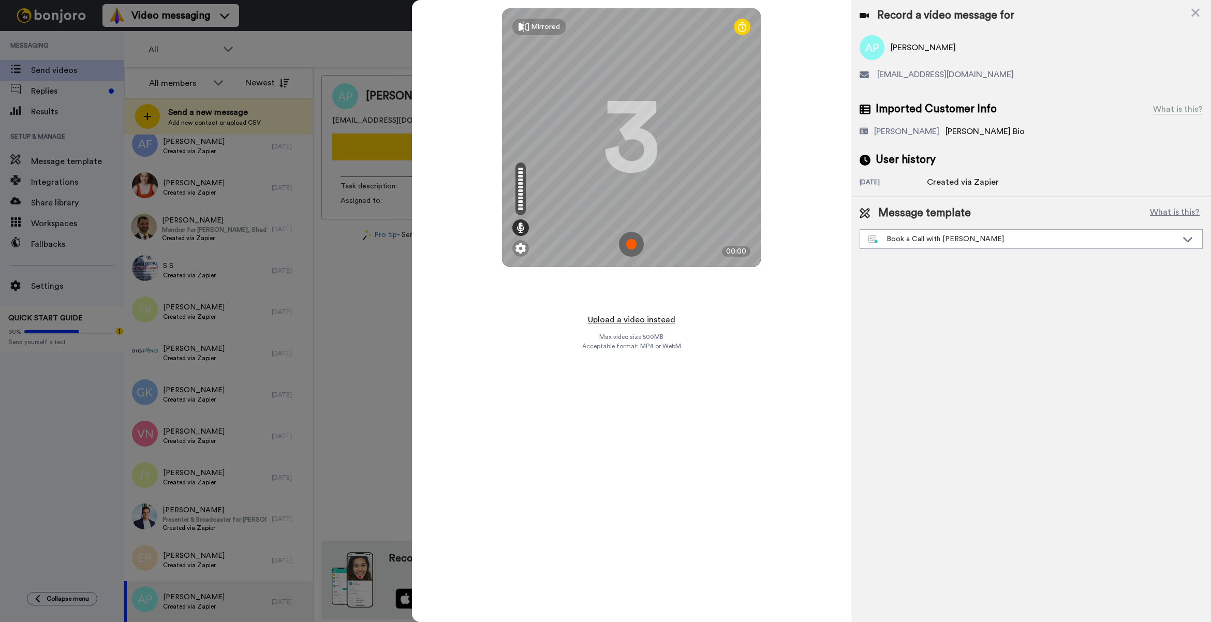
click at [654, 320] on button "Upload a video instead" at bounding box center [632, 319] width 94 height 13
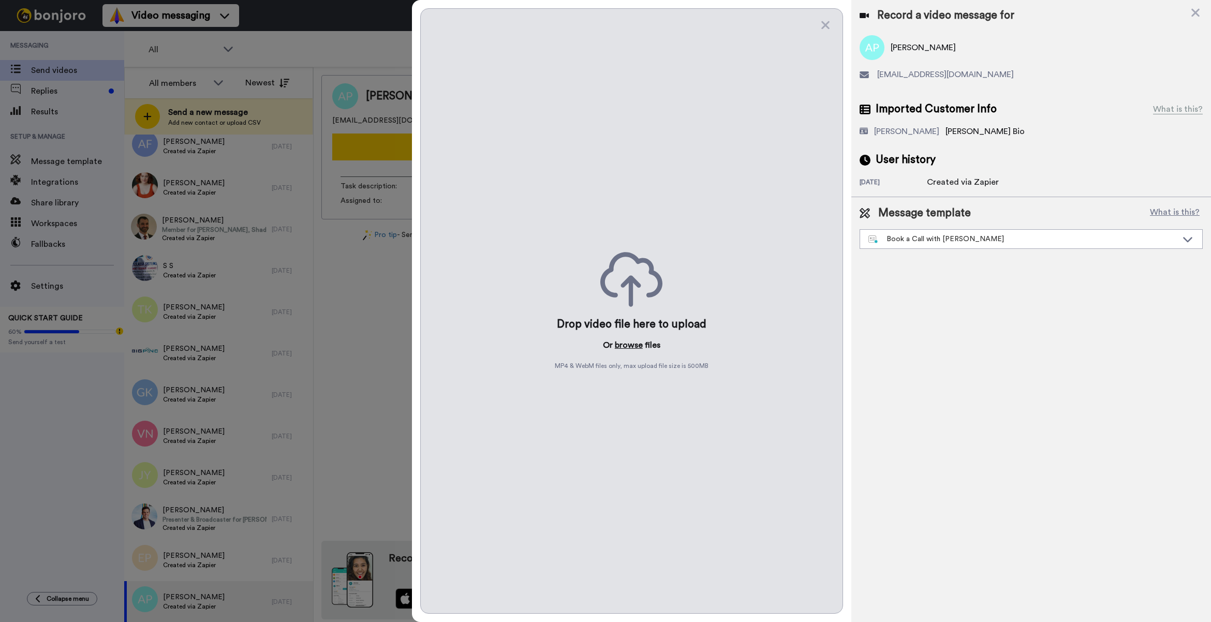
click at [632, 343] on button "browse" at bounding box center [629, 345] width 28 height 12
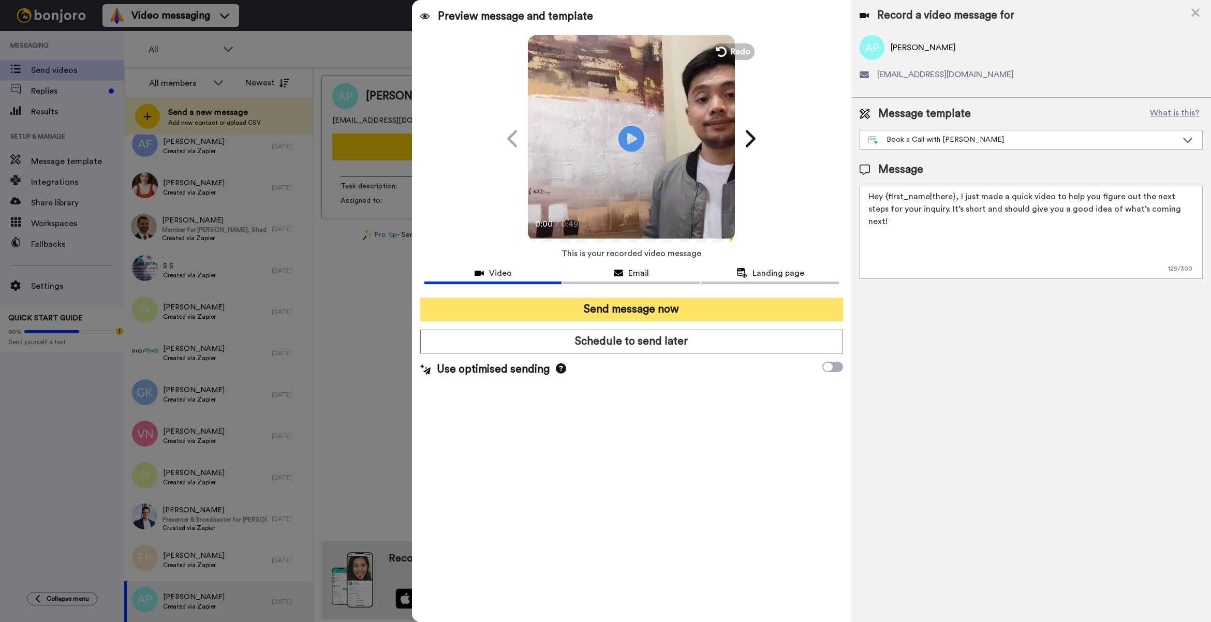
click at [669, 302] on button "Send message now" at bounding box center [631, 309] width 423 height 24
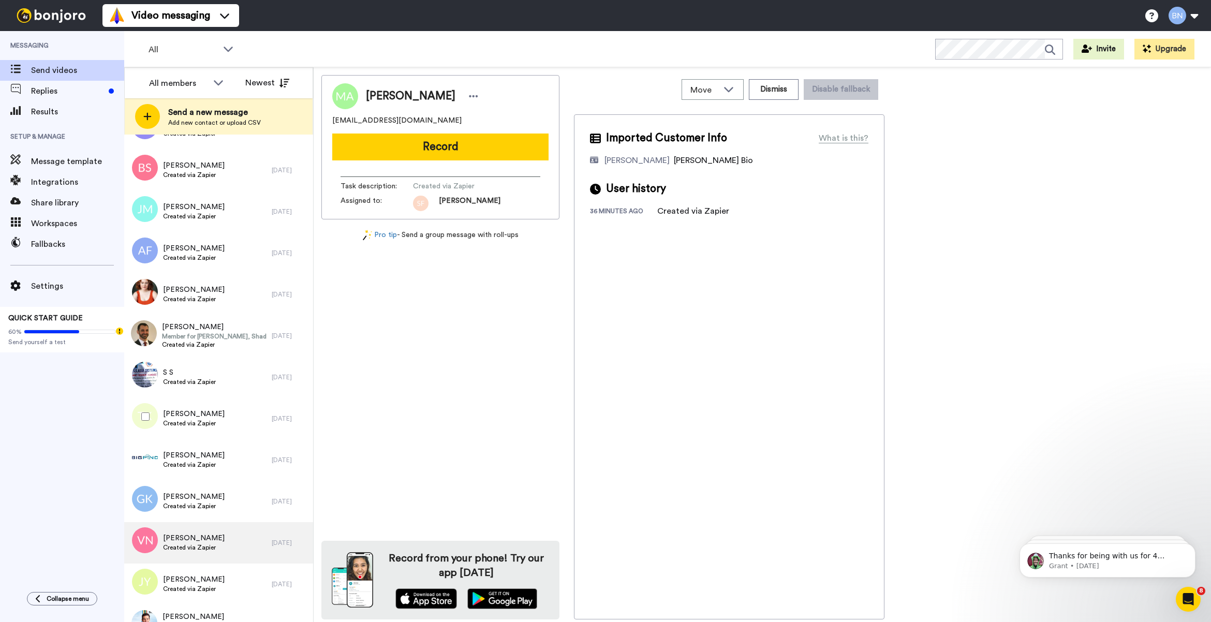
scroll to position [1199, 0]
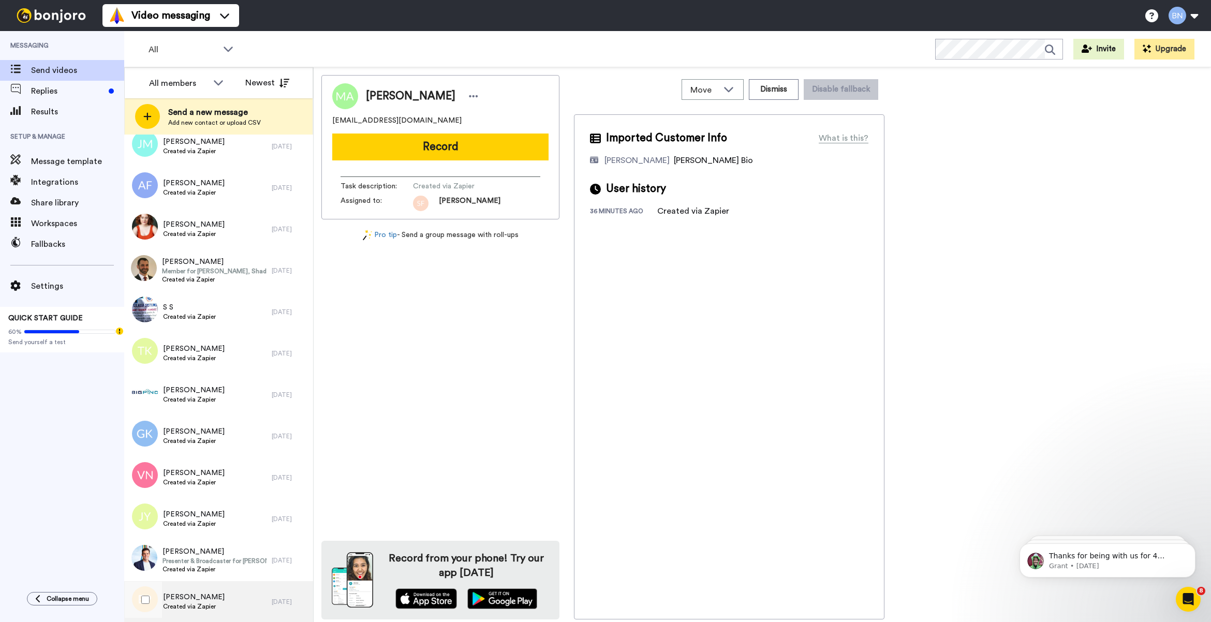
click at [216, 607] on div "[PERSON_NAME] Created via Zapier" at bounding box center [197, 601] width 147 height 41
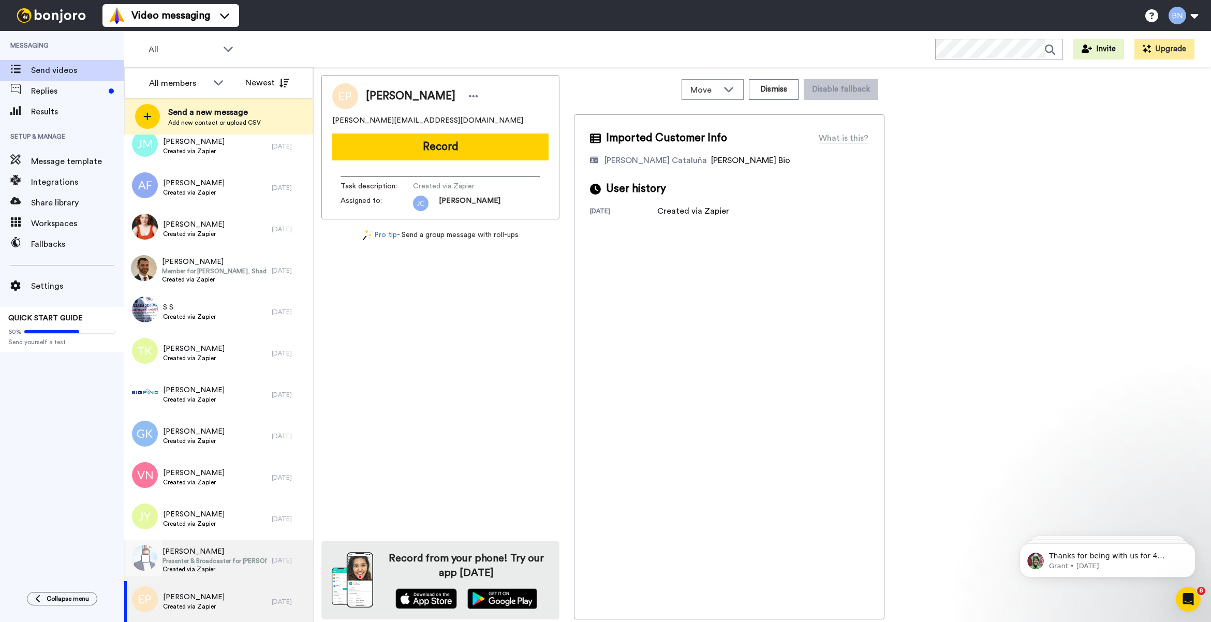
click at [255, 552] on span "[PERSON_NAME]" at bounding box center [214, 551] width 104 height 10
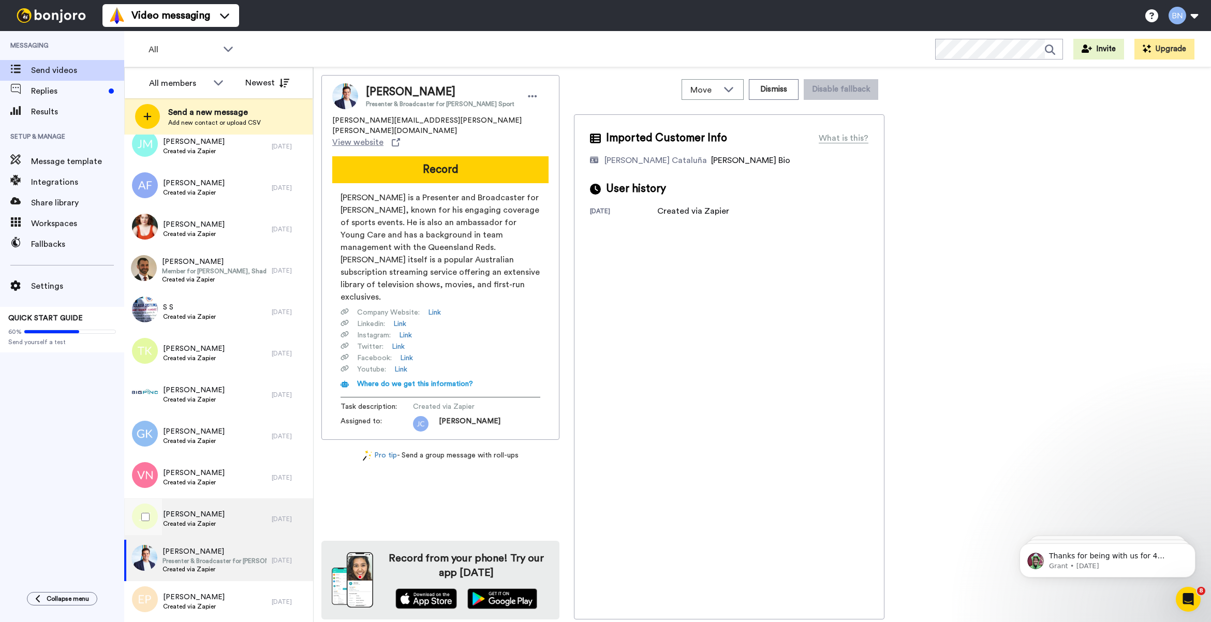
click at [216, 531] on div "[PERSON_NAME] Created via Zapier" at bounding box center [197, 518] width 147 height 41
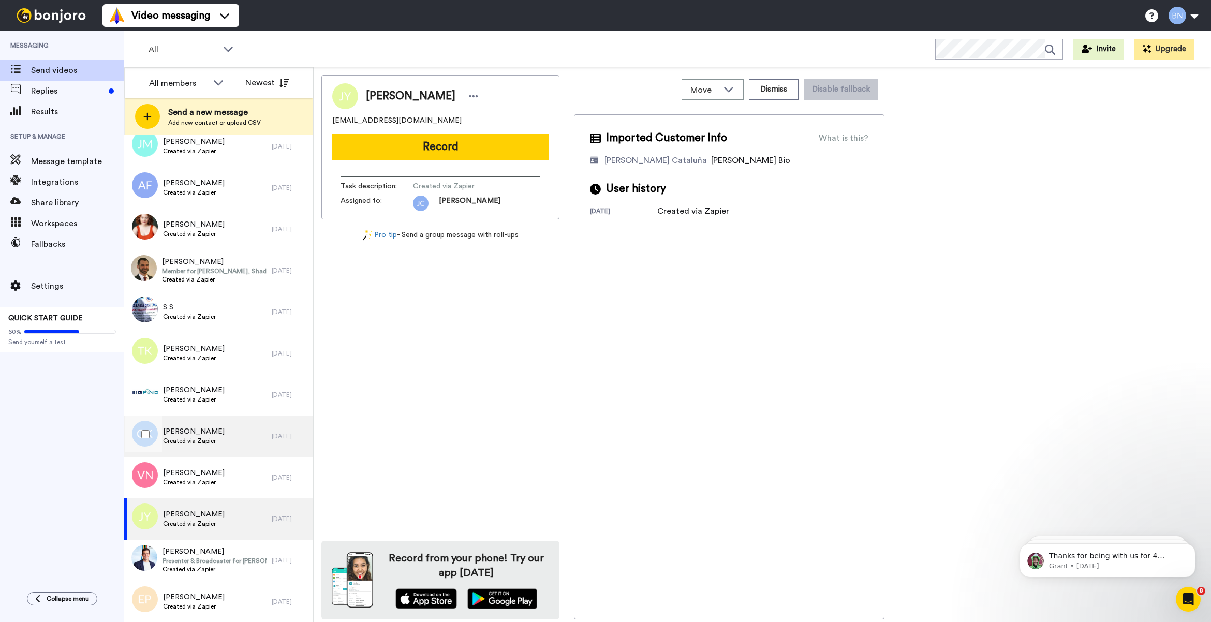
click at [211, 453] on div "[PERSON_NAME] Created via Zapier" at bounding box center [197, 435] width 147 height 41
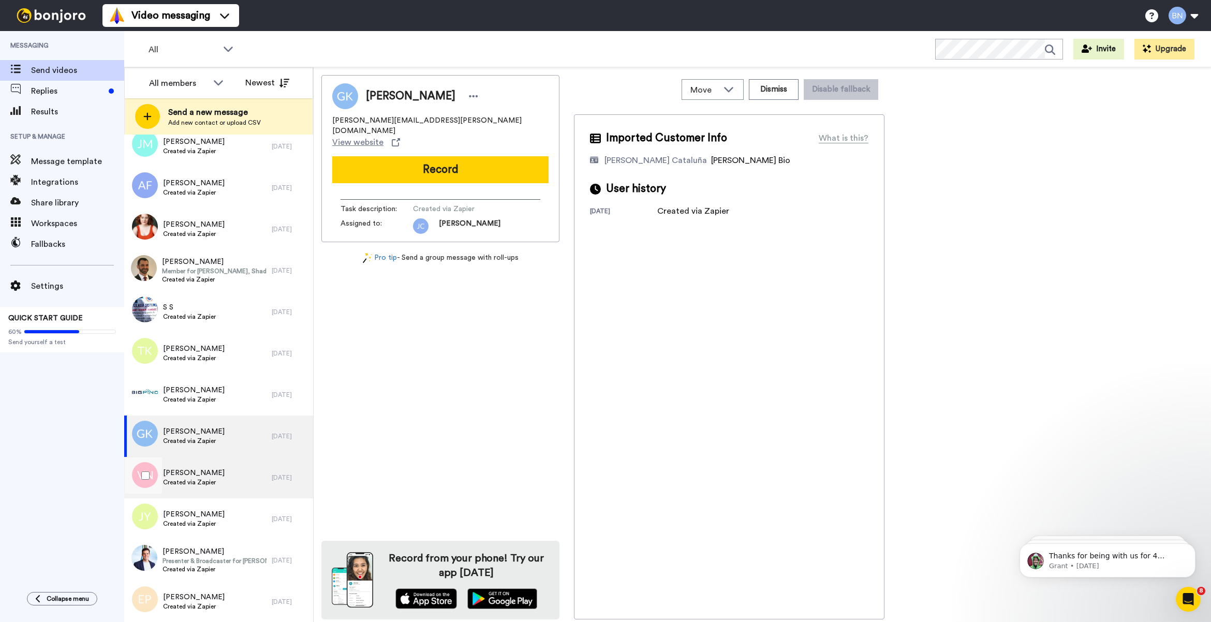
click at [213, 477] on span "[PERSON_NAME]" at bounding box center [194, 473] width 62 height 10
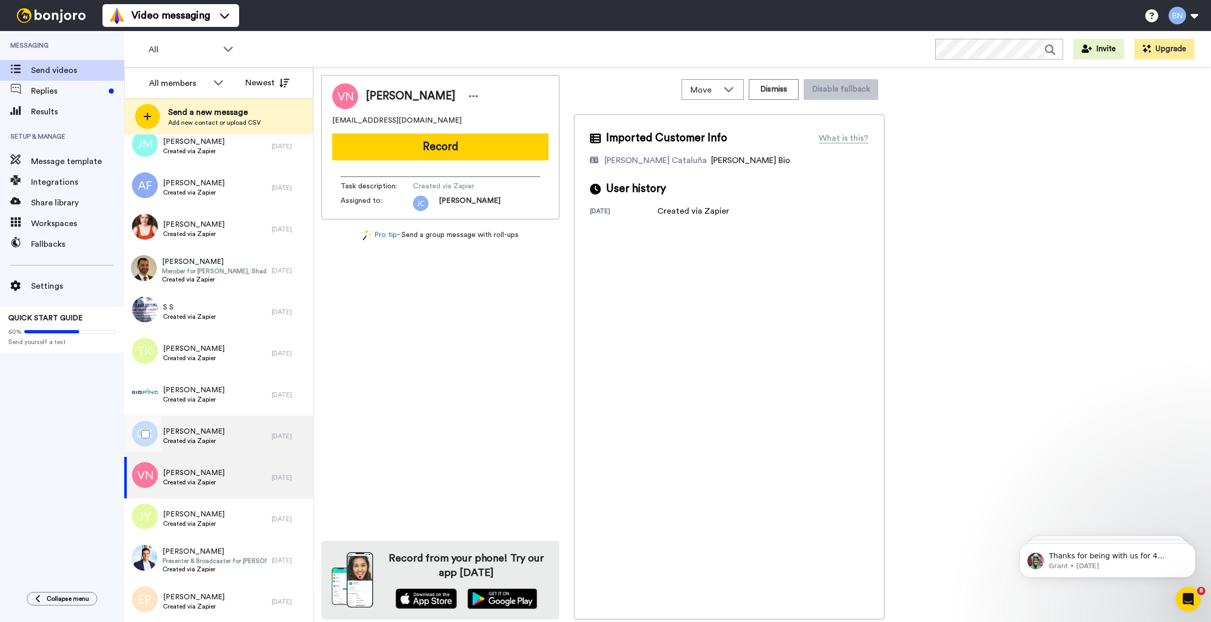
click at [223, 444] on span "Created via Zapier" at bounding box center [194, 441] width 62 height 8
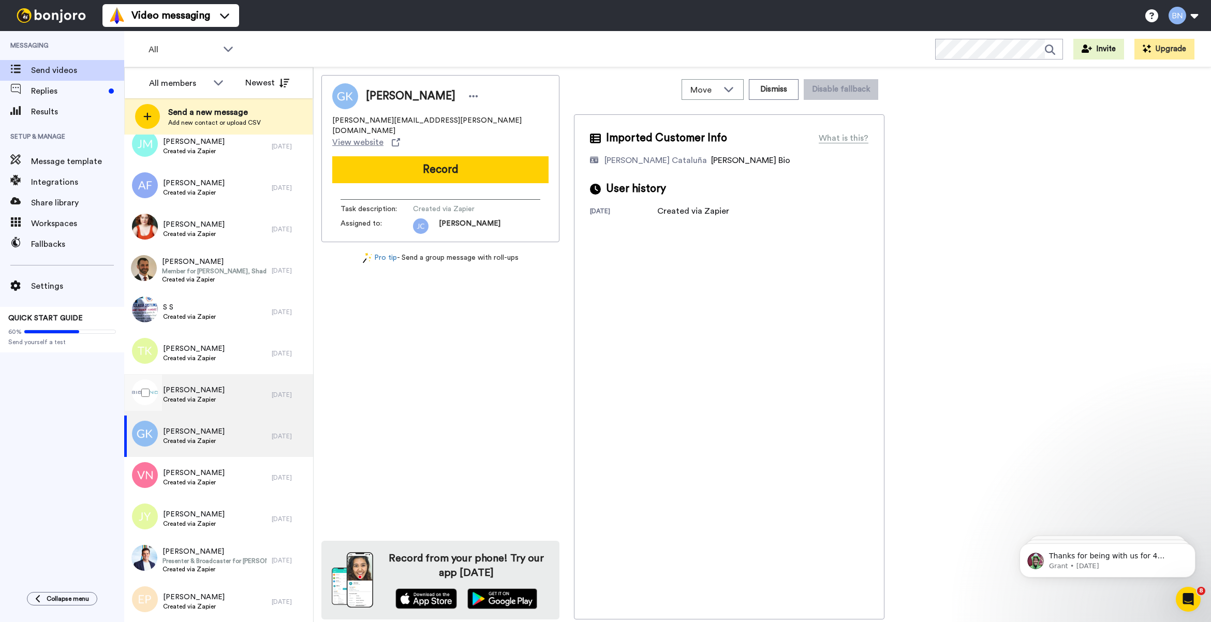
click at [222, 401] on div "Robyn Roberts Created via Zapier" at bounding box center [197, 394] width 147 height 41
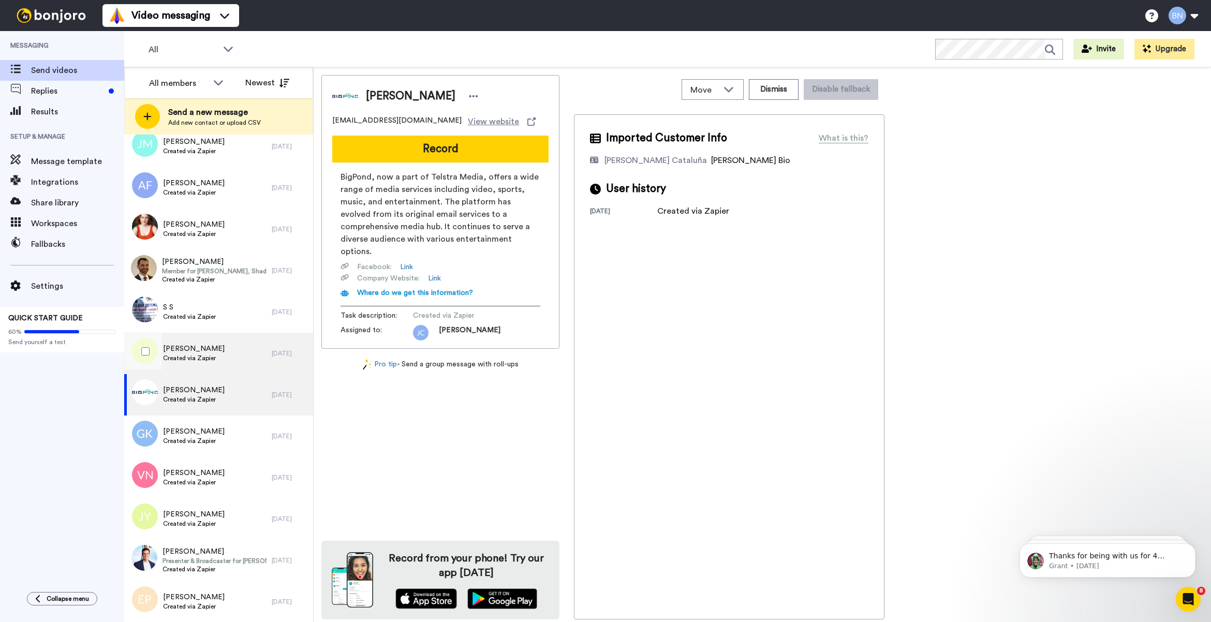
click at [239, 355] on div "Tessa Kelton Created via Zapier" at bounding box center [197, 353] width 147 height 41
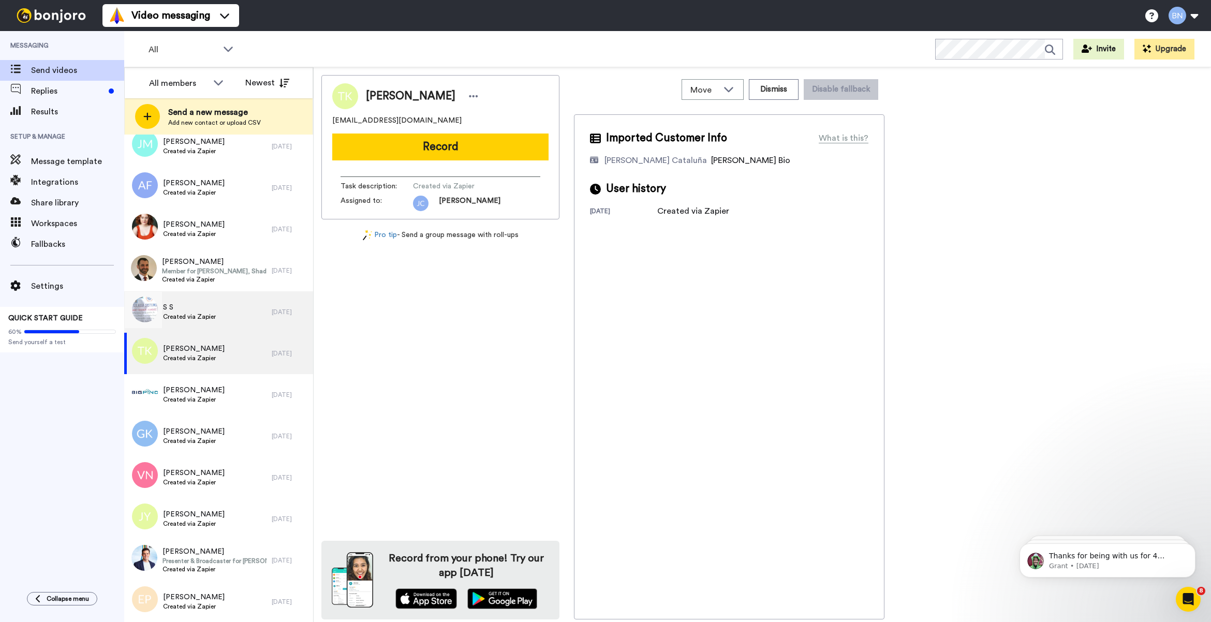
click at [239, 328] on div "S S Created via Zapier" at bounding box center [197, 311] width 147 height 41
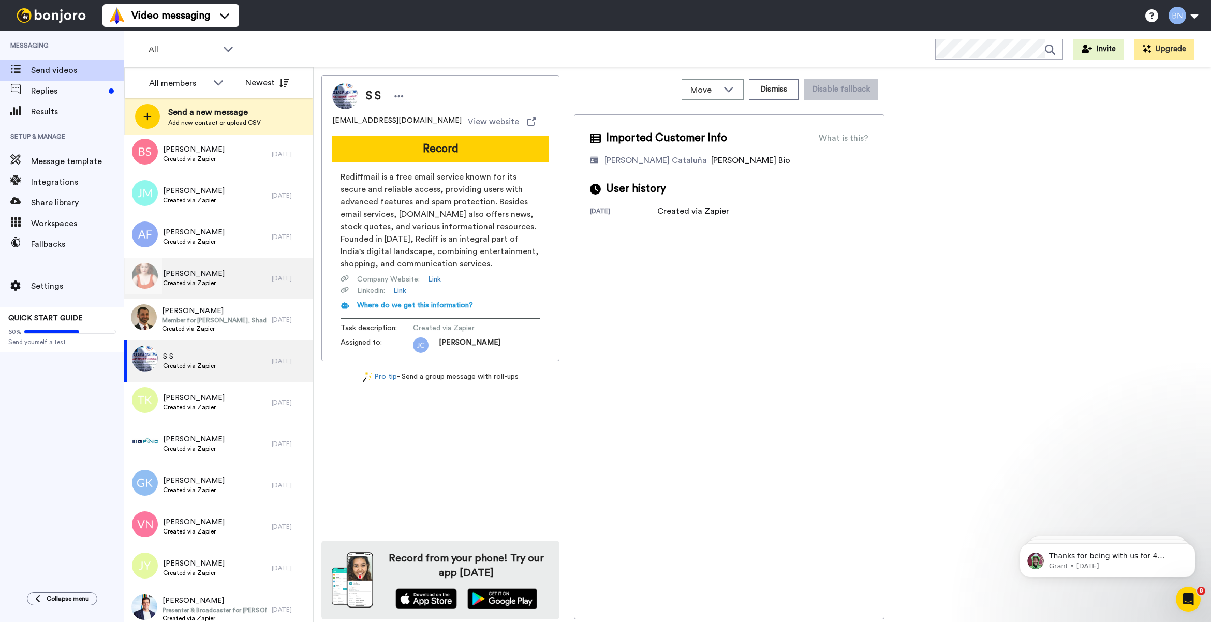
scroll to position [1113, 0]
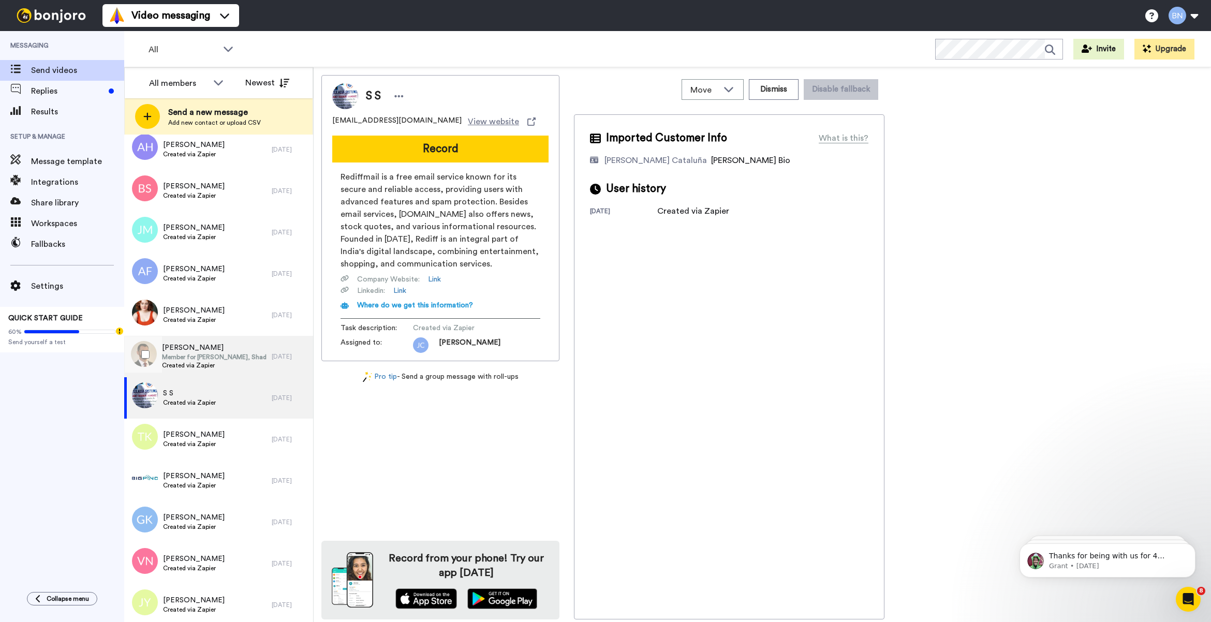
click at [221, 374] on div "Peter Russo Member for Toohey, Shadow Assistant Minister for Justice Created vi…" at bounding box center [197, 356] width 147 height 41
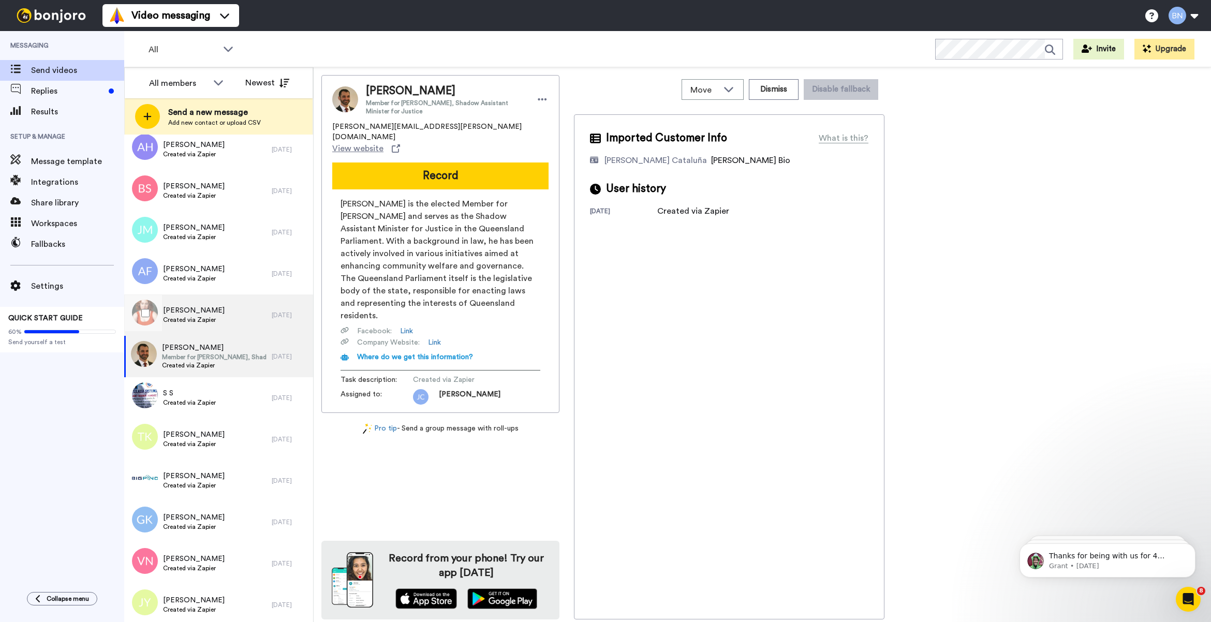
click at [216, 326] on div "Anna Dudley Created via Zapier" at bounding box center [197, 314] width 147 height 41
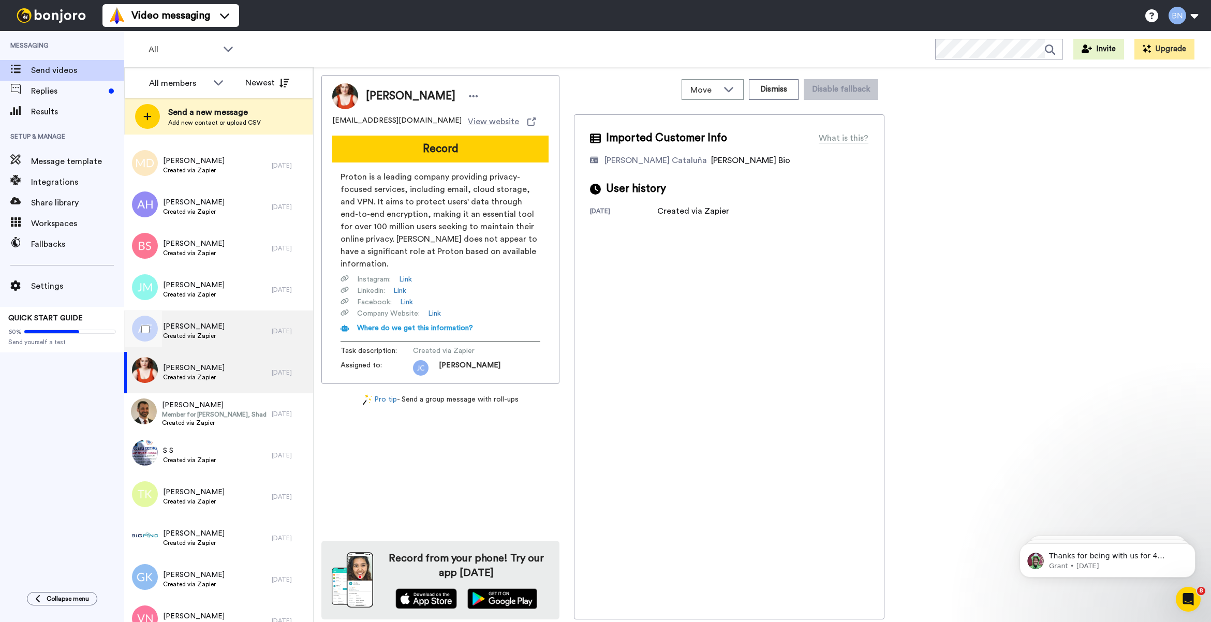
scroll to position [1026, 0]
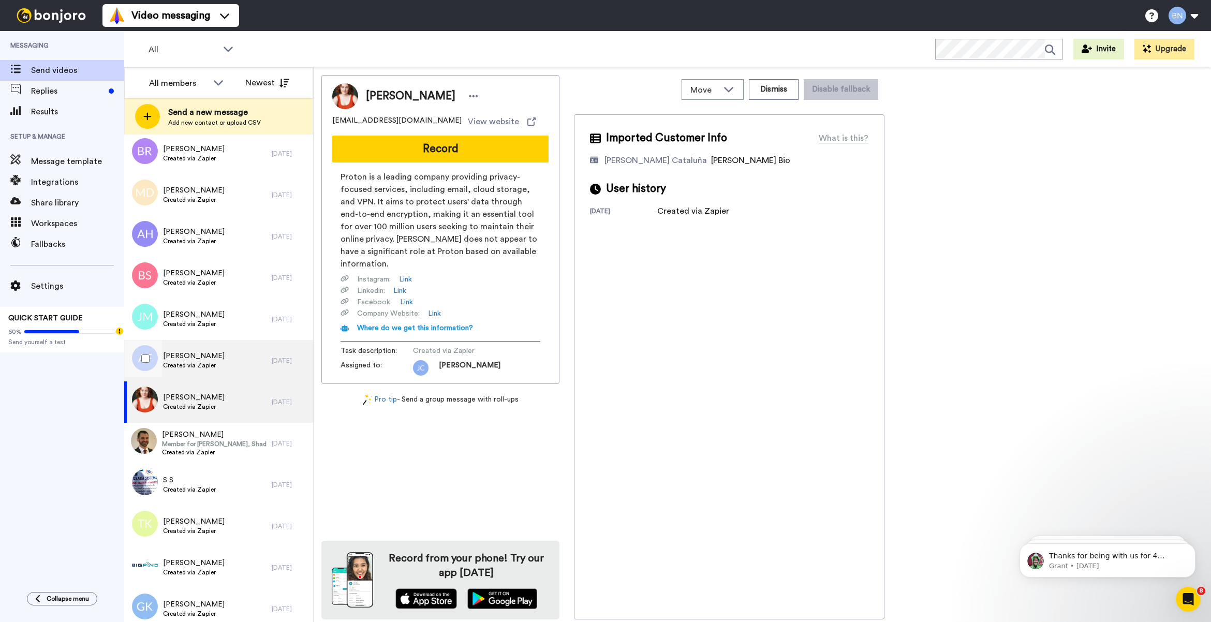
click at [215, 374] on div "Anthony Fugaro Created via Zapier" at bounding box center [197, 360] width 147 height 41
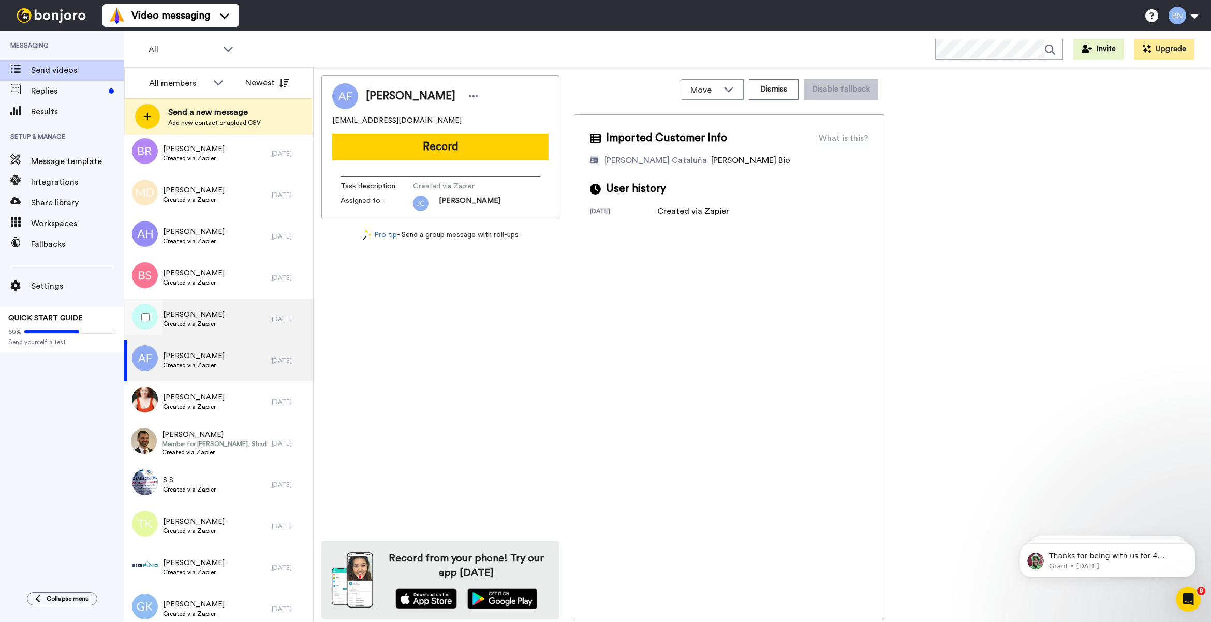
click at [230, 319] on div "James McConnell Created via Zapier" at bounding box center [197, 319] width 147 height 41
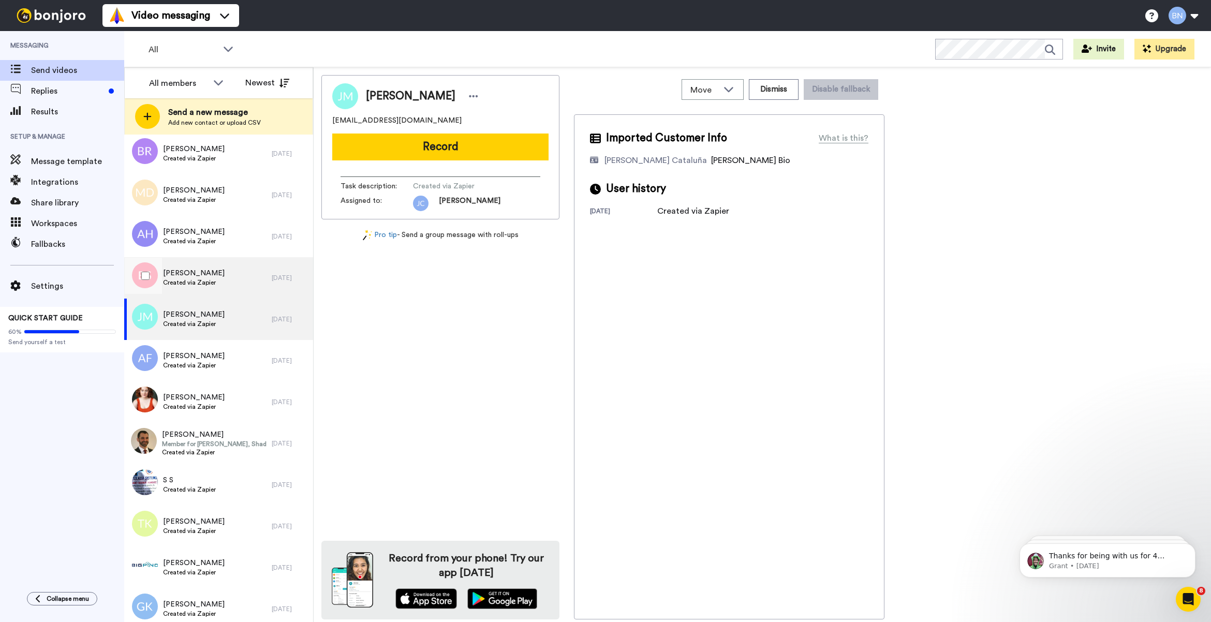
click at [242, 286] on div "Belinda Schultz Created via Zapier" at bounding box center [197, 277] width 147 height 41
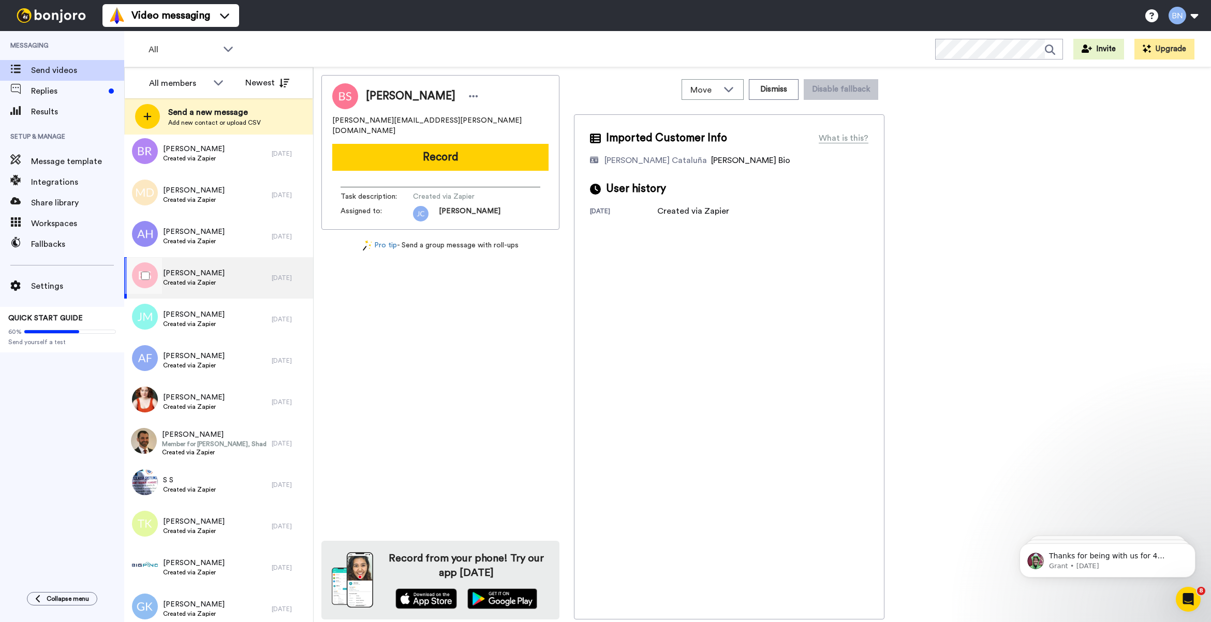
scroll to position [940, 0]
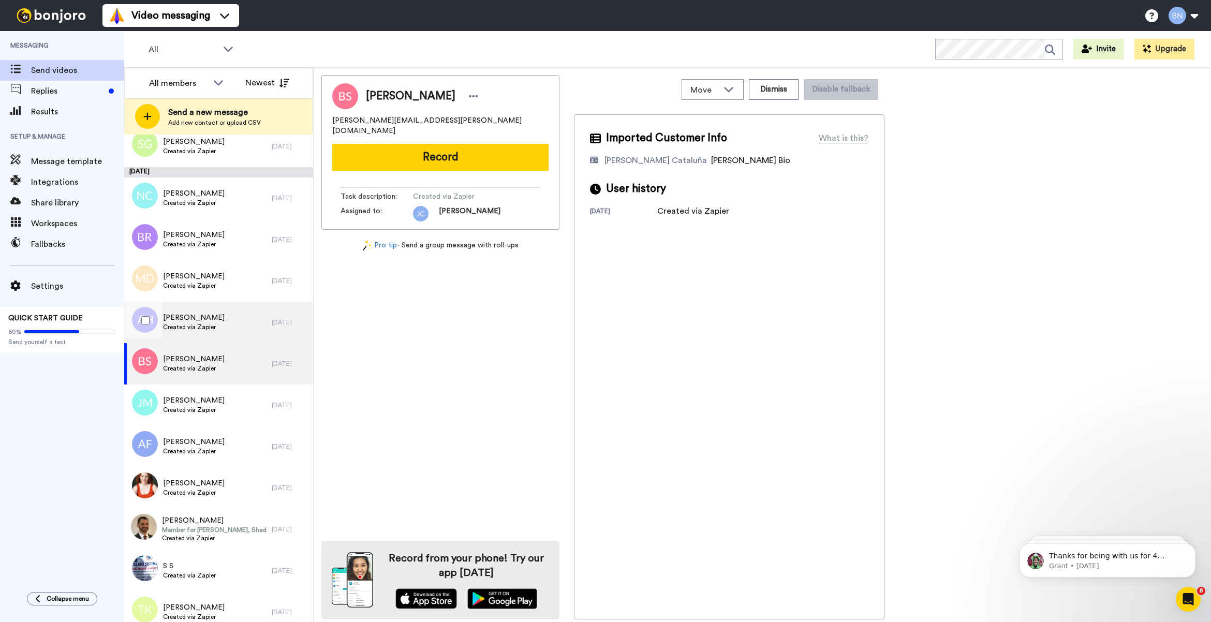
click at [229, 333] on div "Alicia Harvie Created via Zapier" at bounding box center [197, 322] width 147 height 41
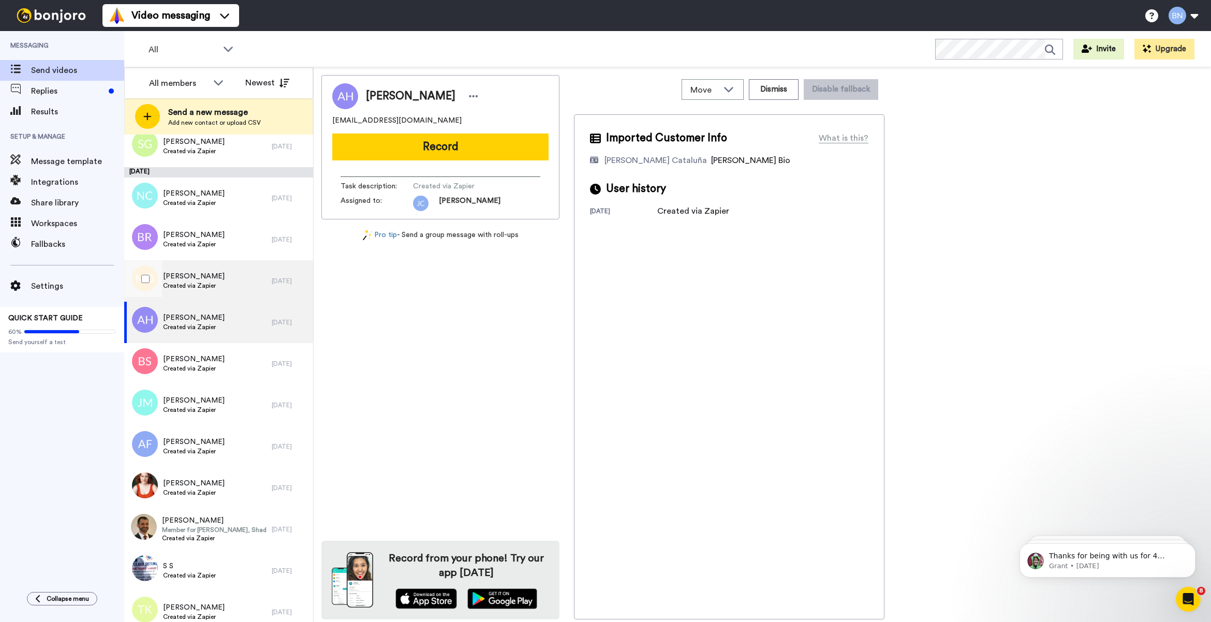
click at [213, 299] on div "Melanie Davies Created via Zapier" at bounding box center [197, 280] width 147 height 41
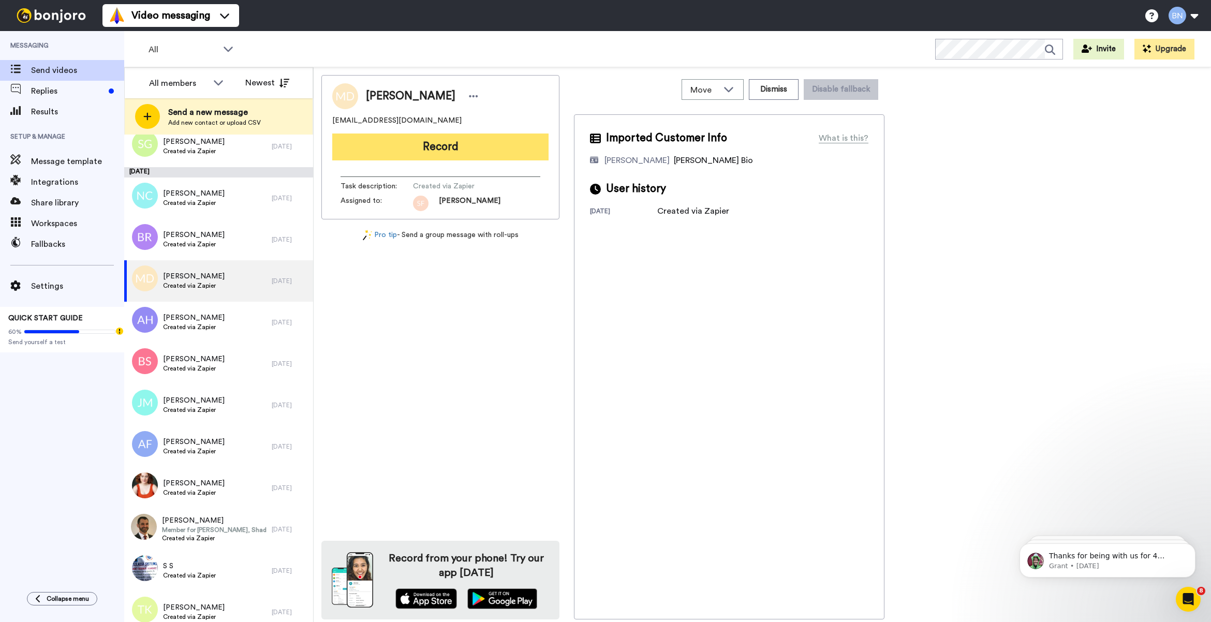
click at [393, 154] on button "Record" at bounding box center [440, 146] width 216 height 27
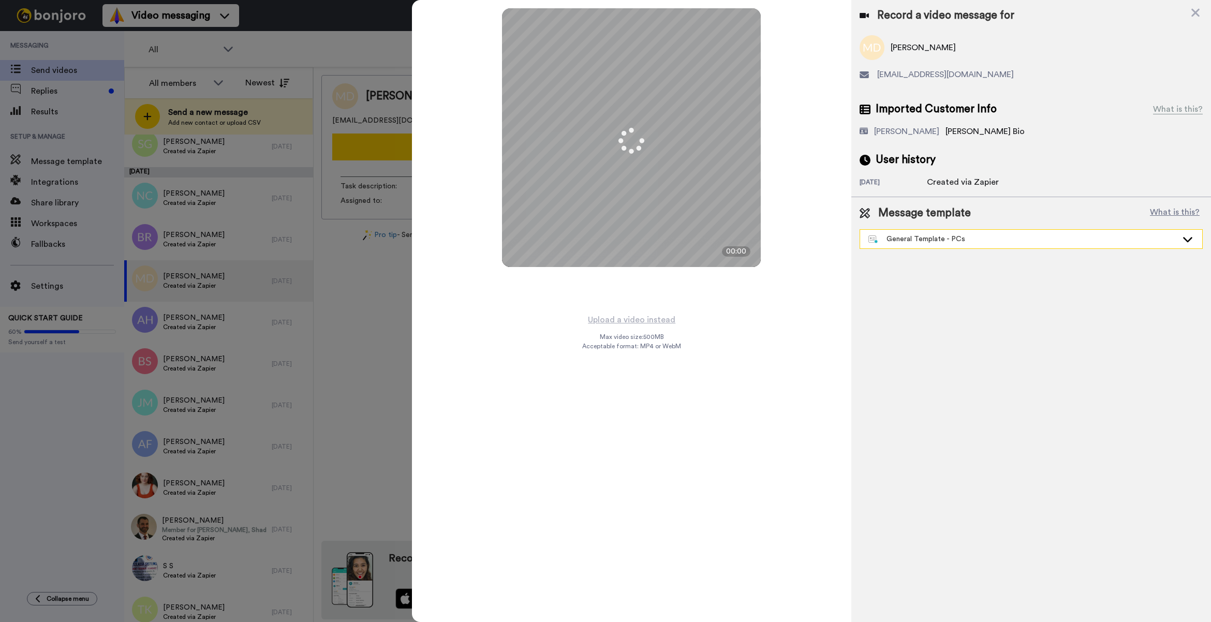
click at [886, 238] on div "General Template - PCs" at bounding box center [1022, 239] width 309 height 10
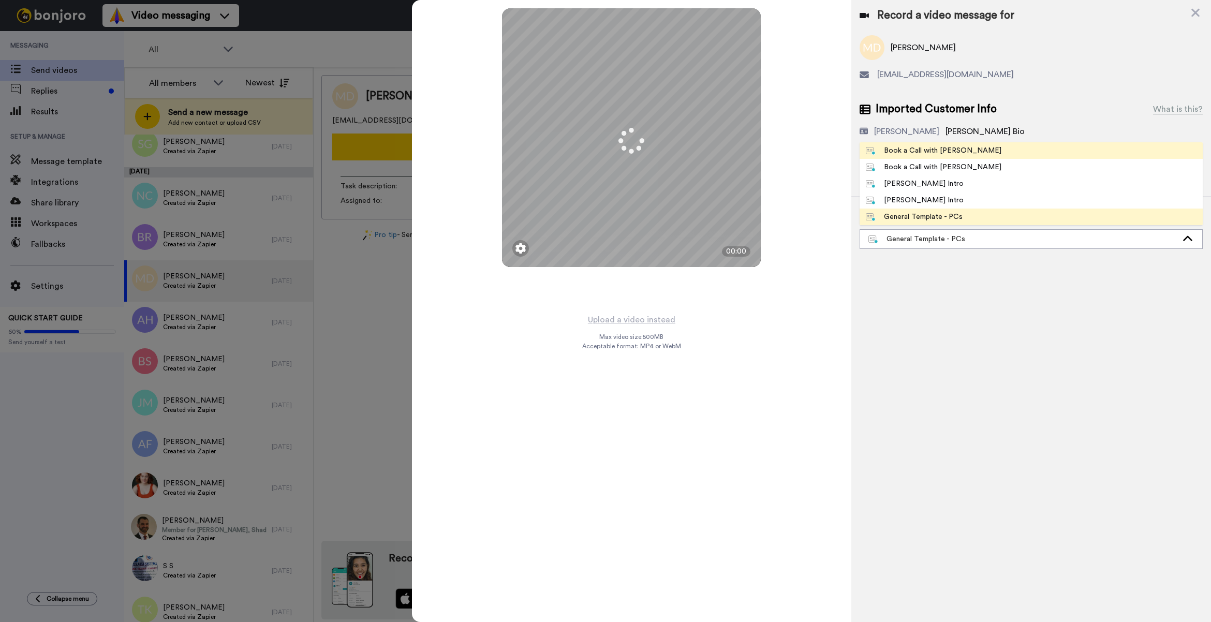
click at [904, 146] on div "Book a Call with [PERSON_NAME]" at bounding box center [934, 150] width 136 height 10
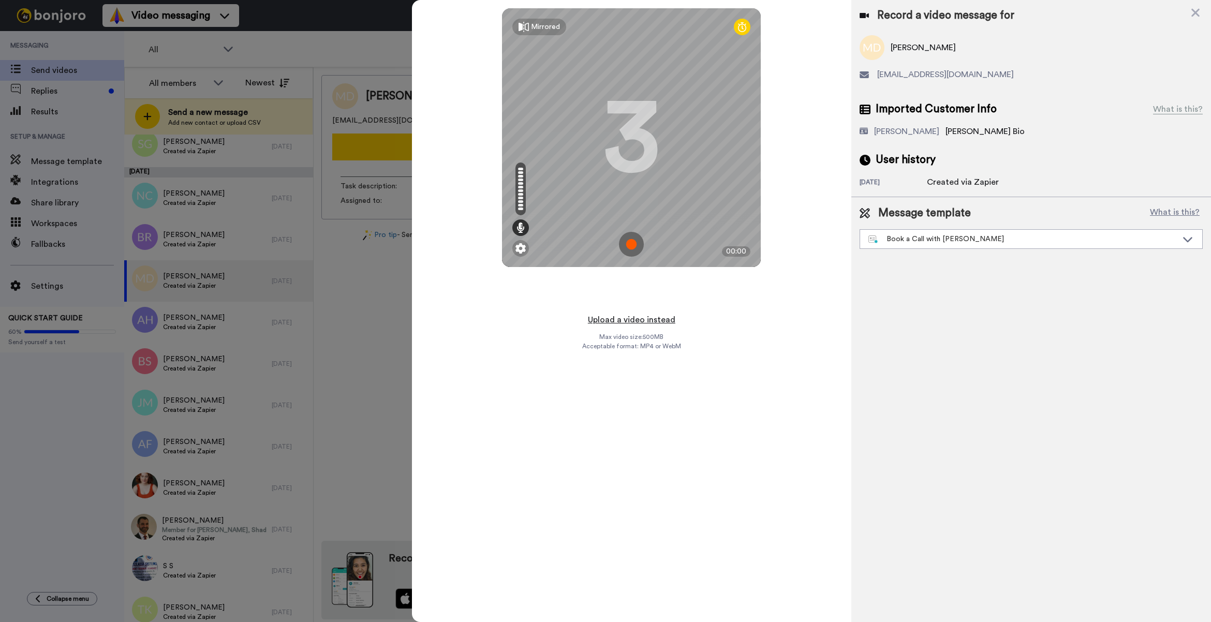
click at [636, 323] on button "Upload a video instead" at bounding box center [632, 319] width 94 height 13
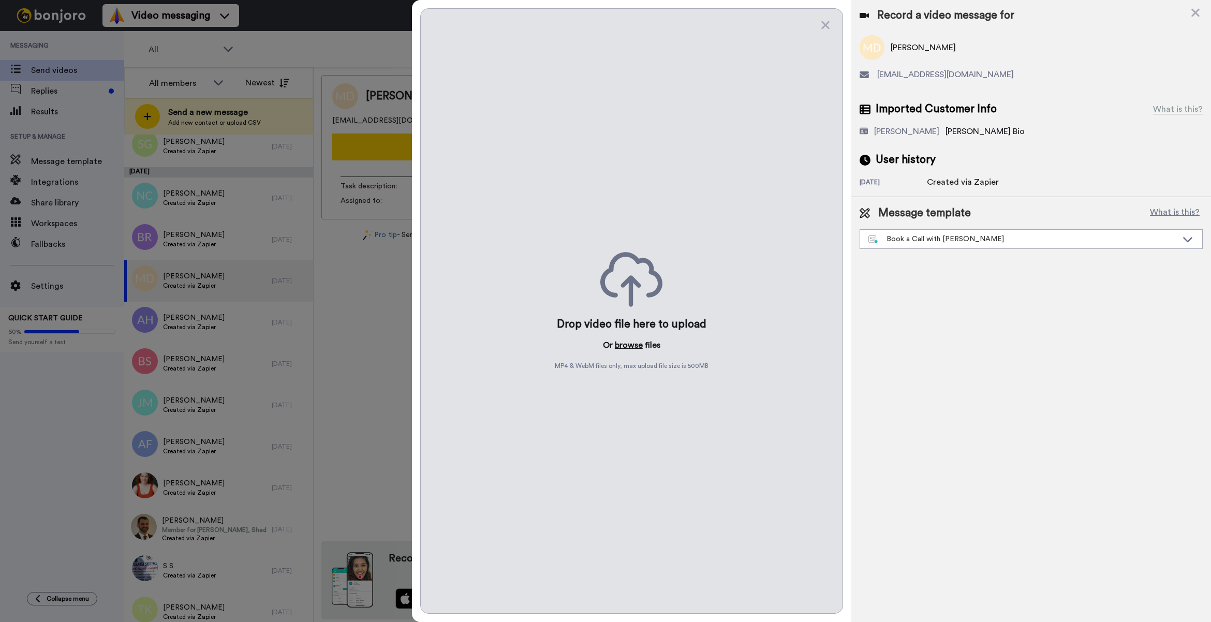
click at [635, 347] on button "browse" at bounding box center [629, 345] width 28 height 12
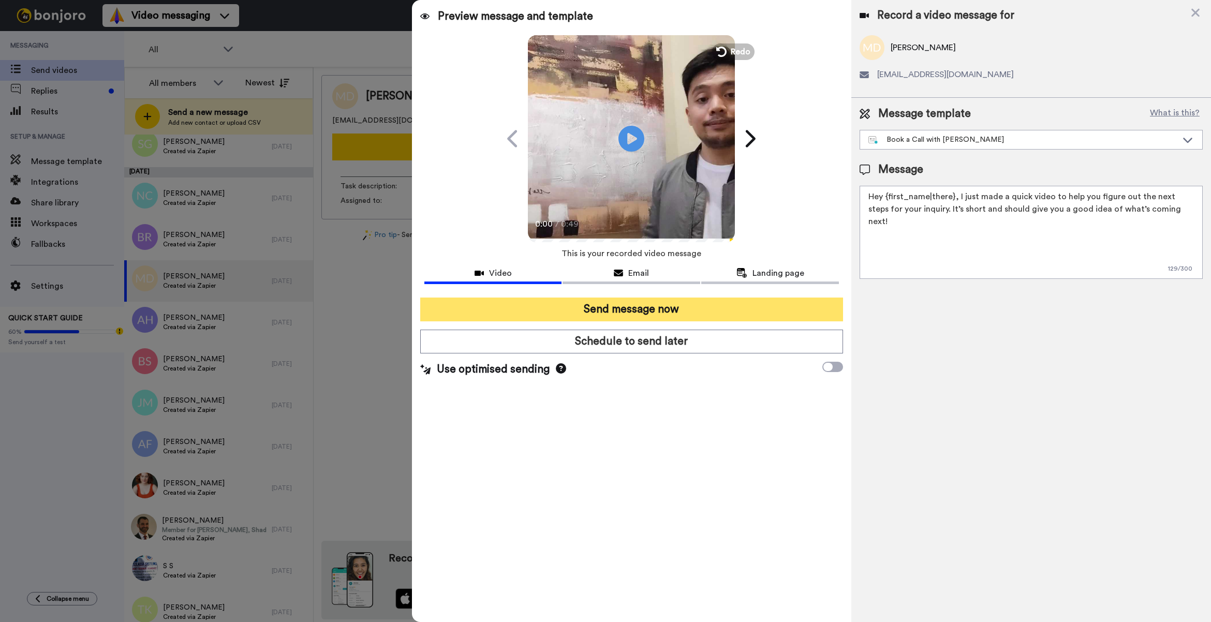
click at [574, 303] on button "Send message now" at bounding box center [631, 309] width 423 height 24
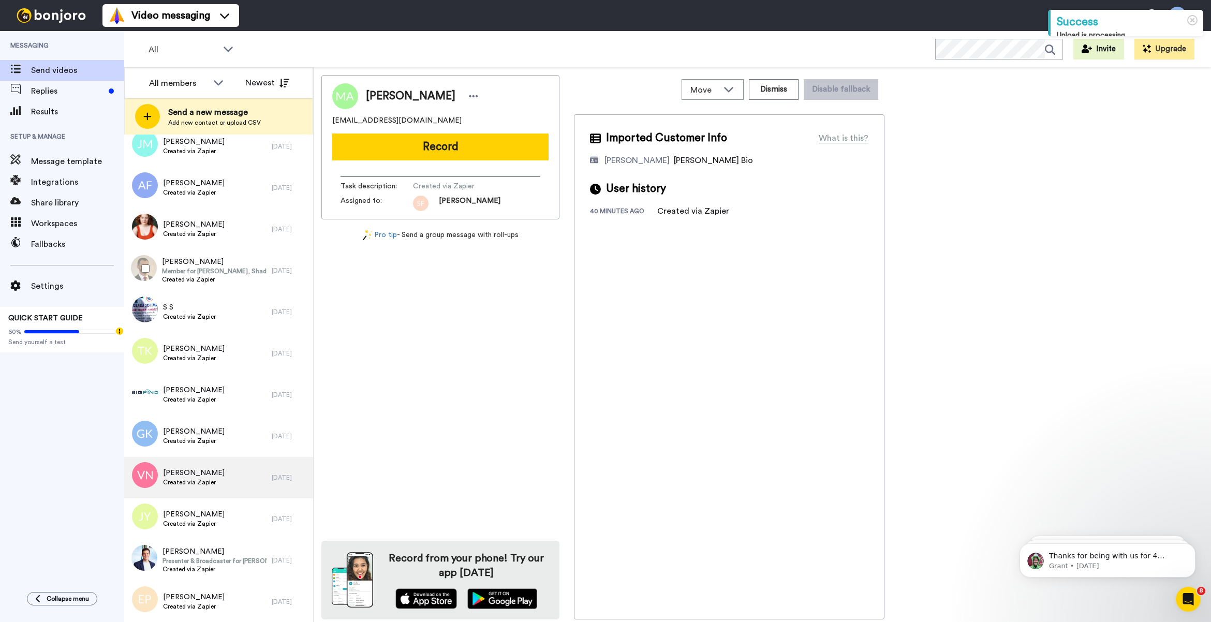
scroll to position [640, 0]
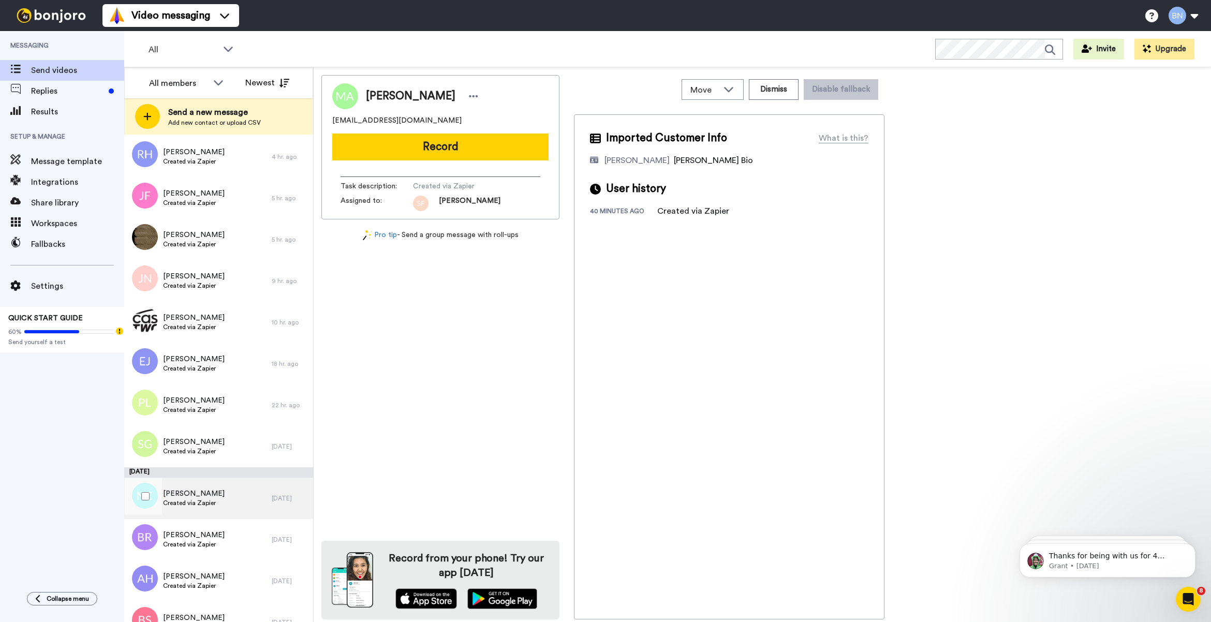
click at [234, 487] on div "Natalie Crittendon Created via Zapier" at bounding box center [197, 498] width 147 height 41
click at [246, 547] on div "Brianna Roquemore Created via Zapier" at bounding box center [197, 539] width 147 height 41
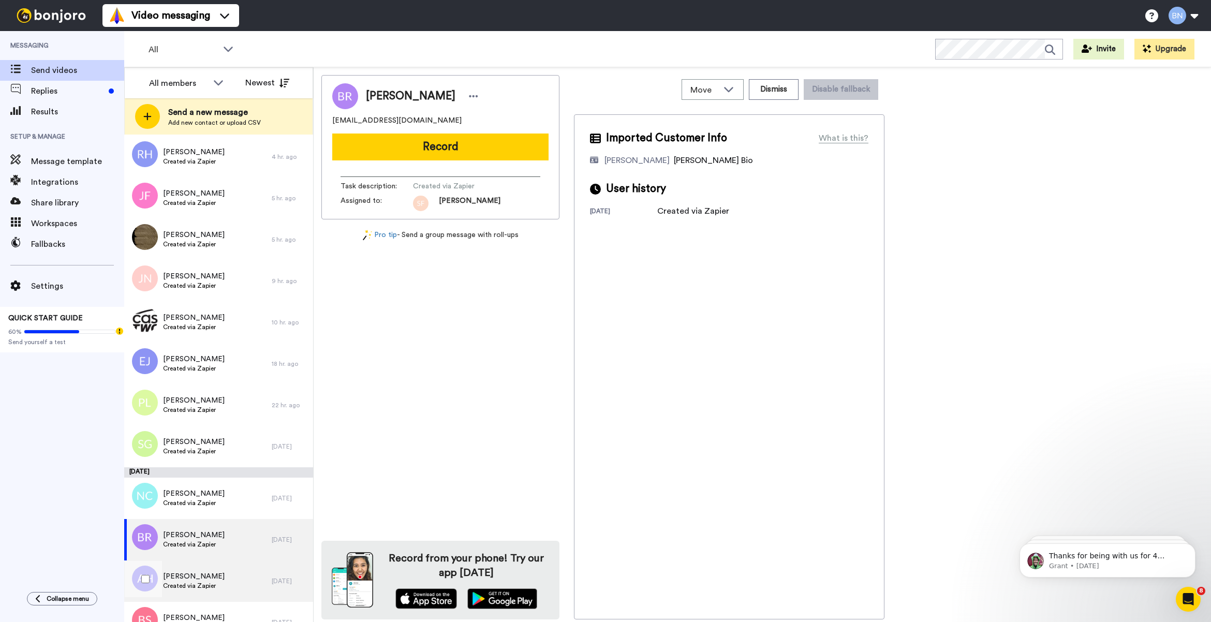
click at [232, 581] on div "Alicia Harvie Created via Zapier" at bounding box center [197, 580] width 147 height 41
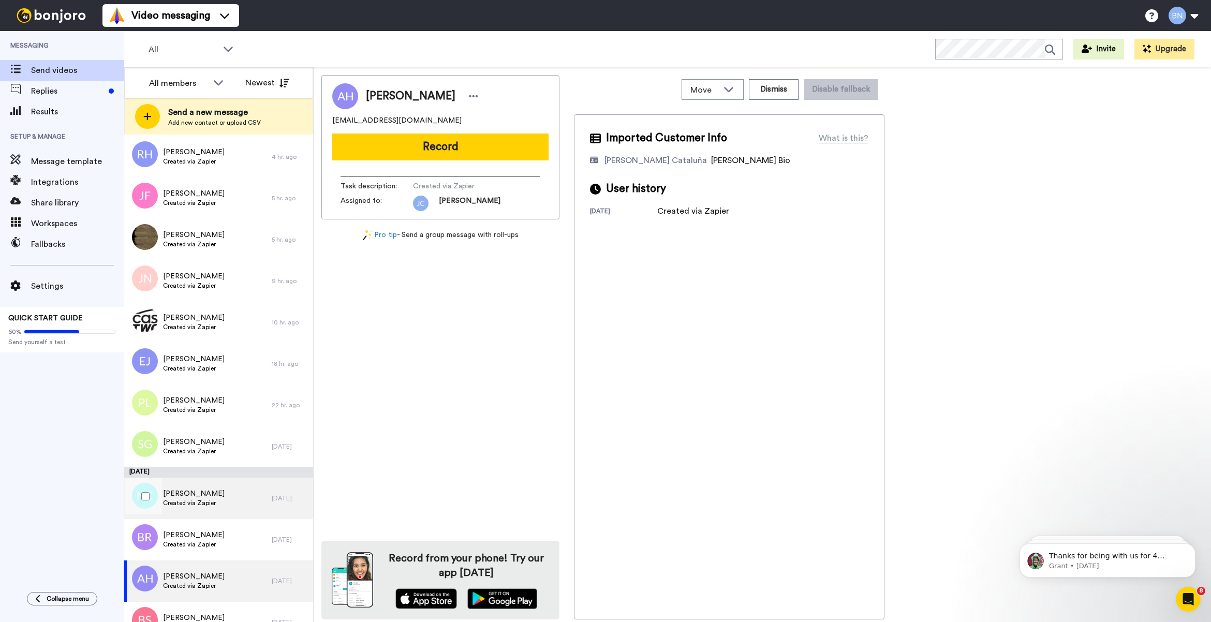
click at [239, 488] on div "Natalie Crittendon Created via Zapier" at bounding box center [197, 498] width 147 height 41
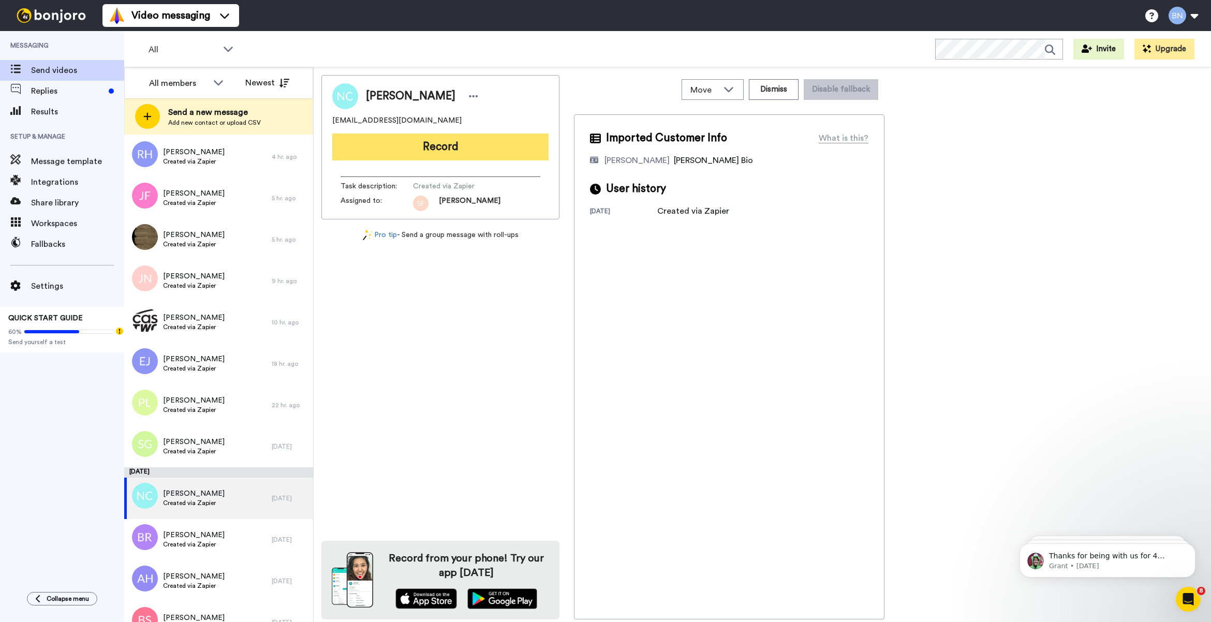
click at [507, 146] on button "Record" at bounding box center [440, 146] width 216 height 27
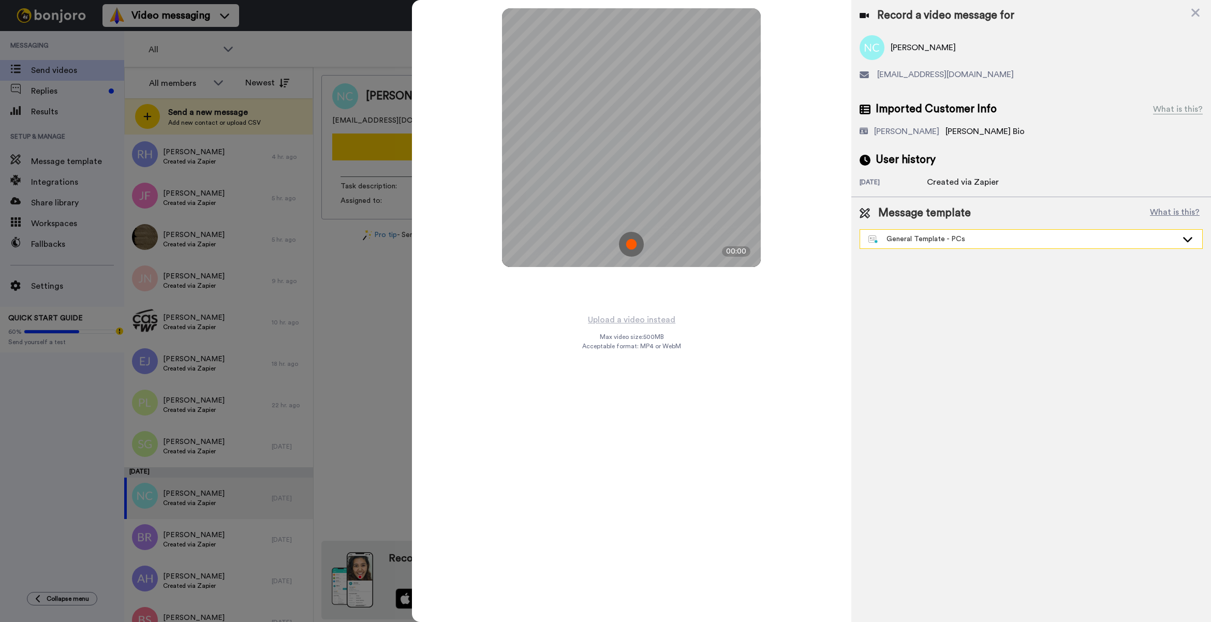
click at [897, 242] on div "General Template - PCs" at bounding box center [1022, 239] width 309 height 10
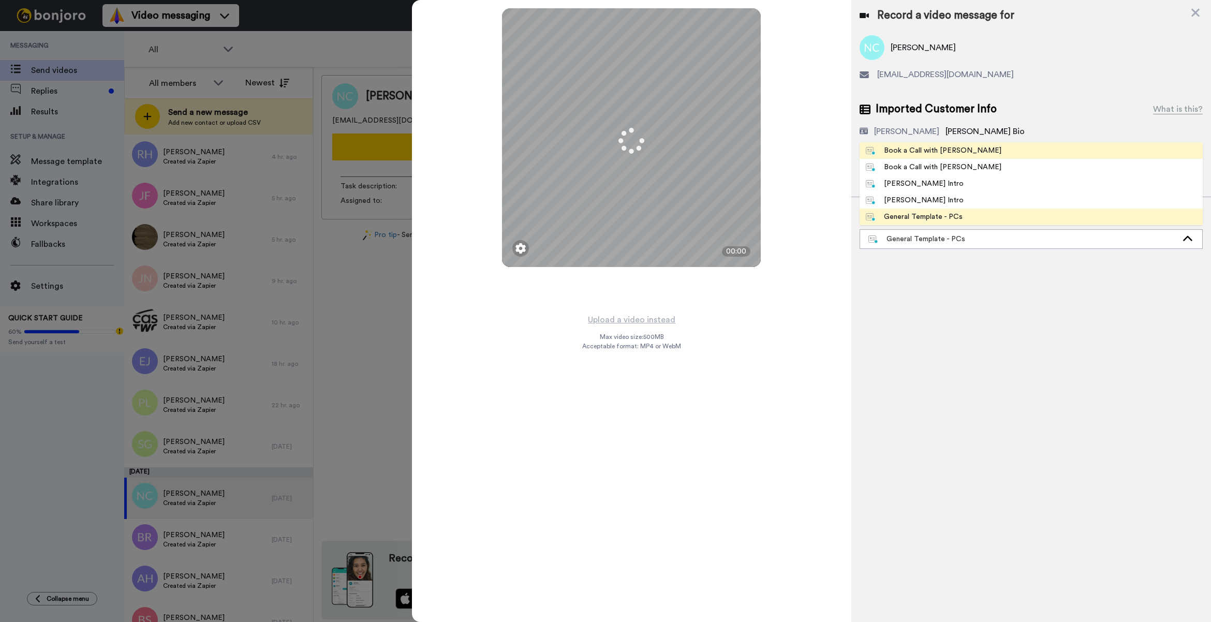
click at [938, 147] on div "Book a Call with [PERSON_NAME]" at bounding box center [934, 150] width 136 height 10
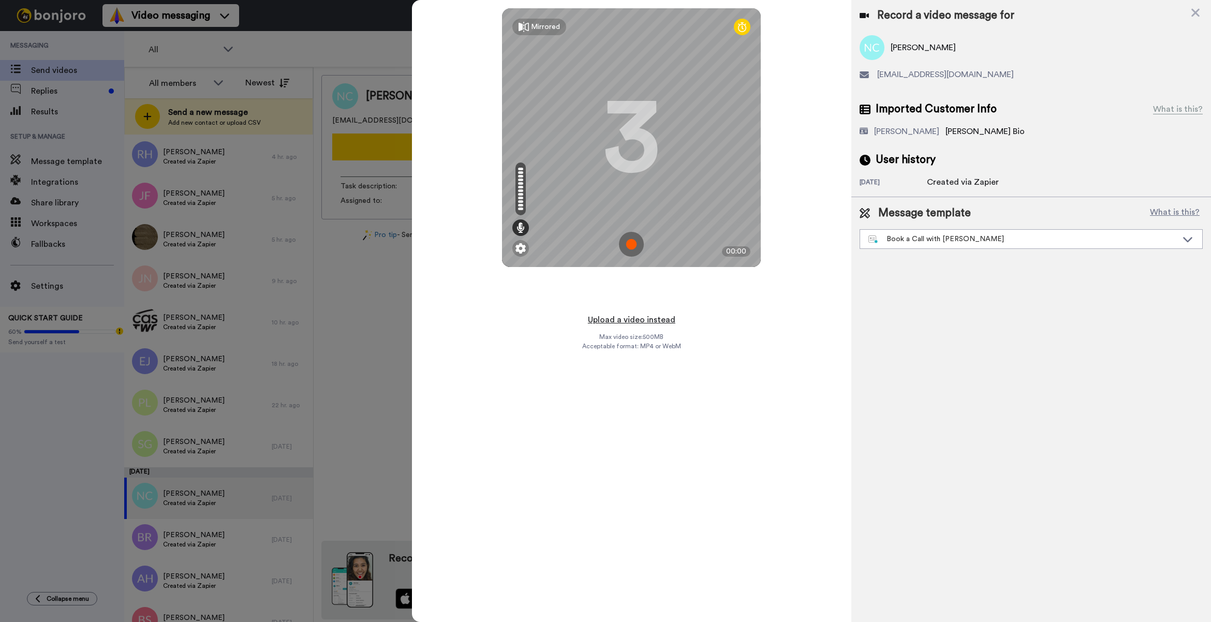
click at [639, 322] on button "Upload a video instead" at bounding box center [632, 319] width 94 height 13
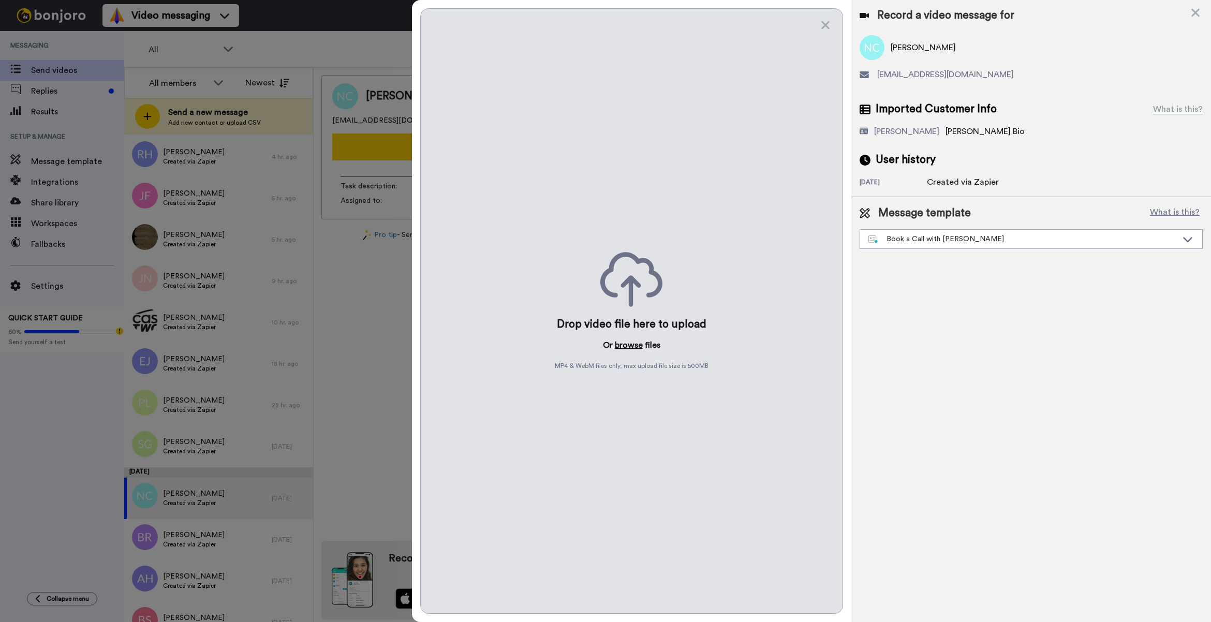
click at [627, 342] on button "browse" at bounding box center [629, 345] width 28 height 12
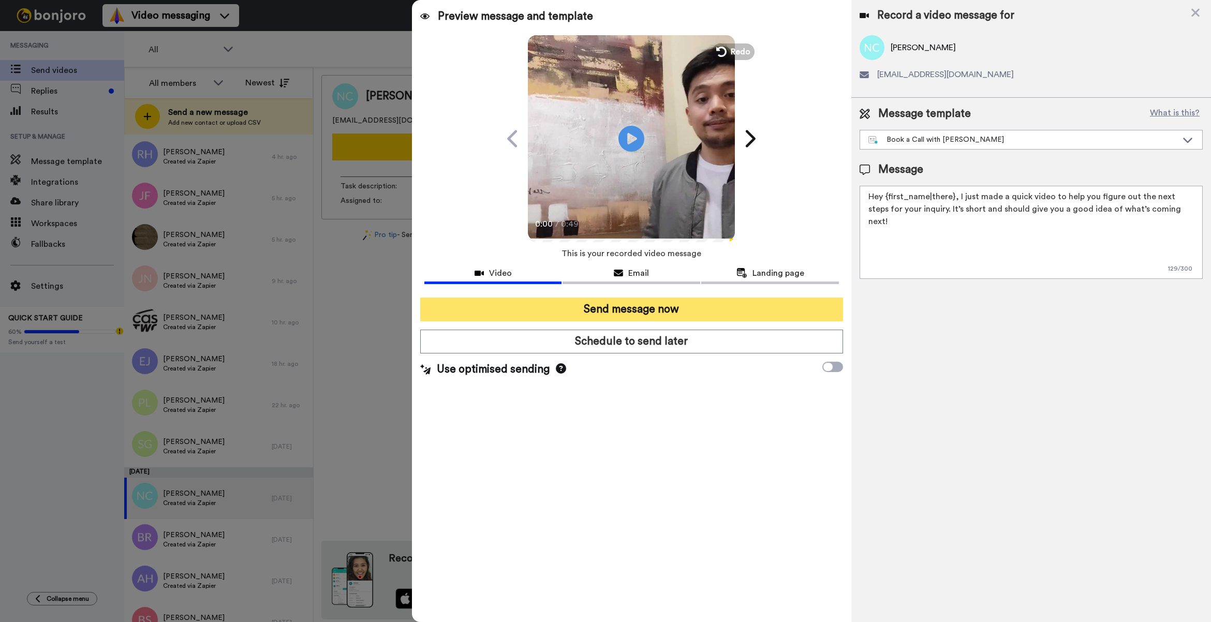
click at [699, 306] on button "Send message now" at bounding box center [631, 309] width 423 height 24
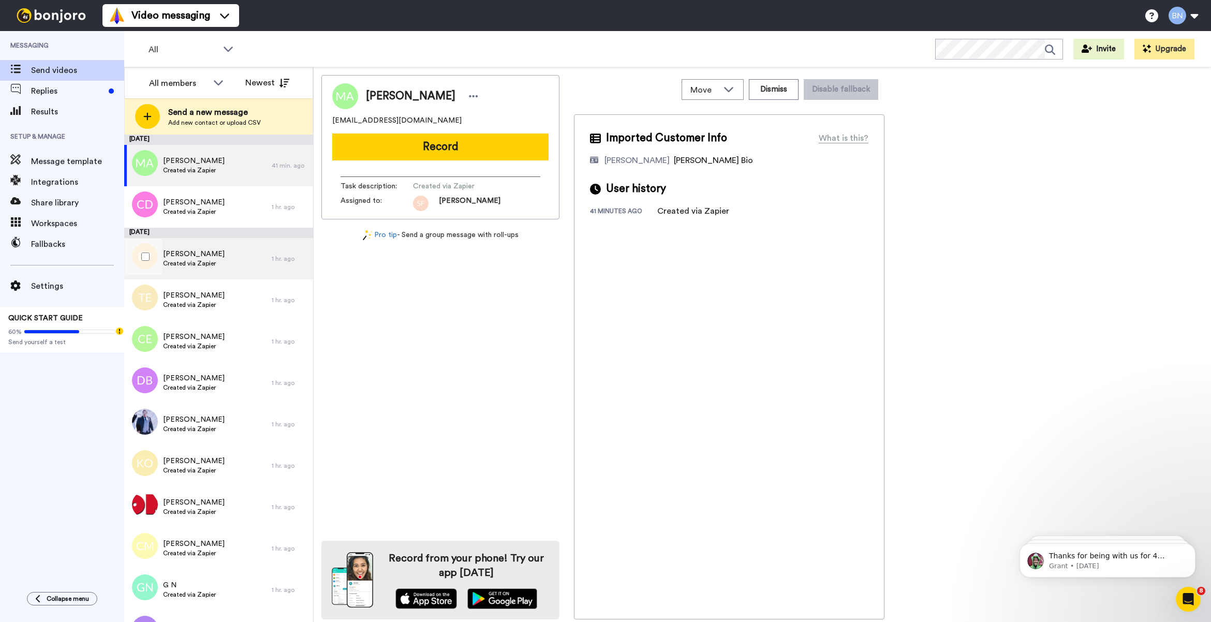
click at [213, 249] on span "[PERSON_NAME]" at bounding box center [194, 254] width 62 height 10
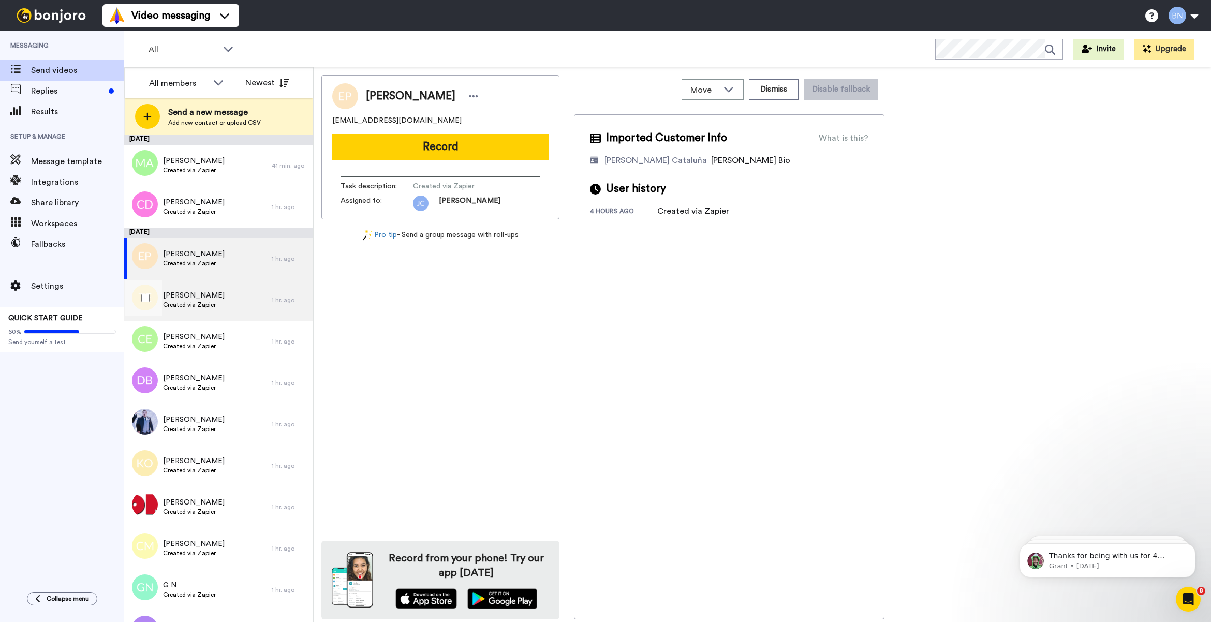
click at [212, 315] on div "[PERSON_NAME] Created via Zapier" at bounding box center [197, 299] width 147 height 41
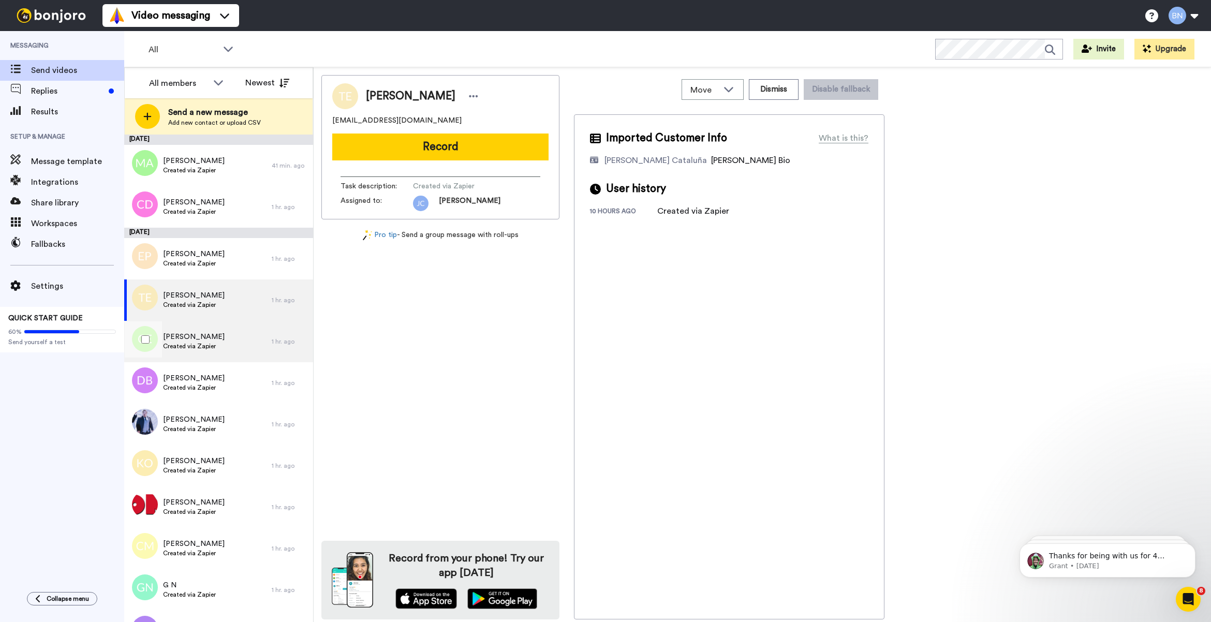
click at [212, 347] on span "Created via Zapier" at bounding box center [194, 346] width 62 height 8
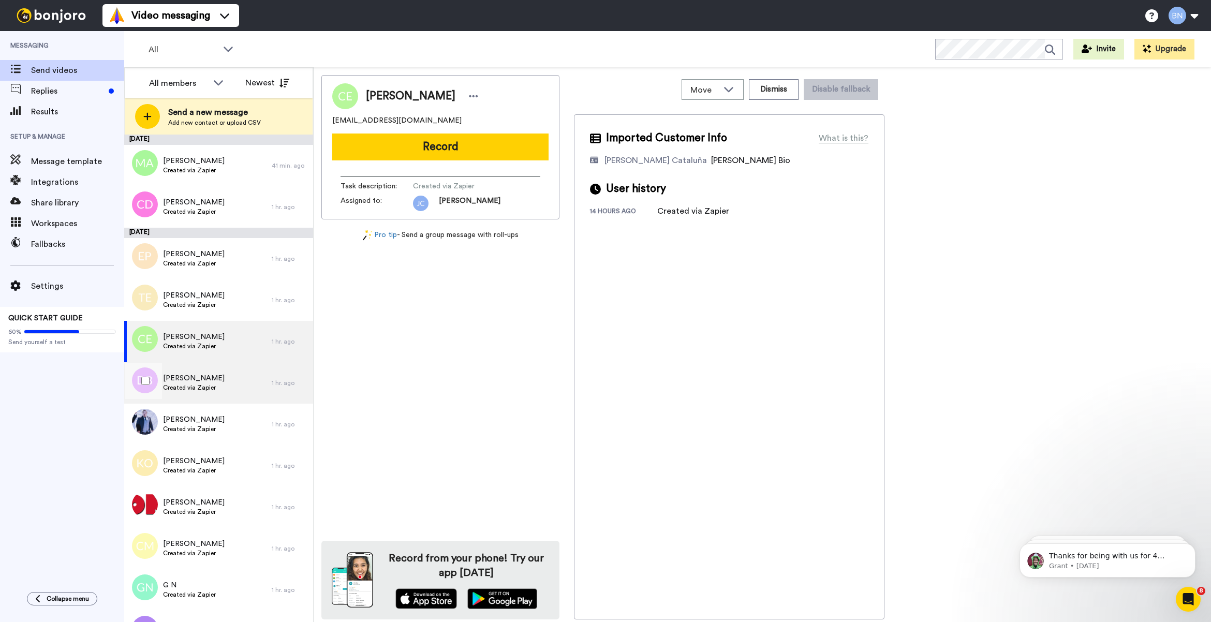
click at [211, 383] on span "Created via Zapier" at bounding box center [194, 387] width 62 height 8
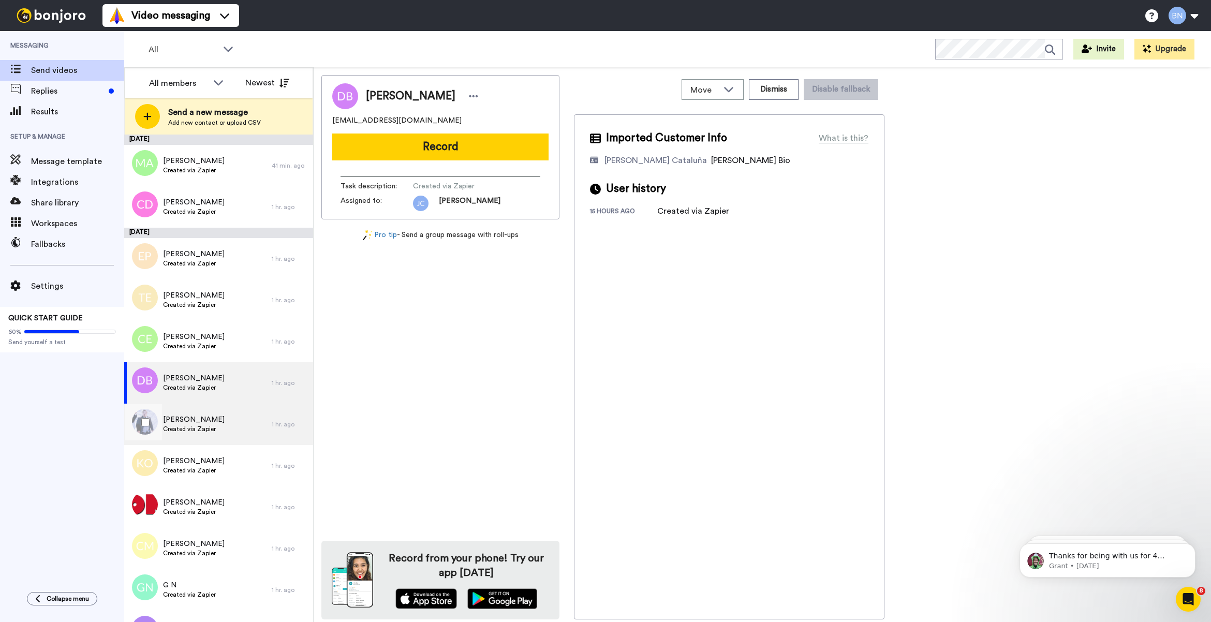
click at [211, 425] on span "Created via Zapier" at bounding box center [194, 429] width 62 height 8
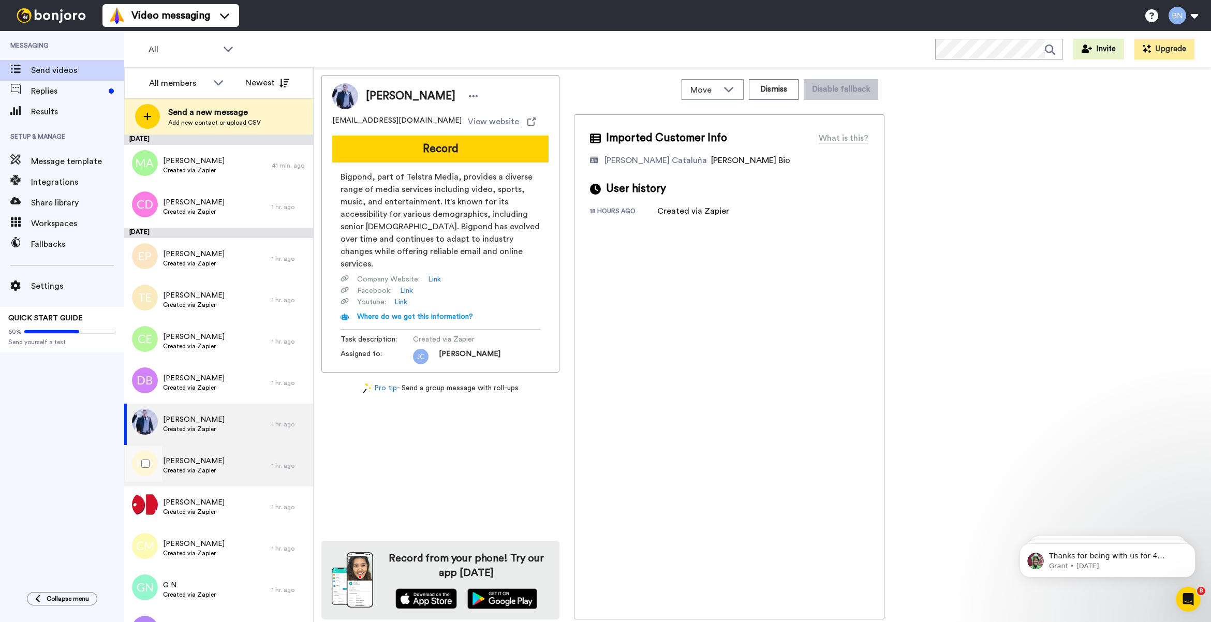
click at [200, 462] on span "[PERSON_NAME]" at bounding box center [194, 461] width 62 height 10
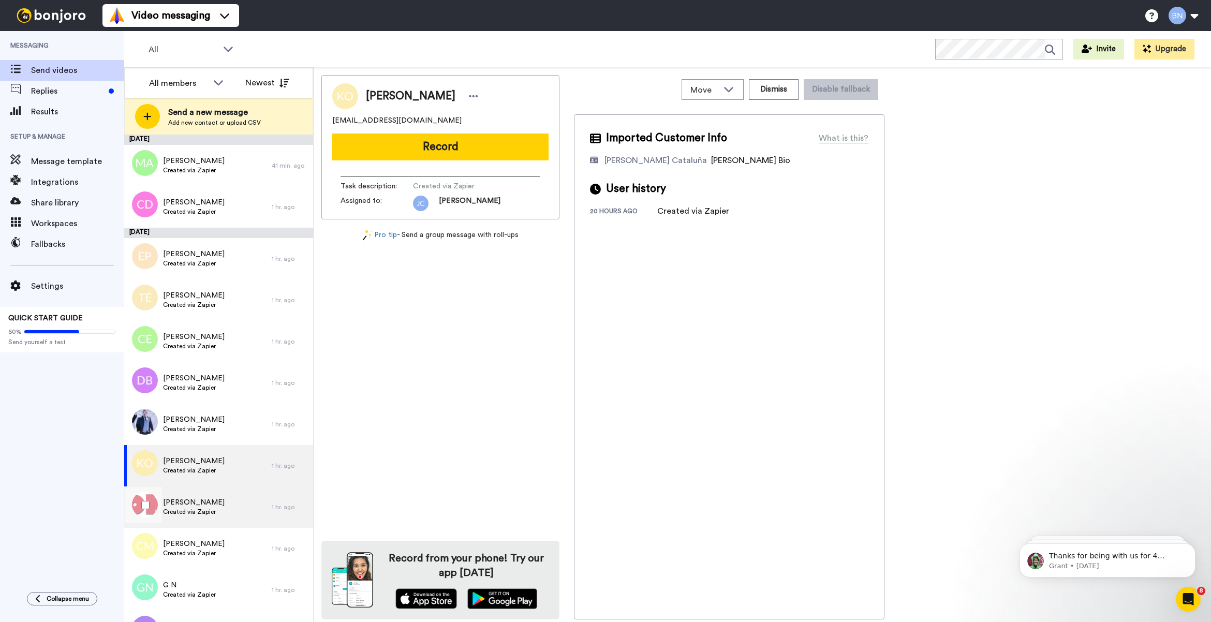
click at [190, 508] on span "Created via Zapier" at bounding box center [194, 512] width 62 height 8
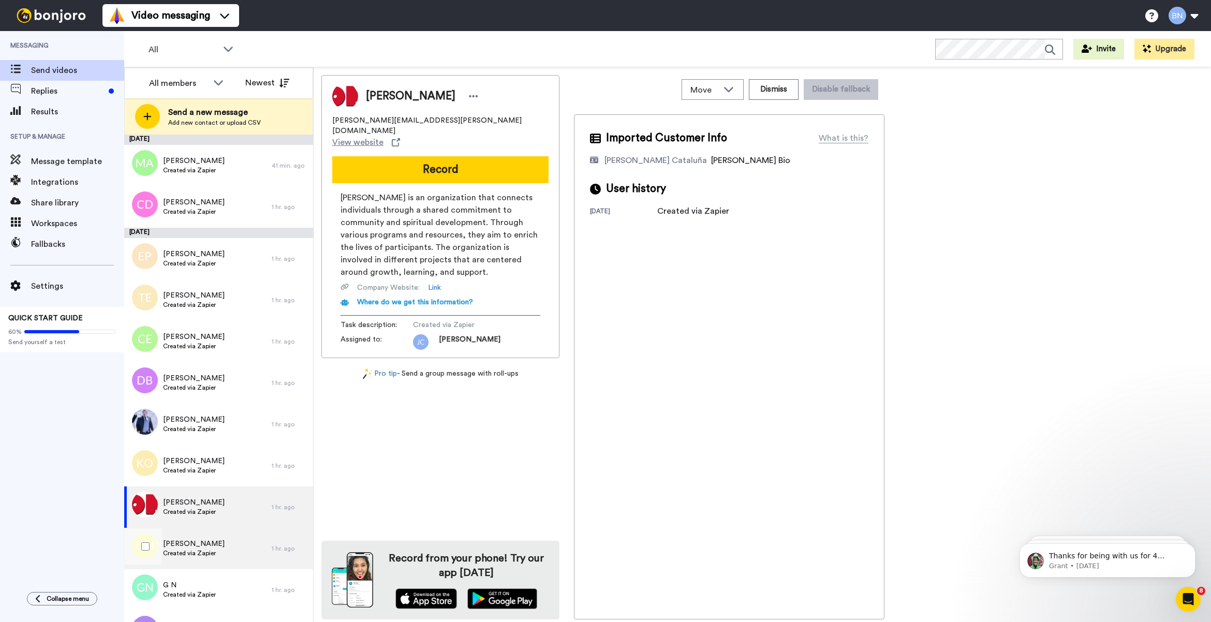
click at [205, 539] on span "[PERSON_NAME]" at bounding box center [194, 544] width 62 height 10
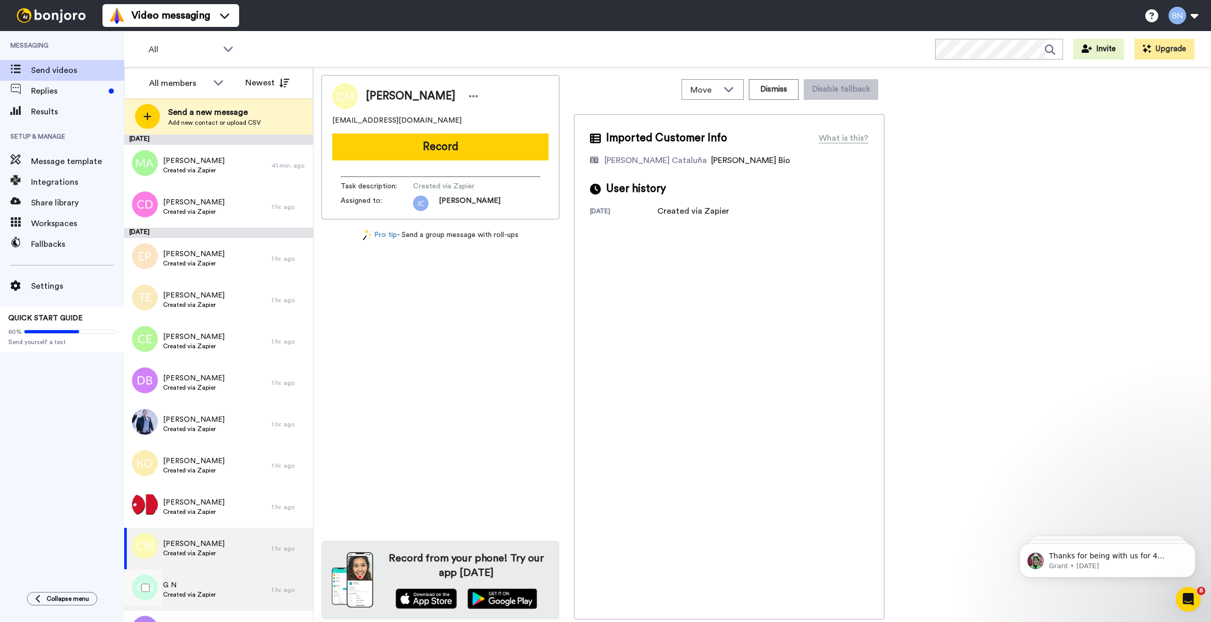
click at [227, 569] on div "G N Created via Zapier" at bounding box center [197, 589] width 147 height 41
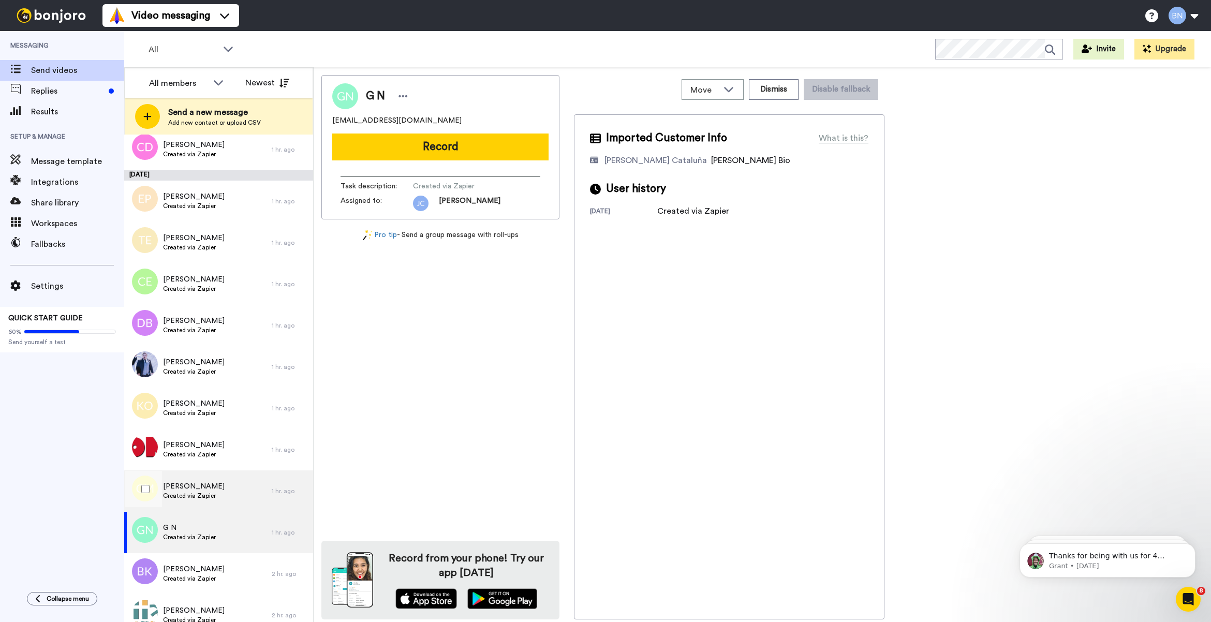
scroll to position [86, 0]
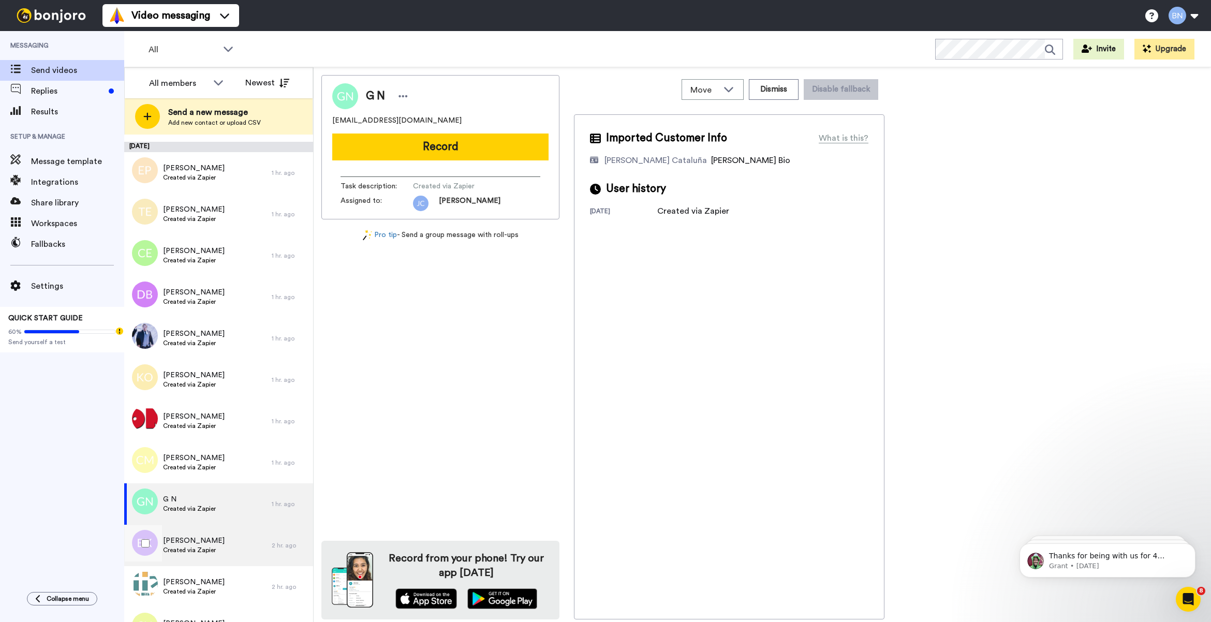
click at [228, 551] on div "[PERSON_NAME] Created via Zapier" at bounding box center [197, 545] width 147 height 41
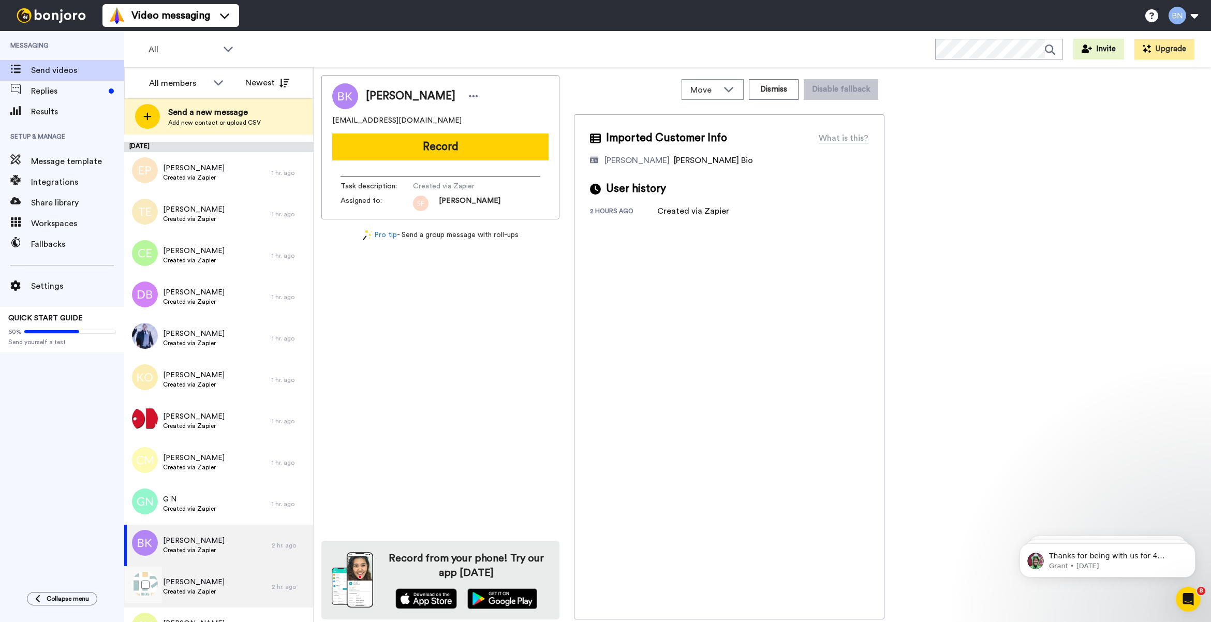
click at [211, 579] on span "[PERSON_NAME]" at bounding box center [194, 582] width 62 height 10
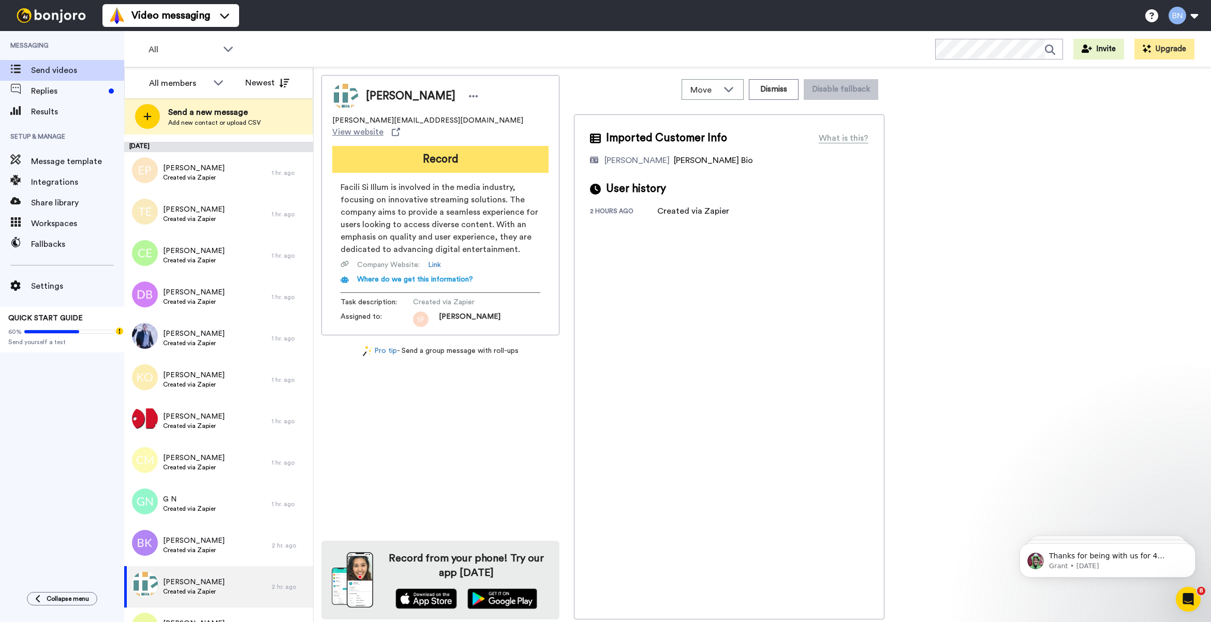
click at [443, 151] on button "Record" at bounding box center [440, 159] width 216 height 27
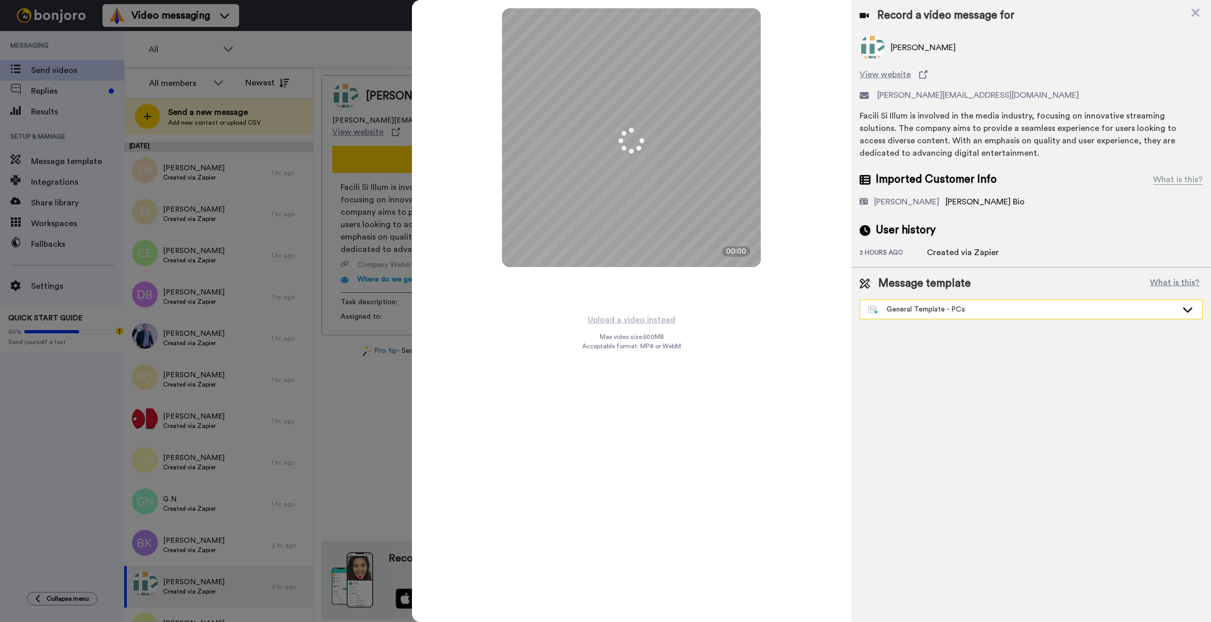
click at [926, 315] on div "General Template - PCs" at bounding box center [1031, 309] width 342 height 19
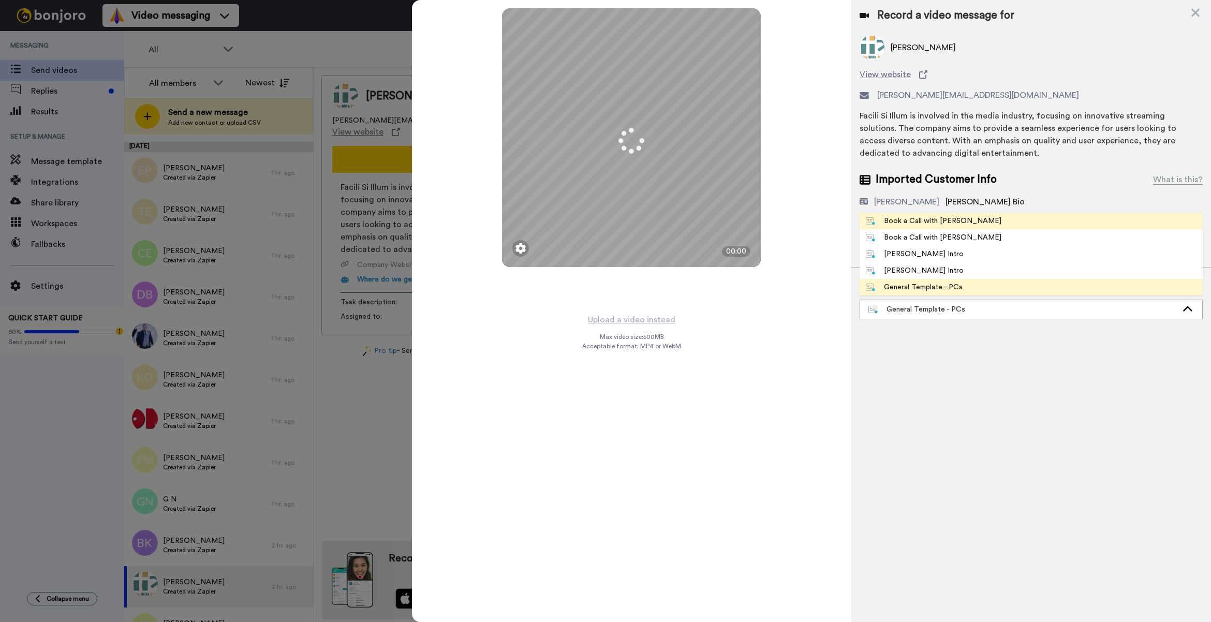
click at [917, 224] on div "Book a Call with [PERSON_NAME]" at bounding box center [934, 221] width 136 height 10
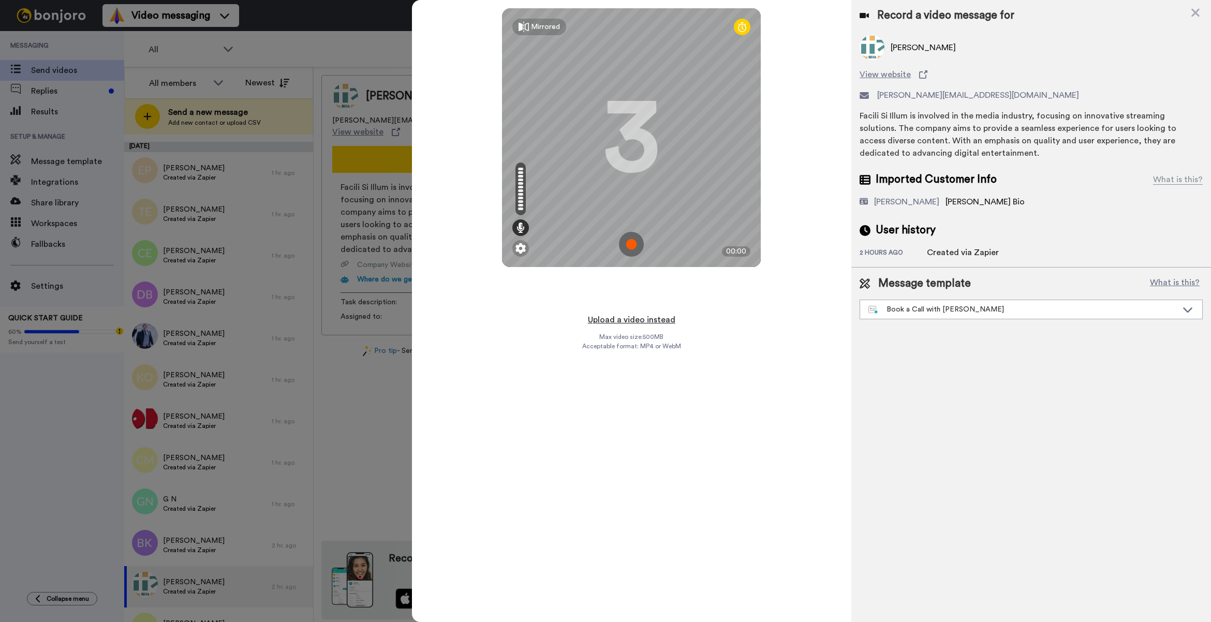
click at [630, 322] on button "Upload a video instead" at bounding box center [632, 319] width 94 height 13
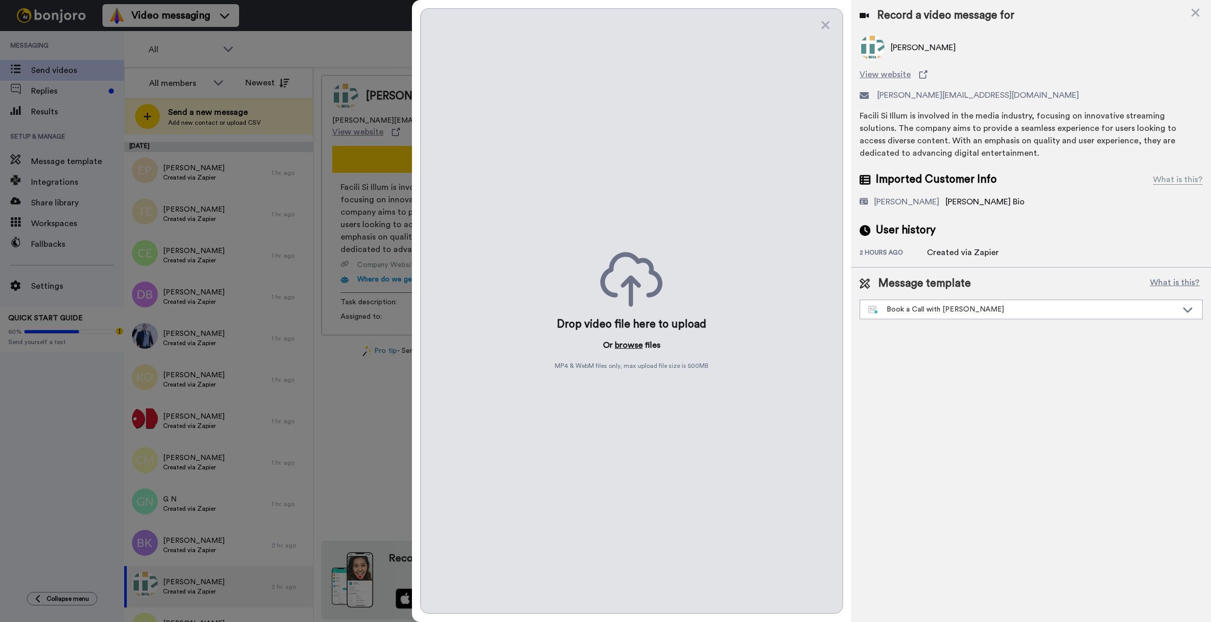
click at [630, 350] on button "browse" at bounding box center [629, 345] width 28 height 12
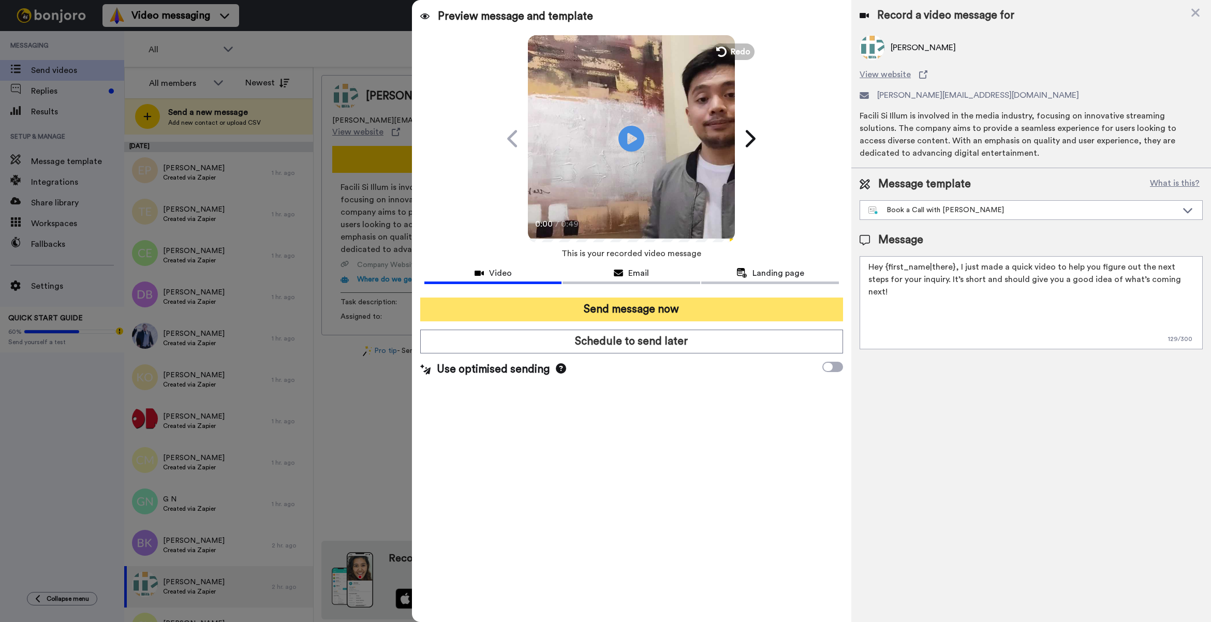
click at [629, 319] on button "Send message now" at bounding box center [631, 309] width 423 height 24
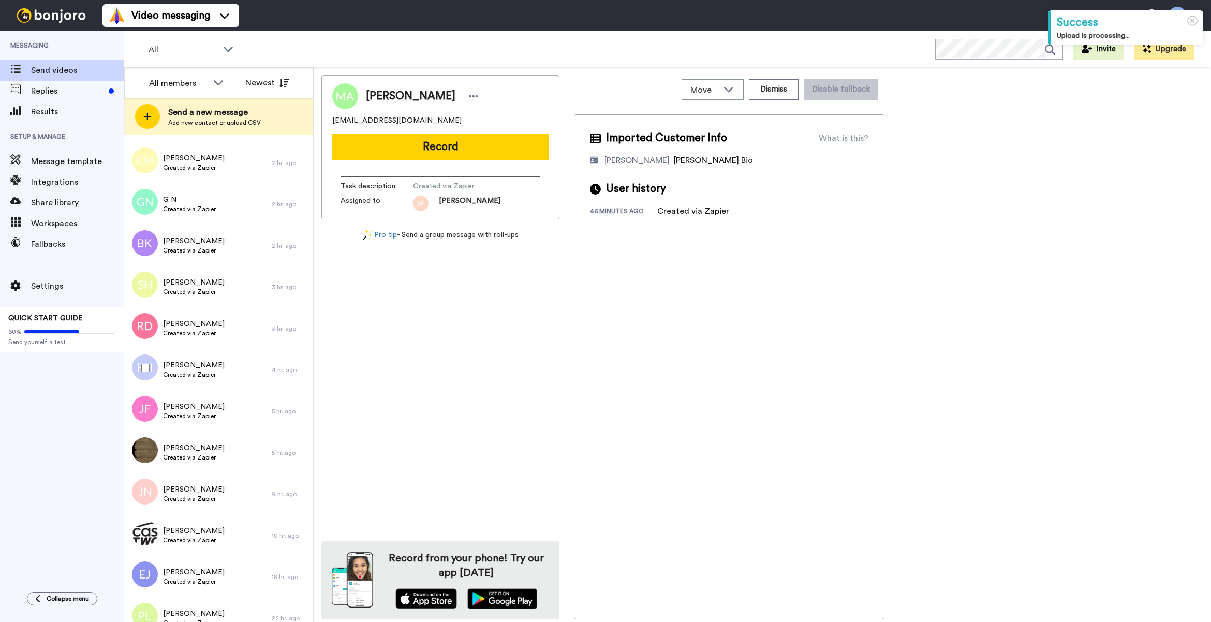
scroll to position [431, 0]
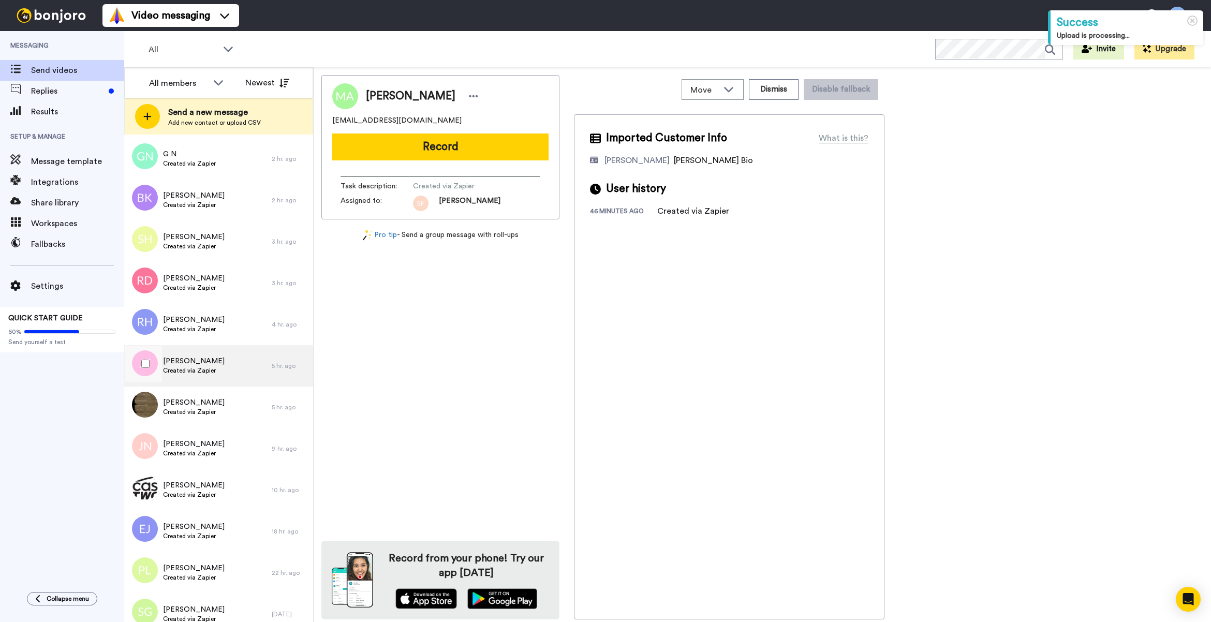
click at [257, 360] on div "[PERSON_NAME] Created via Zapier" at bounding box center [197, 365] width 147 height 41
click at [234, 327] on div "[PERSON_NAME] Created via Zapier" at bounding box center [197, 324] width 147 height 41
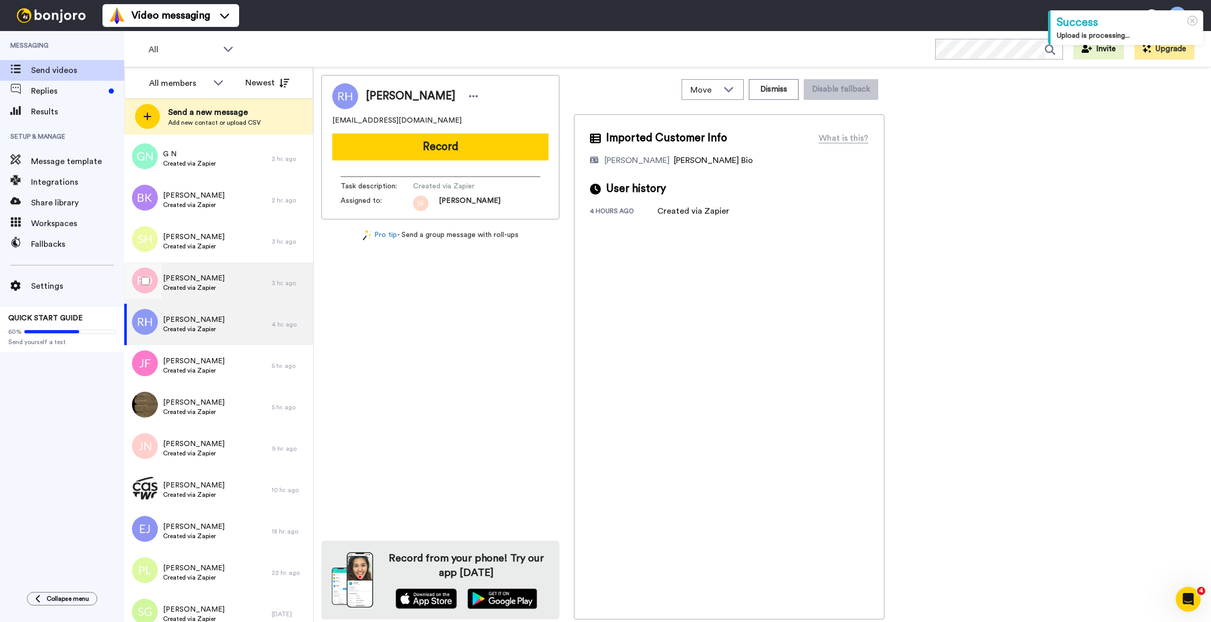
click at [231, 293] on div "[PERSON_NAME] Created via Zapier" at bounding box center [197, 282] width 147 height 41
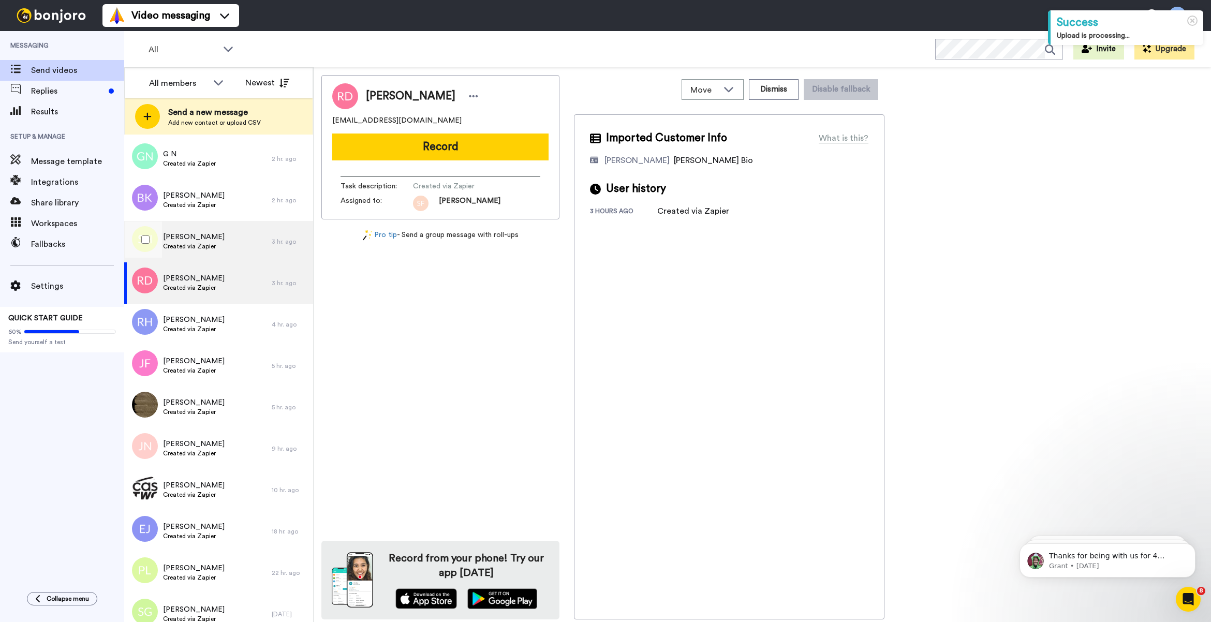
click at [210, 244] on span "Created via Zapier" at bounding box center [194, 246] width 62 height 8
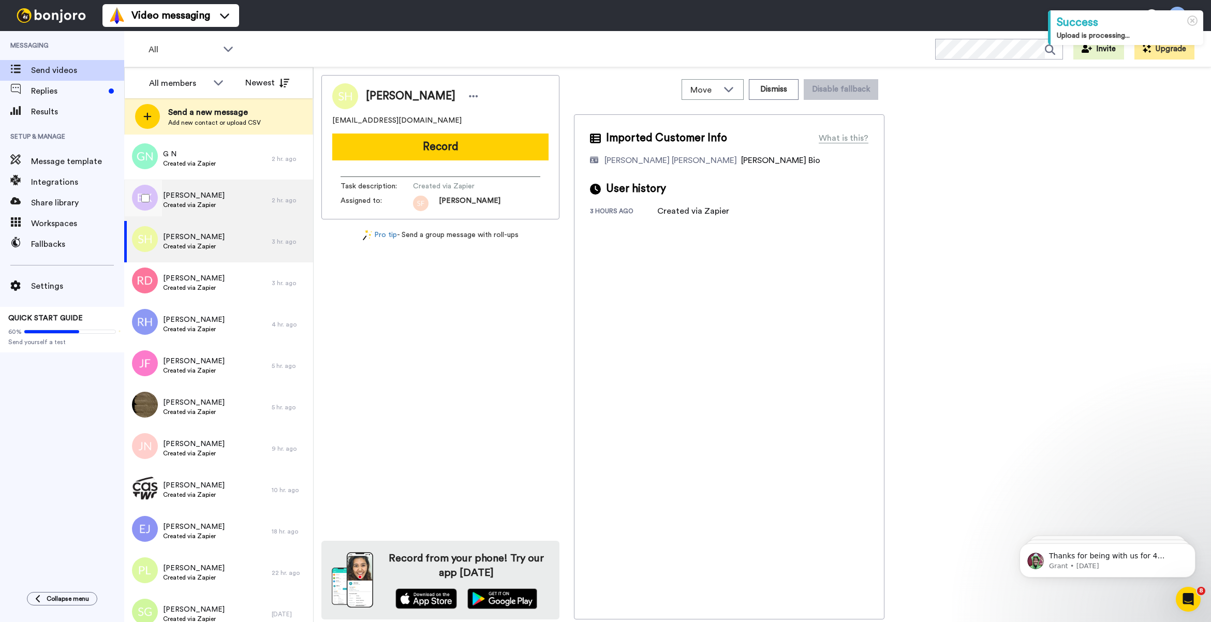
click at [224, 202] on div "[PERSON_NAME] Created via Zapier" at bounding box center [197, 200] width 147 height 41
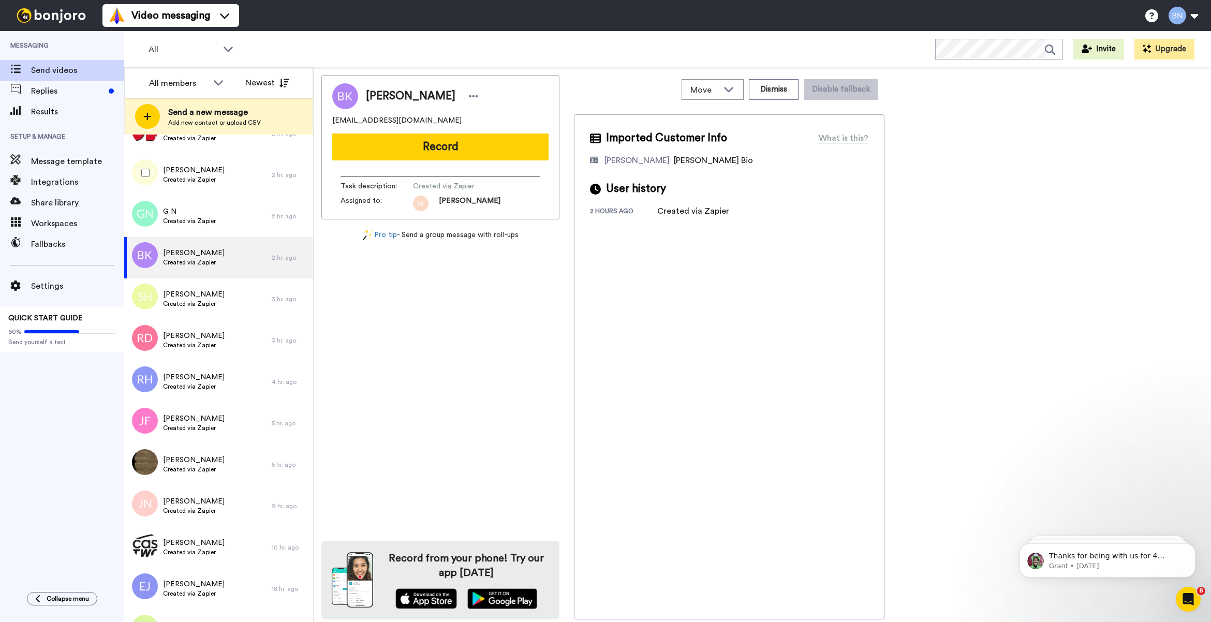
scroll to position [345, 0]
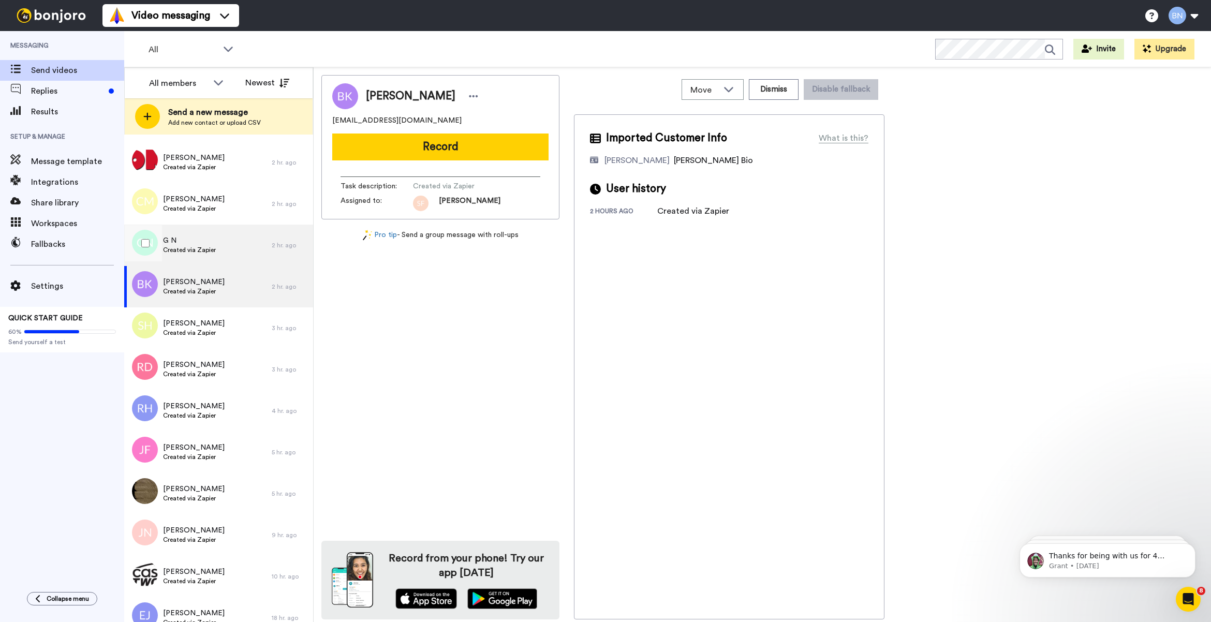
click at [220, 248] on div "G N Created via Zapier" at bounding box center [197, 245] width 147 height 41
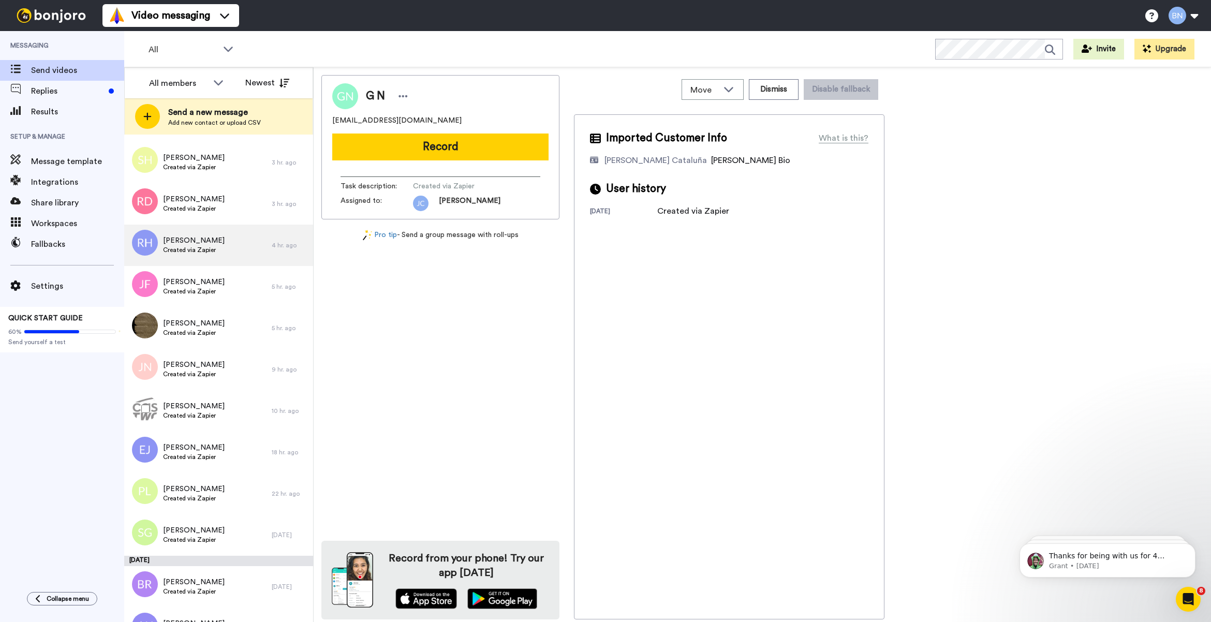
scroll to position [517, 0]
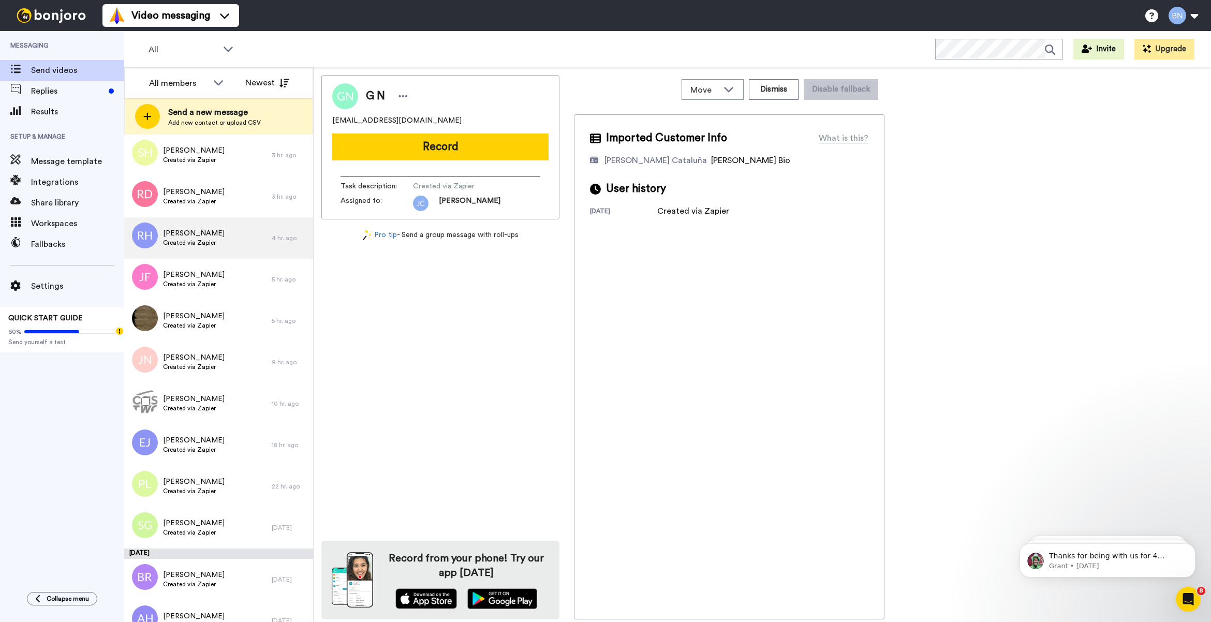
click at [221, 407] on span "Created via Zapier" at bounding box center [194, 408] width 62 height 8
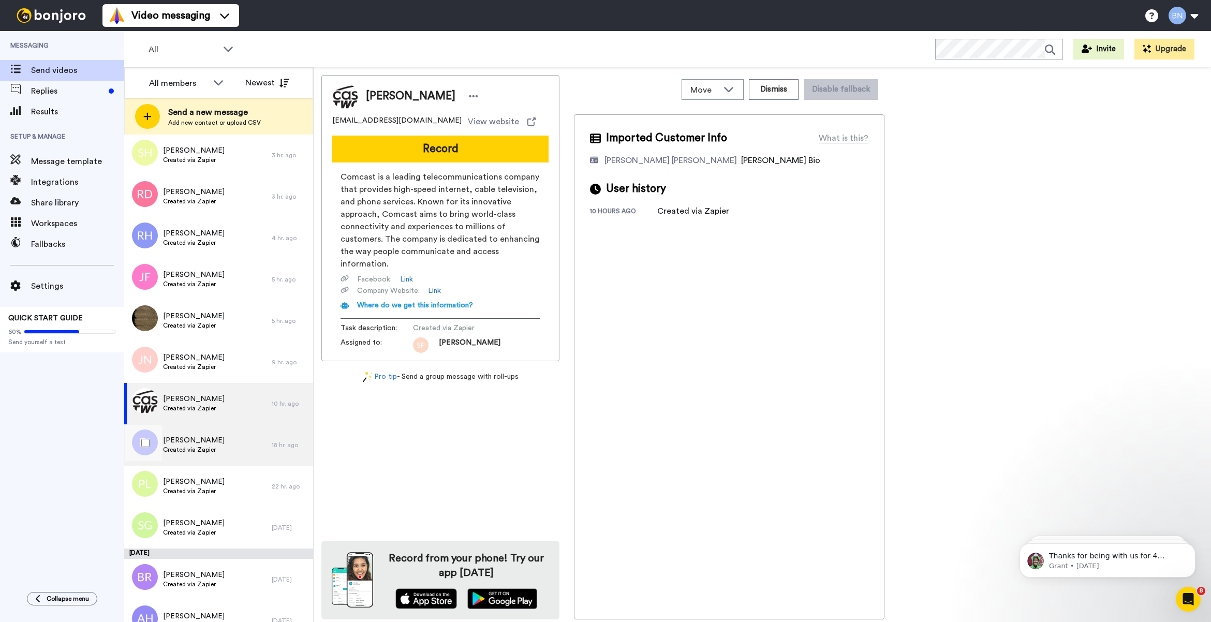
click at [224, 446] on div "[PERSON_NAME] Created via Zapier" at bounding box center [197, 444] width 147 height 41
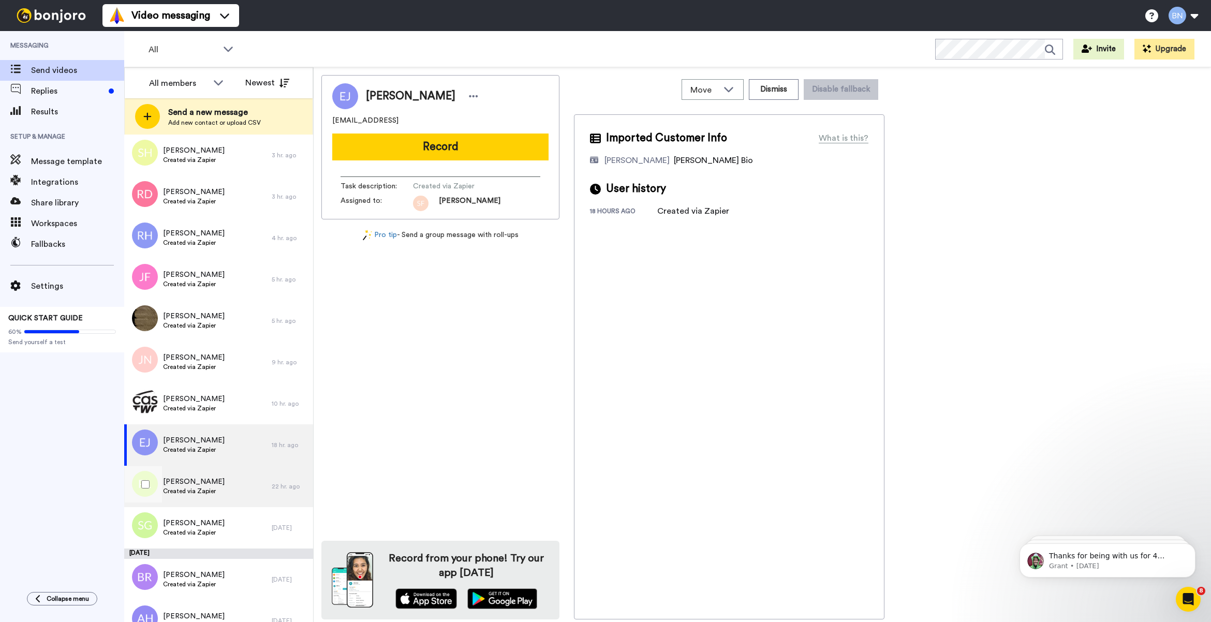
click at [218, 480] on div "[PERSON_NAME] Created via Zapier" at bounding box center [197, 486] width 147 height 41
click at [225, 494] on div "[PERSON_NAME] Created via Zapier" at bounding box center [197, 486] width 147 height 41
click at [225, 490] on div "[PERSON_NAME] Created via Zapier" at bounding box center [197, 486] width 147 height 41
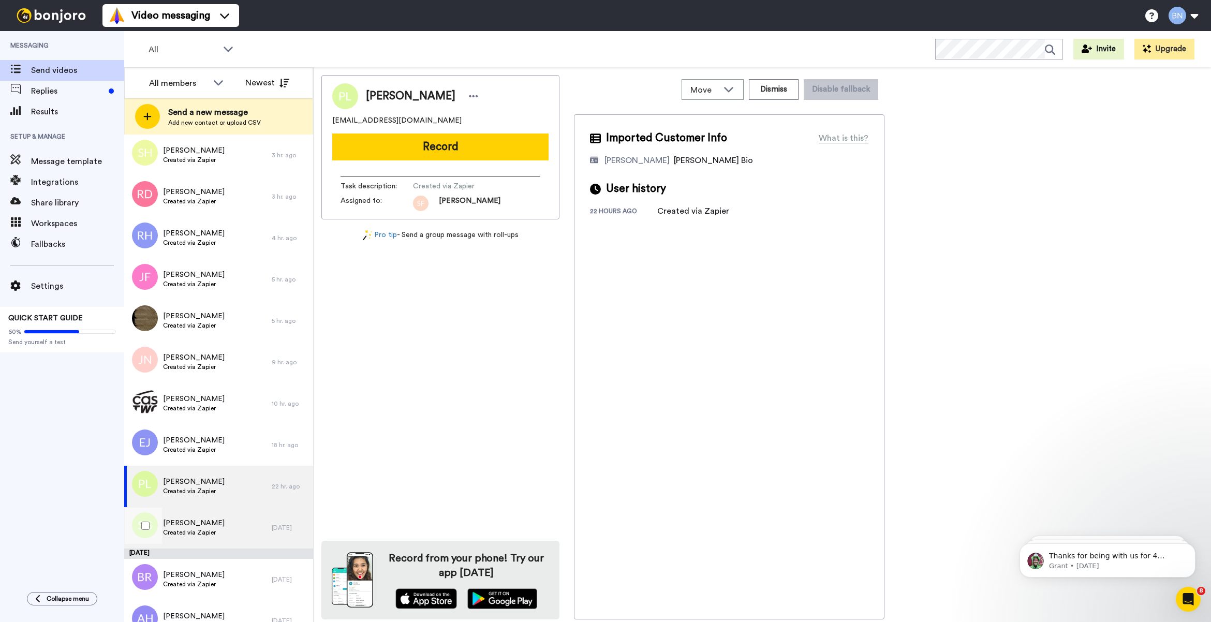
click at [218, 518] on span "[PERSON_NAME]" at bounding box center [194, 523] width 62 height 10
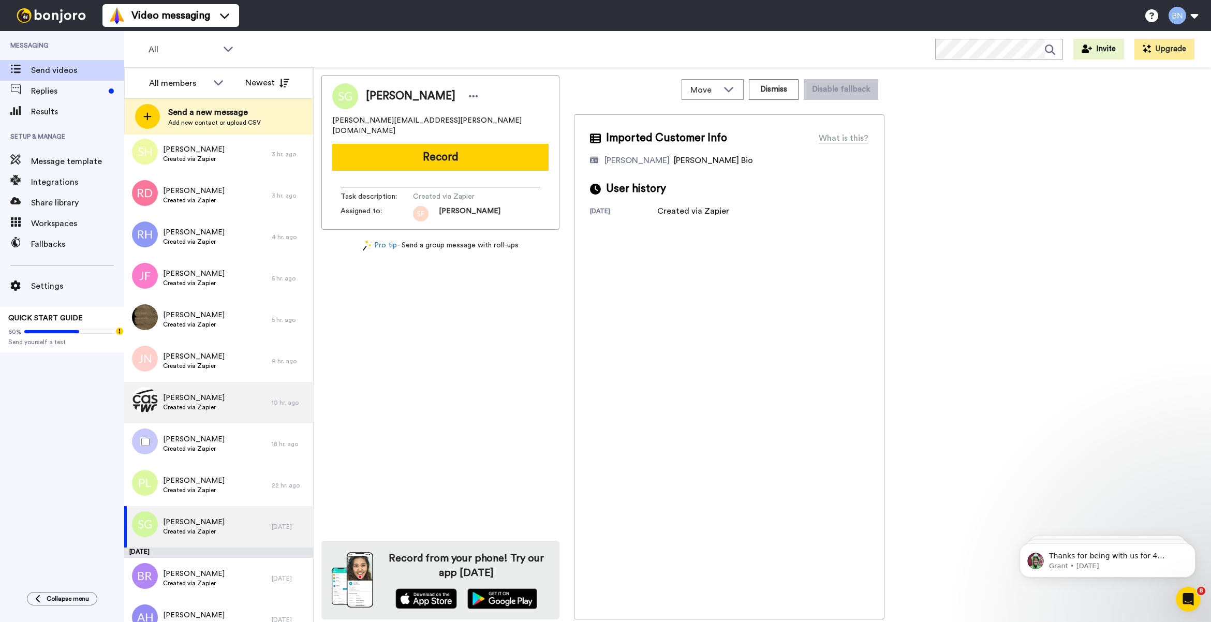
scroll to position [690, 0]
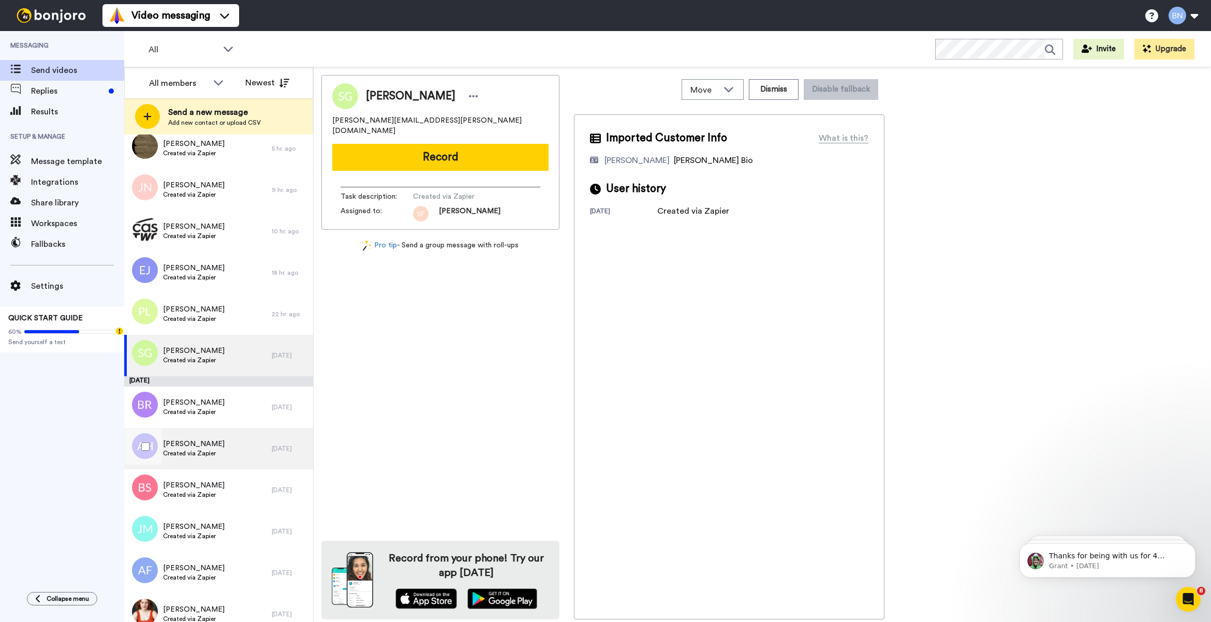
click at [236, 441] on div "[PERSON_NAME] Created via Zapier" at bounding box center [197, 448] width 147 height 41
